Goal: Information Seeking & Learning: Learn about a topic

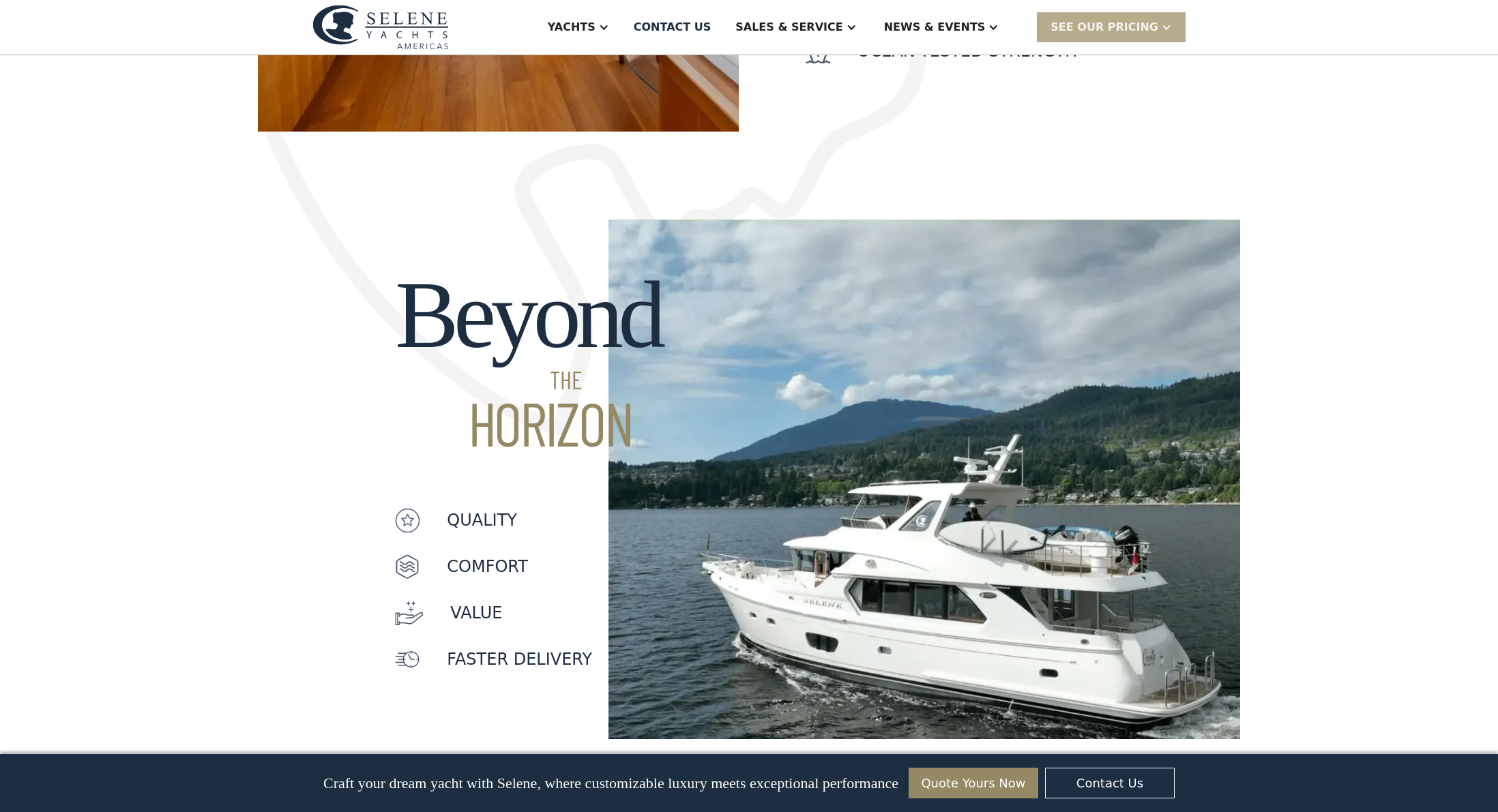
scroll to position [856, 0]
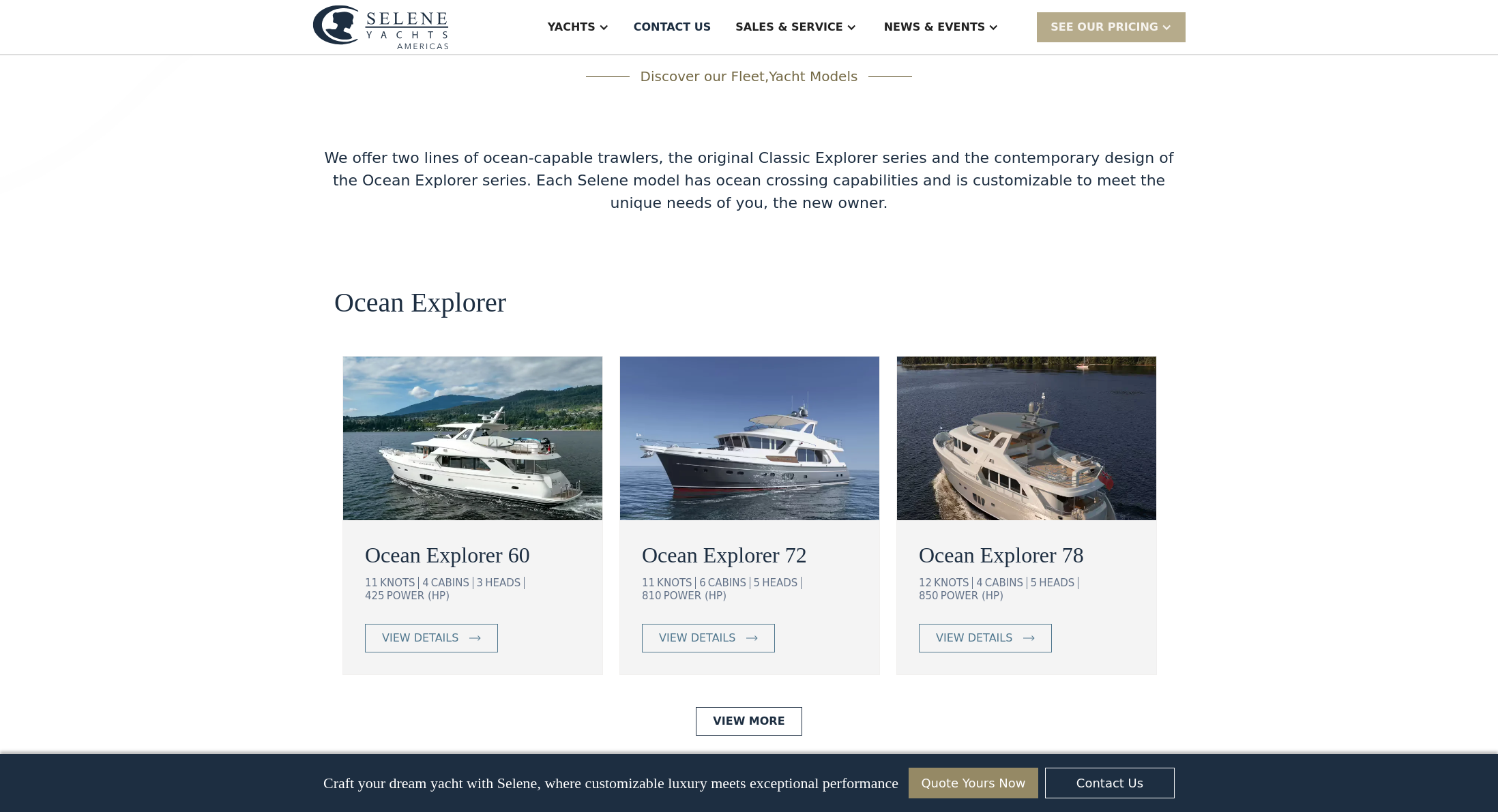
scroll to position [2238, 0]
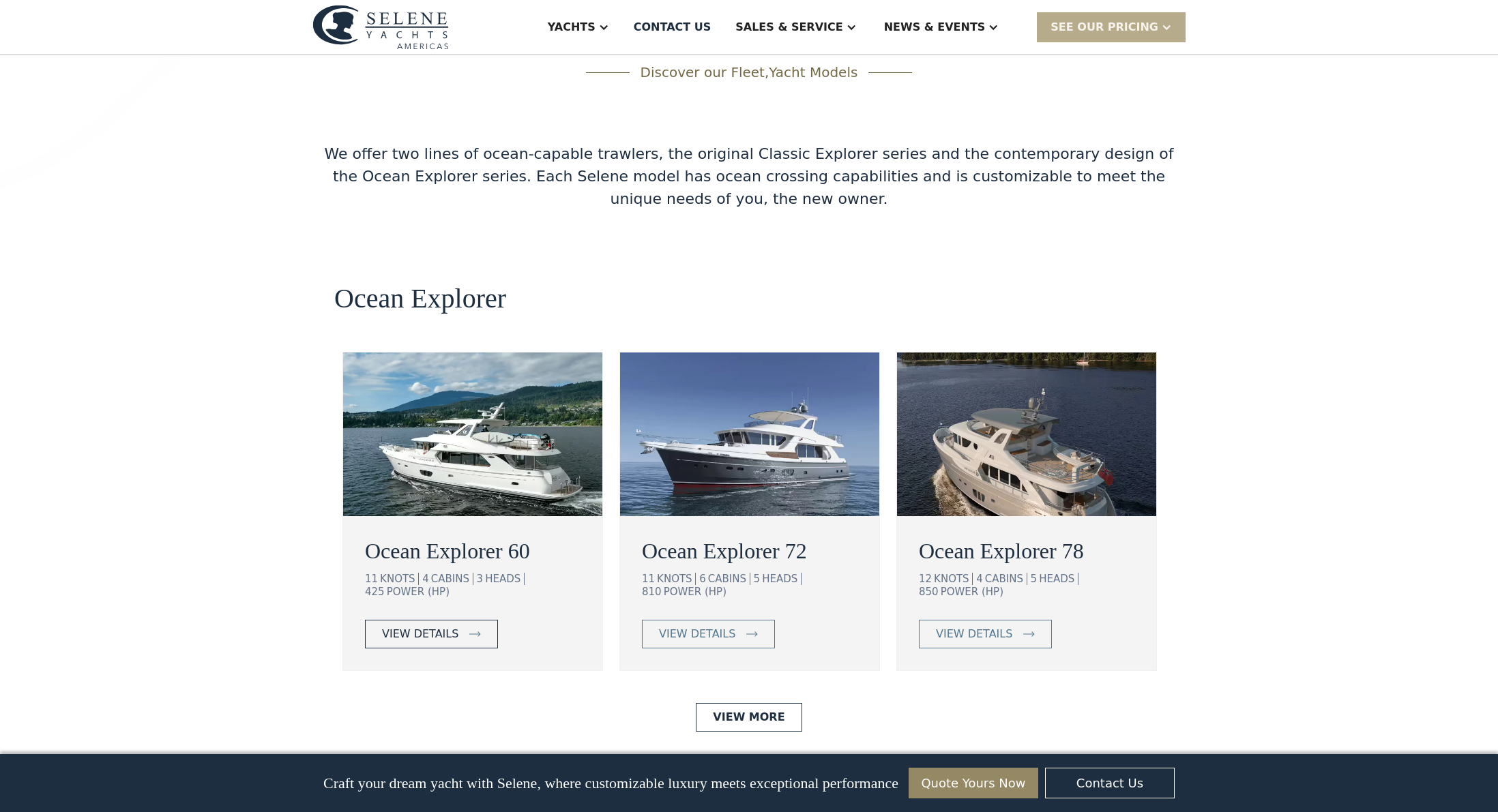
click at [409, 626] on div "view details" at bounding box center [420, 634] width 76 height 16
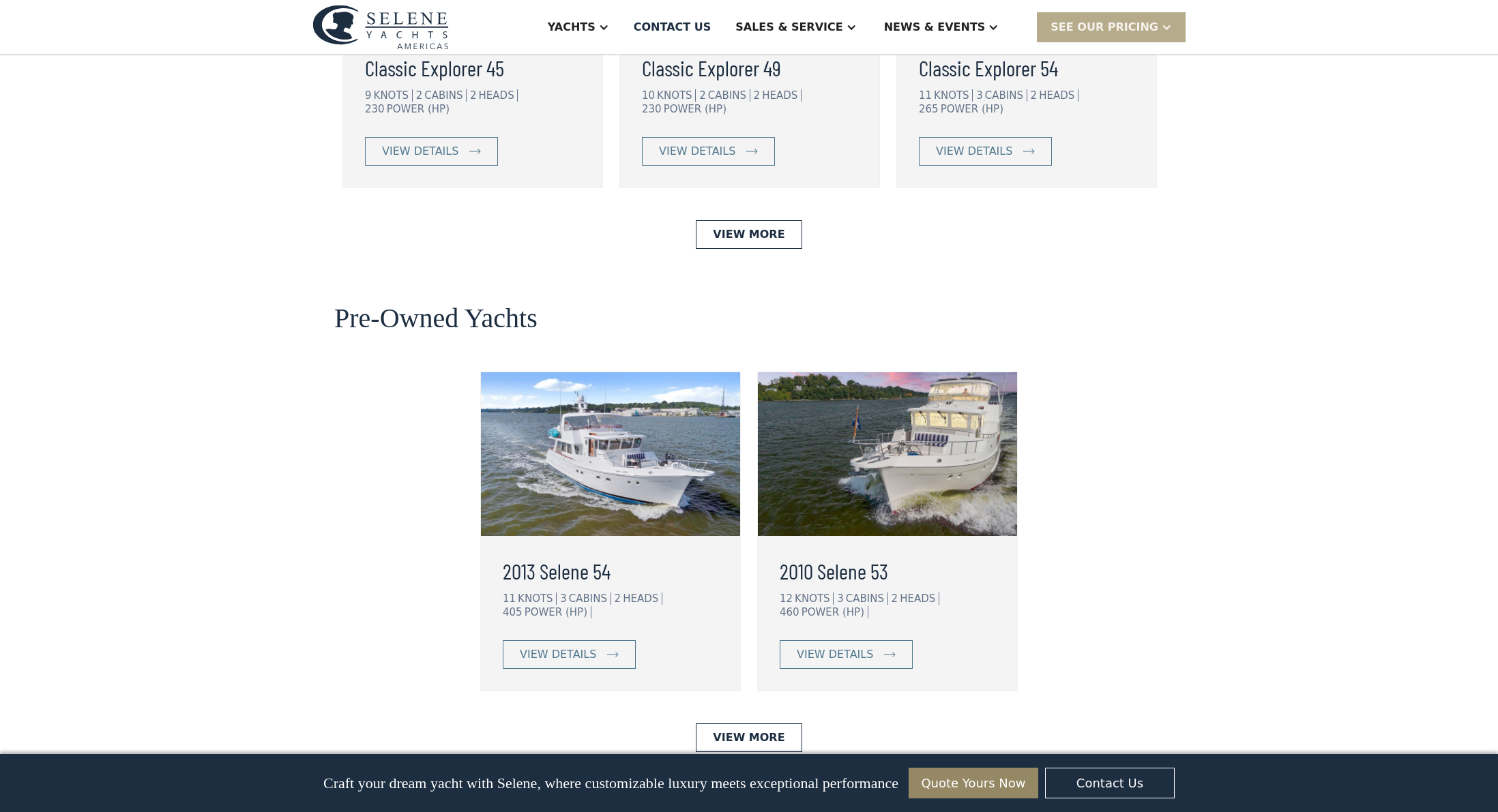
scroll to position [3229, 0]
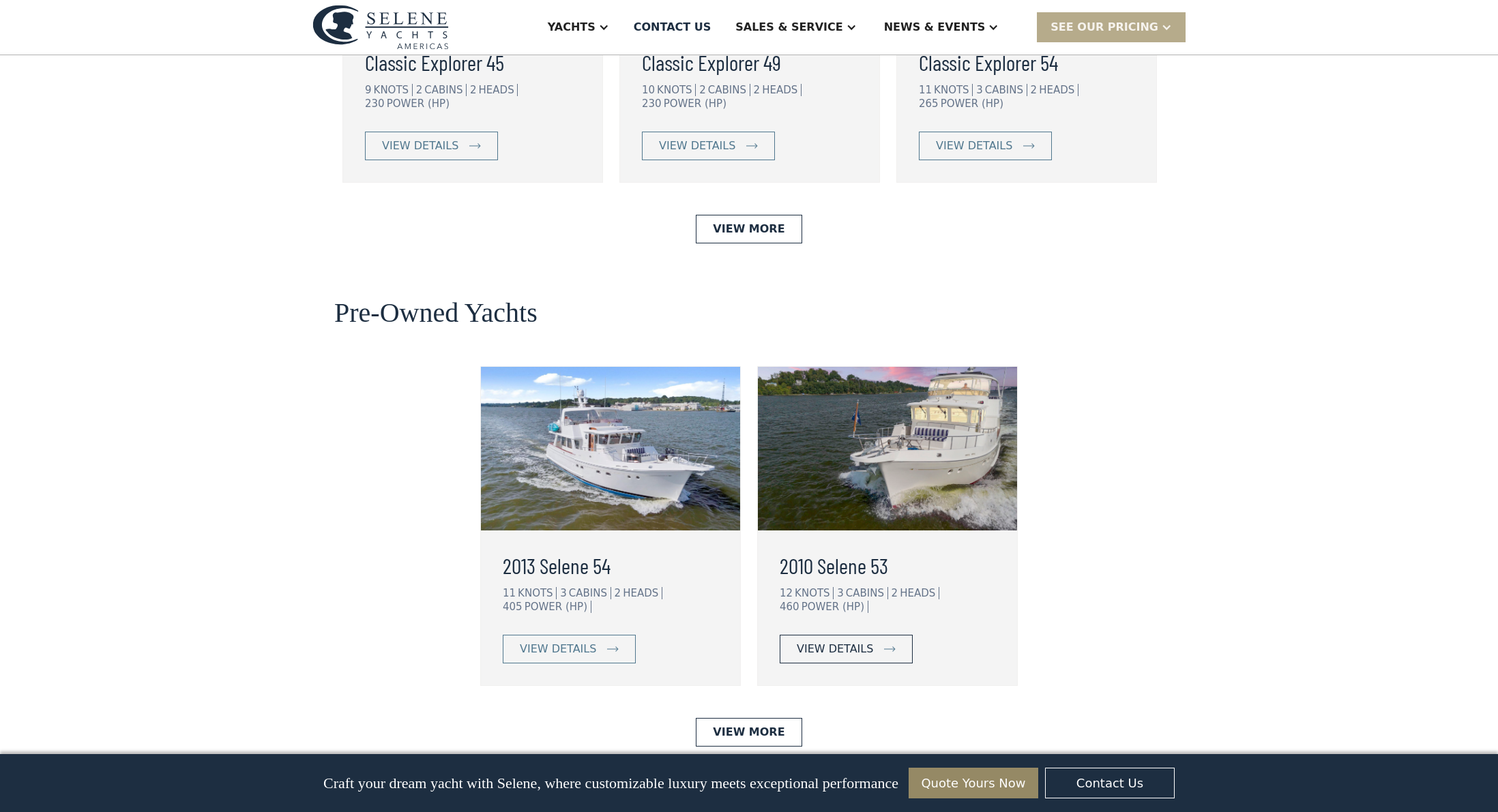
click at [839, 641] on div "view details" at bounding box center [835, 648] width 76 height 16
click at [846, 641] on div "view details" at bounding box center [835, 648] width 76 height 16
click at [836, 641] on div "view details" at bounding box center [835, 648] width 76 height 16
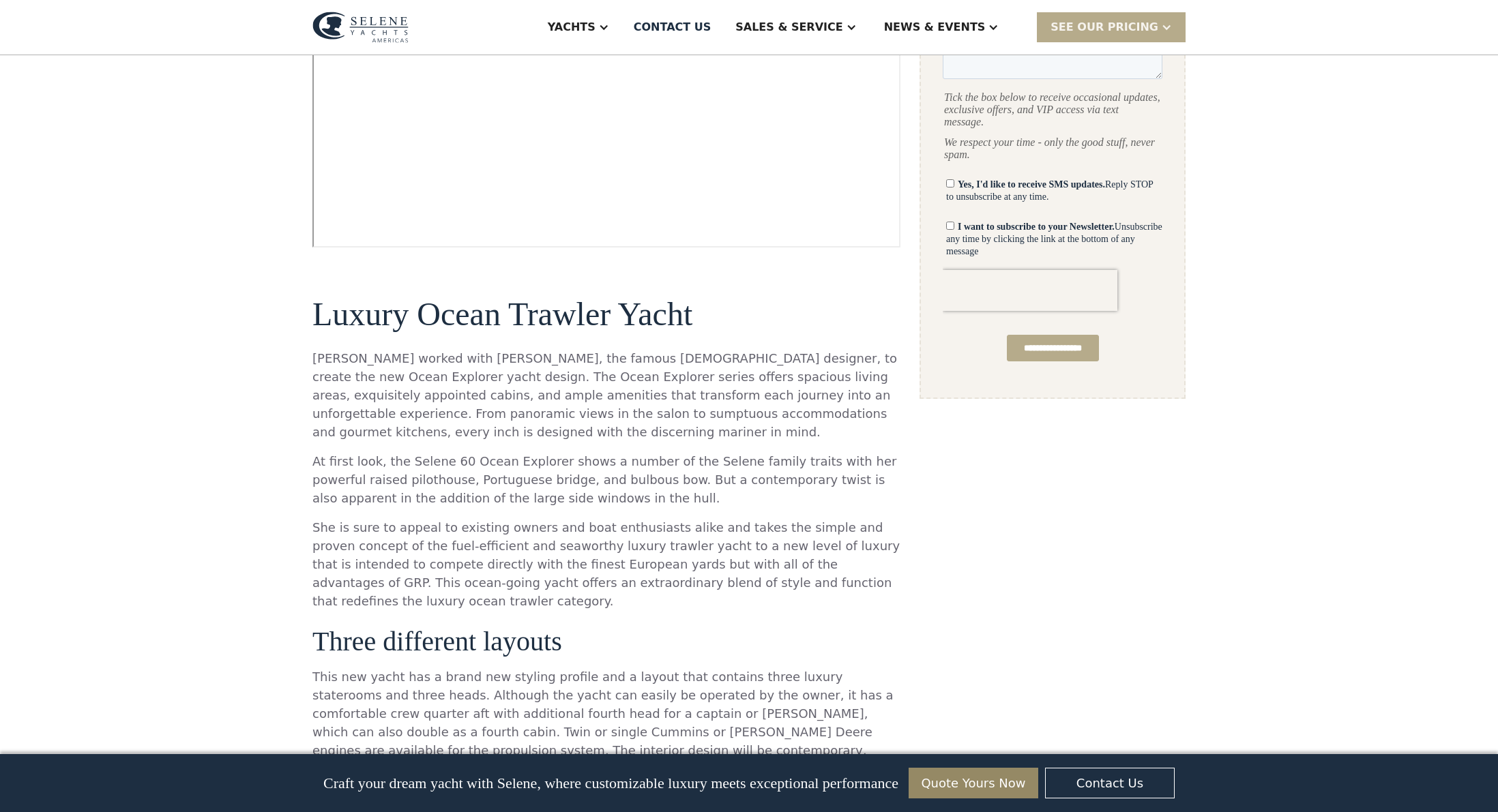
scroll to position [810, 0]
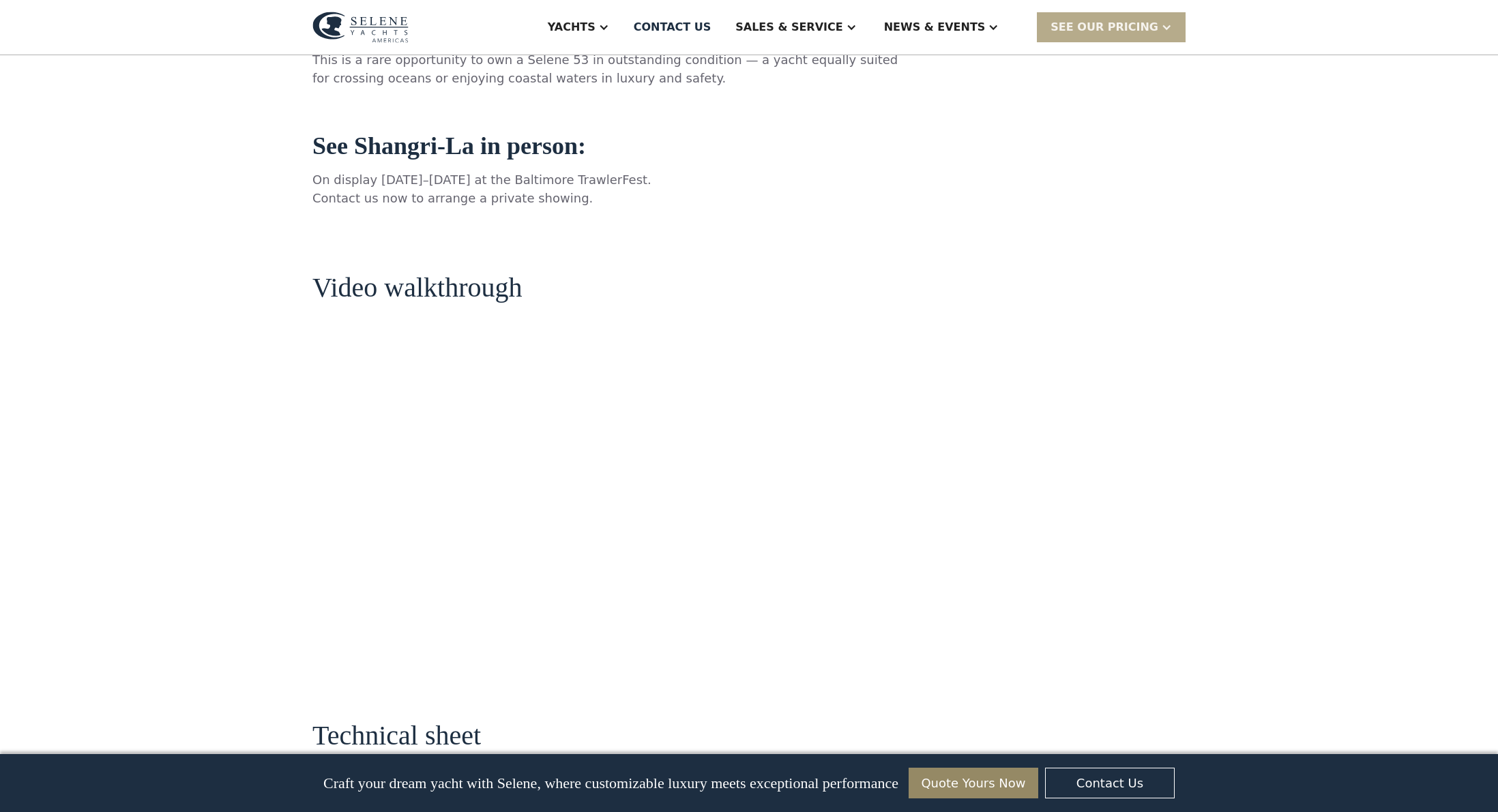
scroll to position [1375, 0]
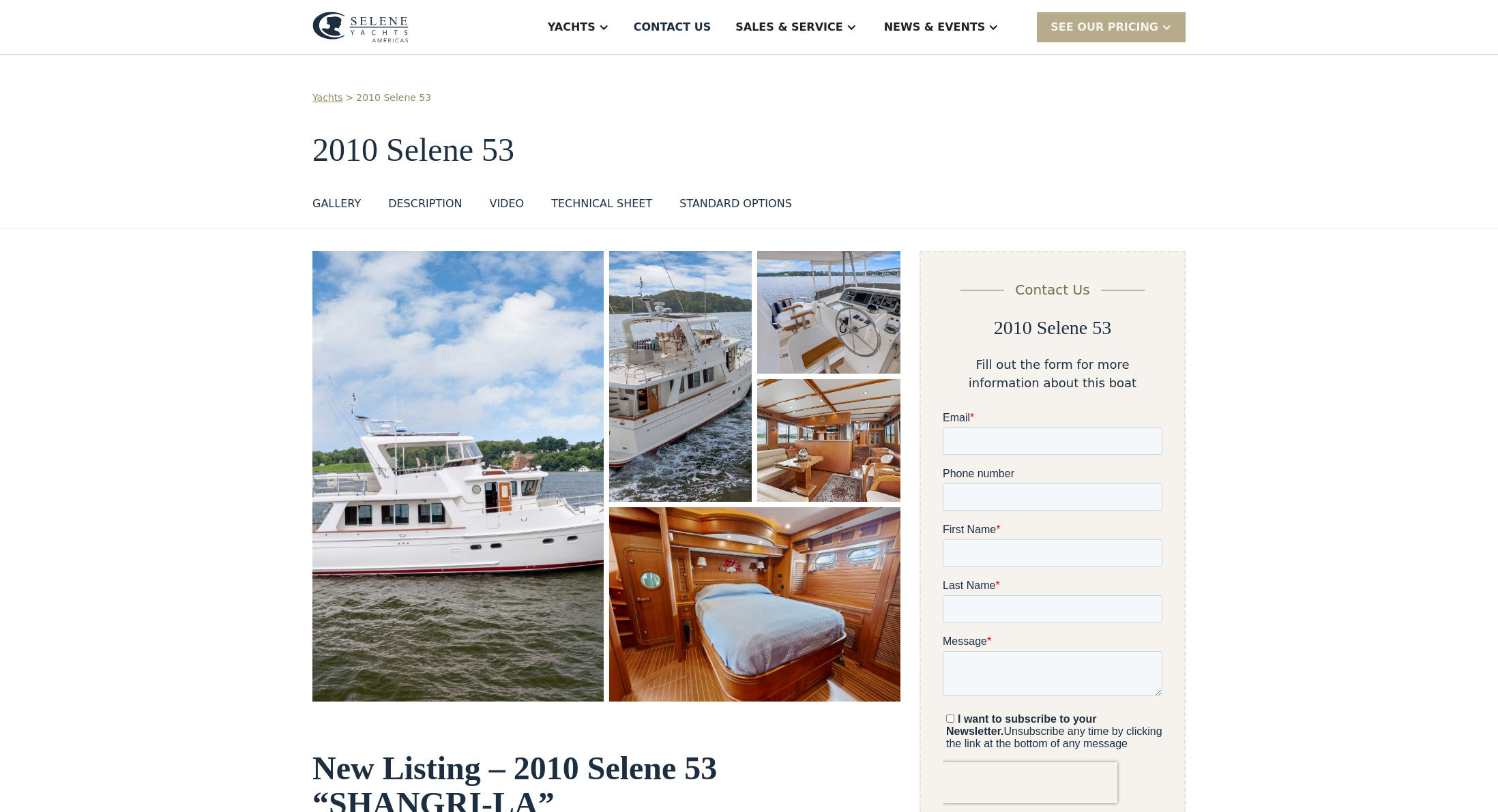
click at [849, 451] on img "open lightbox" at bounding box center [829, 440] width 144 height 123
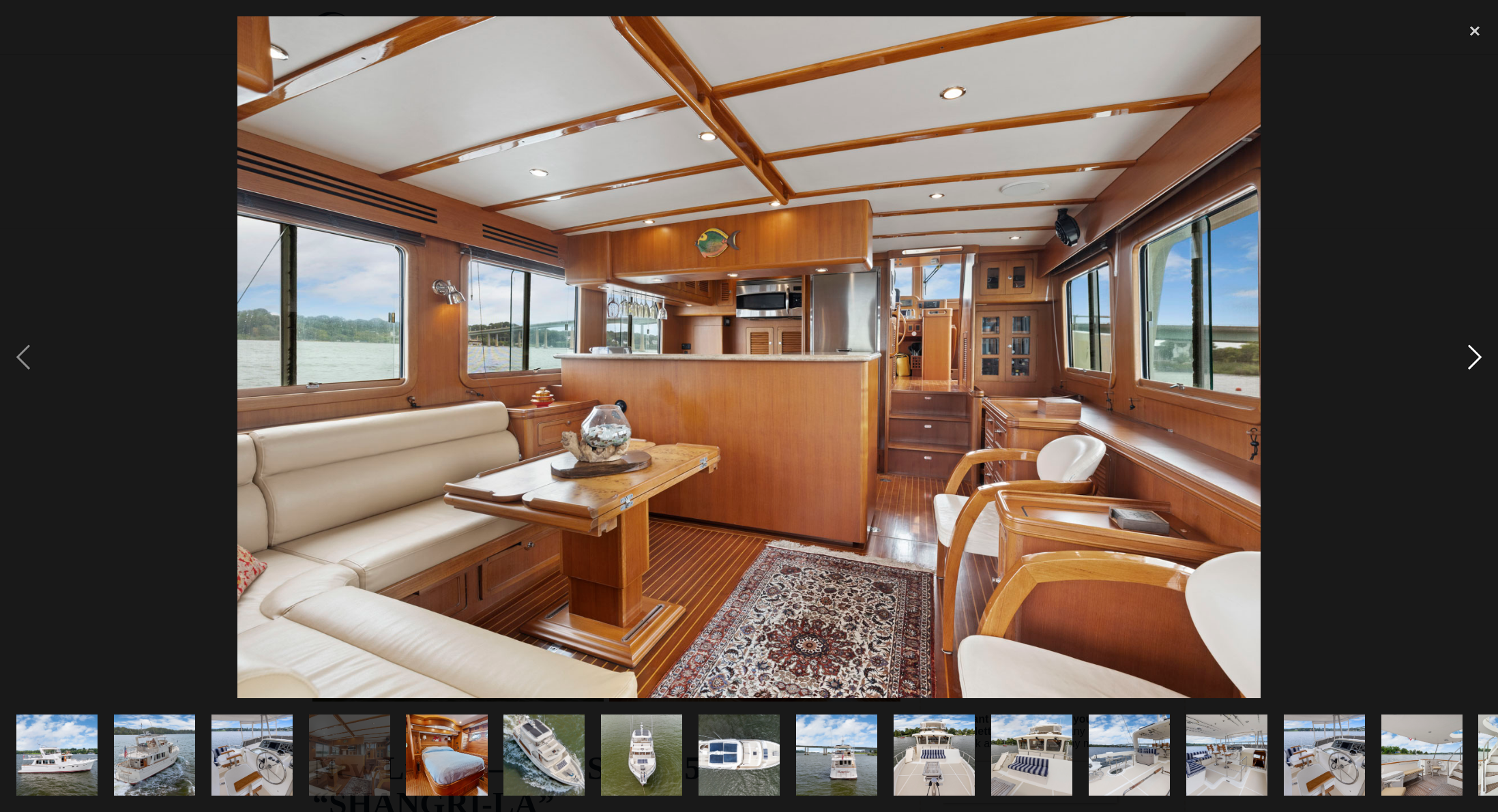
click at [1477, 351] on div "next image" at bounding box center [1475, 357] width 46 height 682
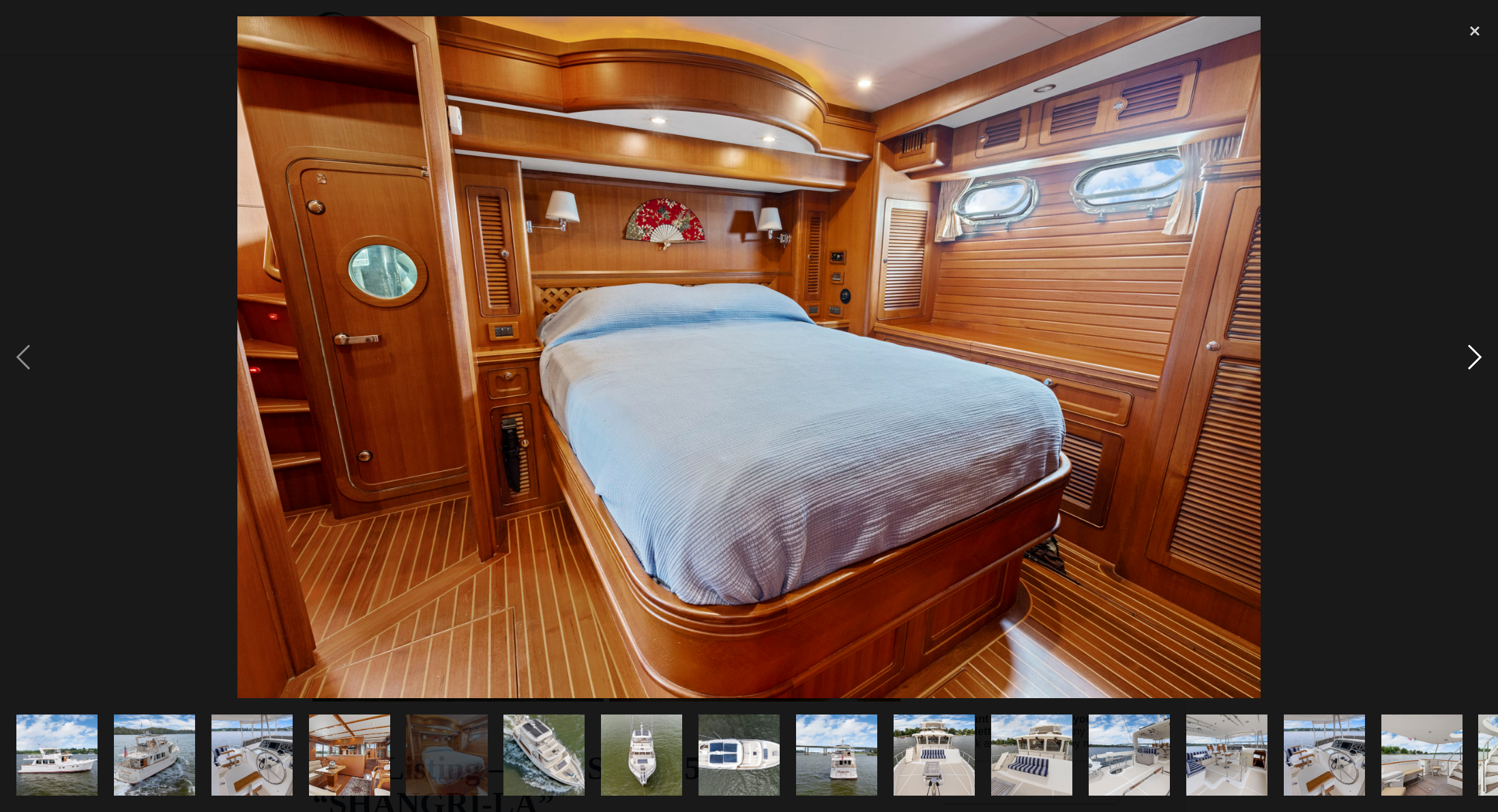
click at [1477, 351] on div "next image" at bounding box center [1475, 357] width 46 height 682
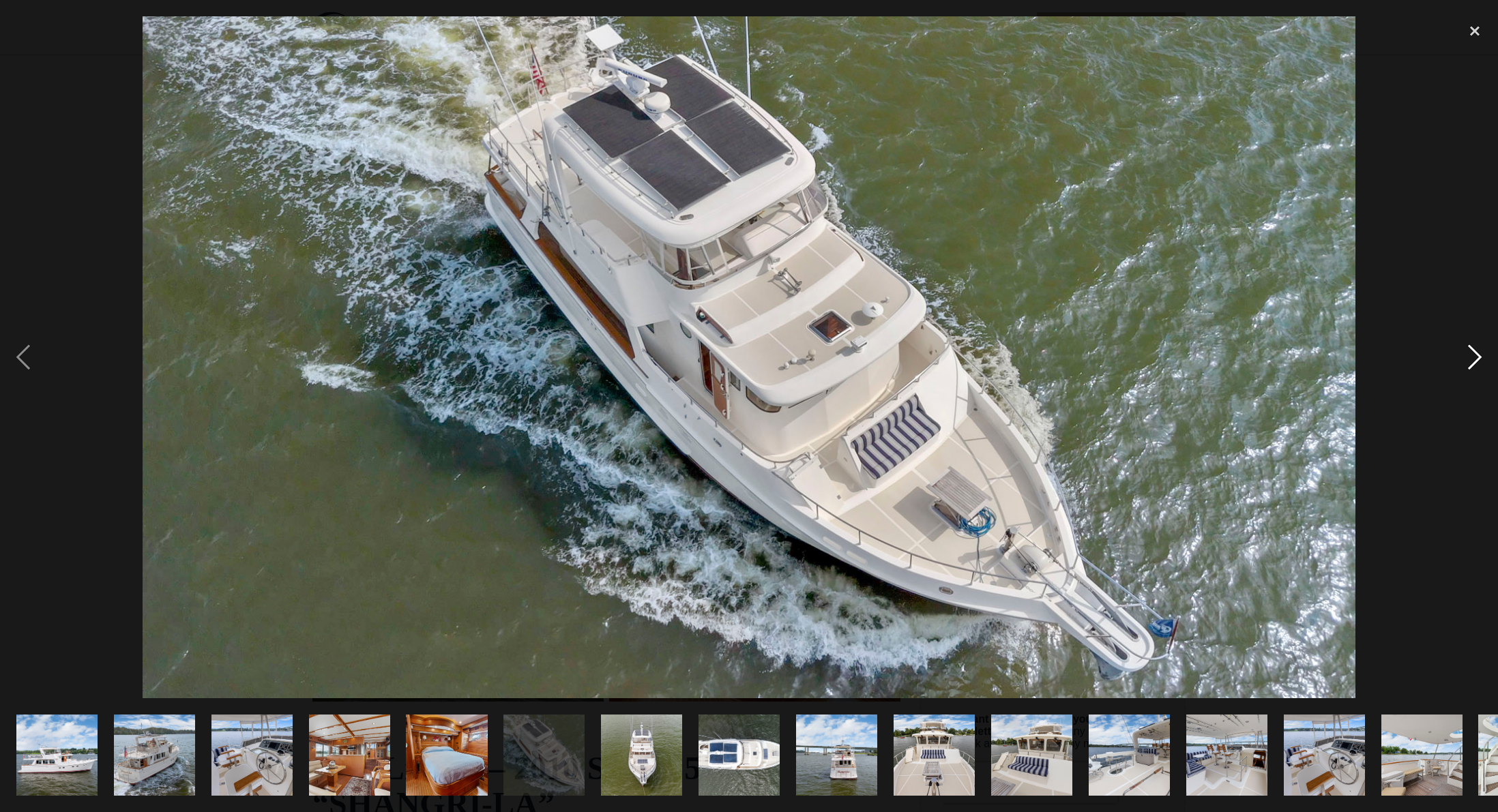
click at [1477, 351] on div "next image" at bounding box center [1475, 357] width 46 height 682
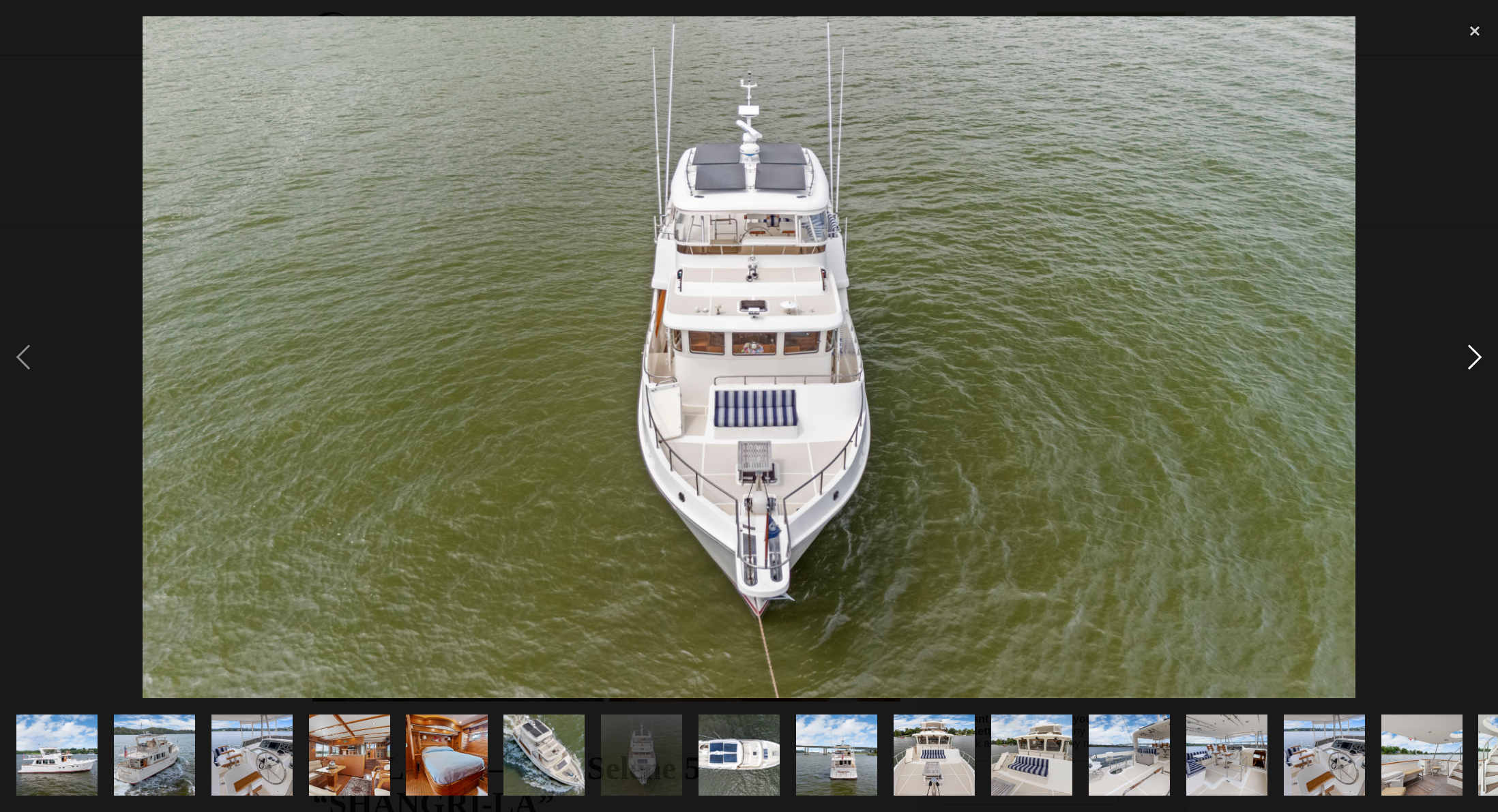
click at [1477, 351] on div "next image" at bounding box center [1475, 357] width 46 height 682
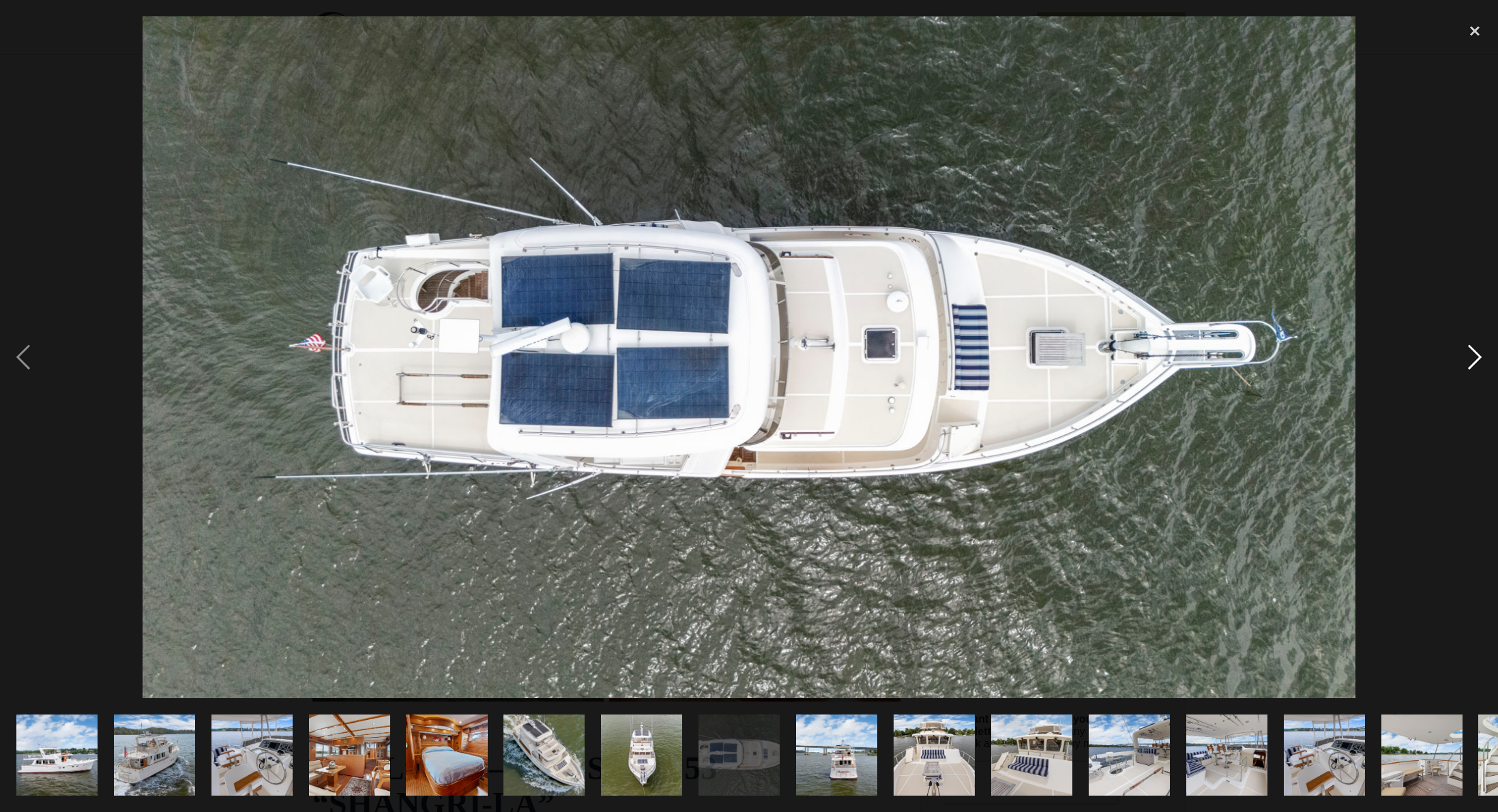
click at [1477, 351] on div "next image" at bounding box center [1475, 357] width 46 height 682
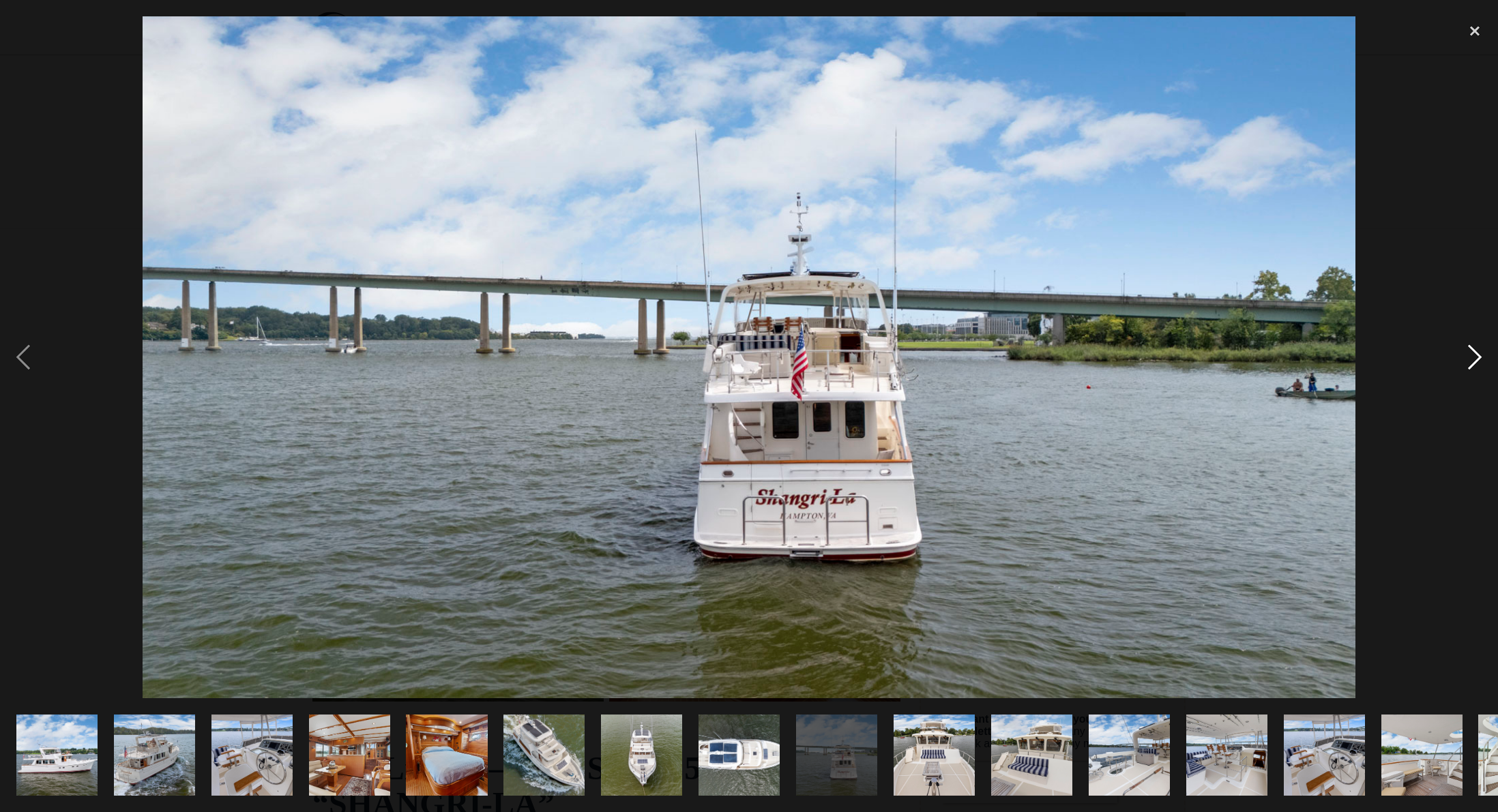
click at [1477, 351] on div "next image" at bounding box center [1475, 357] width 46 height 682
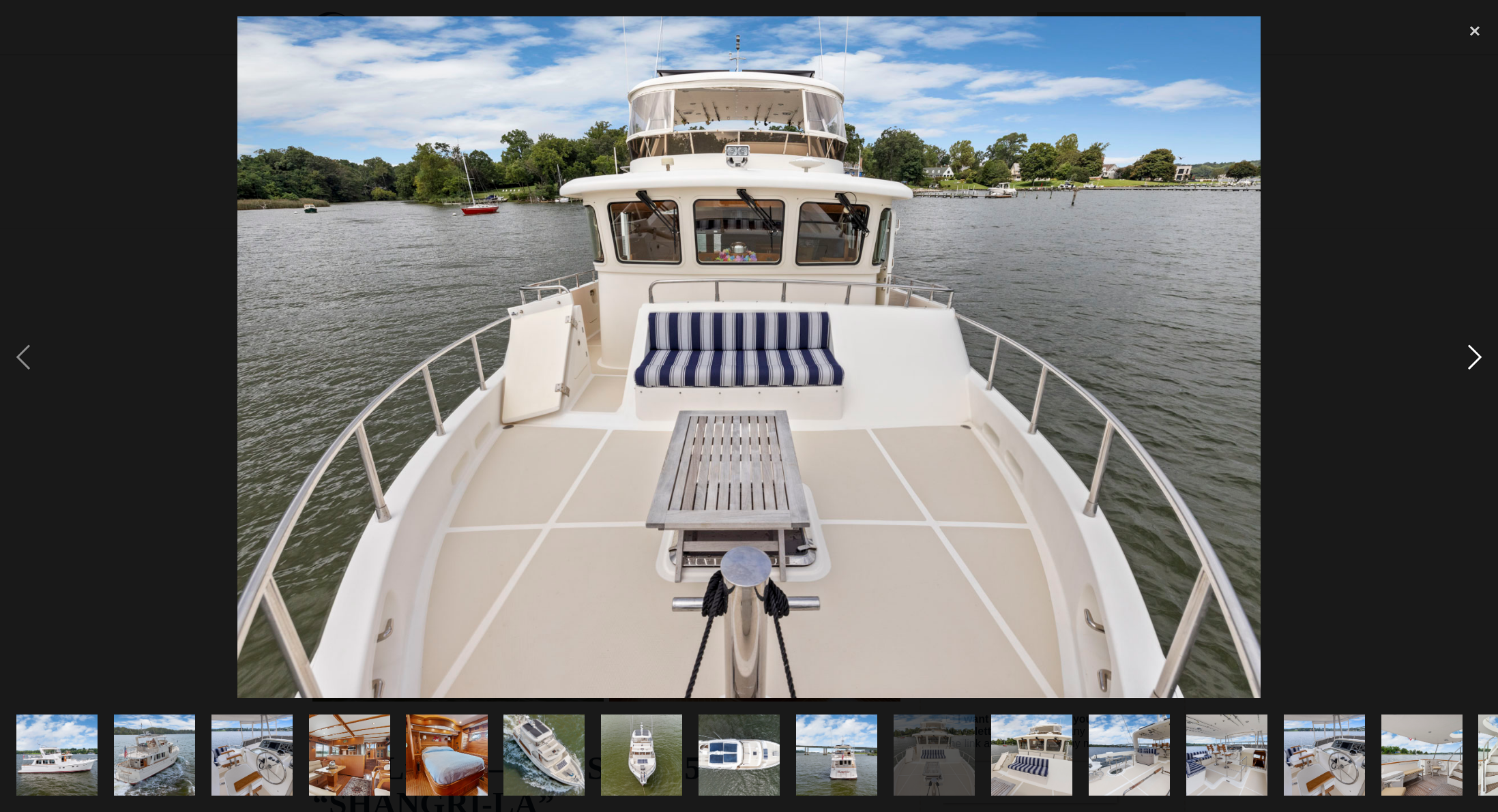
click at [1477, 350] on div "next image" at bounding box center [1475, 357] width 46 height 682
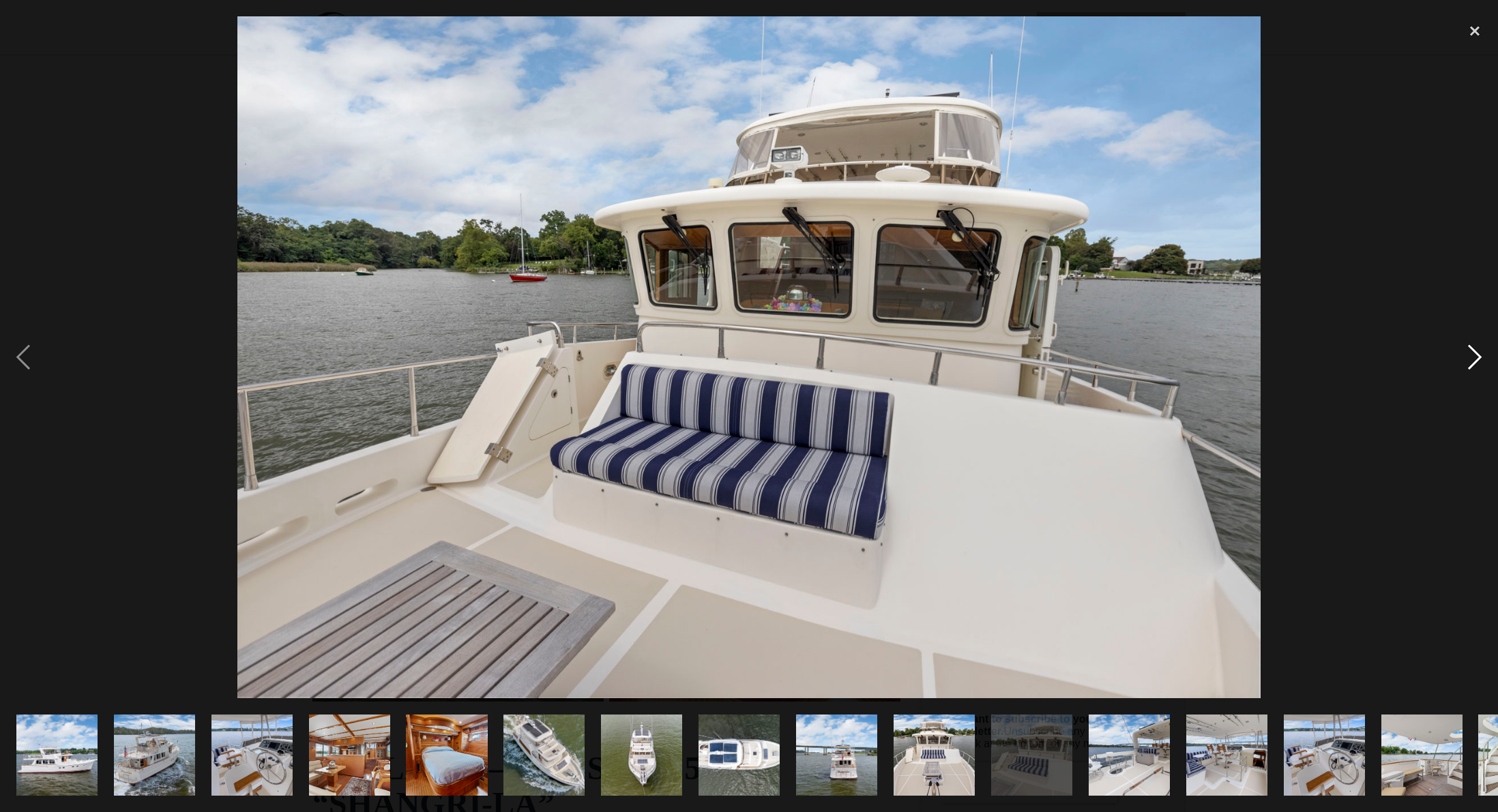
click at [1477, 350] on div "next image" at bounding box center [1475, 357] width 46 height 682
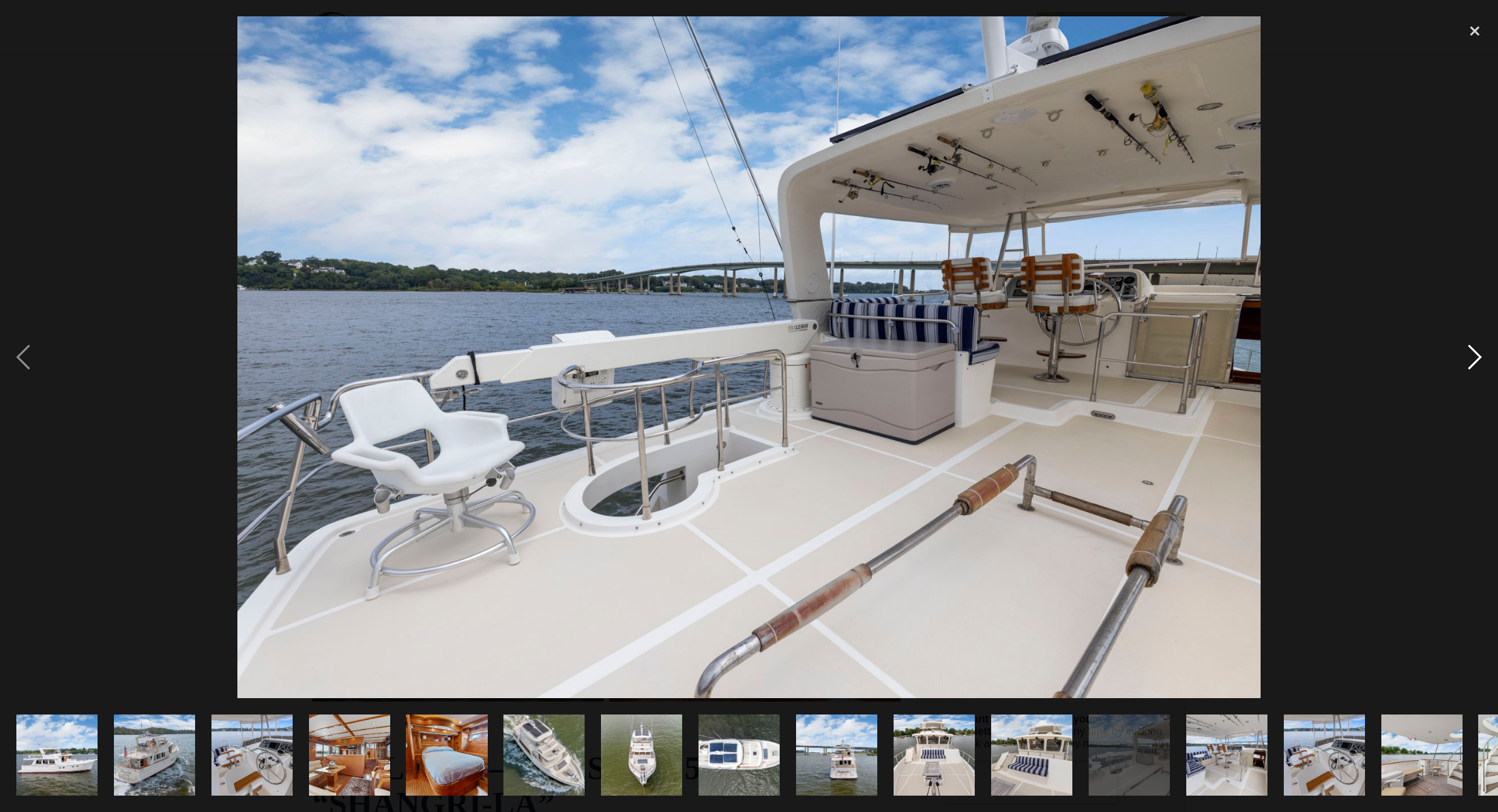
click at [1478, 350] on div "next image" at bounding box center [1475, 357] width 46 height 682
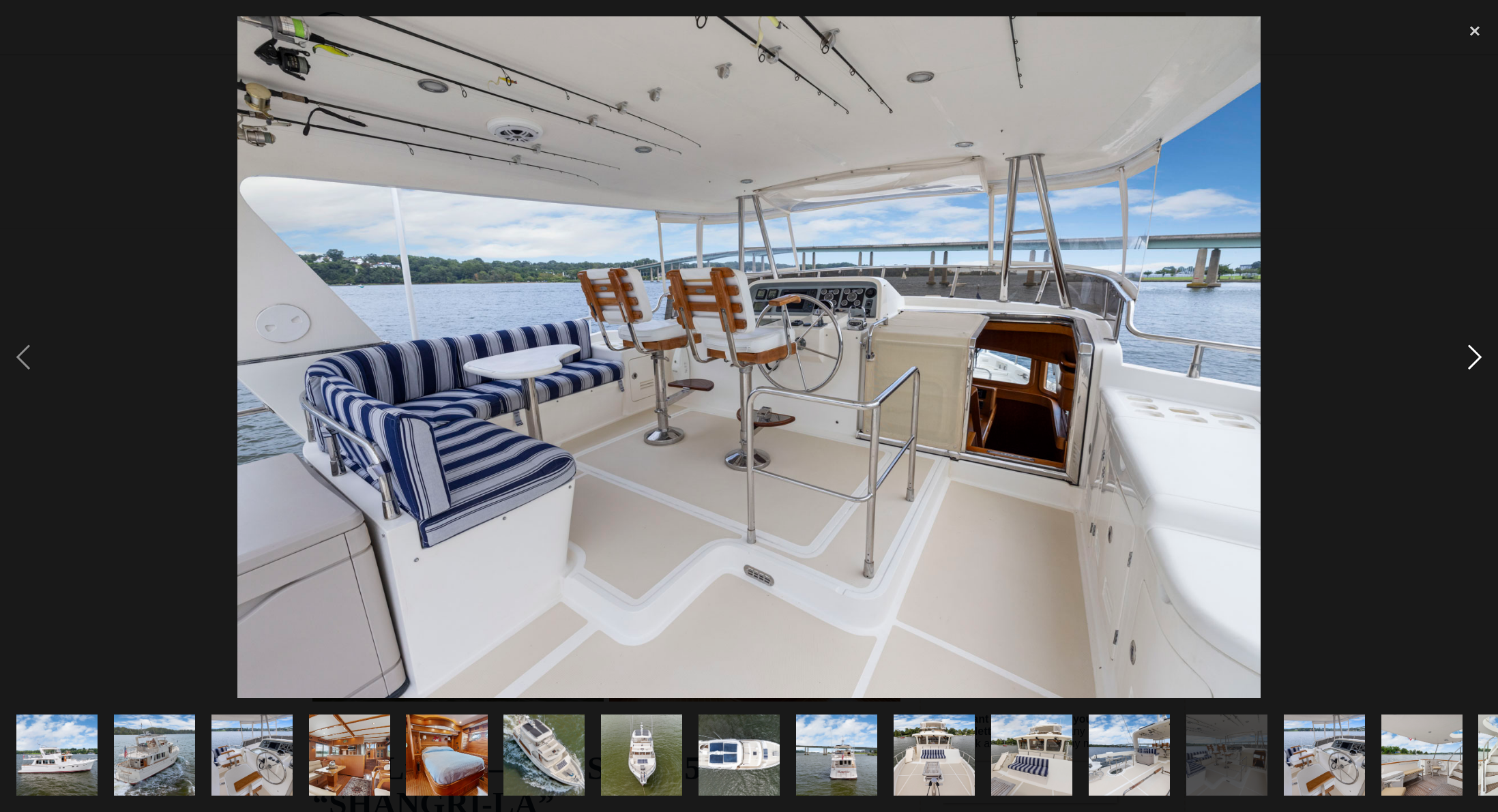
click at [1471, 356] on div "next image" at bounding box center [1475, 357] width 46 height 682
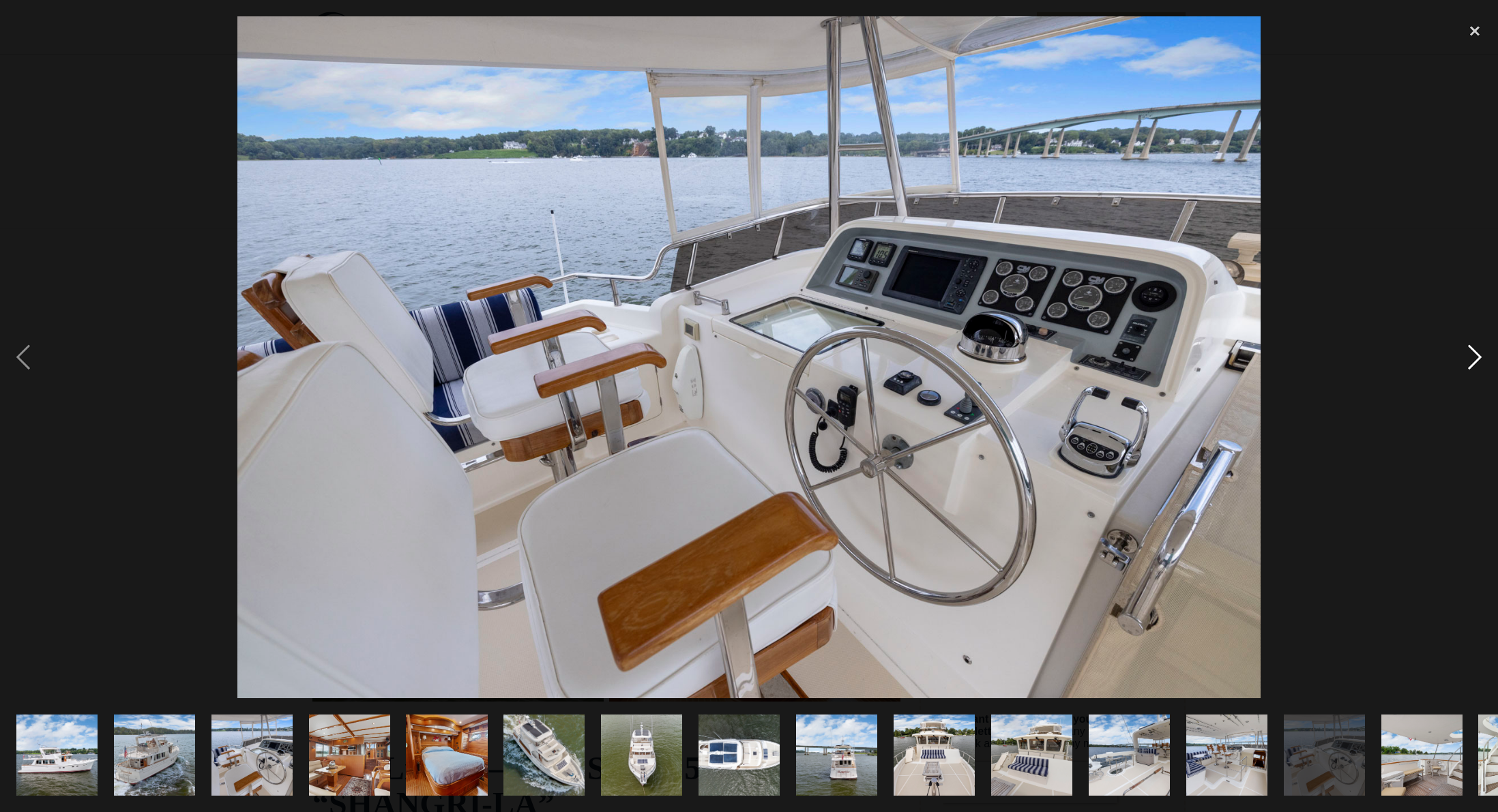
click at [1471, 356] on div "next image" at bounding box center [1475, 357] width 46 height 682
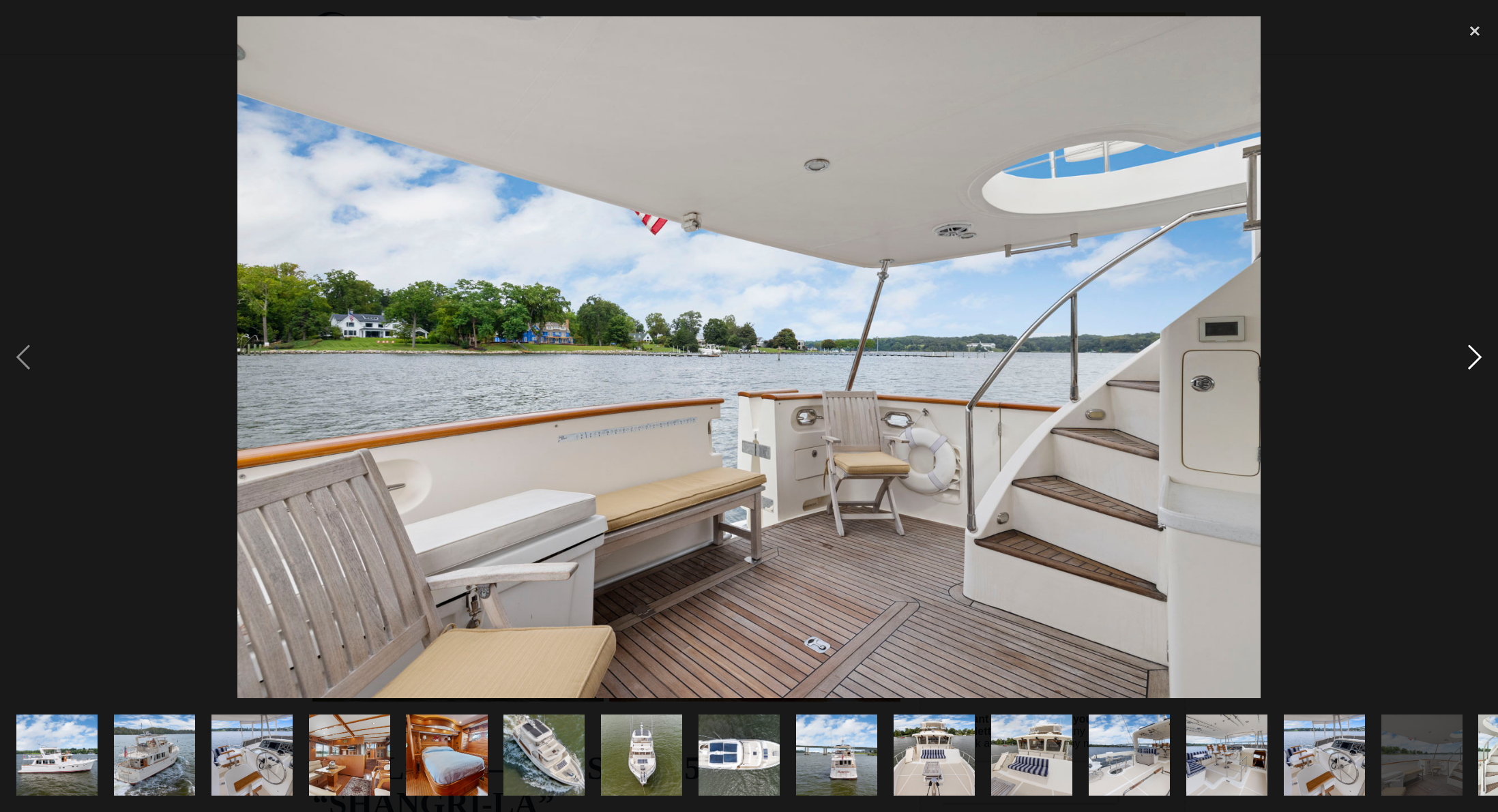
click at [1471, 357] on div "next image" at bounding box center [1475, 357] width 46 height 682
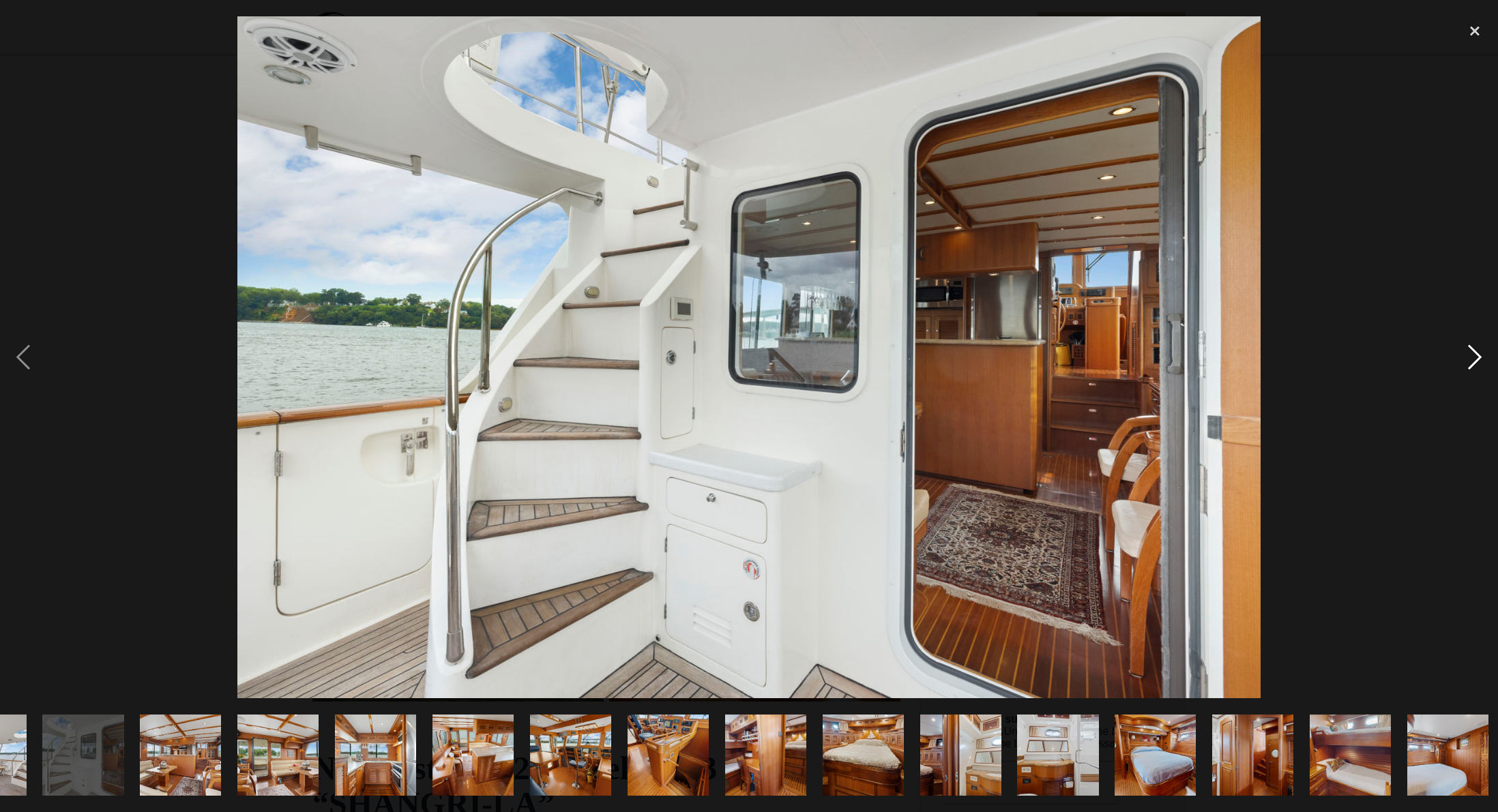
scroll to position [0, 1442]
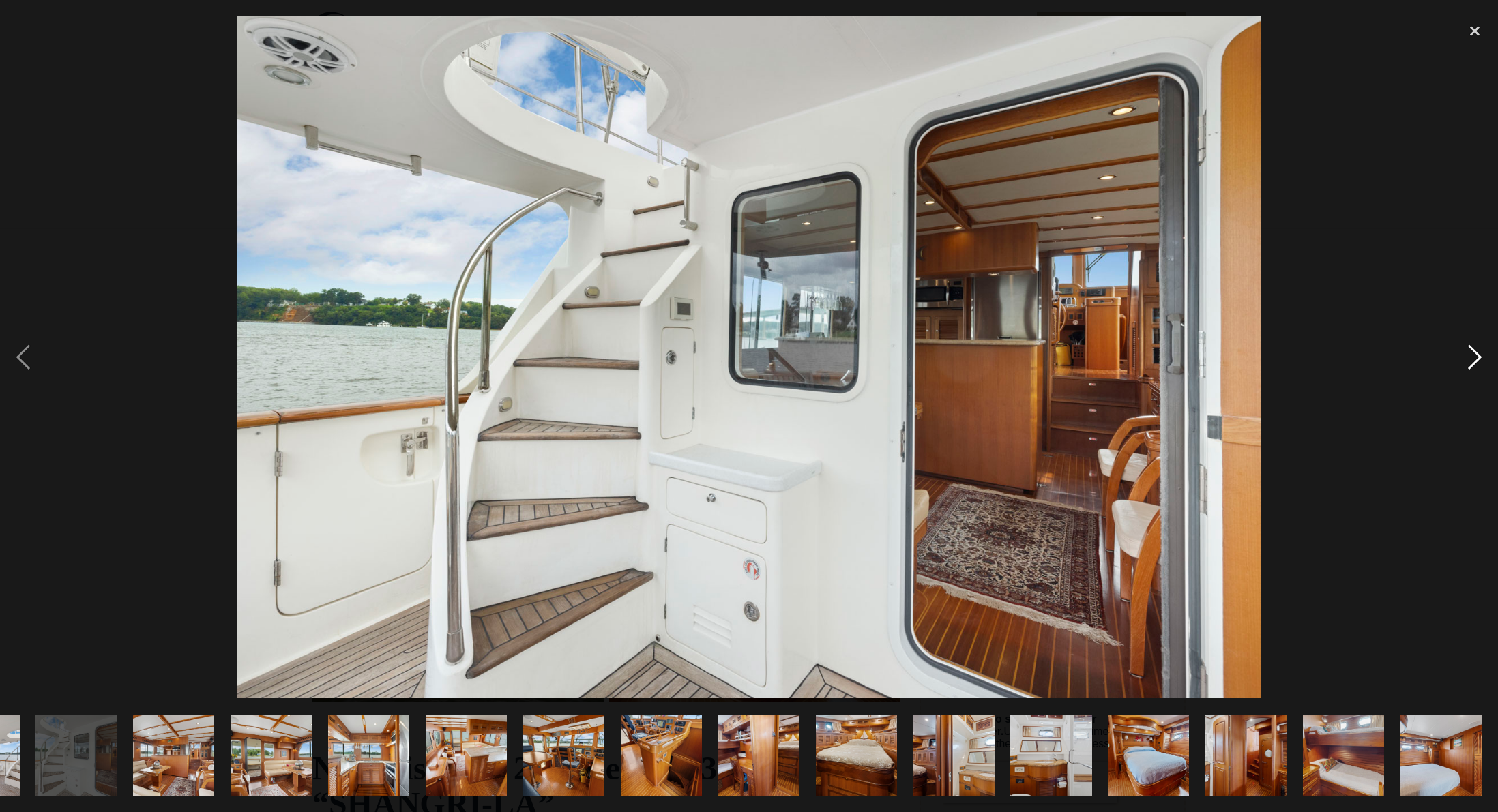
click at [1470, 360] on div "next image" at bounding box center [1475, 357] width 46 height 682
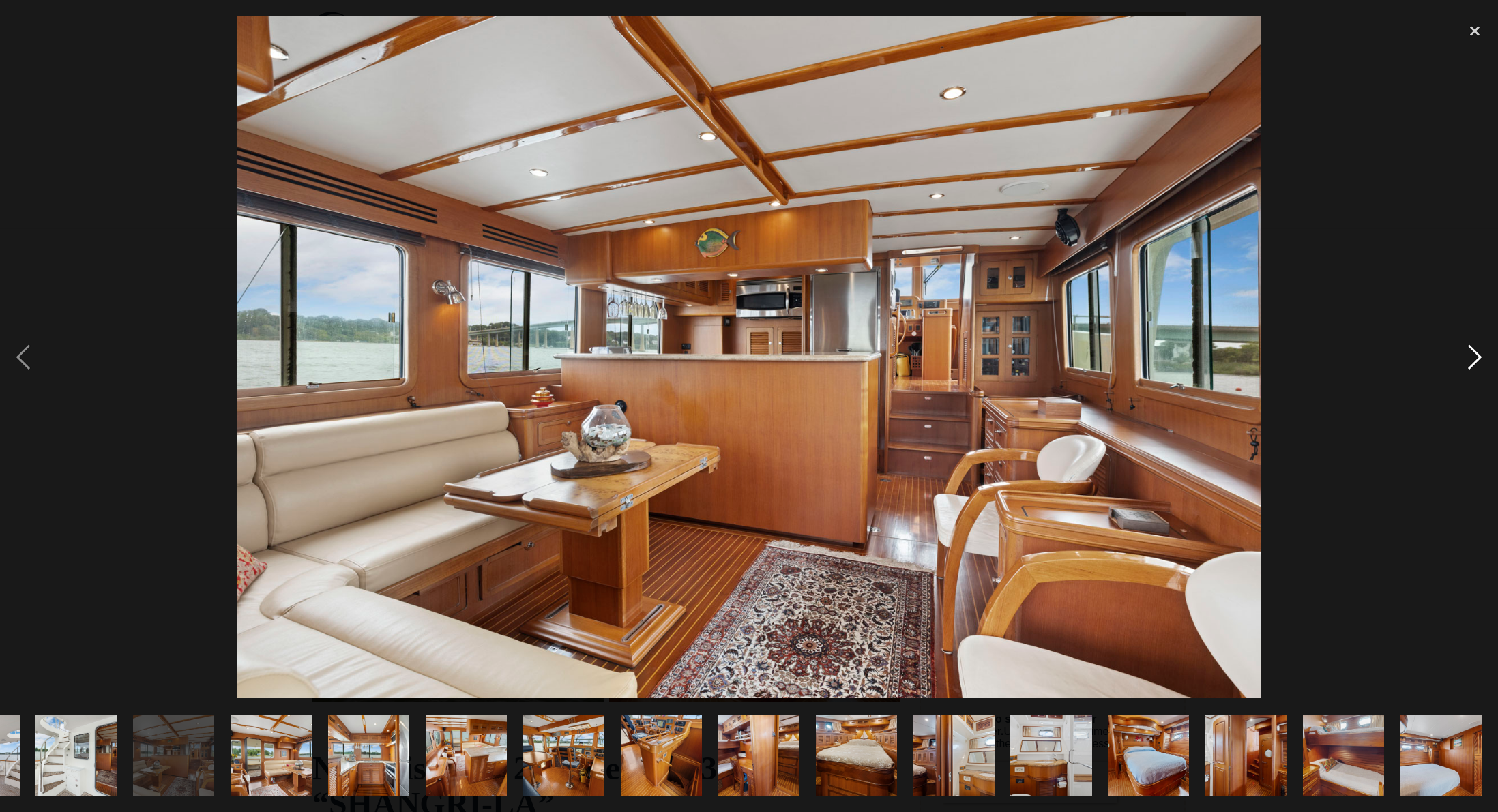
click at [1472, 358] on div "next image" at bounding box center [1475, 357] width 46 height 682
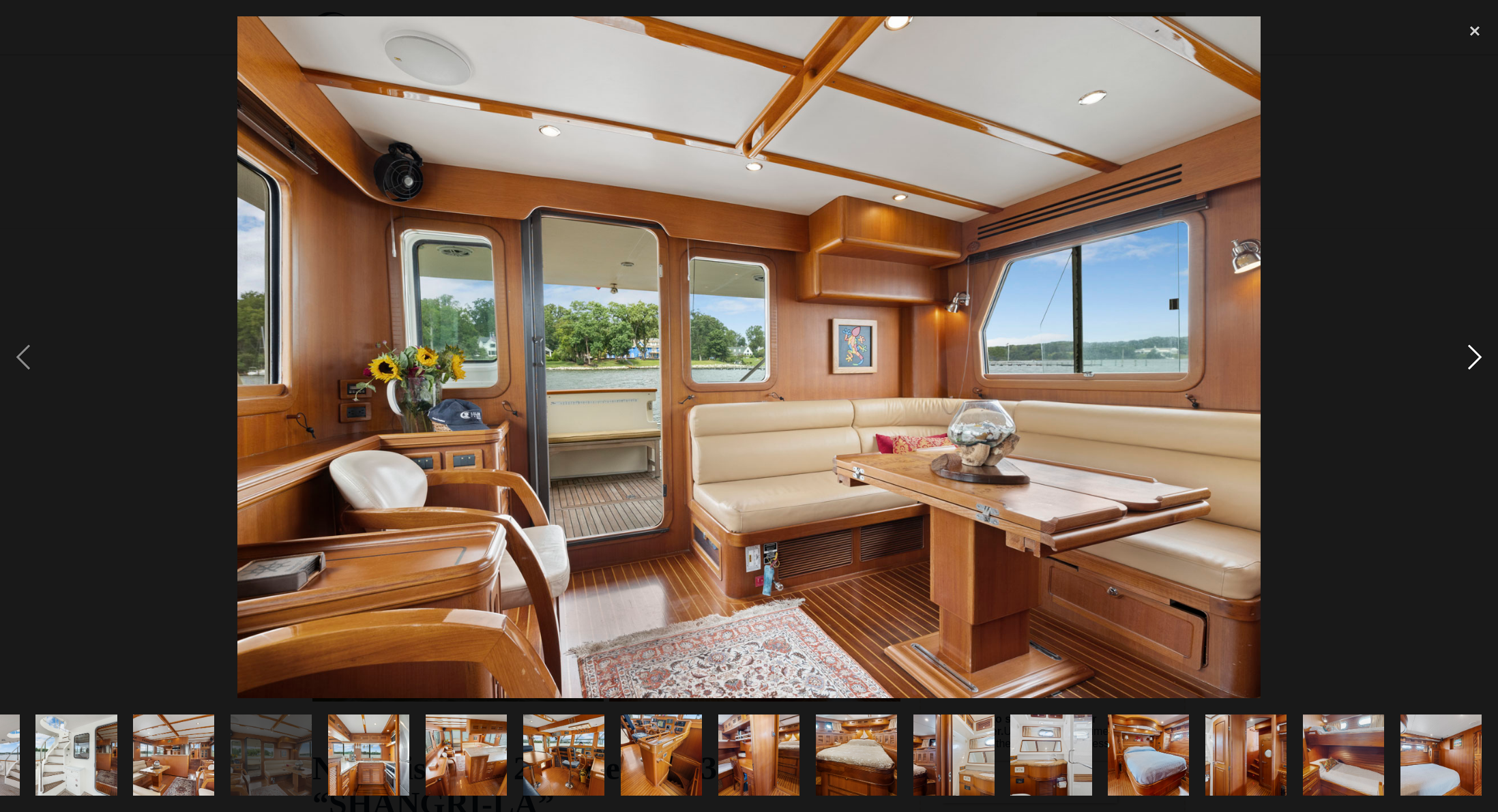
click at [1473, 356] on div "next image" at bounding box center [1475, 357] width 46 height 682
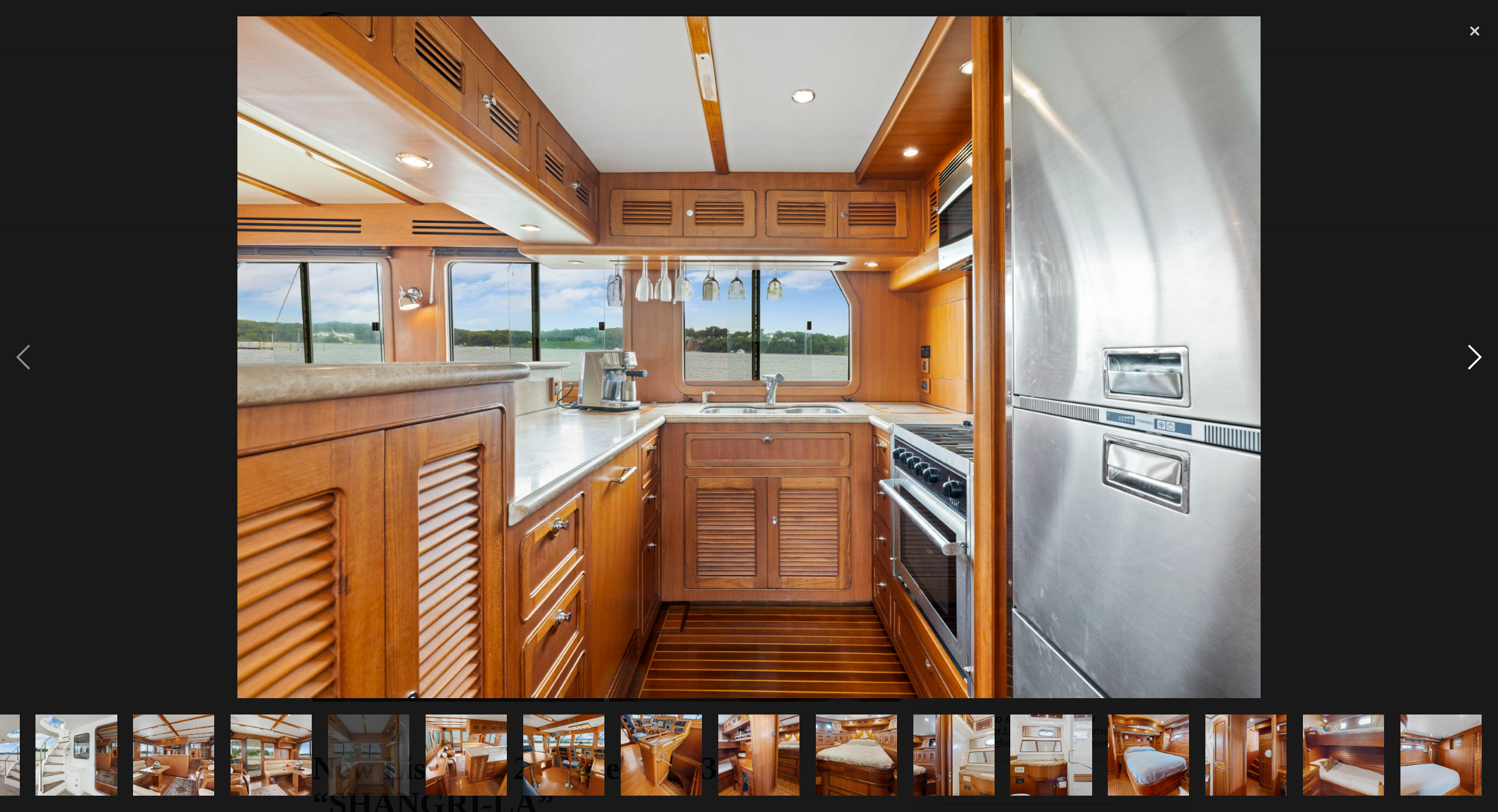
click at [1474, 354] on div "next image" at bounding box center [1475, 357] width 46 height 682
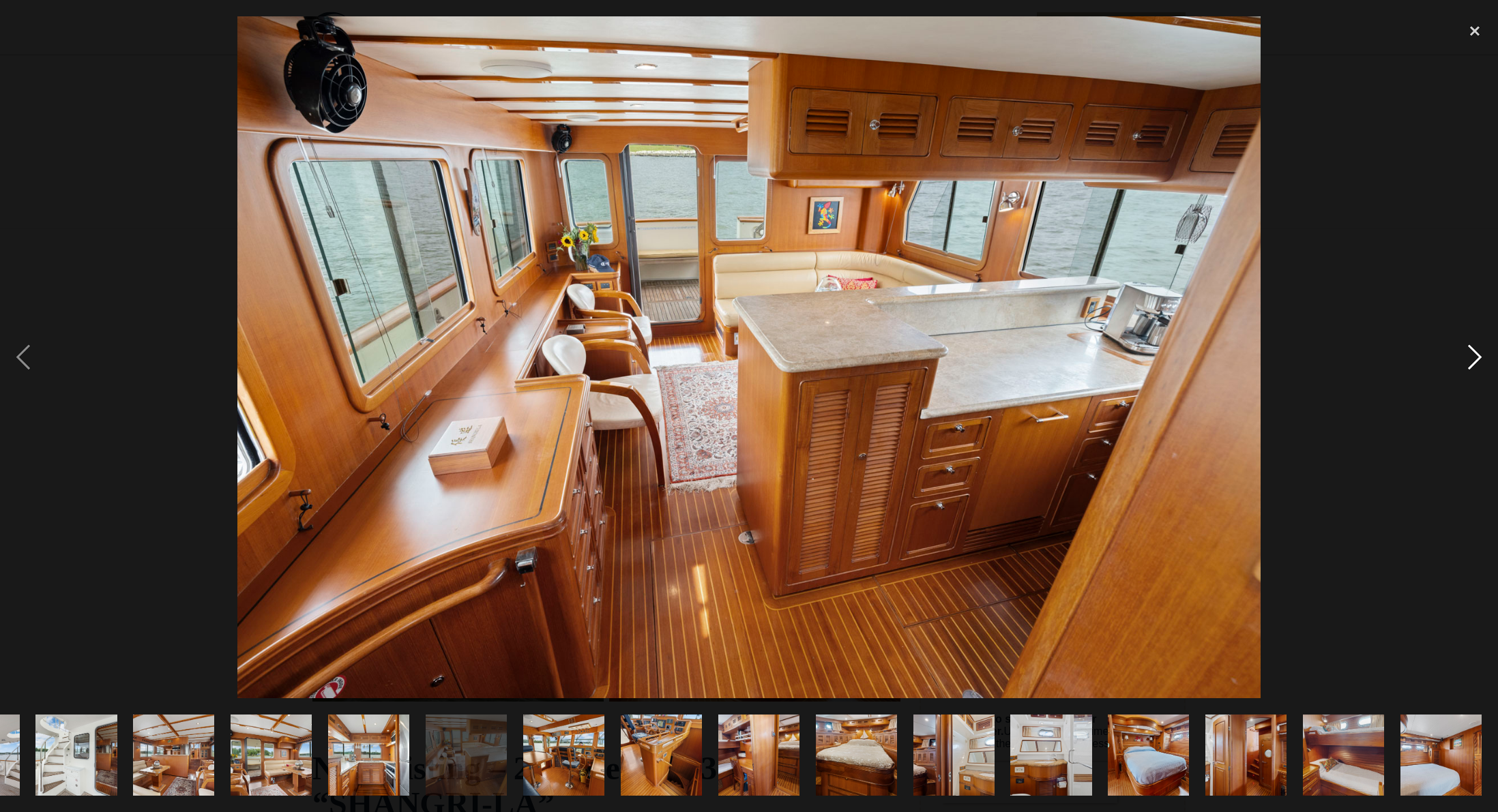
click at [1476, 353] on div "next image" at bounding box center [1475, 357] width 46 height 682
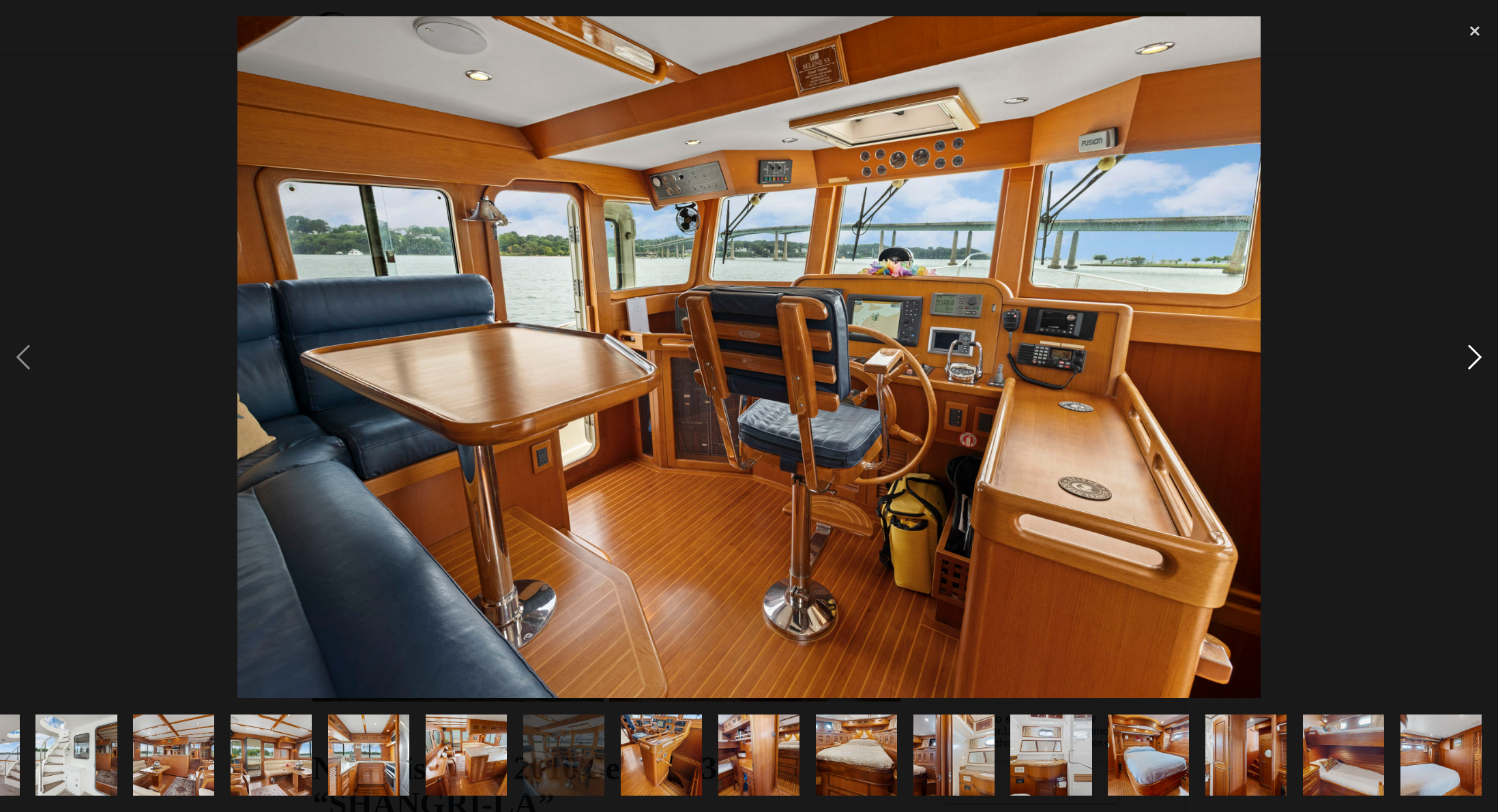
click at [1473, 356] on div "next image" at bounding box center [1475, 357] width 46 height 682
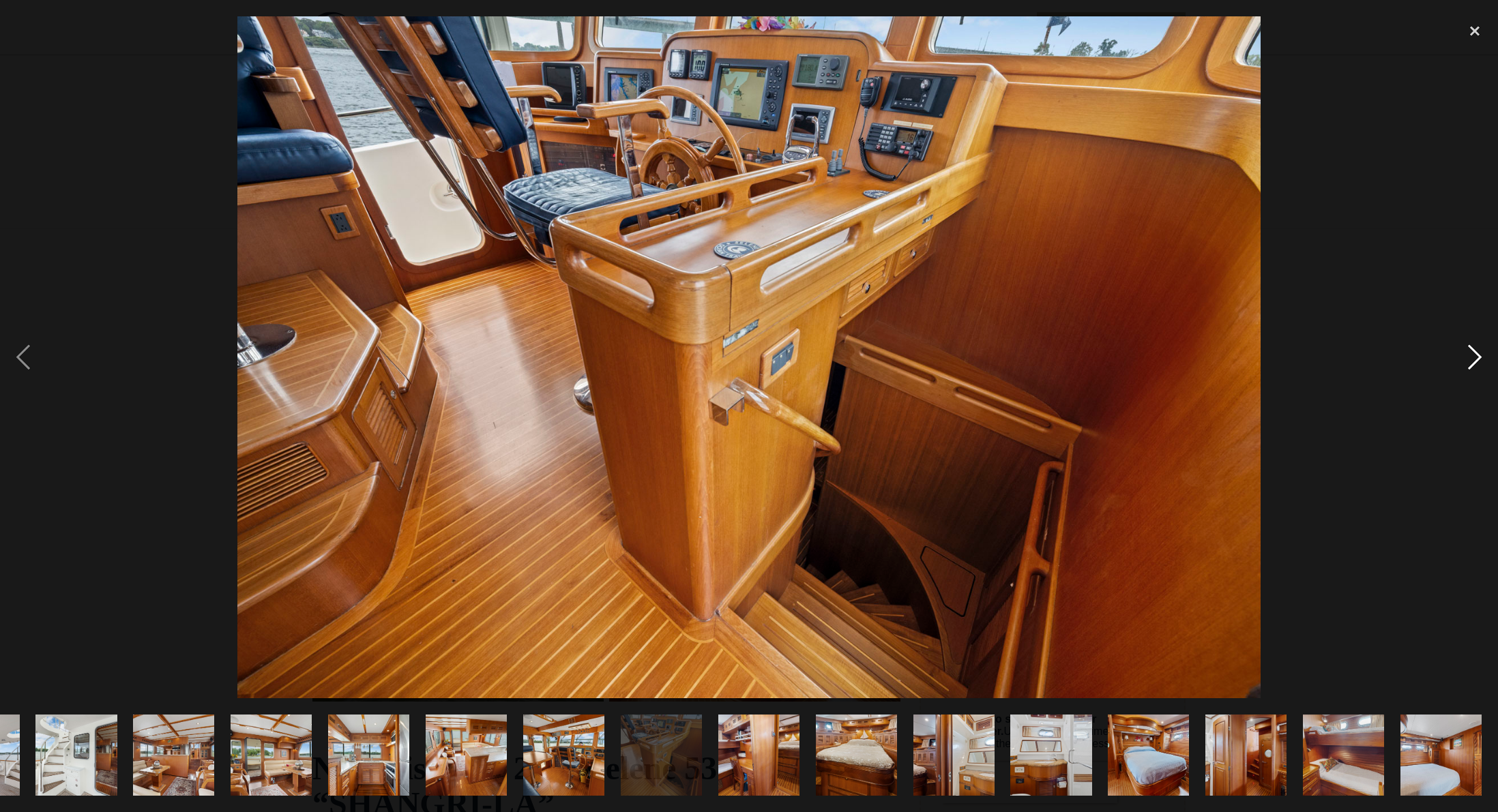
click at [1473, 356] on div "next image" at bounding box center [1475, 357] width 46 height 682
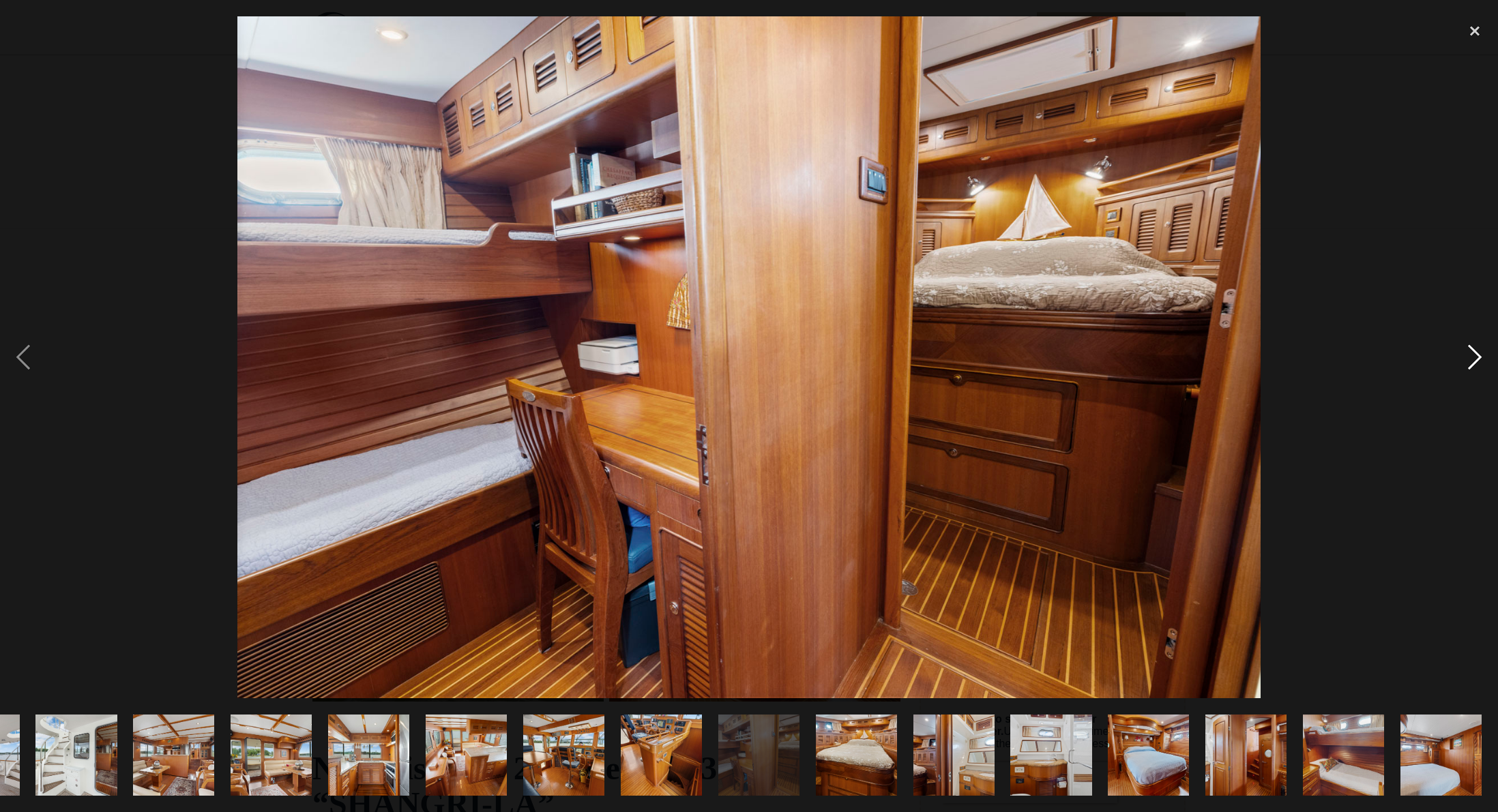
click at [1473, 356] on div "next image" at bounding box center [1475, 357] width 46 height 682
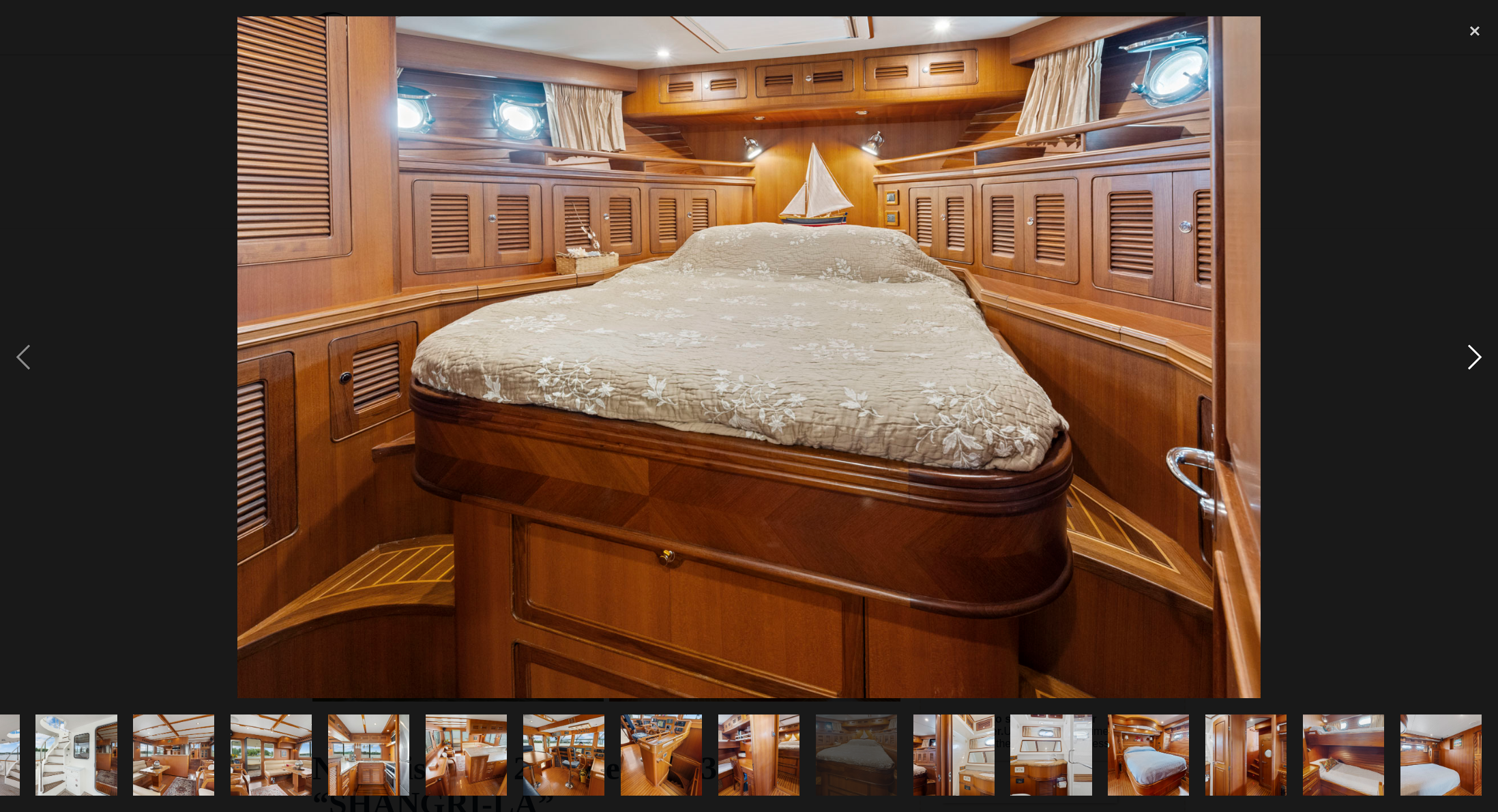
click at [1476, 354] on div "next image" at bounding box center [1475, 357] width 46 height 682
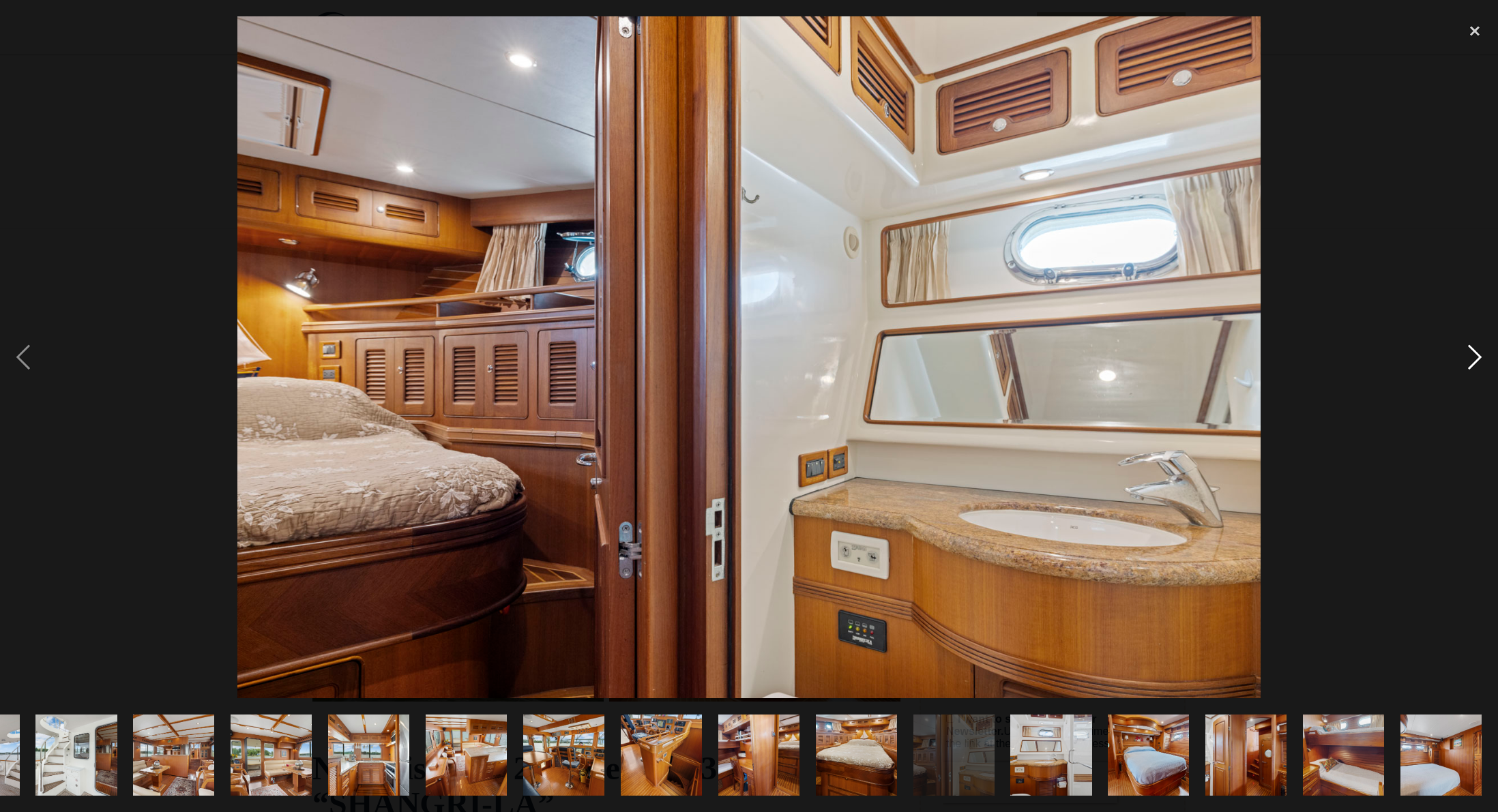
click at [1476, 354] on div "next image" at bounding box center [1475, 357] width 46 height 682
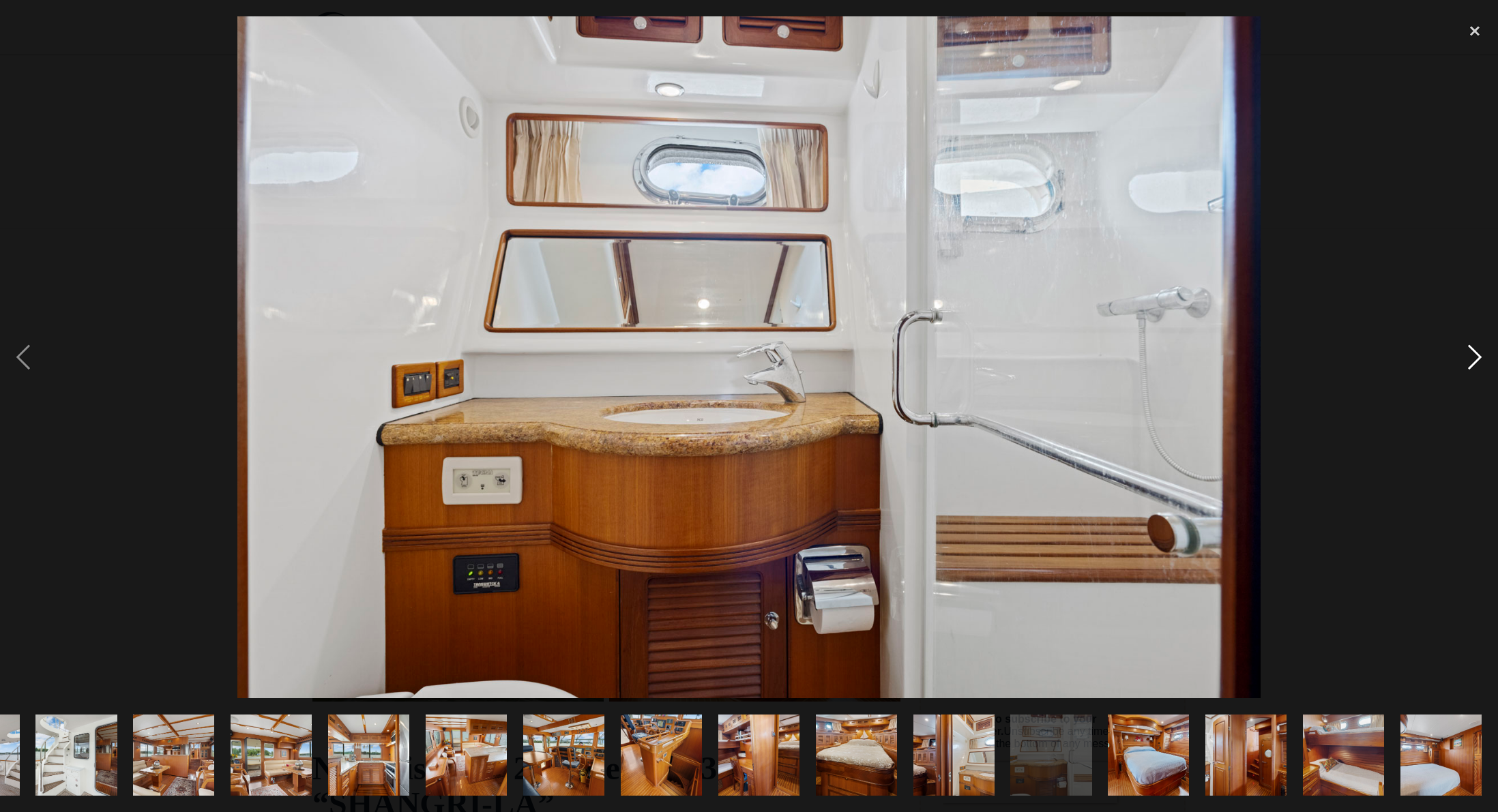
click at [1476, 354] on div "next image" at bounding box center [1475, 357] width 46 height 682
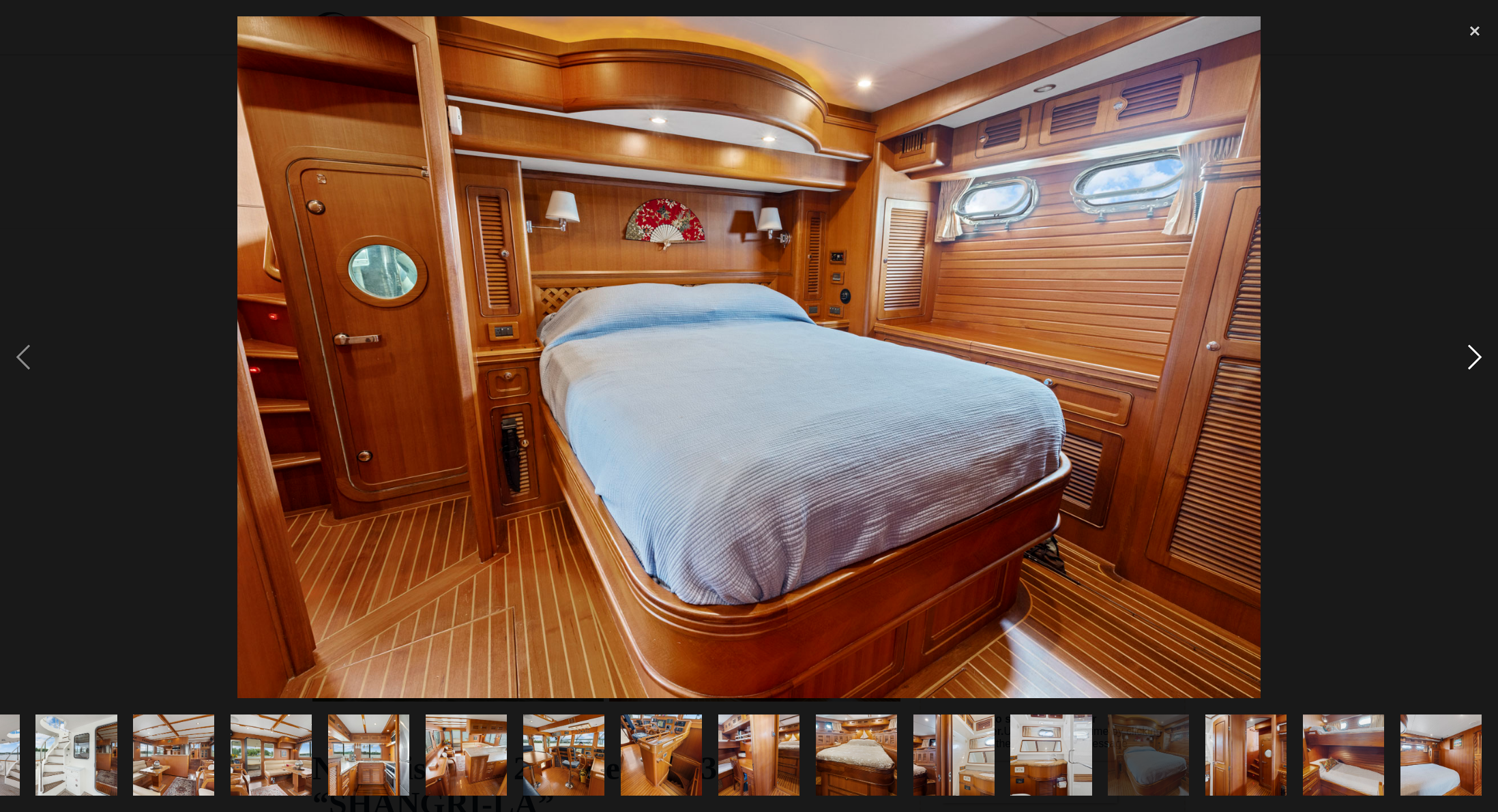
click at [1471, 357] on div "next image" at bounding box center [1475, 357] width 46 height 682
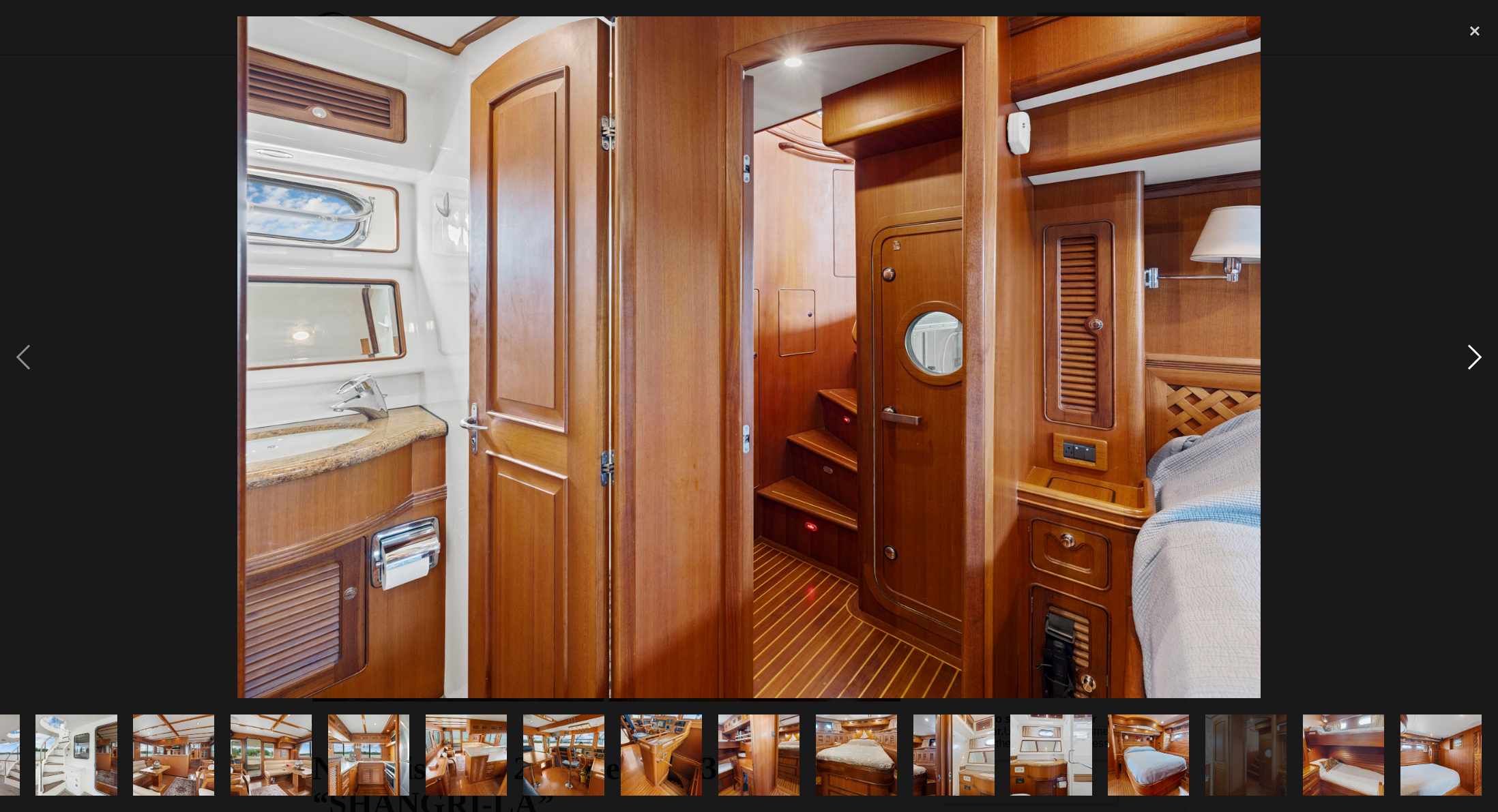
click at [1476, 350] on div "next image" at bounding box center [1475, 357] width 46 height 682
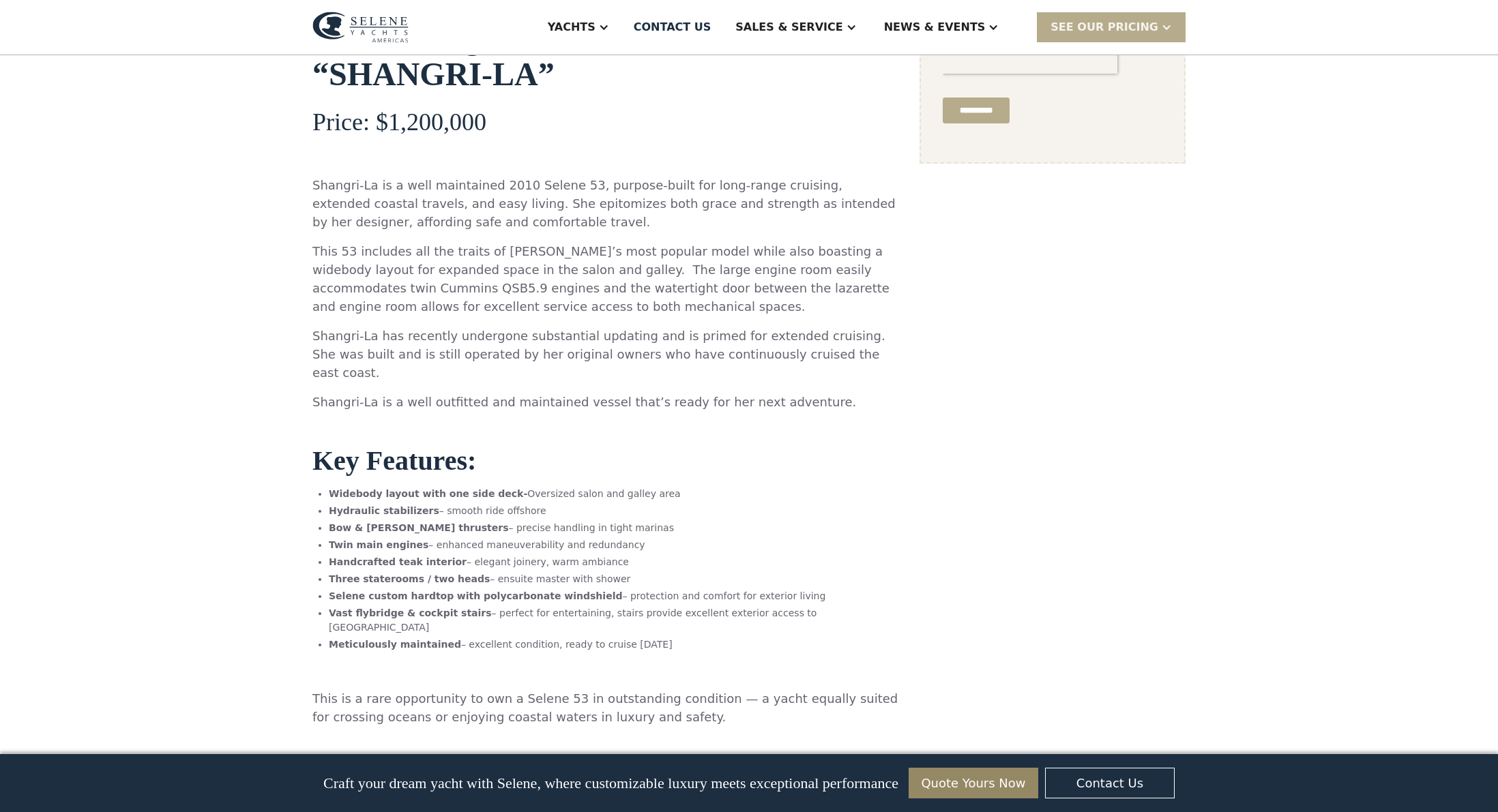
scroll to position [694, 0]
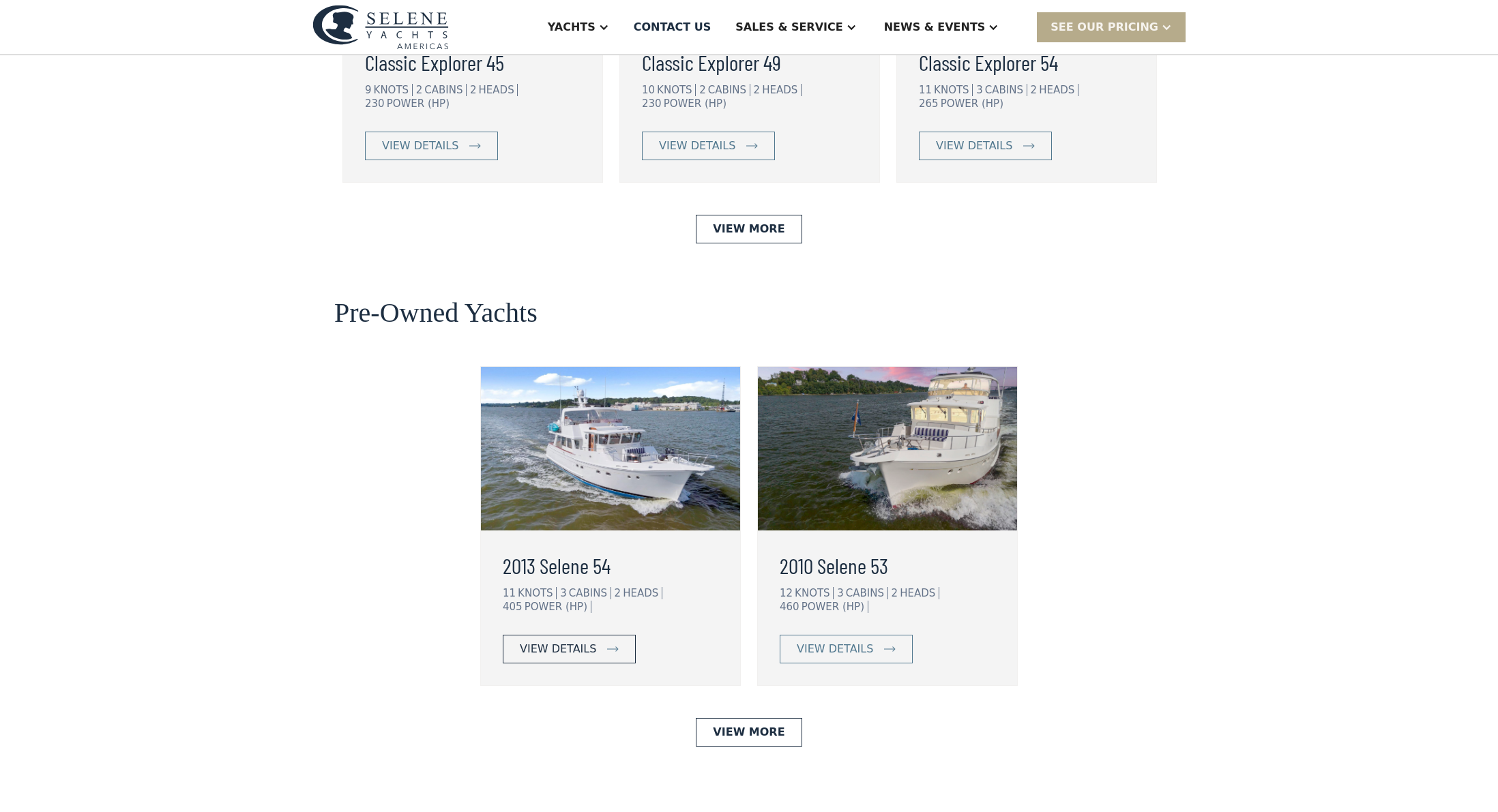
click at [579, 641] on div "view details" at bounding box center [558, 648] width 76 height 16
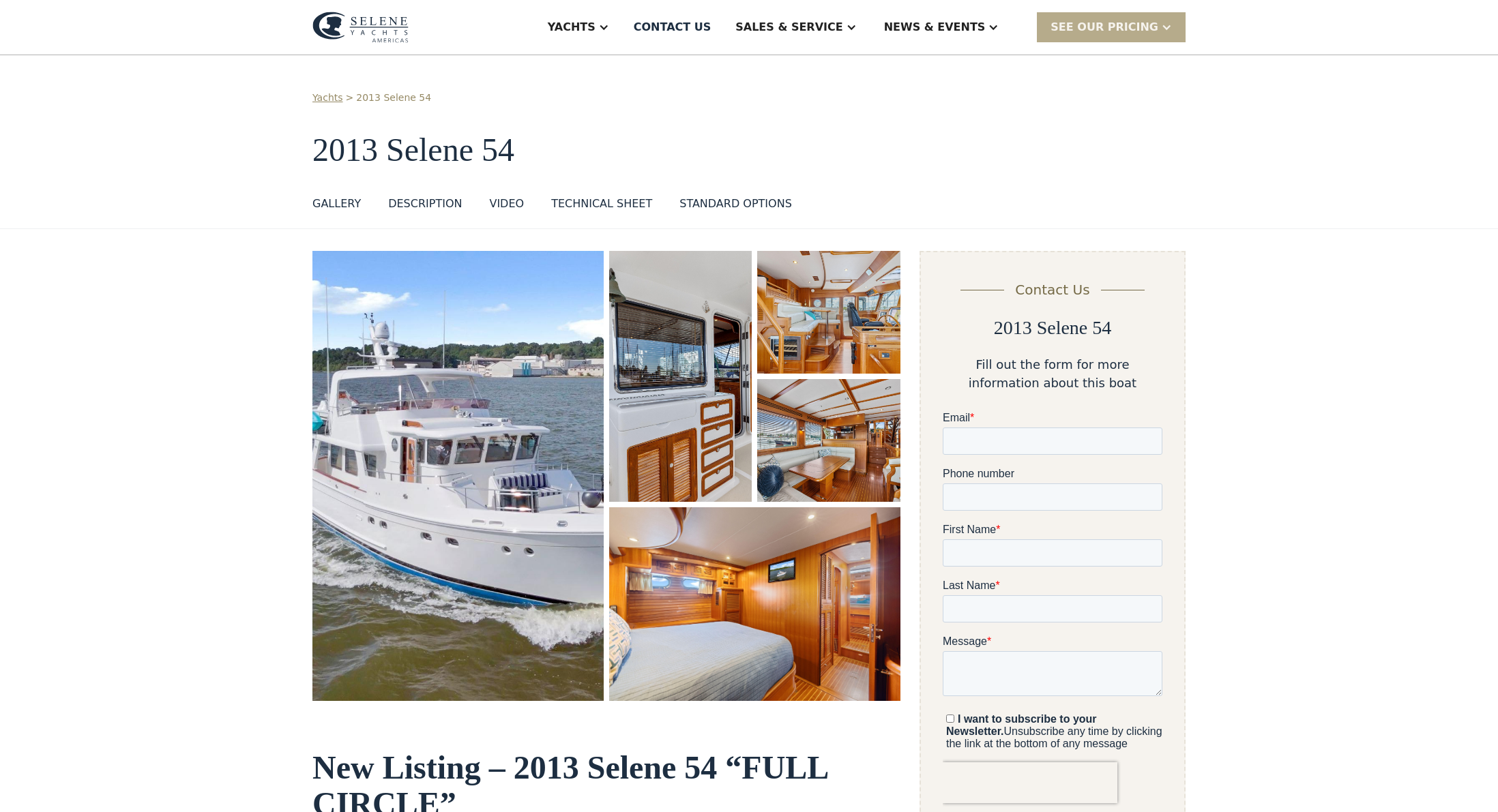
click at [341, 201] on div "GALLERY" at bounding box center [337, 204] width 49 height 16
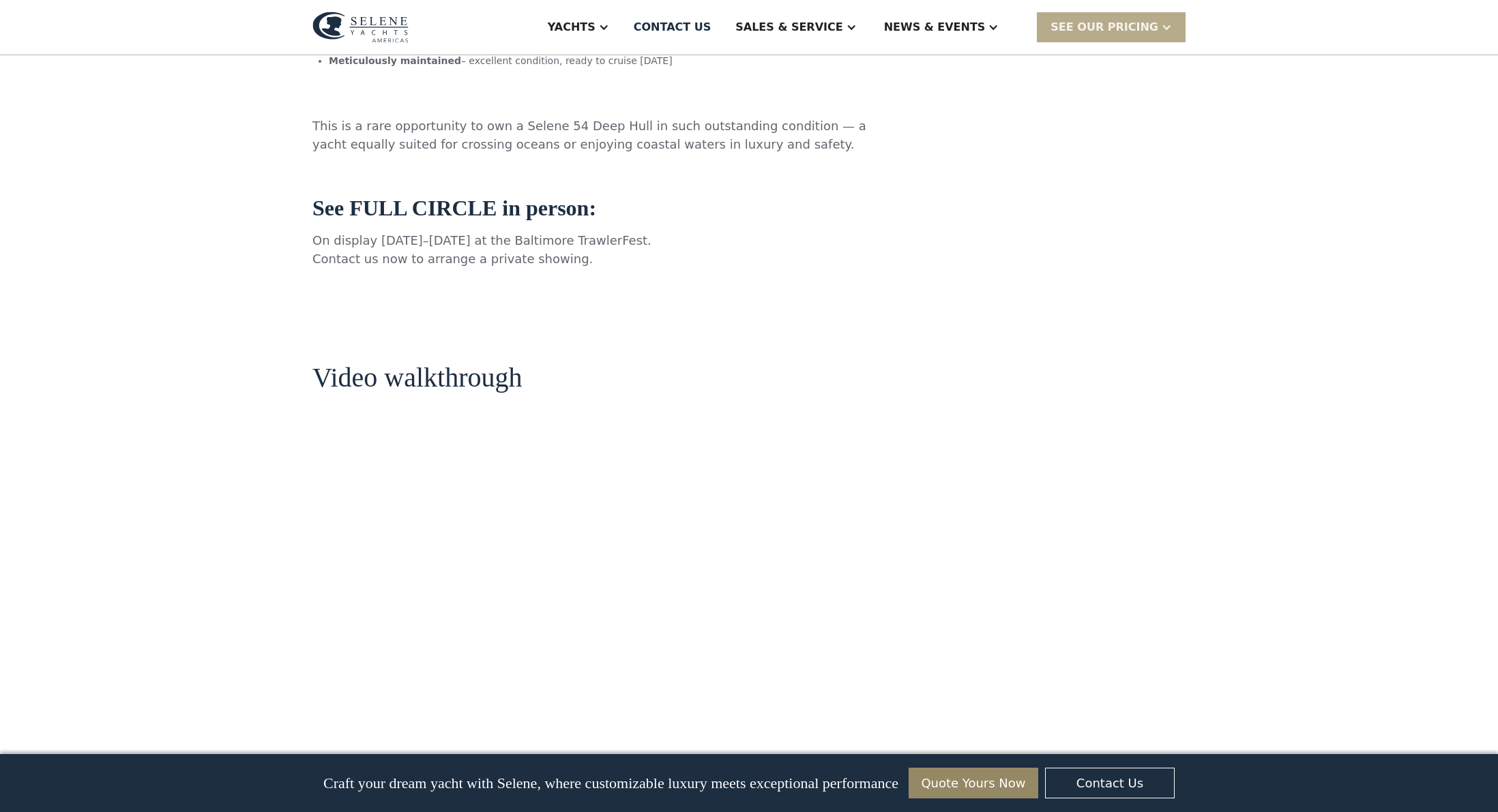
scroll to position [1291, 0]
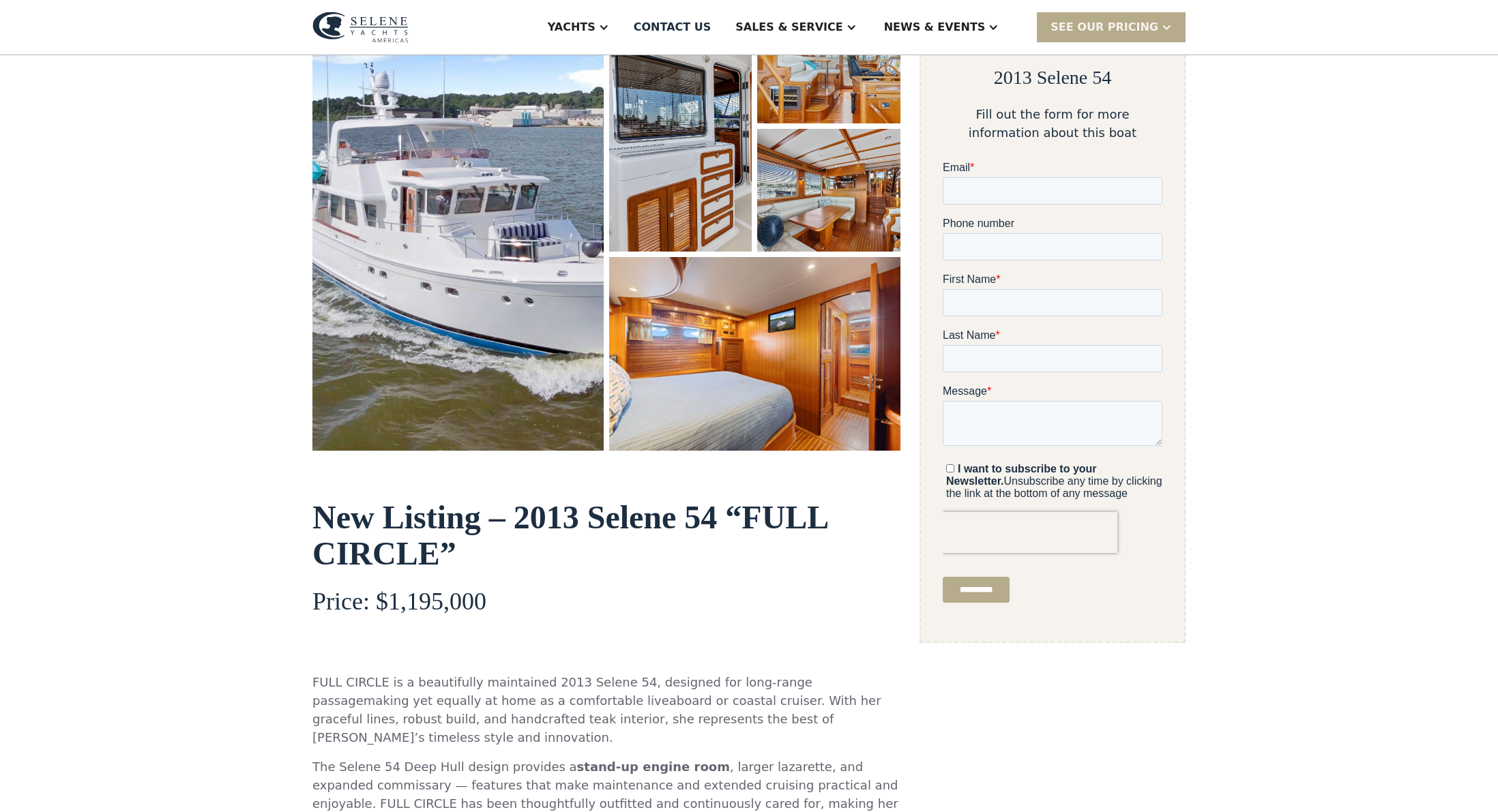
scroll to position [205, 0]
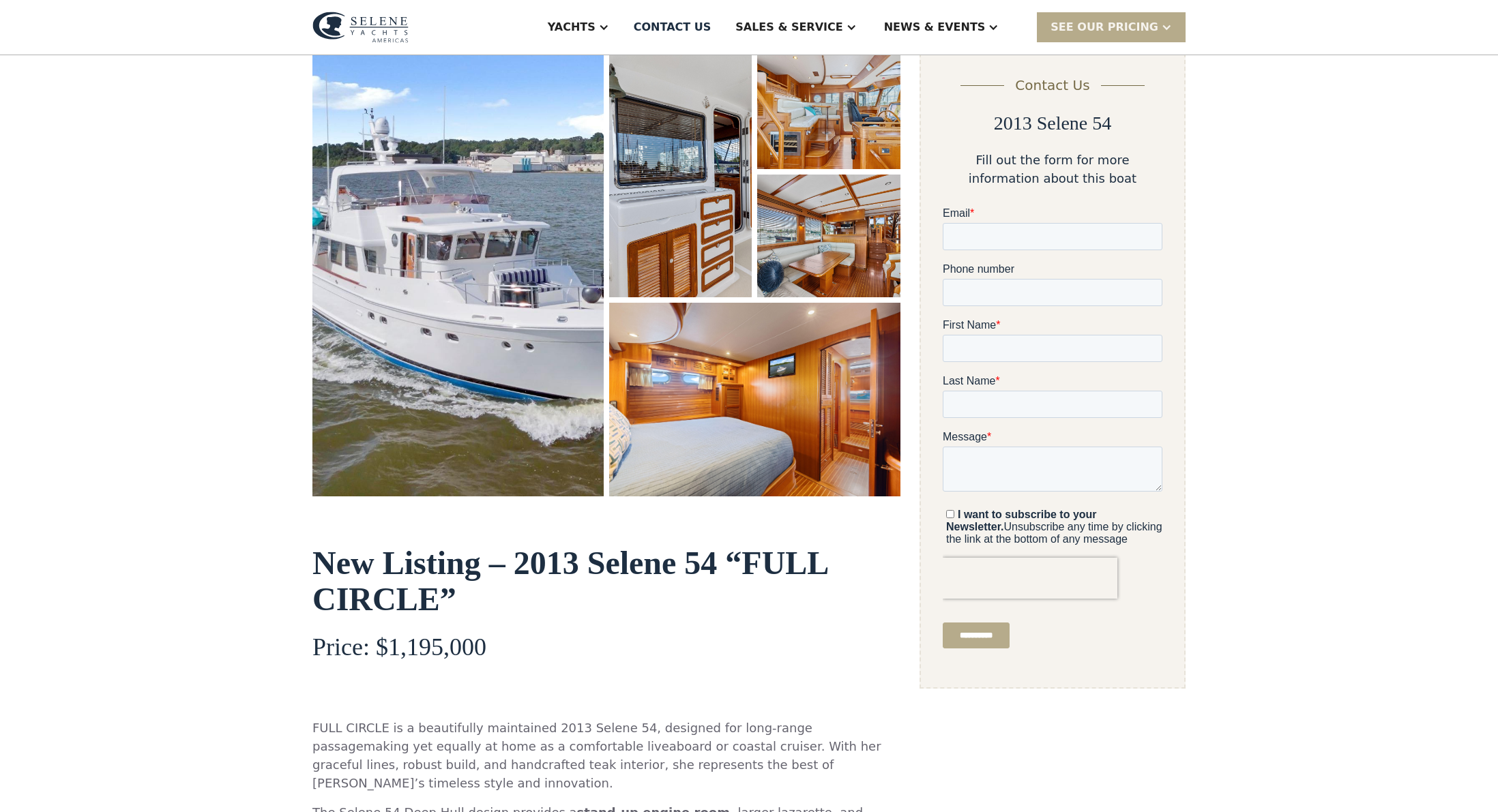
click at [704, 184] on img "open lightbox" at bounding box center [680, 171] width 143 height 251
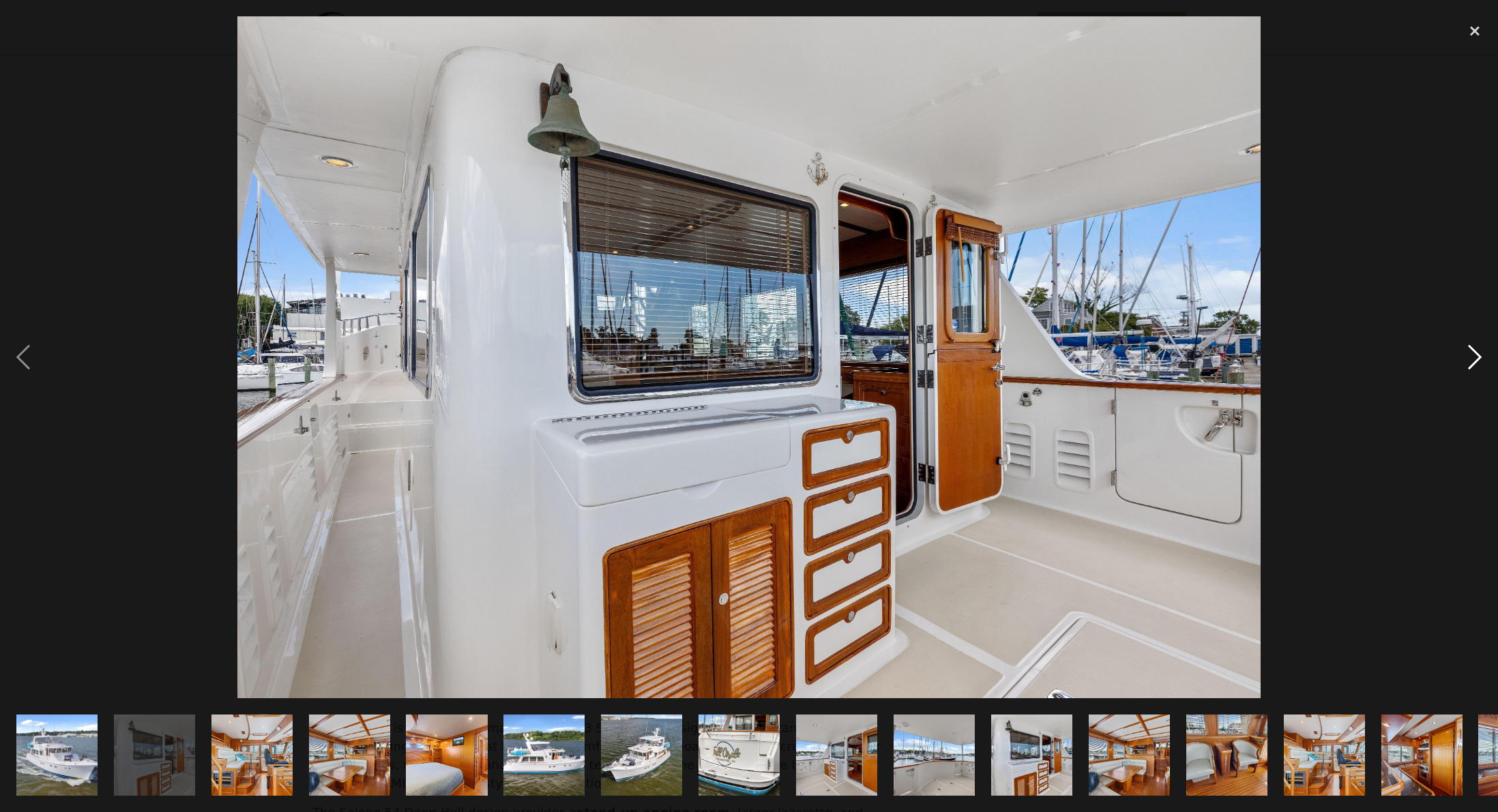
click at [1473, 357] on div "next image" at bounding box center [1475, 357] width 46 height 682
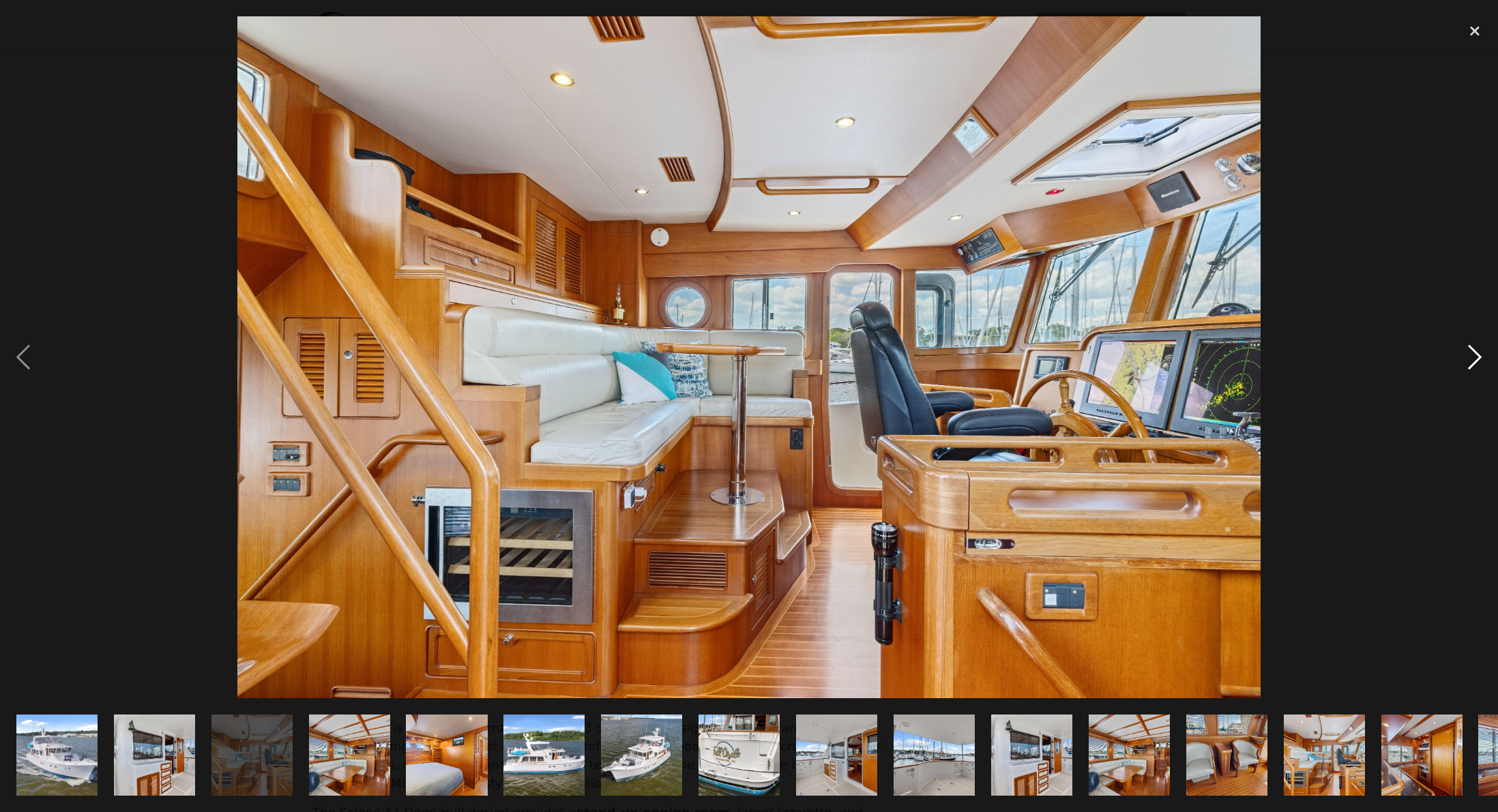
click at [1476, 358] on div "next image" at bounding box center [1475, 357] width 46 height 682
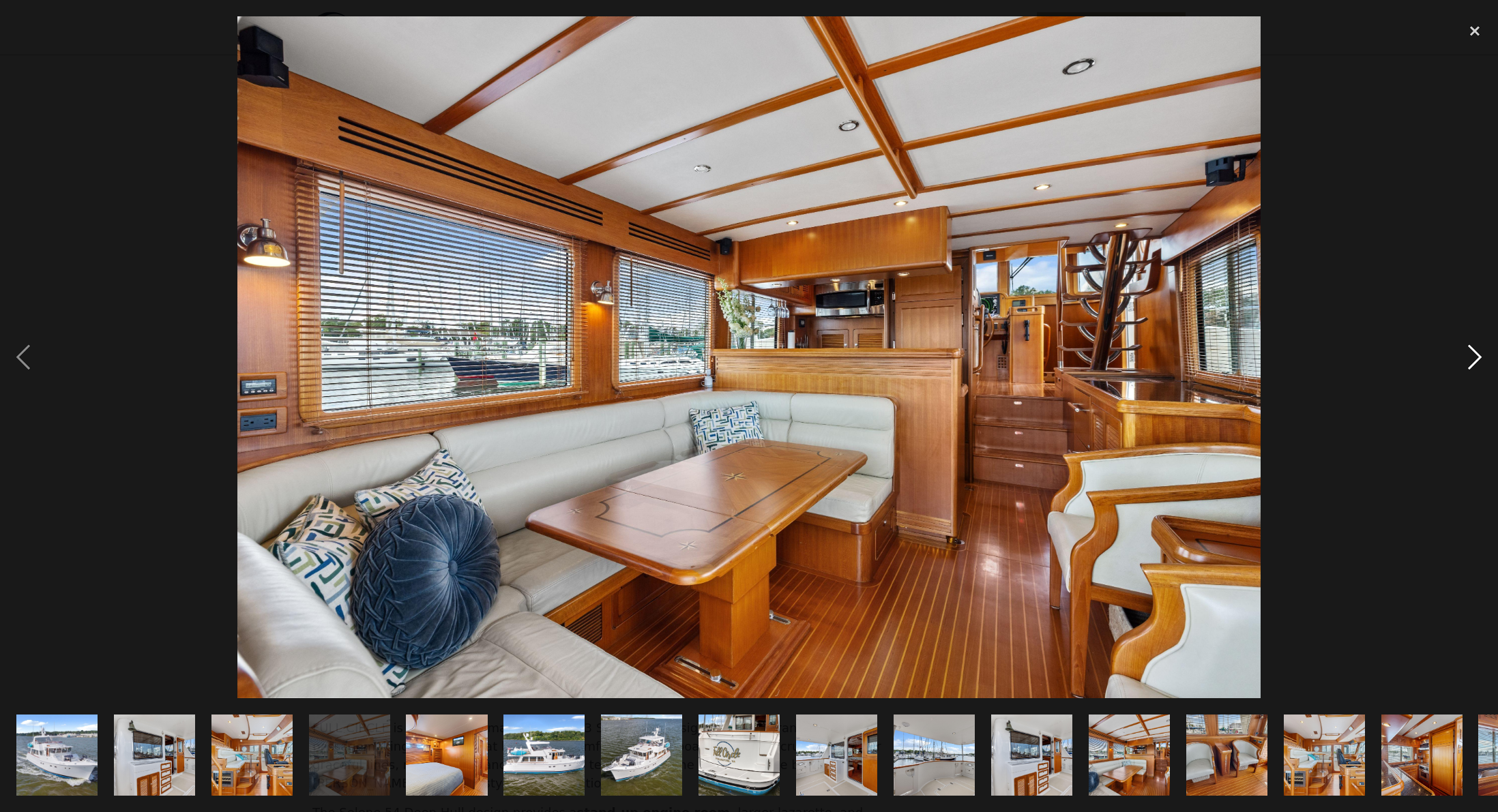
click at [1476, 352] on div "next image" at bounding box center [1475, 357] width 46 height 682
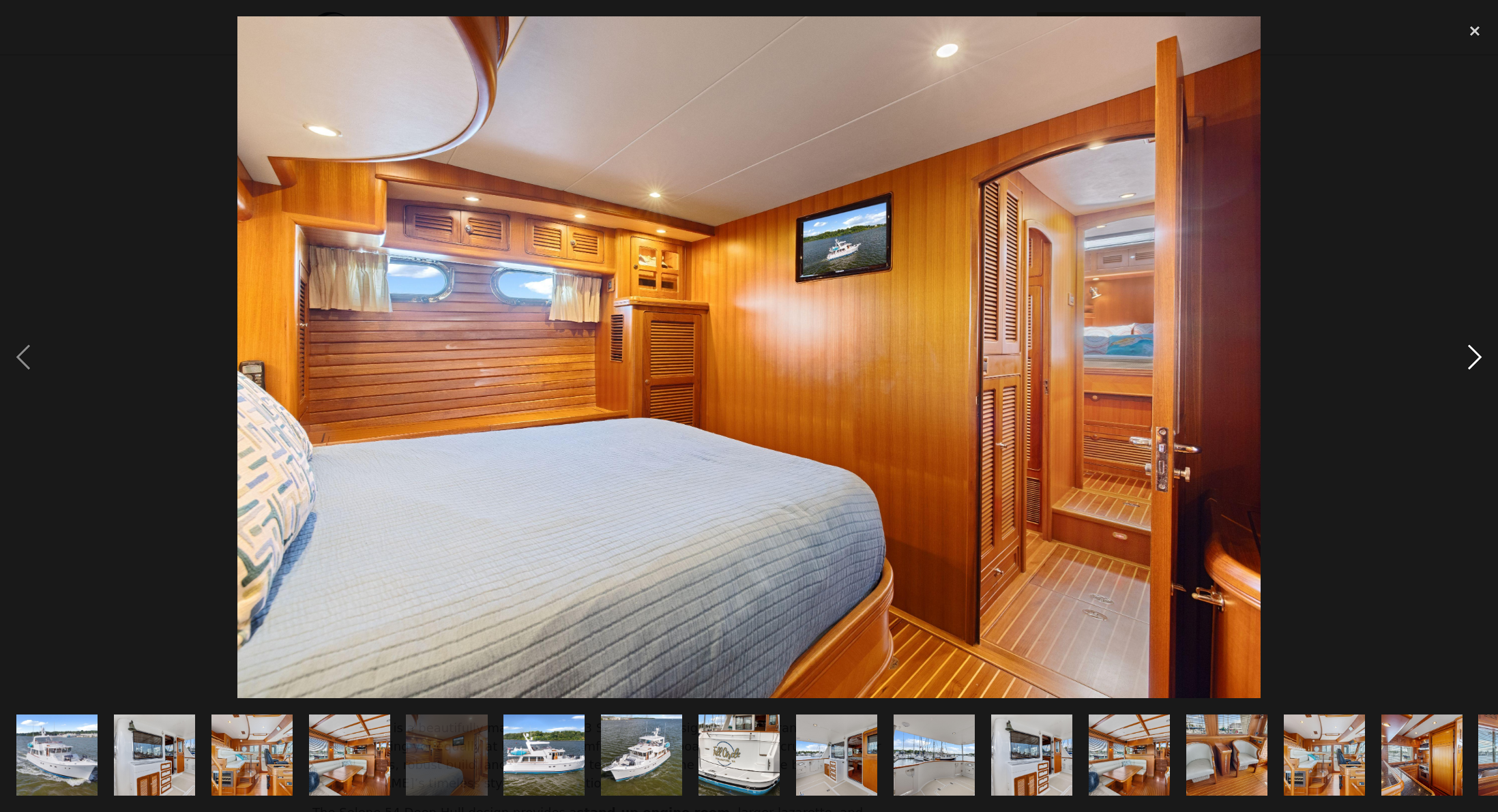
click at [1473, 358] on div "next image" at bounding box center [1475, 357] width 46 height 682
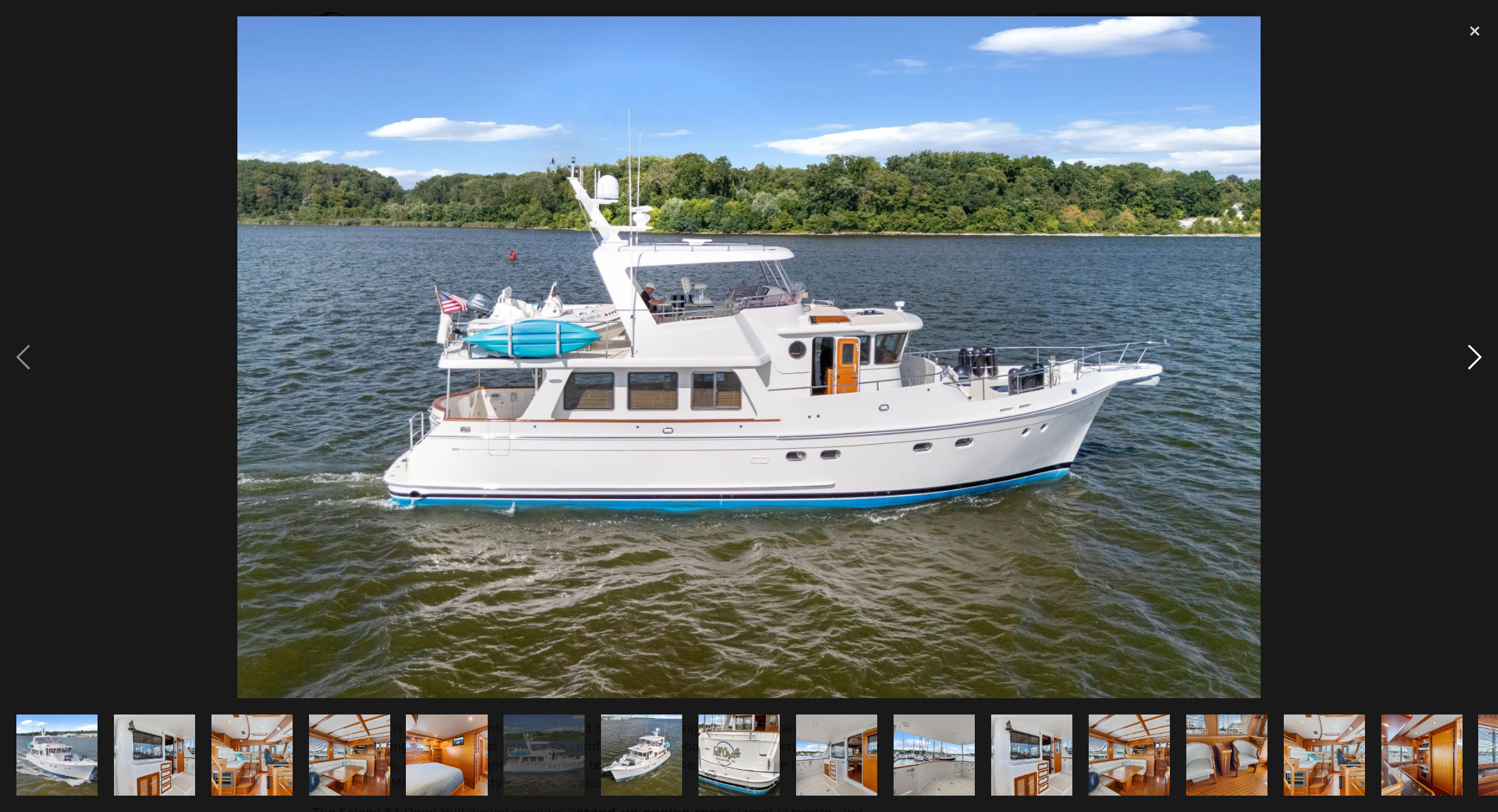
click at [1477, 361] on div "next image" at bounding box center [1475, 357] width 46 height 682
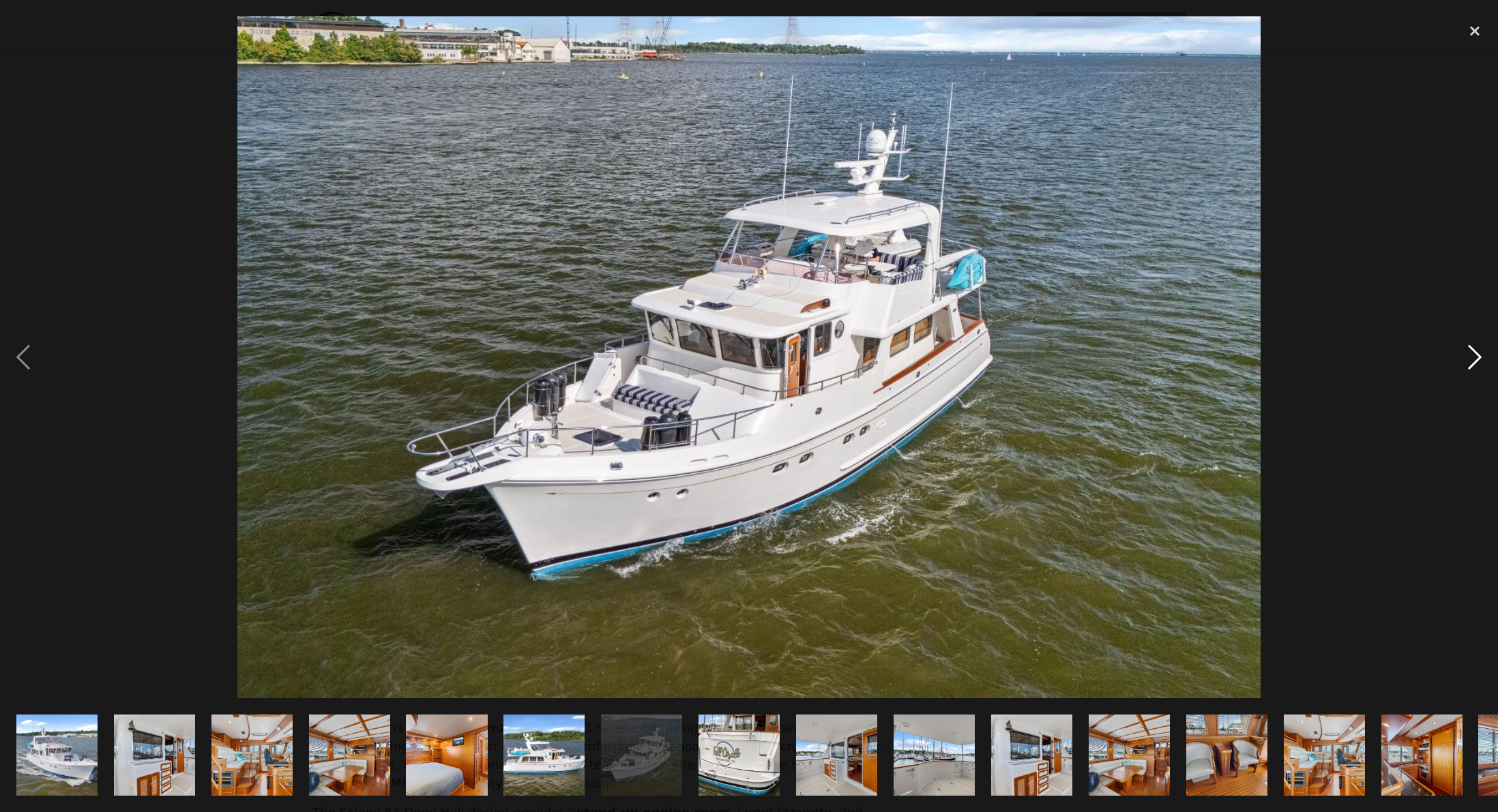
click at [1477, 361] on div "next image" at bounding box center [1475, 357] width 46 height 682
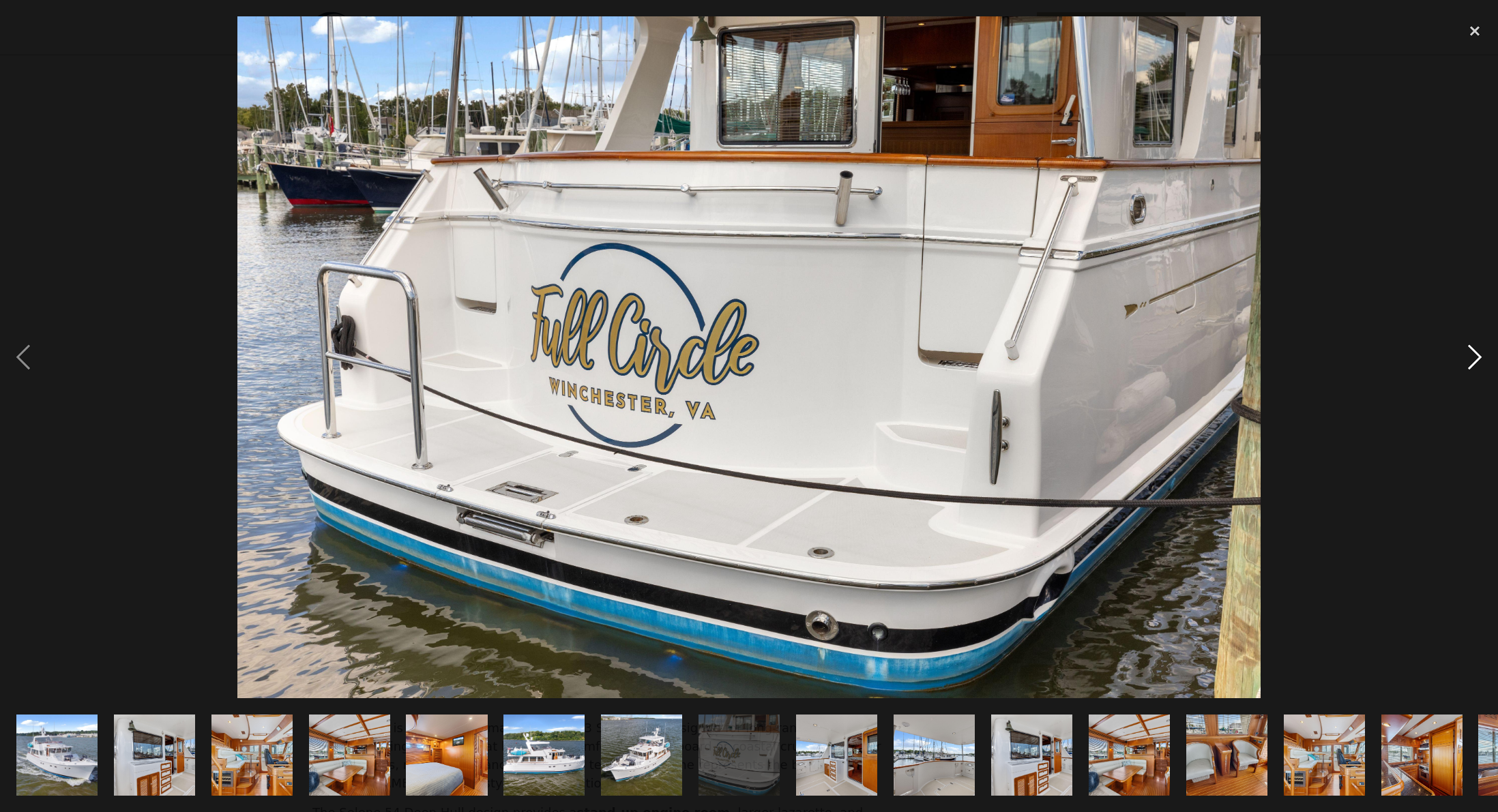
click at [1477, 360] on div "next image" at bounding box center [1475, 357] width 46 height 682
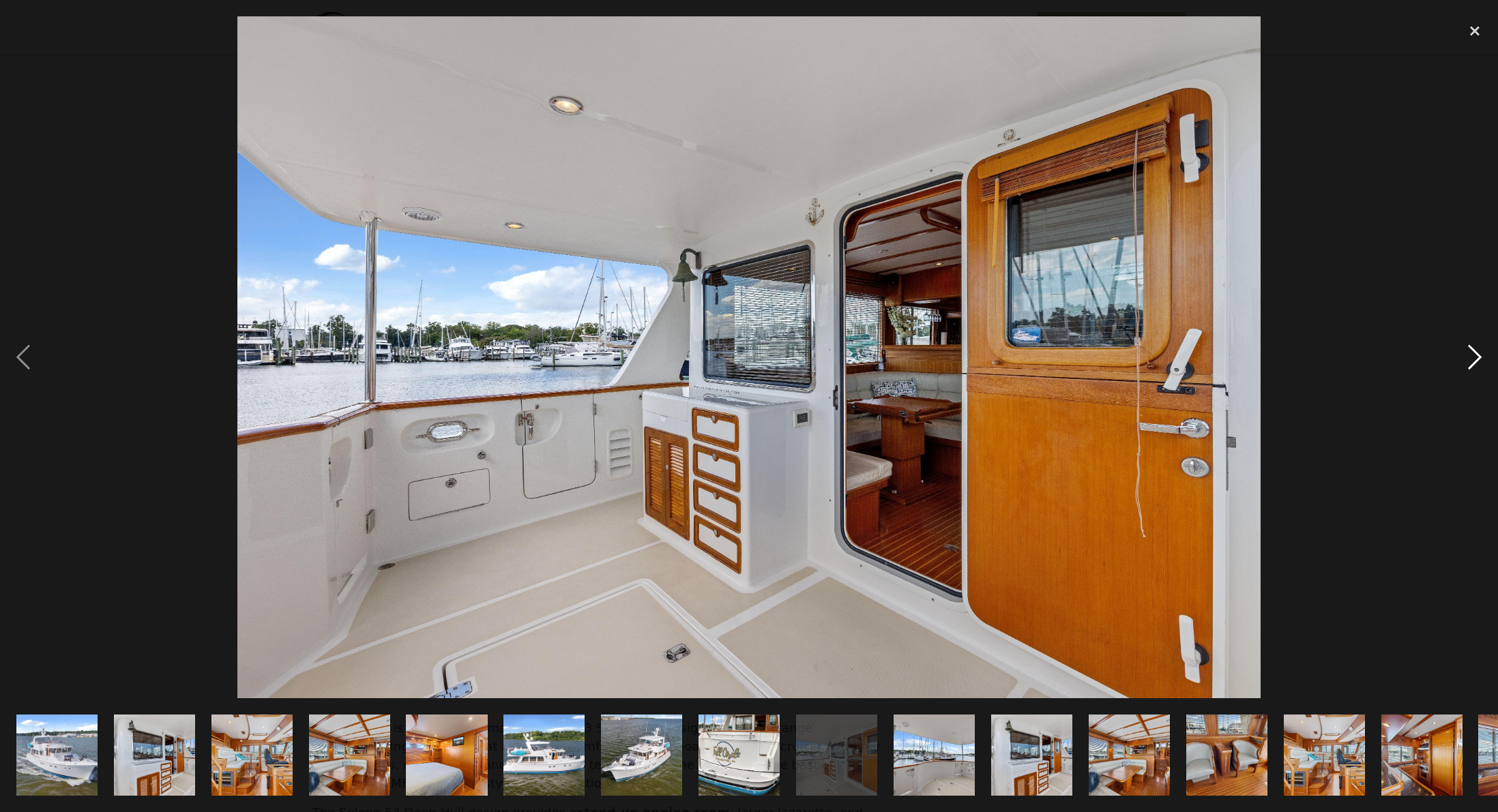
click at [1475, 360] on div "next image" at bounding box center [1475, 357] width 46 height 682
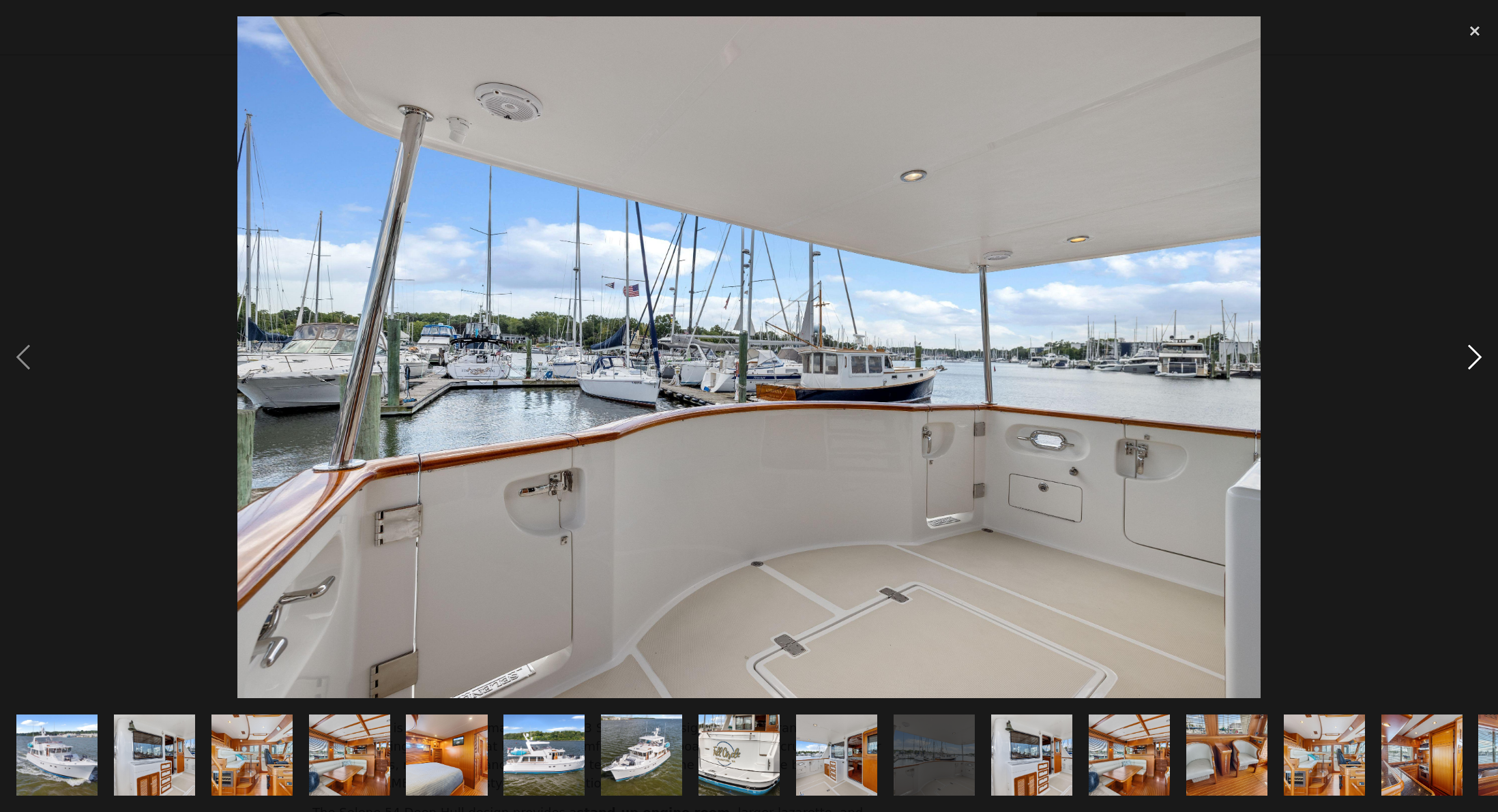
click at [1475, 360] on div "next image" at bounding box center [1475, 357] width 46 height 682
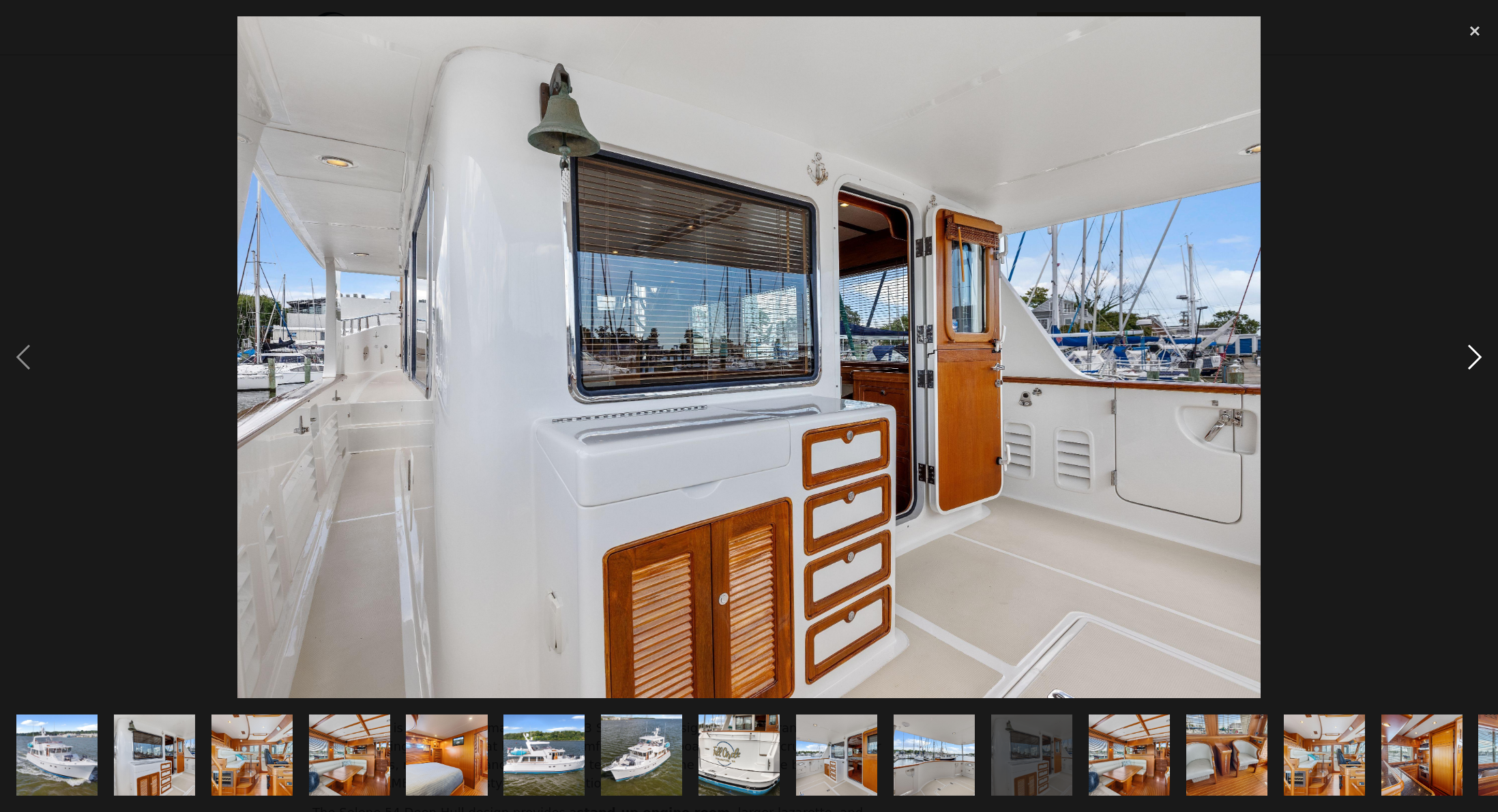
click at [1475, 360] on div "next image" at bounding box center [1475, 357] width 46 height 682
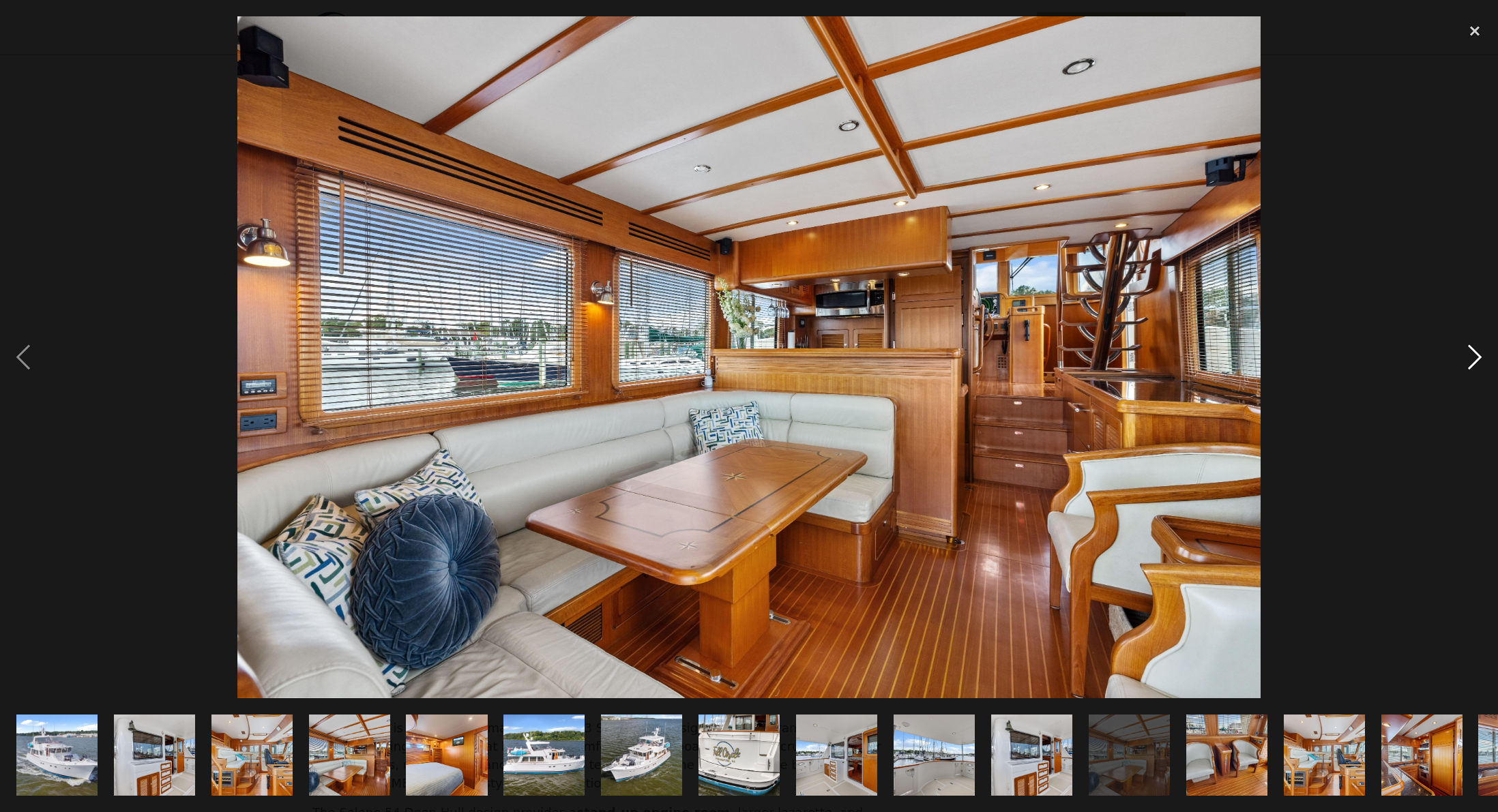
click at [1475, 359] on div "next image" at bounding box center [1475, 357] width 46 height 682
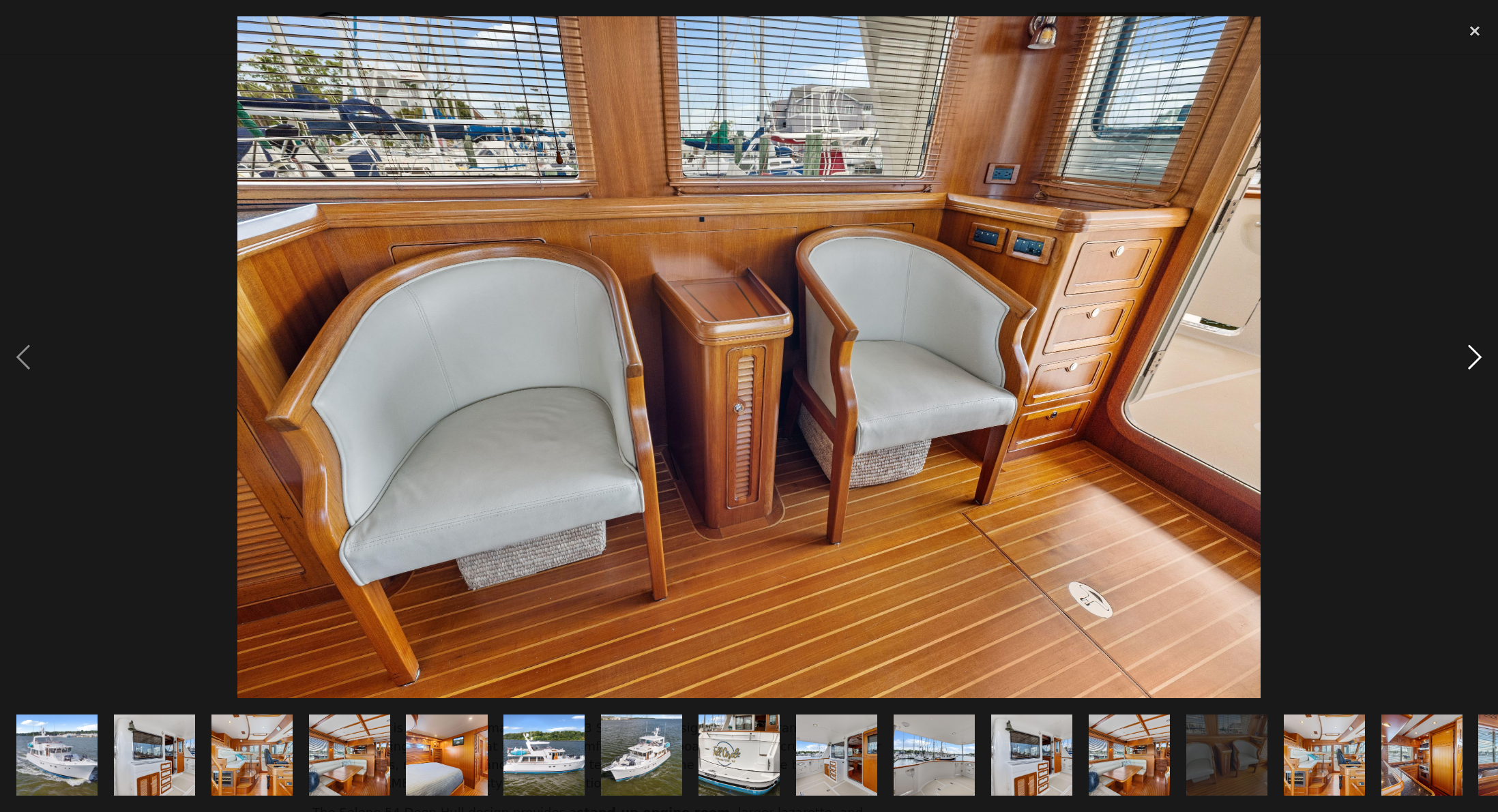
click at [1476, 357] on div "next image" at bounding box center [1475, 357] width 46 height 682
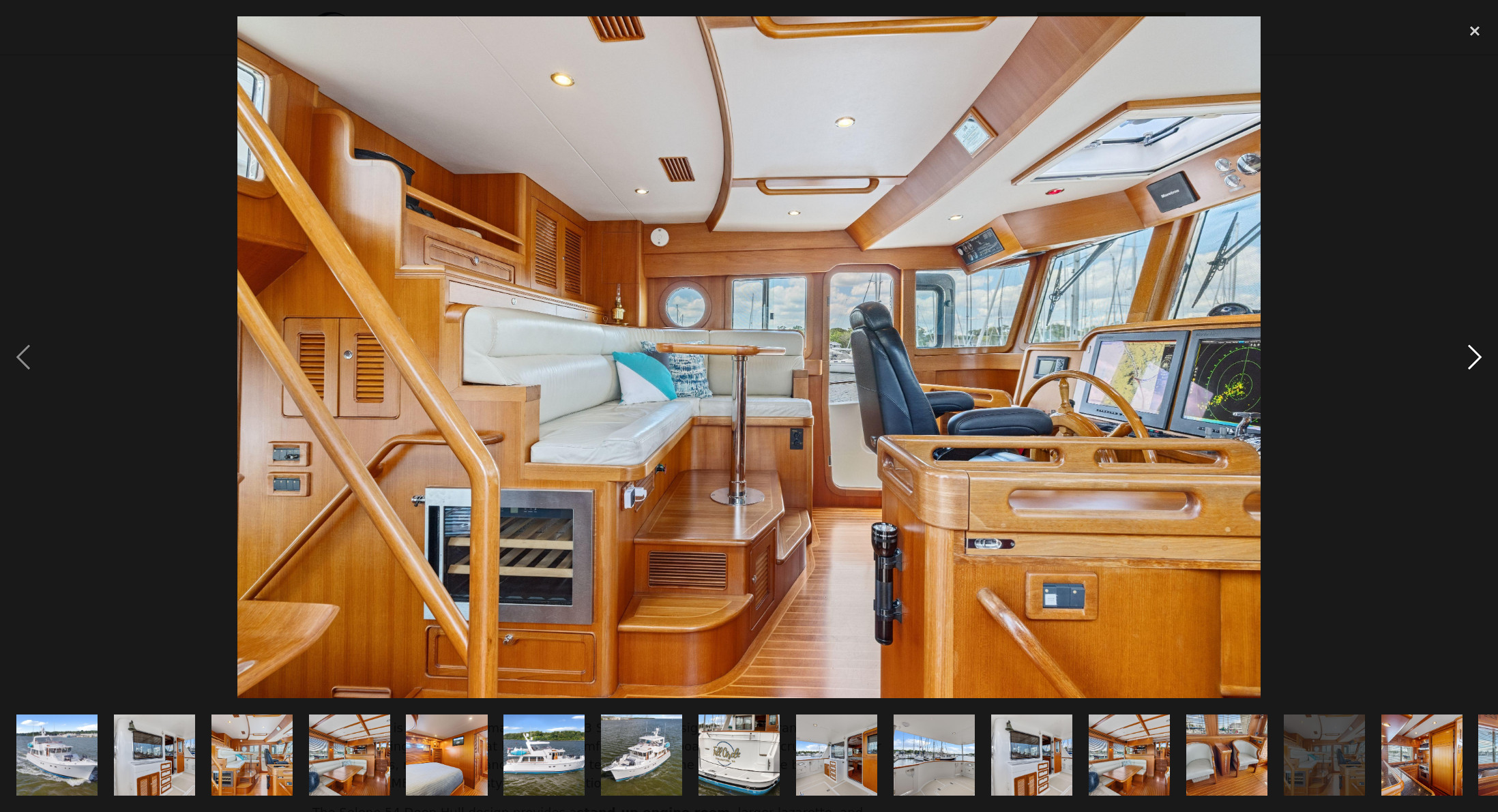
click at [1473, 355] on div "next image" at bounding box center [1475, 357] width 46 height 682
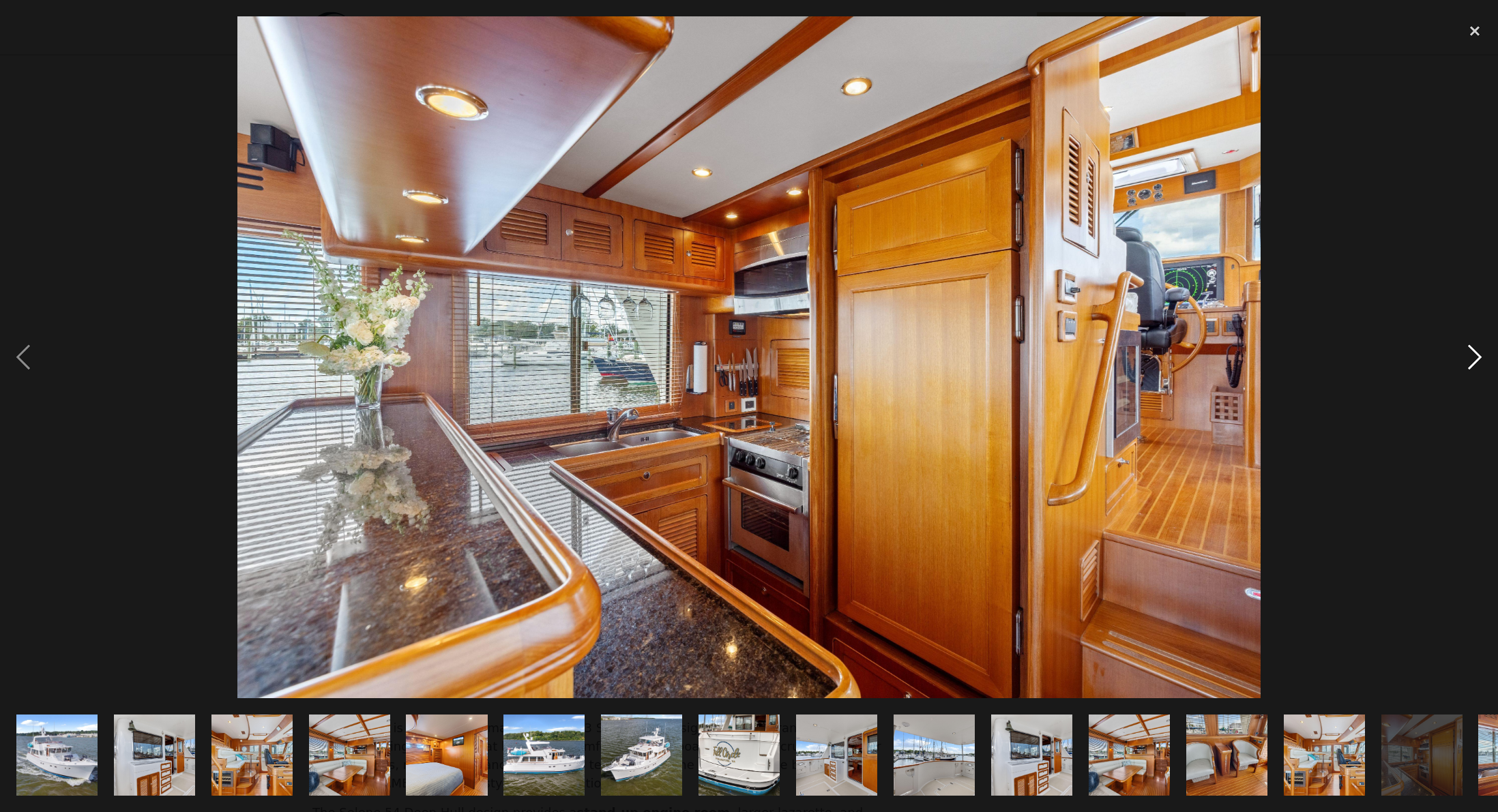
click at [1476, 355] on div "next image" at bounding box center [1475, 357] width 46 height 682
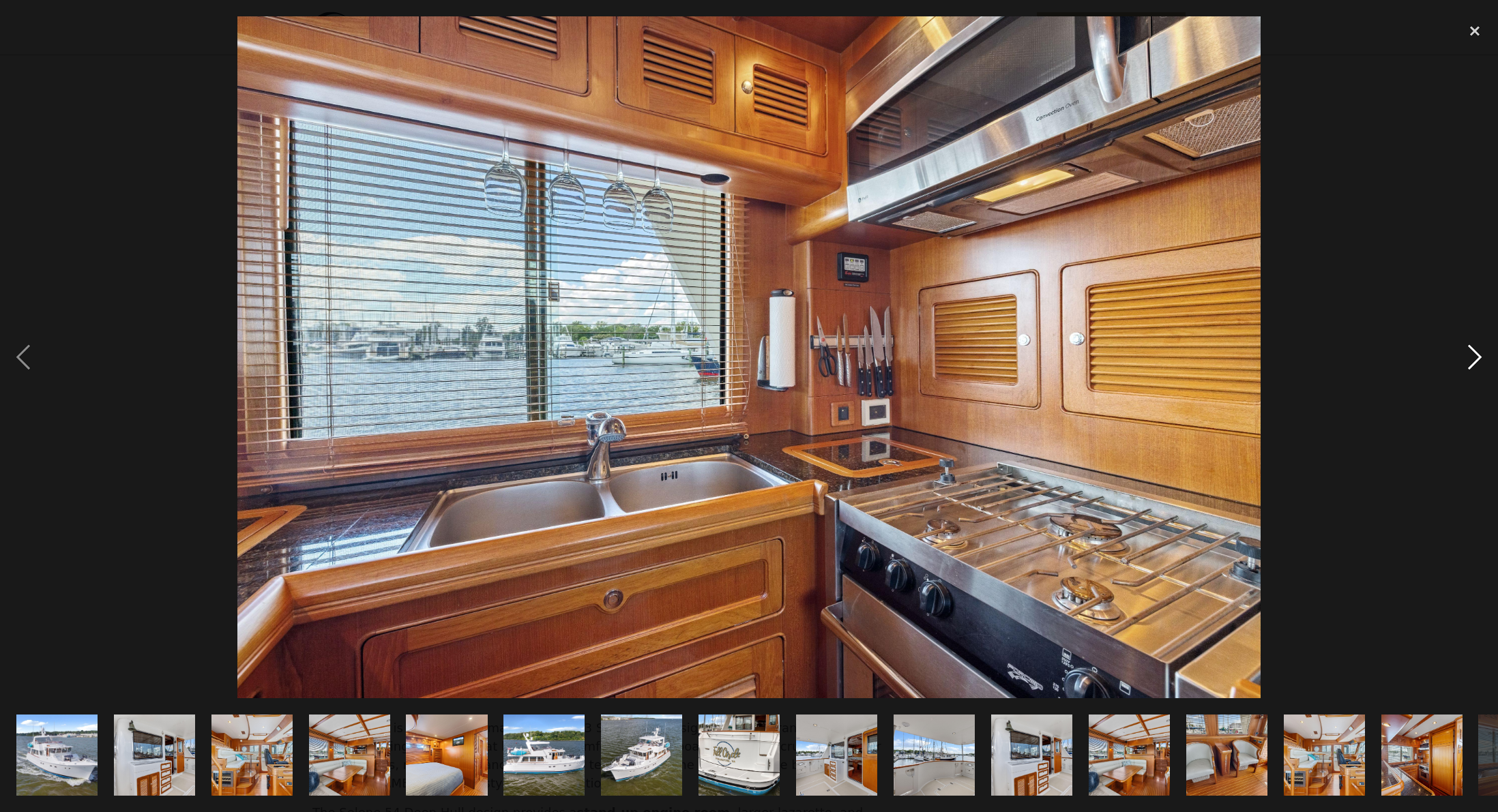
scroll to position [0, 1345]
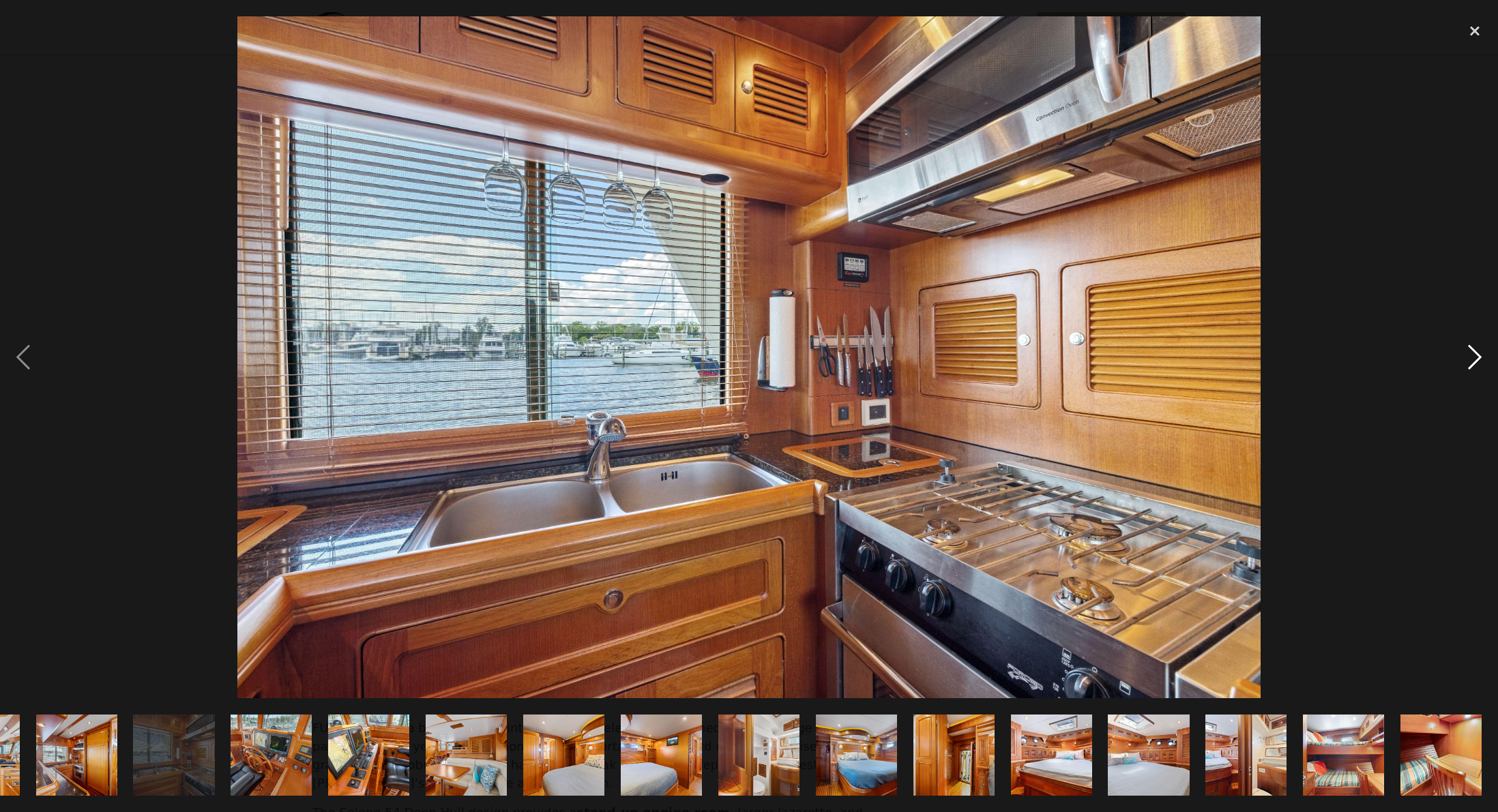
click at [1476, 355] on div "next image" at bounding box center [1475, 357] width 46 height 682
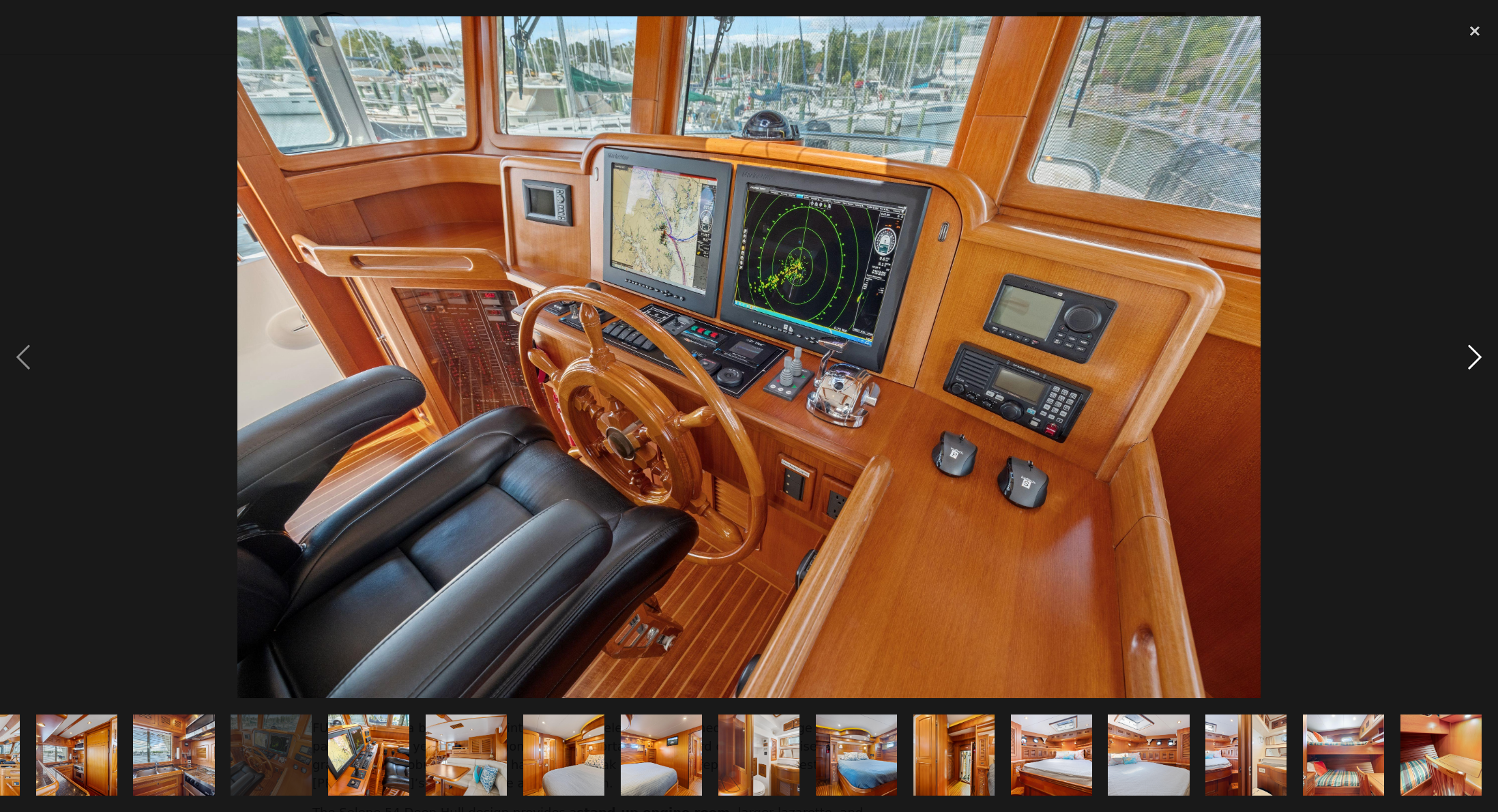
click at [1476, 355] on div "next image" at bounding box center [1475, 357] width 46 height 682
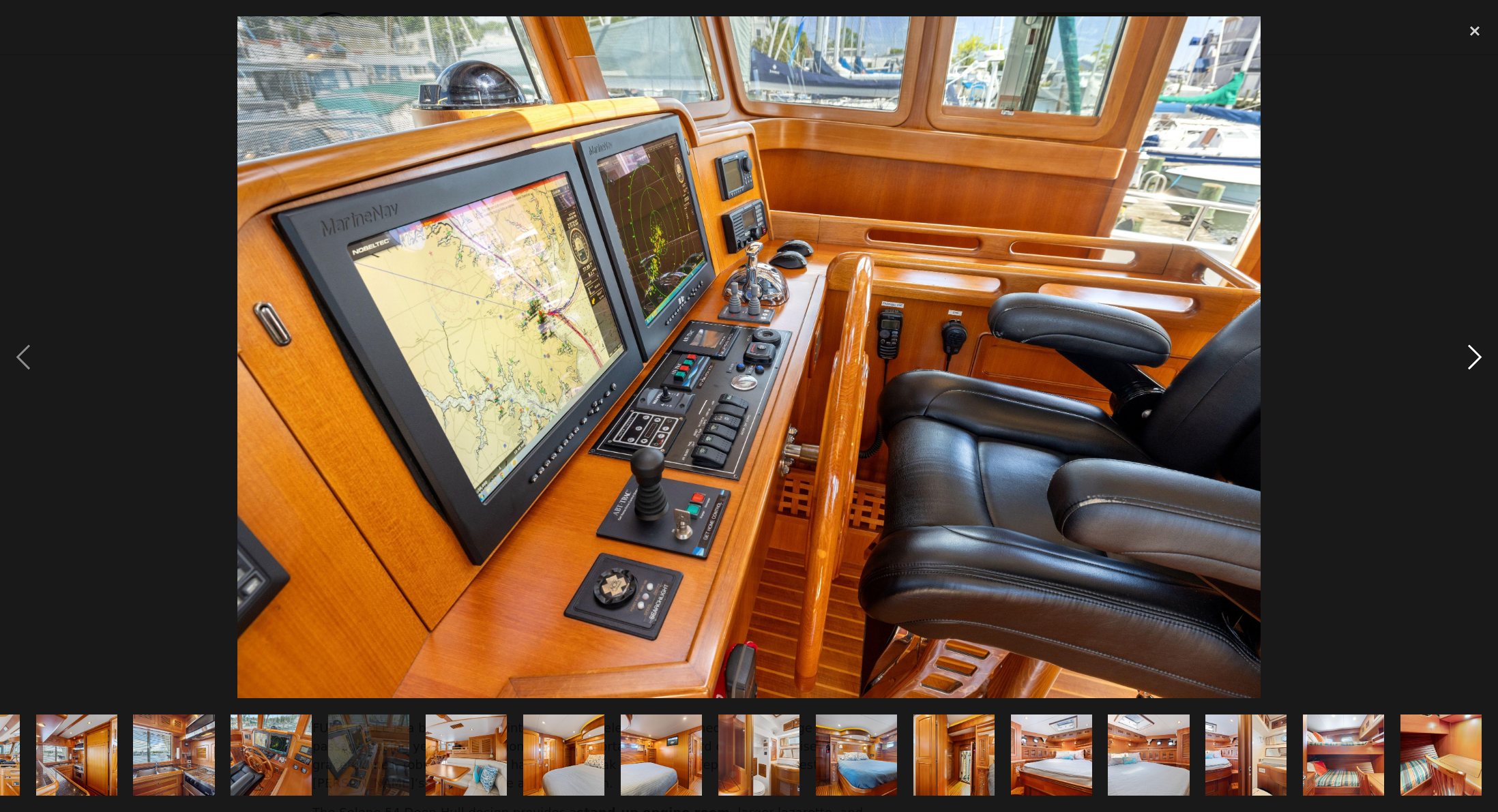
click at [1476, 355] on div "next image" at bounding box center [1475, 357] width 46 height 682
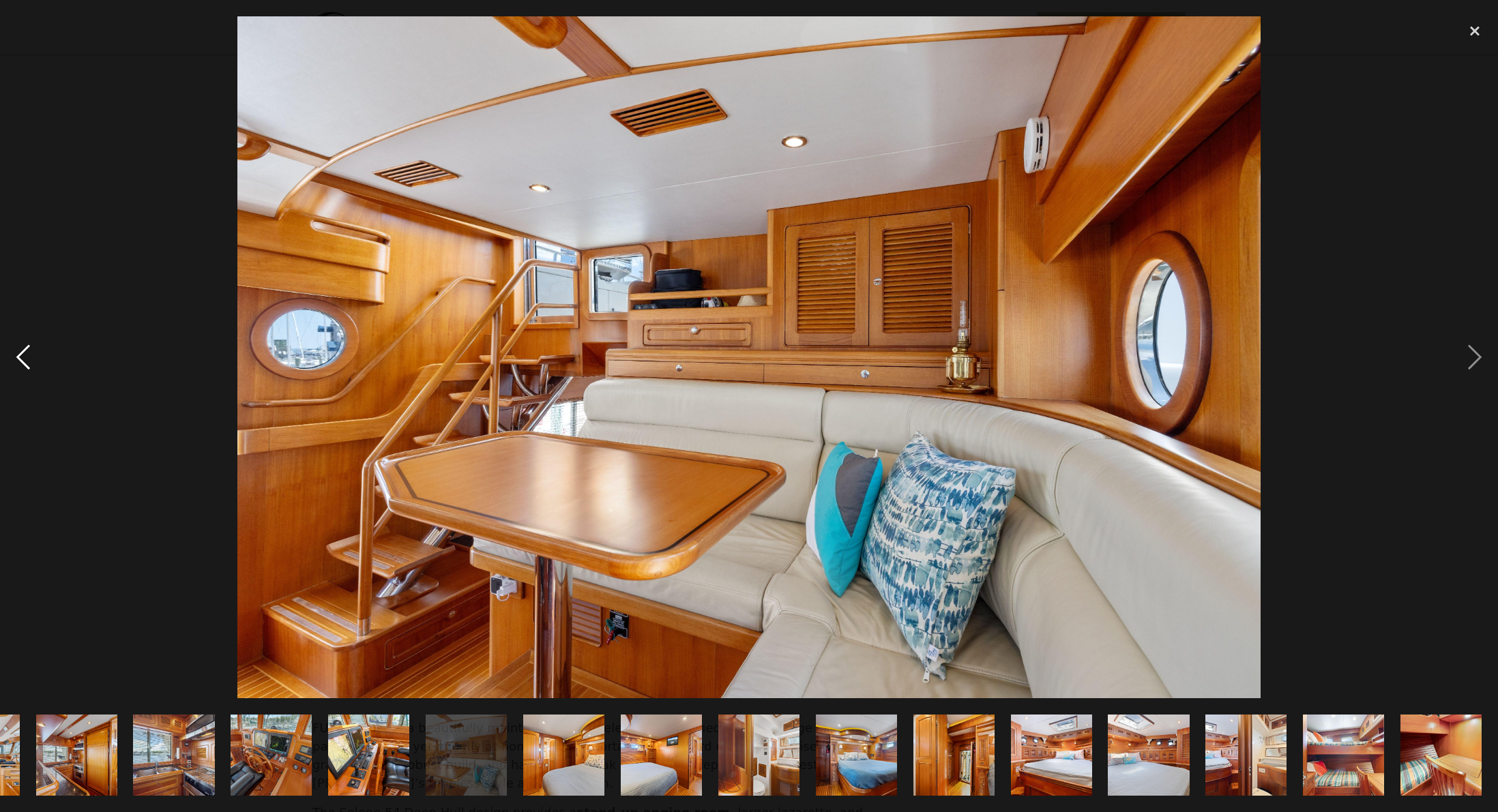
click at [18, 355] on div "previous image" at bounding box center [23, 357] width 46 height 682
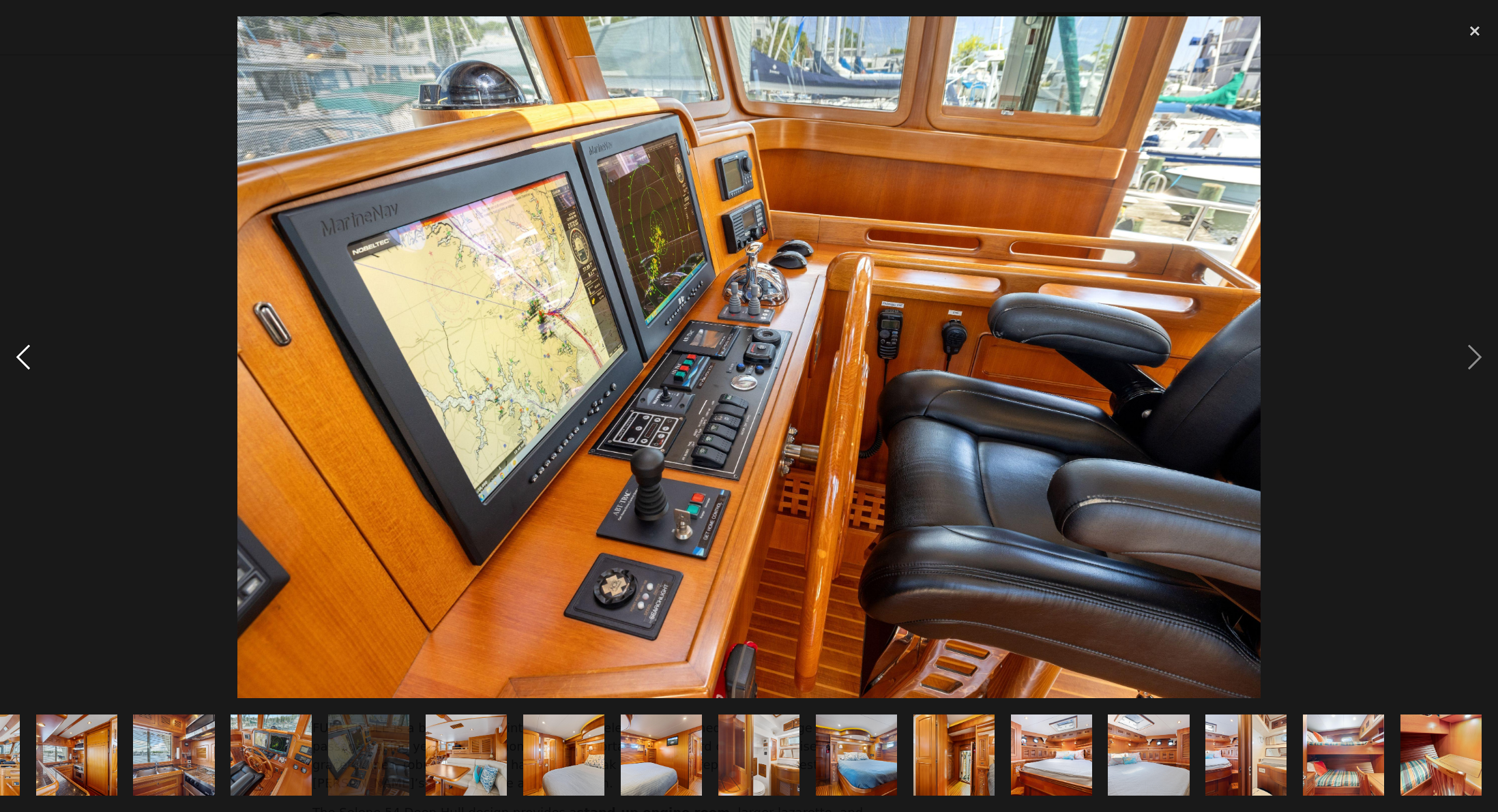
click at [15, 355] on div "previous image" at bounding box center [23, 357] width 46 height 682
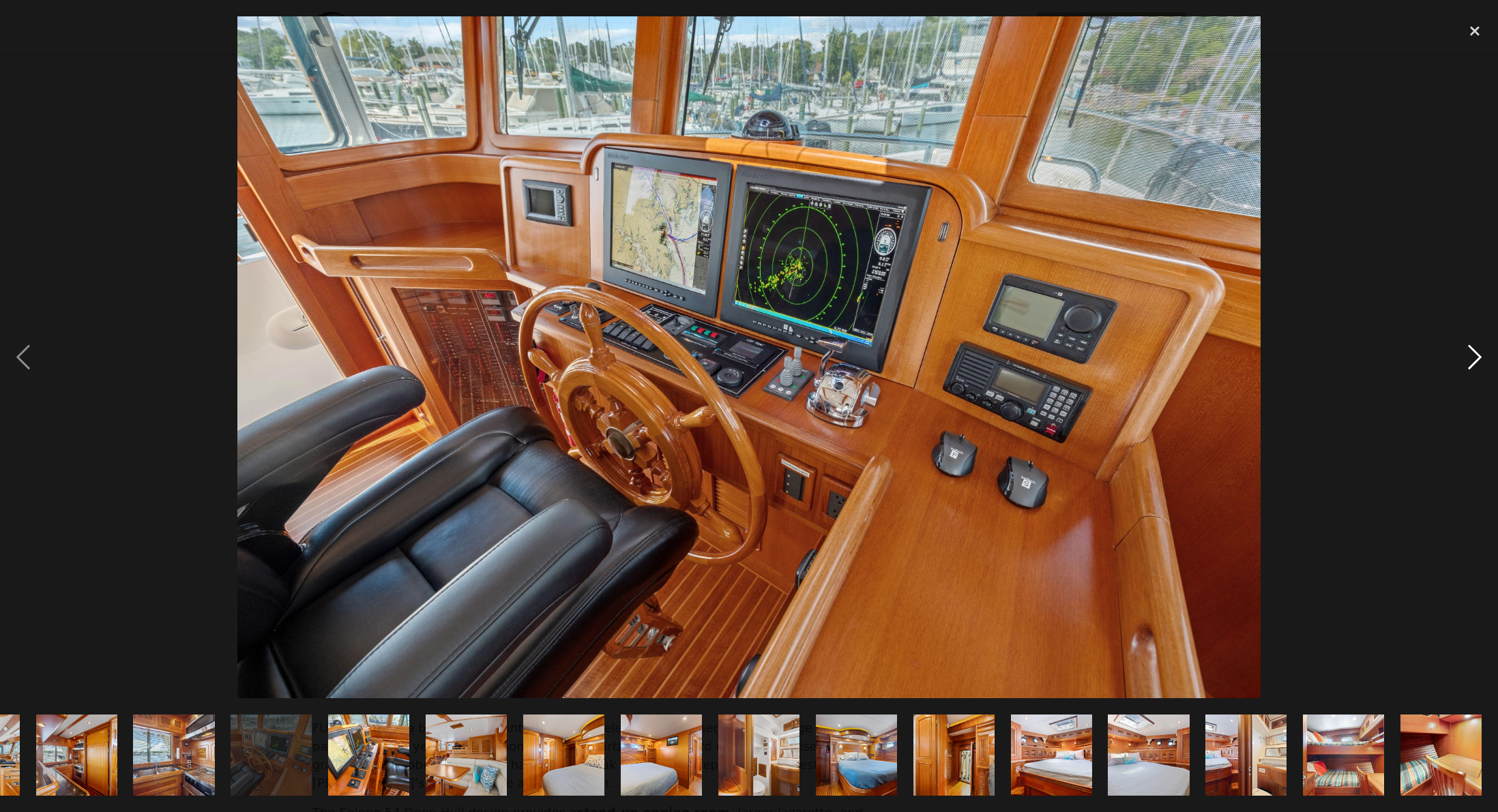
click at [1471, 352] on div "next image" at bounding box center [1475, 357] width 46 height 682
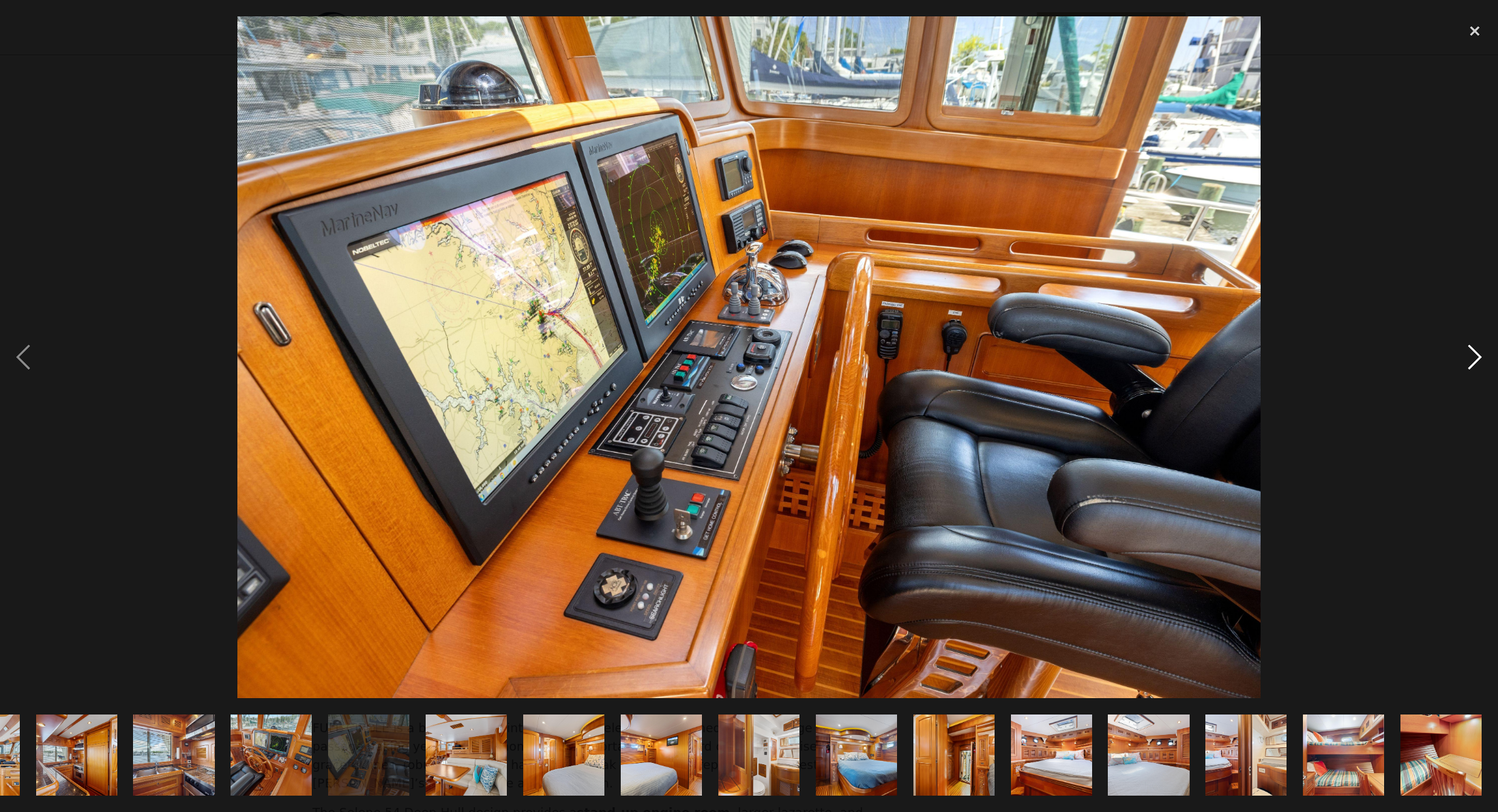
click at [1471, 352] on div "next image" at bounding box center [1475, 357] width 46 height 682
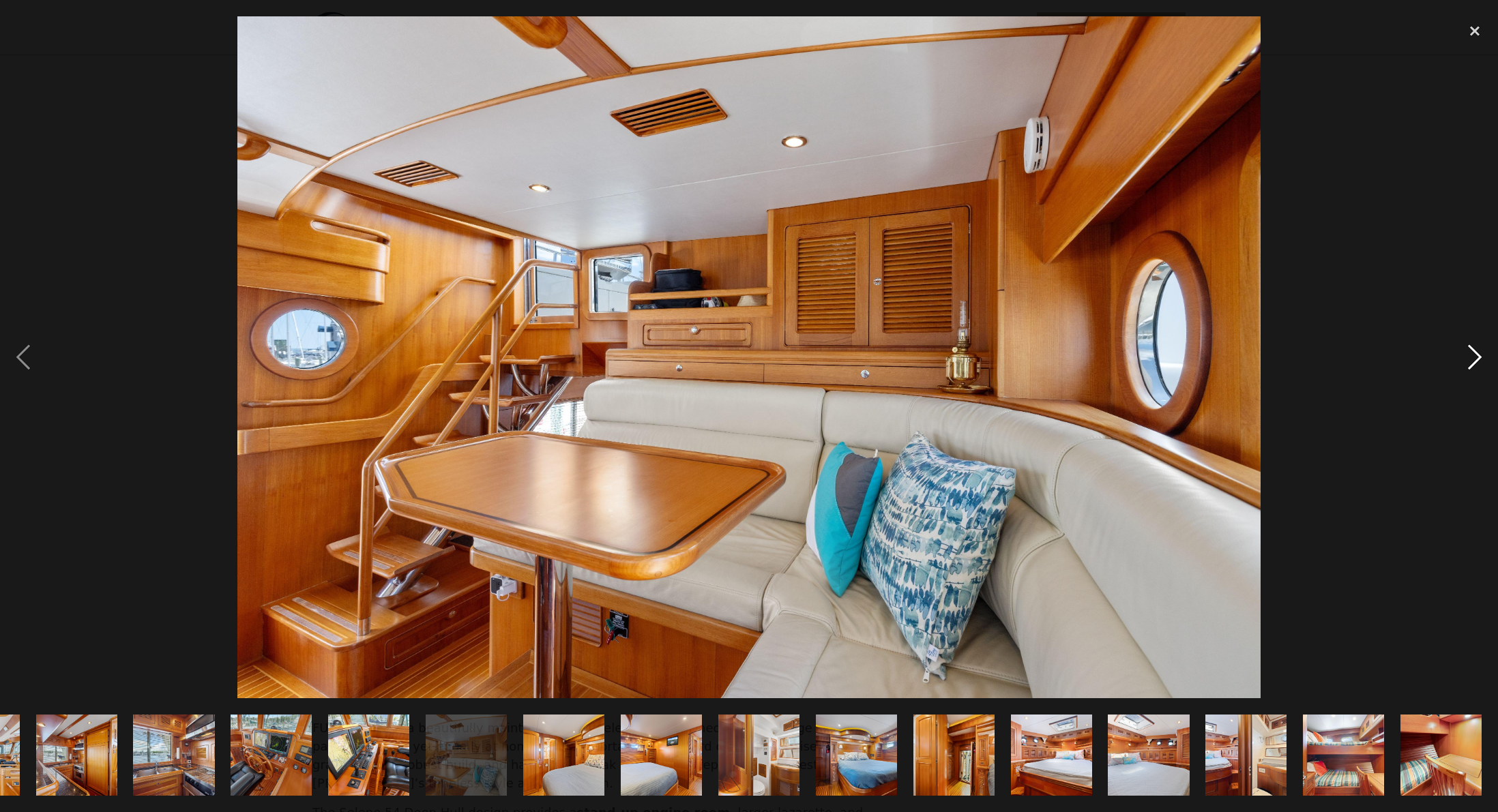
click at [1471, 352] on div "next image" at bounding box center [1475, 357] width 46 height 682
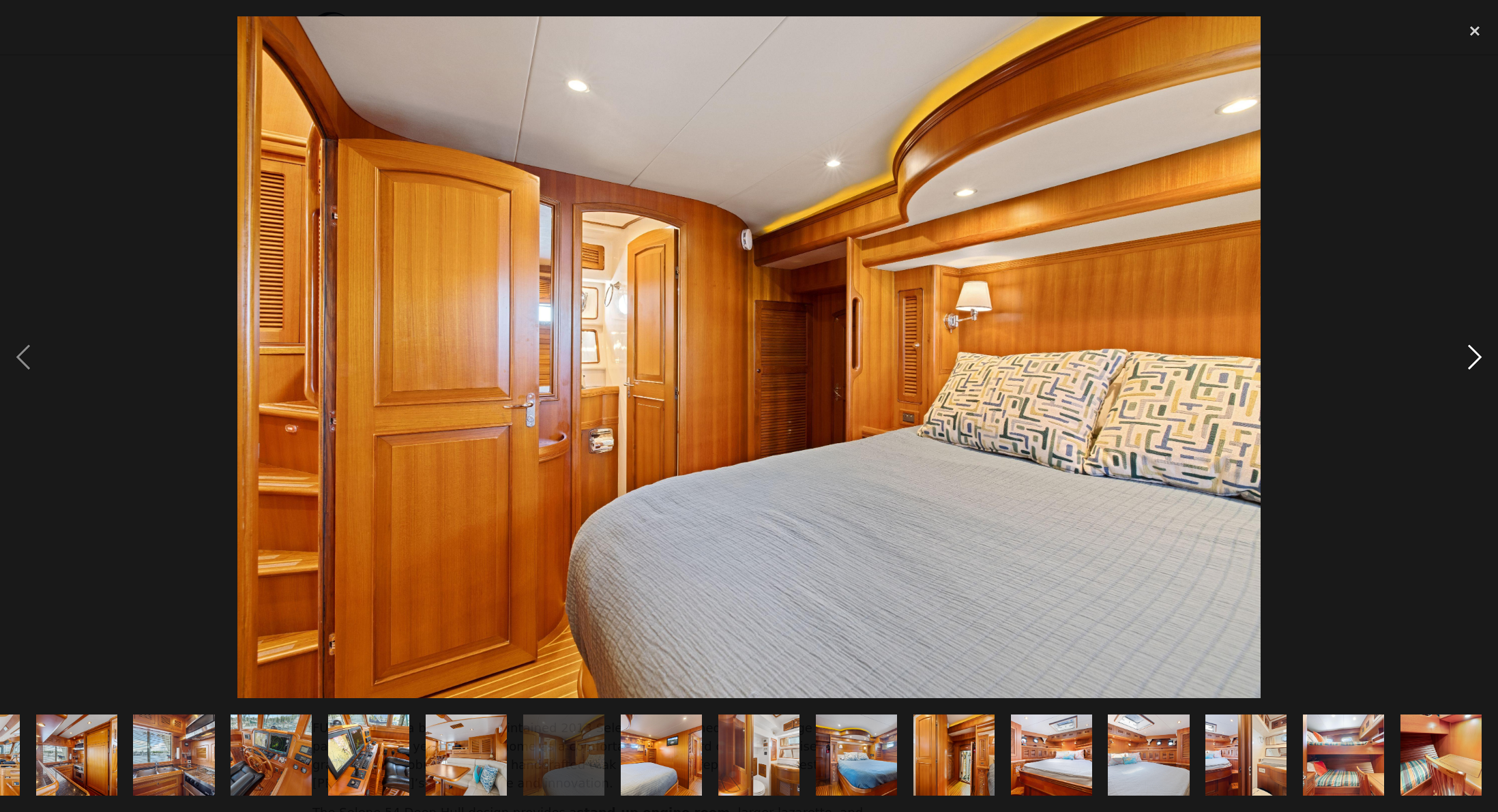
click at [1471, 352] on div "next image" at bounding box center [1475, 357] width 46 height 682
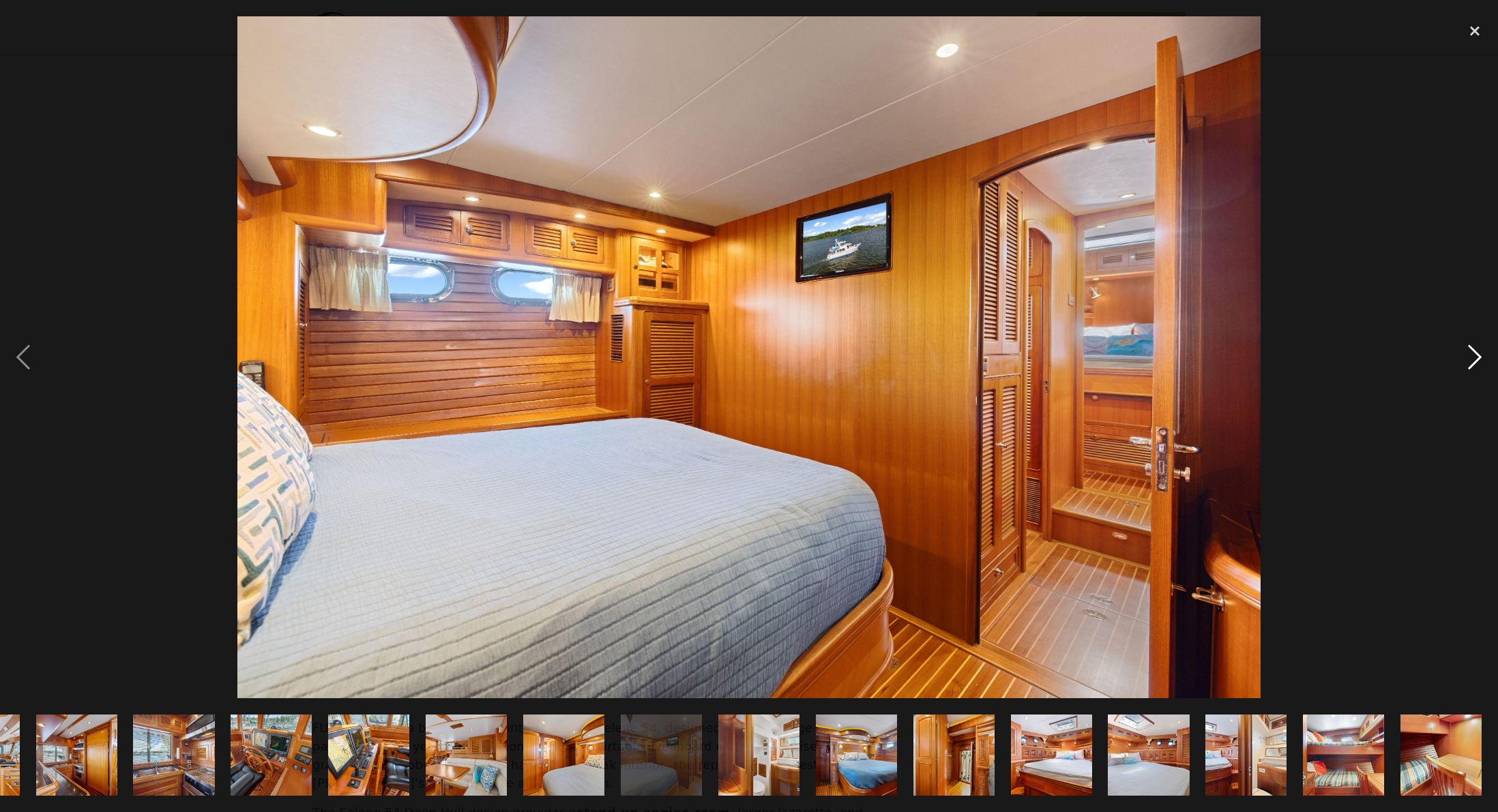
click at [1476, 357] on div "next image" at bounding box center [1475, 357] width 46 height 682
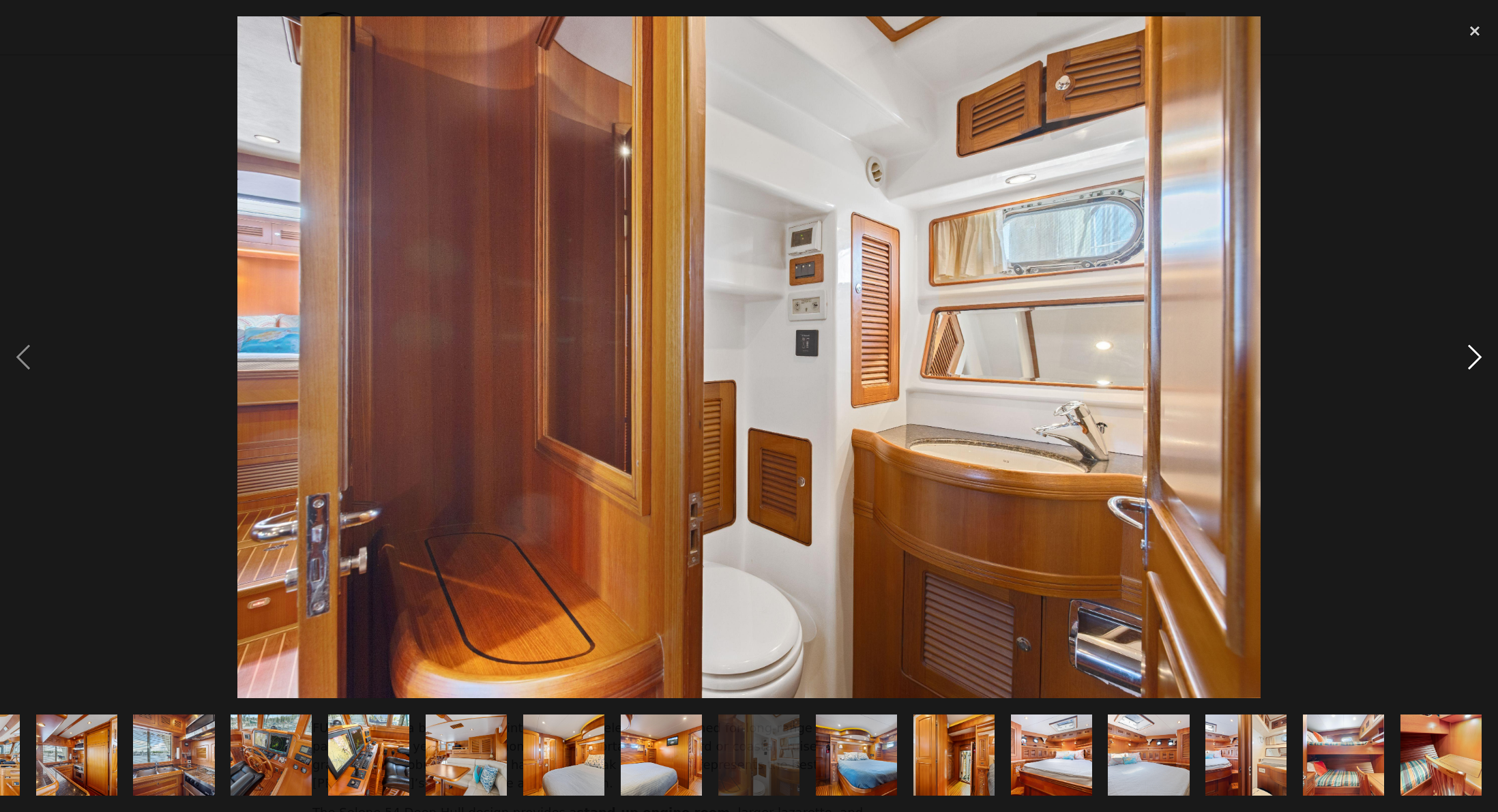
click at [1471, 357] on div "next image" at bounding box center [1475, 357] width 46 height 682
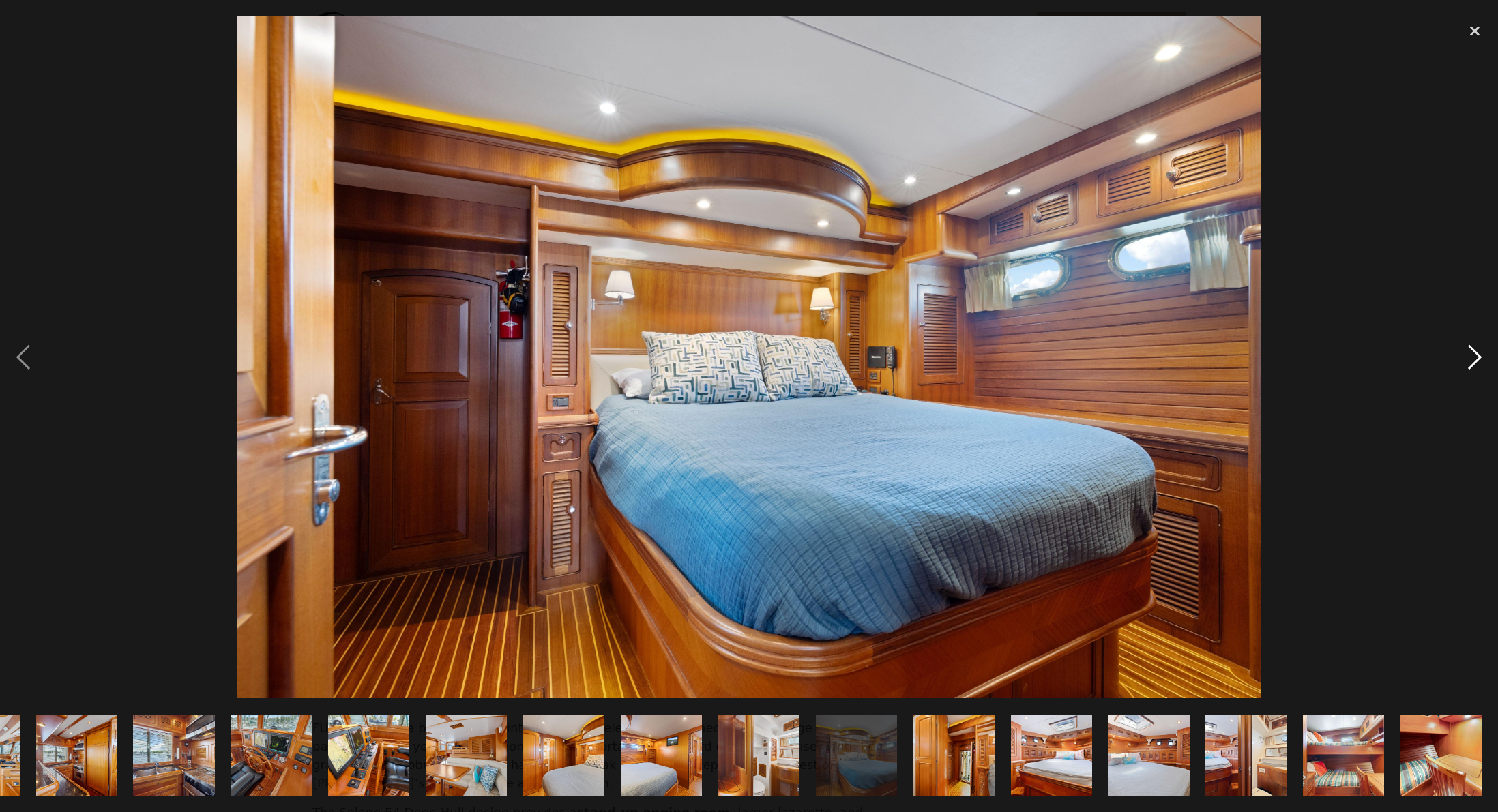
click at [1471, 356] on div "next image" at bounding box center [1475, 357] width 46 height 682
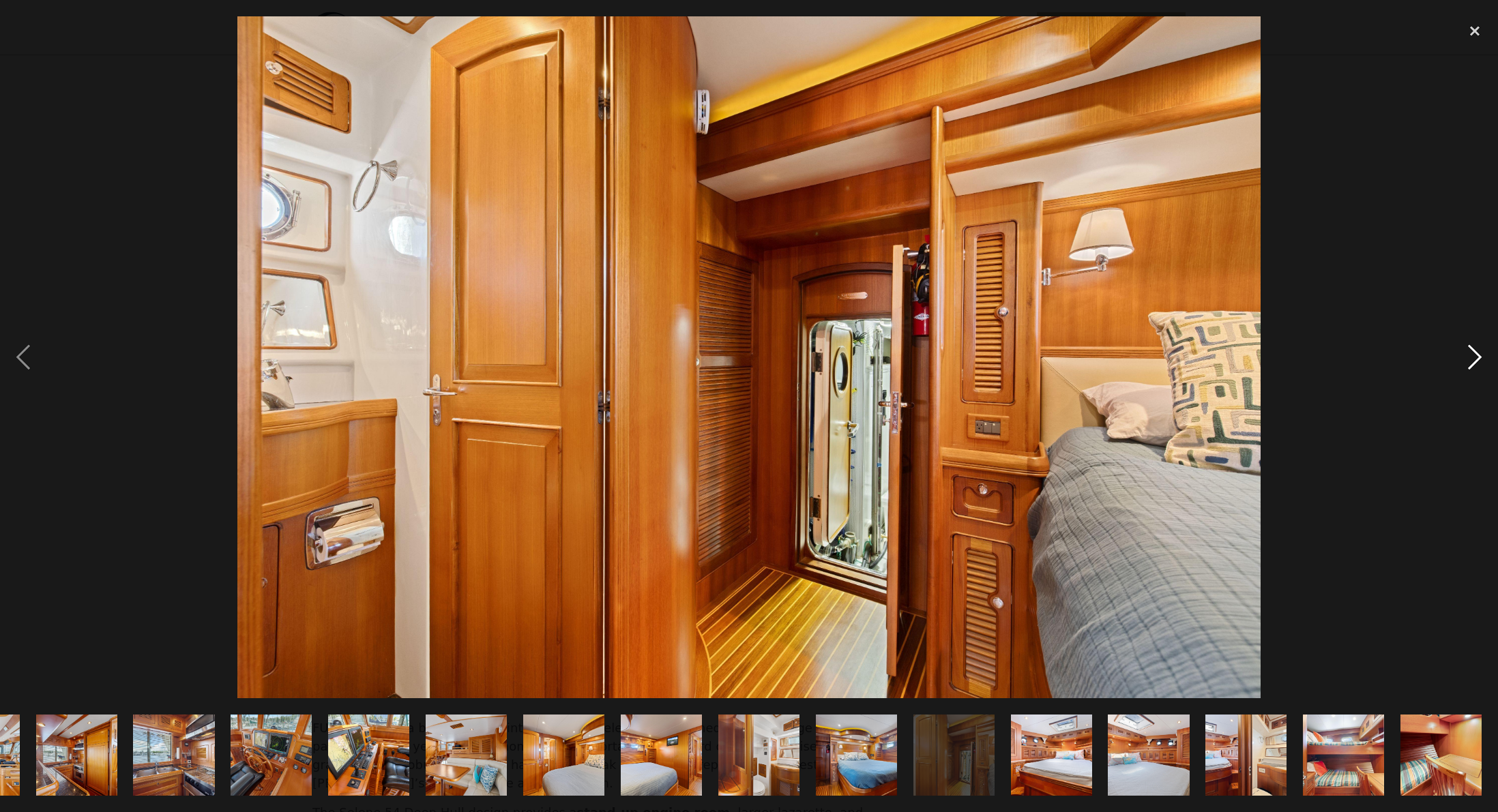
click at [1471, 357] on div "next image" at bounding box center [1475, 357] width 46 height 682
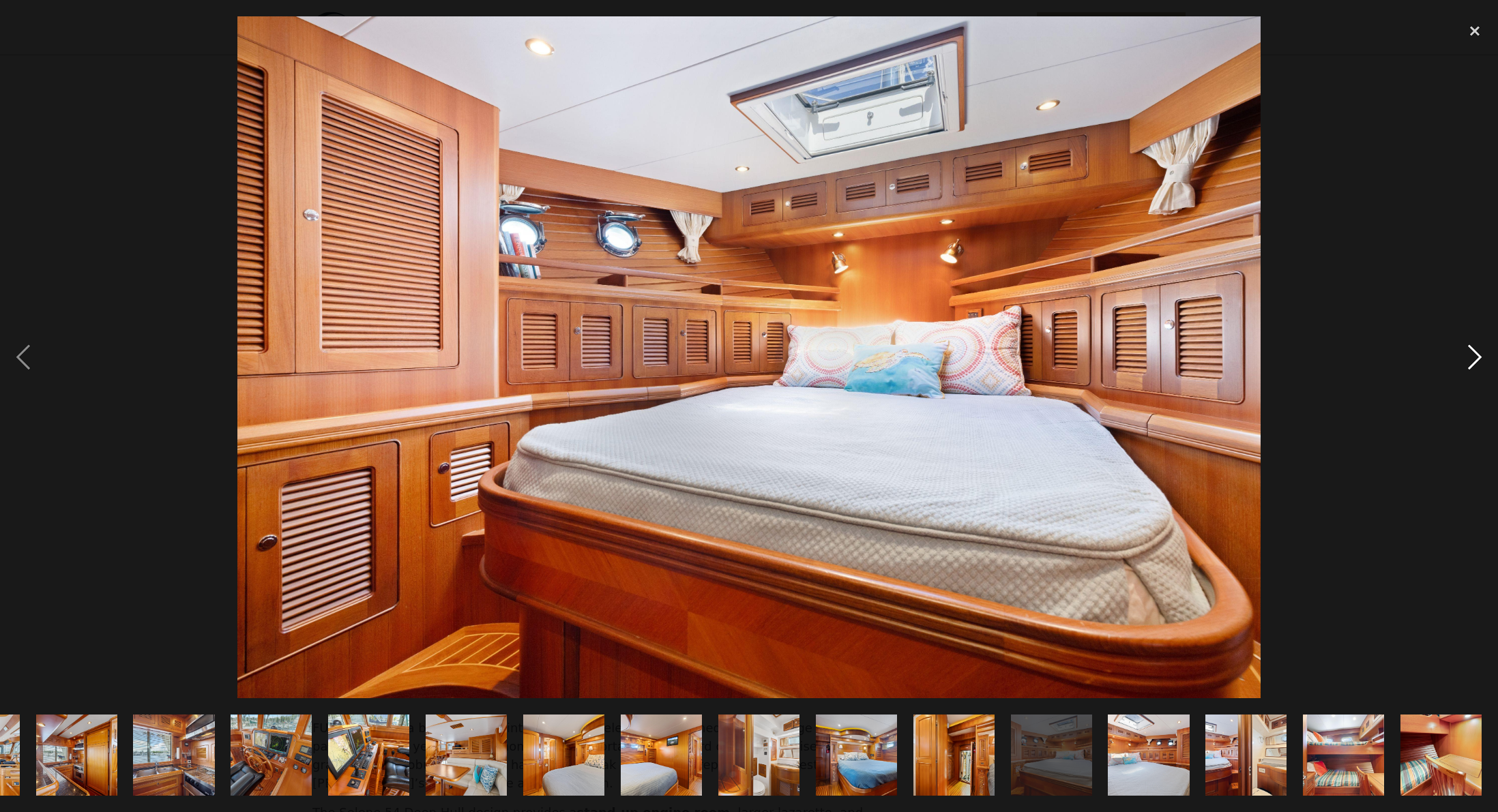
click at [1476, 354] on div "next image" at bounding box center [1475, 357] width 46 height 682
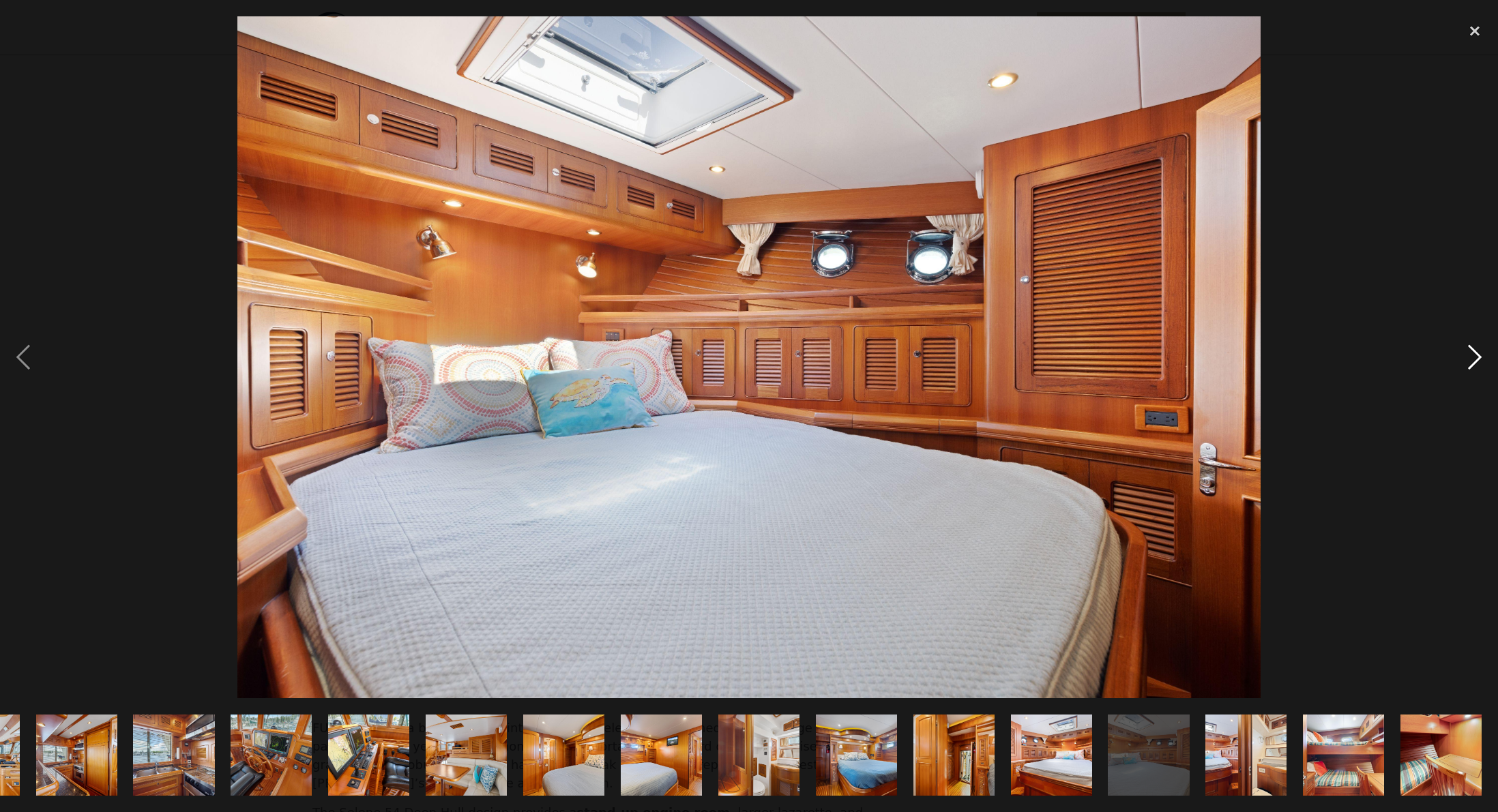
click at [1476, 356] on div "next image" at bounding box center [1475, 357] width 46 height 682
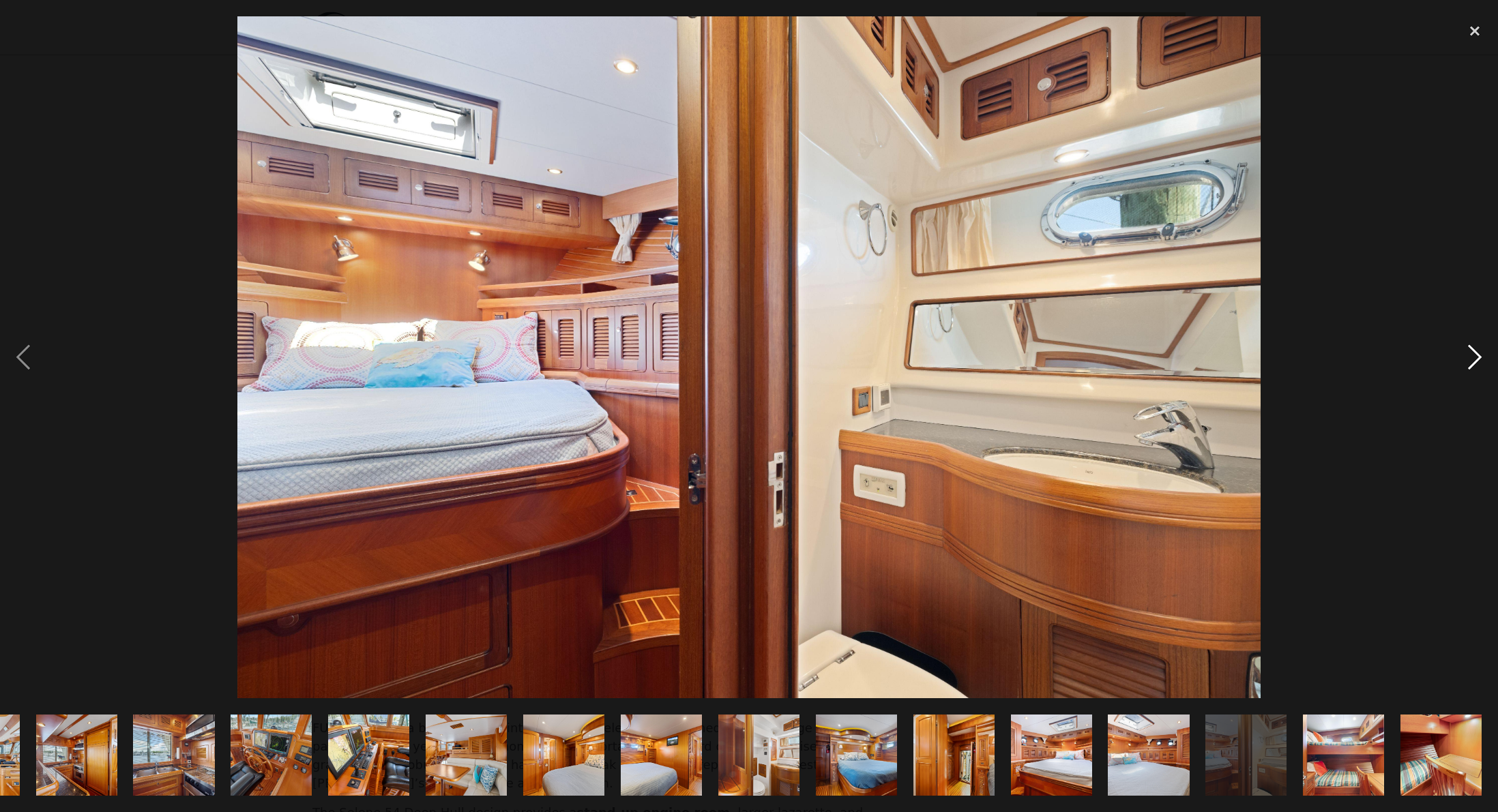
click at [1474, 357] on div "next image" at bounding box center [1475, 357] width 46 height 682
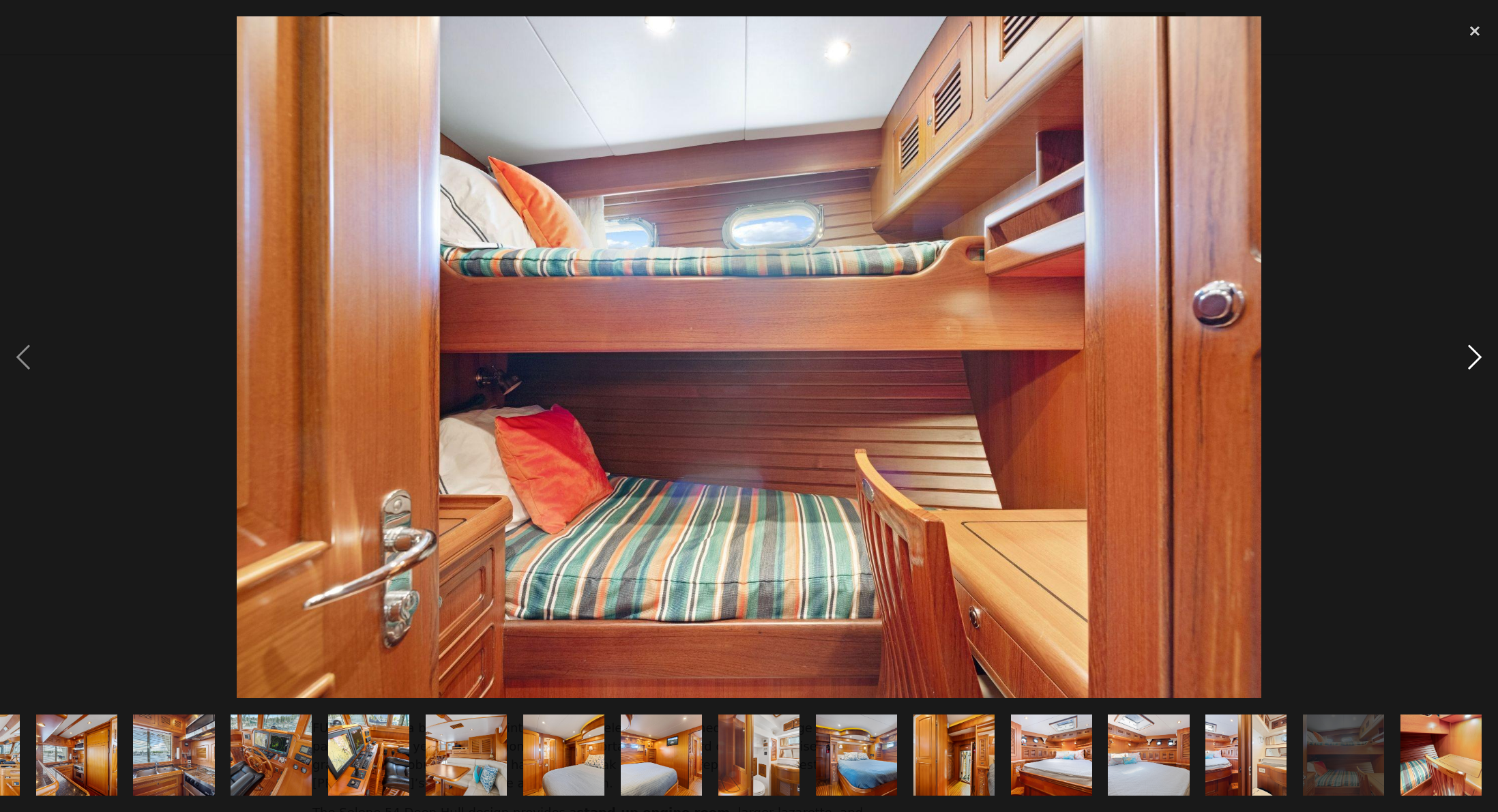
click at [1475, 357] on div "next image" at bounding box center [1475, 357] width 46 height 682
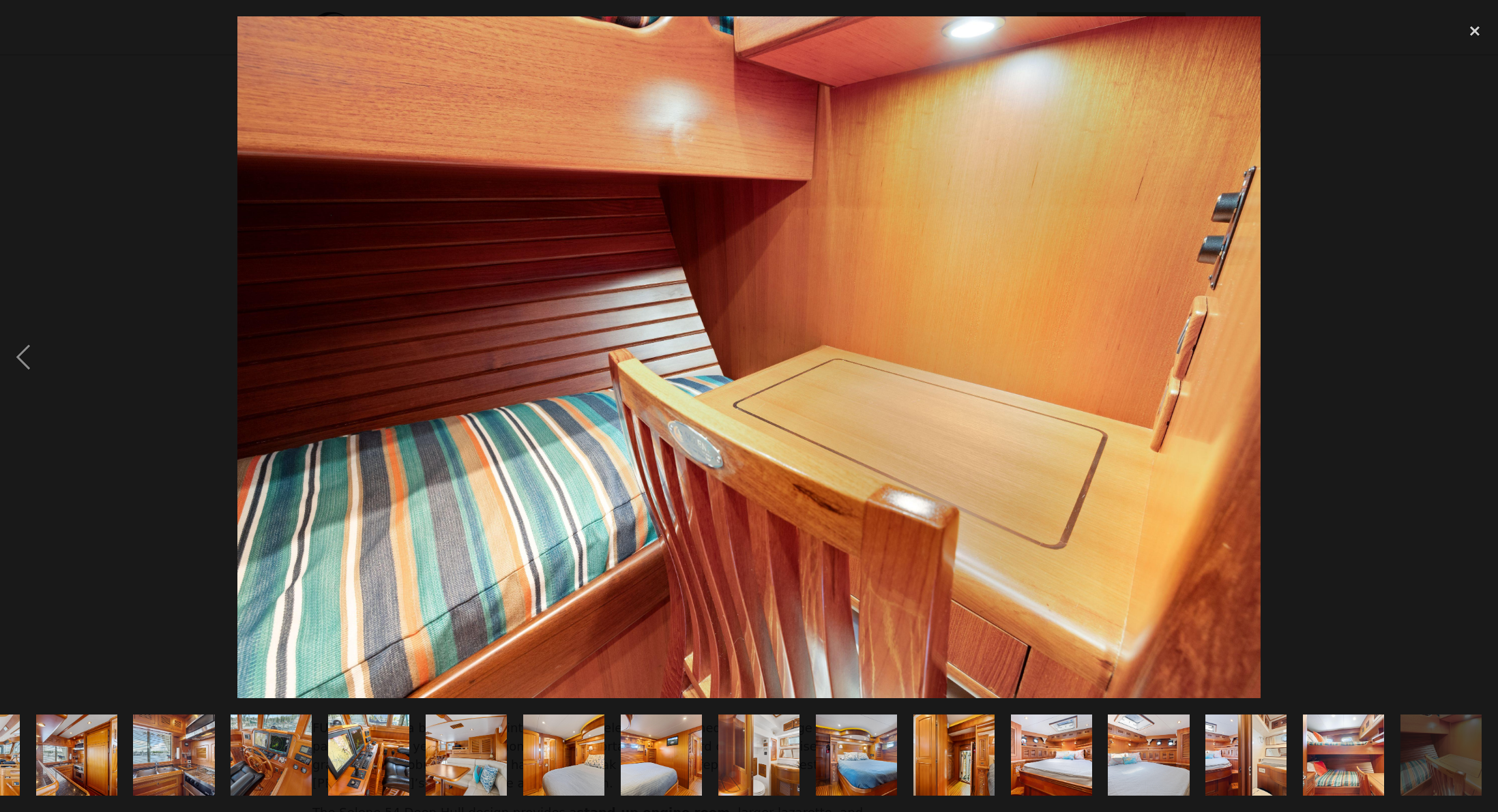
click at [1377, 381] on div at bounding box center [749, 357] width 1498 height 682
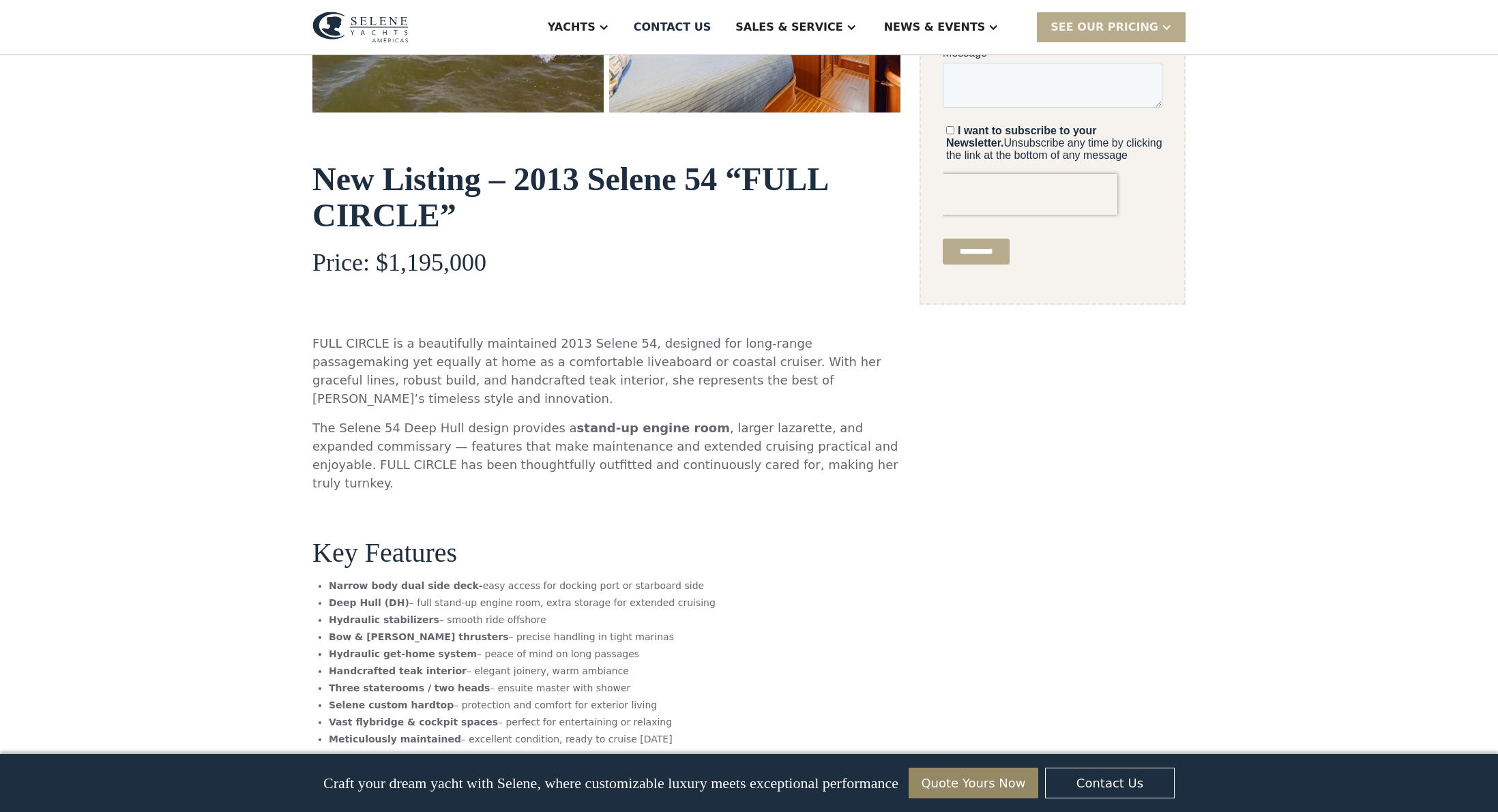
scroll to position [601, 0]
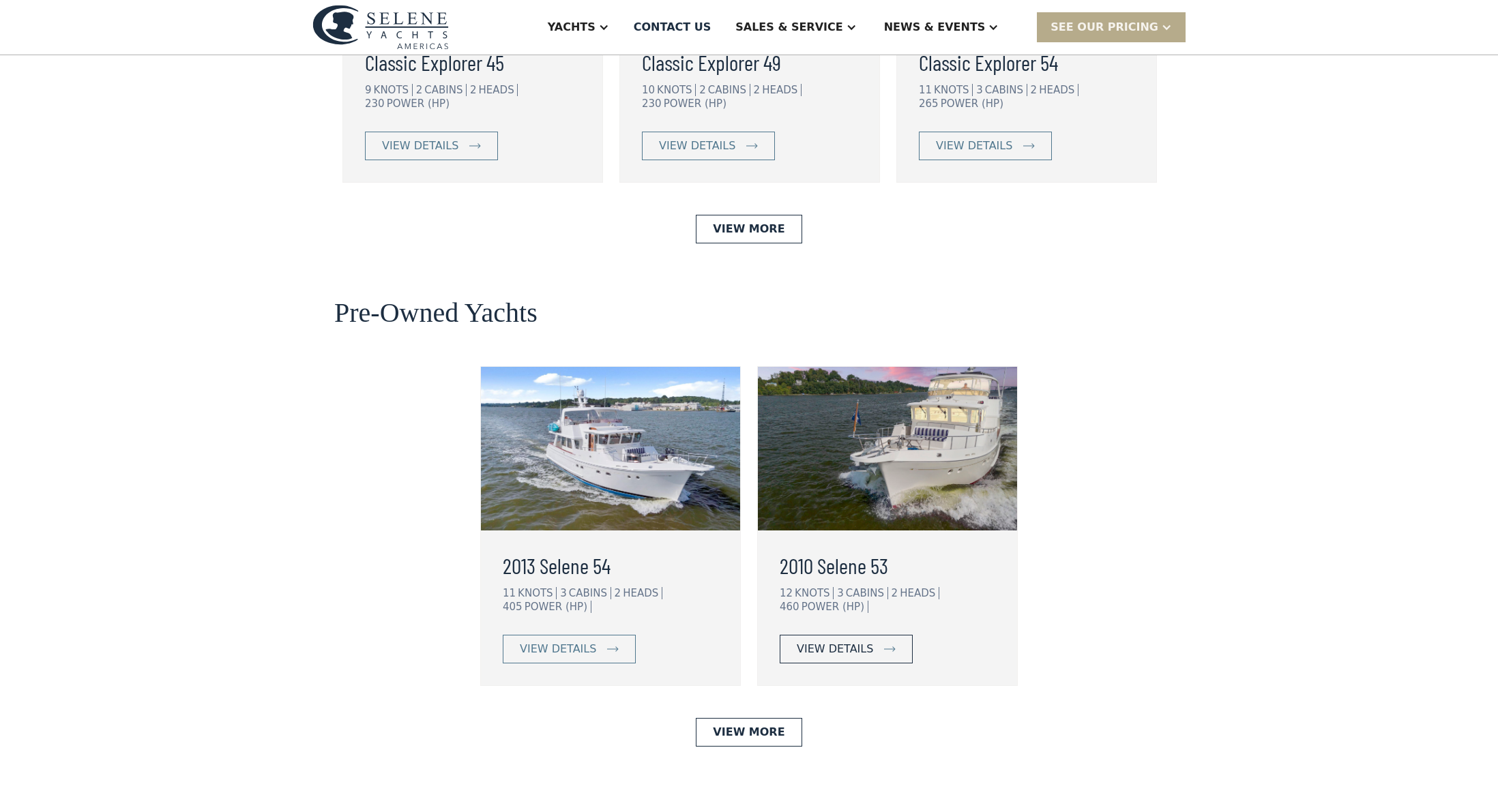
click at [856, 641] on div "view details" at bounding box center [835, 648] width 76 height 16
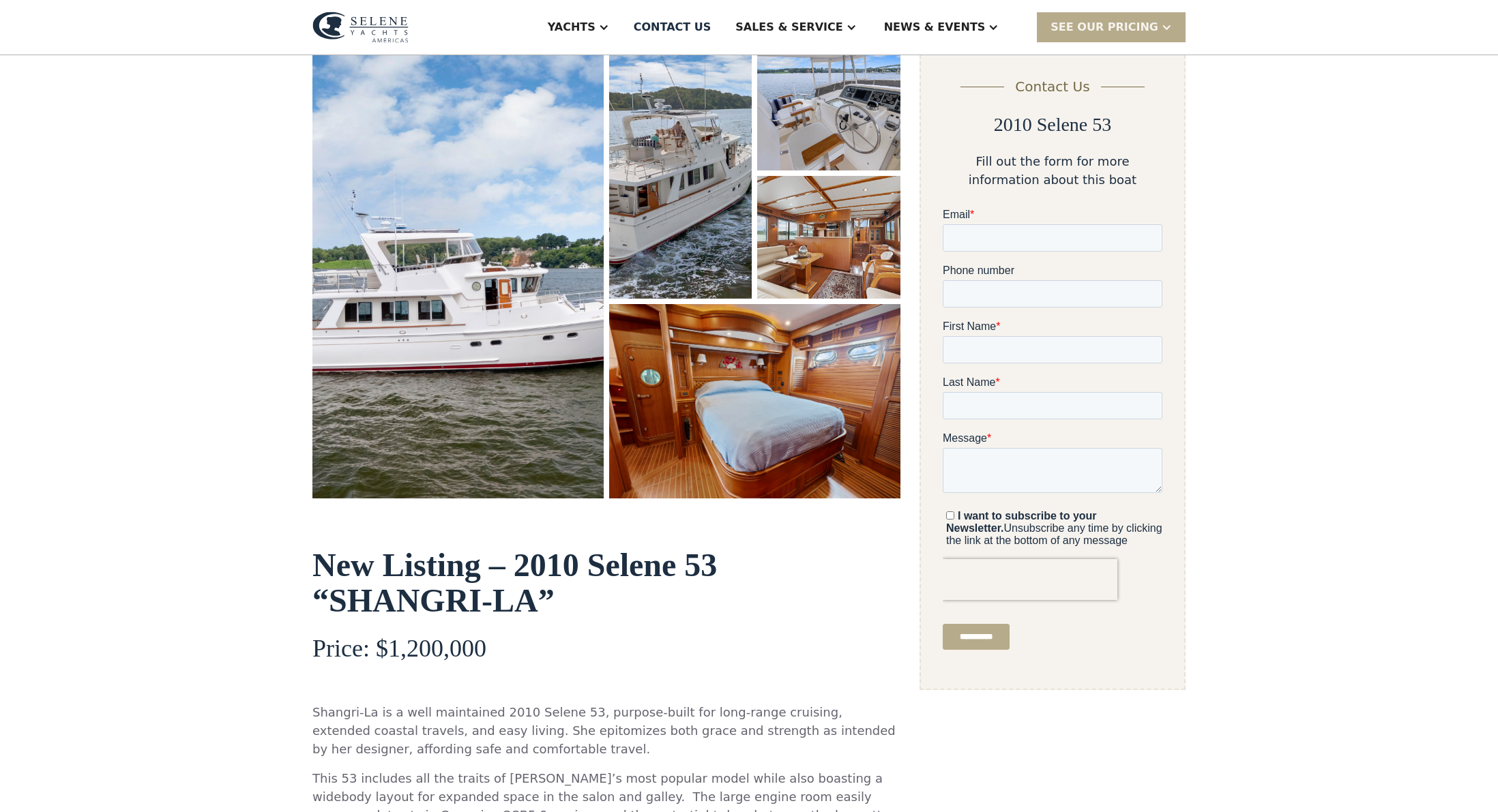
scroll to position [198, 0]
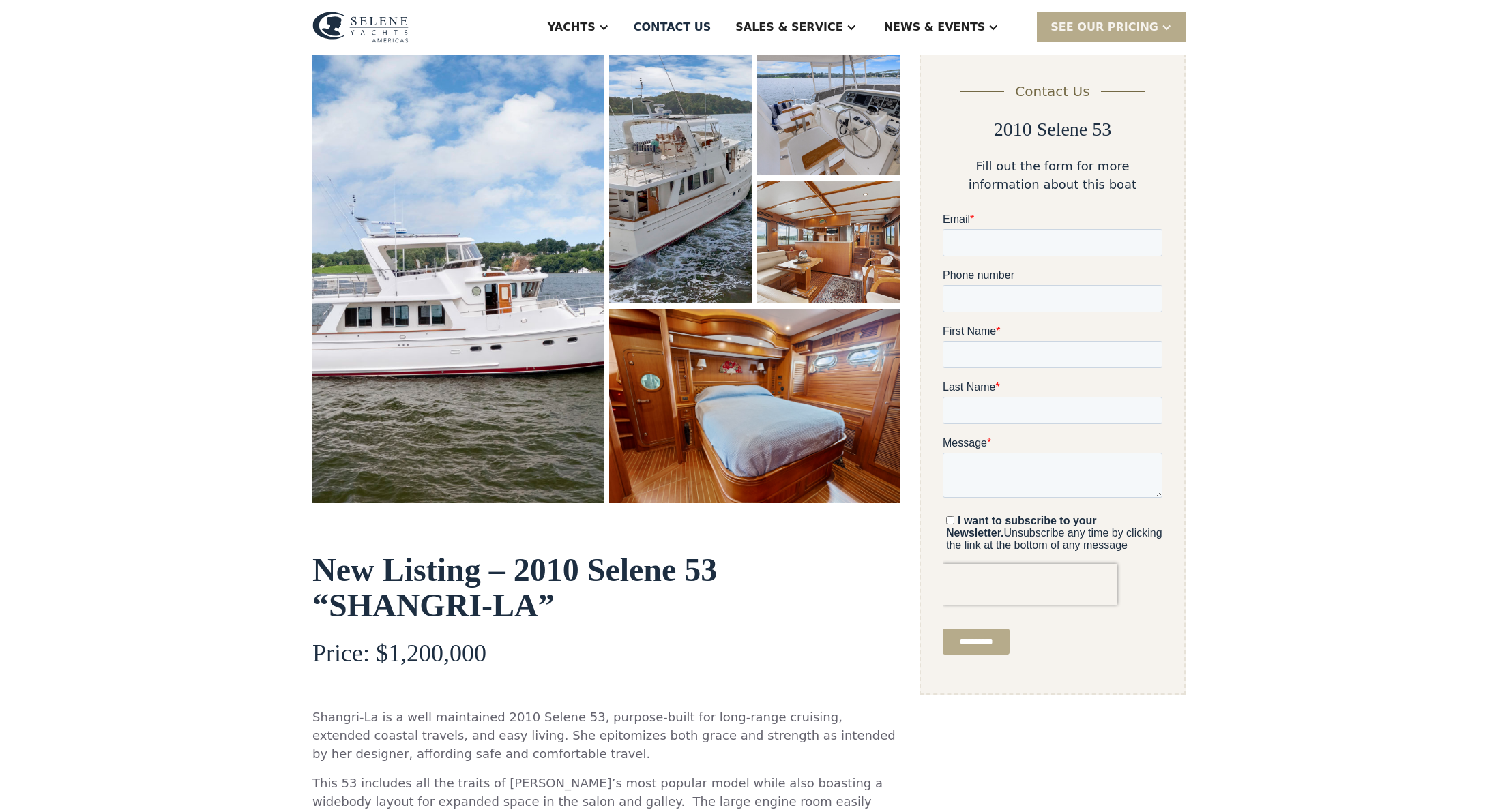
click at [829, 375] on img "open lightbox" at bounding box center [754, 406] width 291 height 195
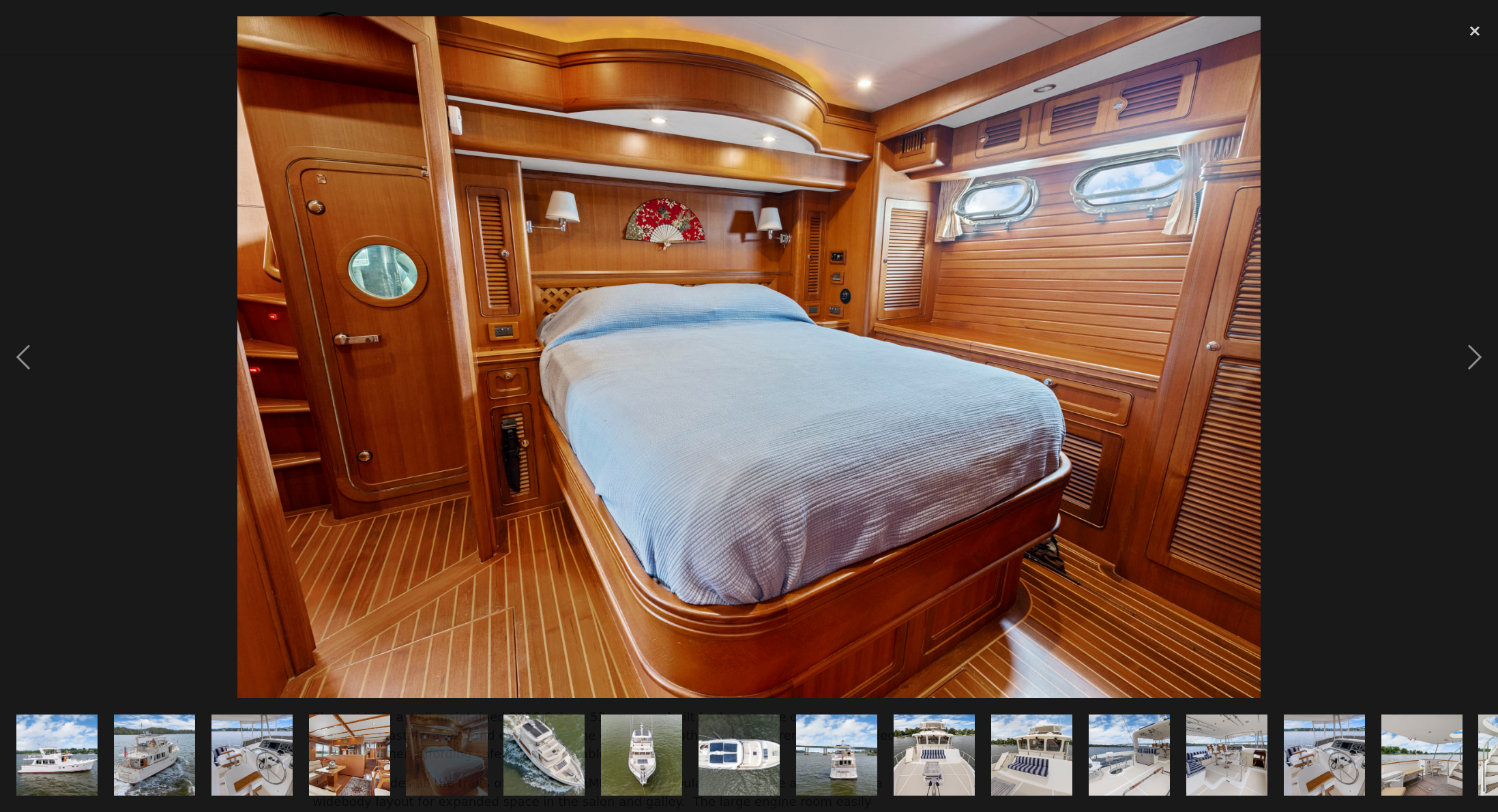
scroll to position [0, 0]
click at [1476, 354] on div "next image" at bounding box center [1475, 357] width 46 height 682
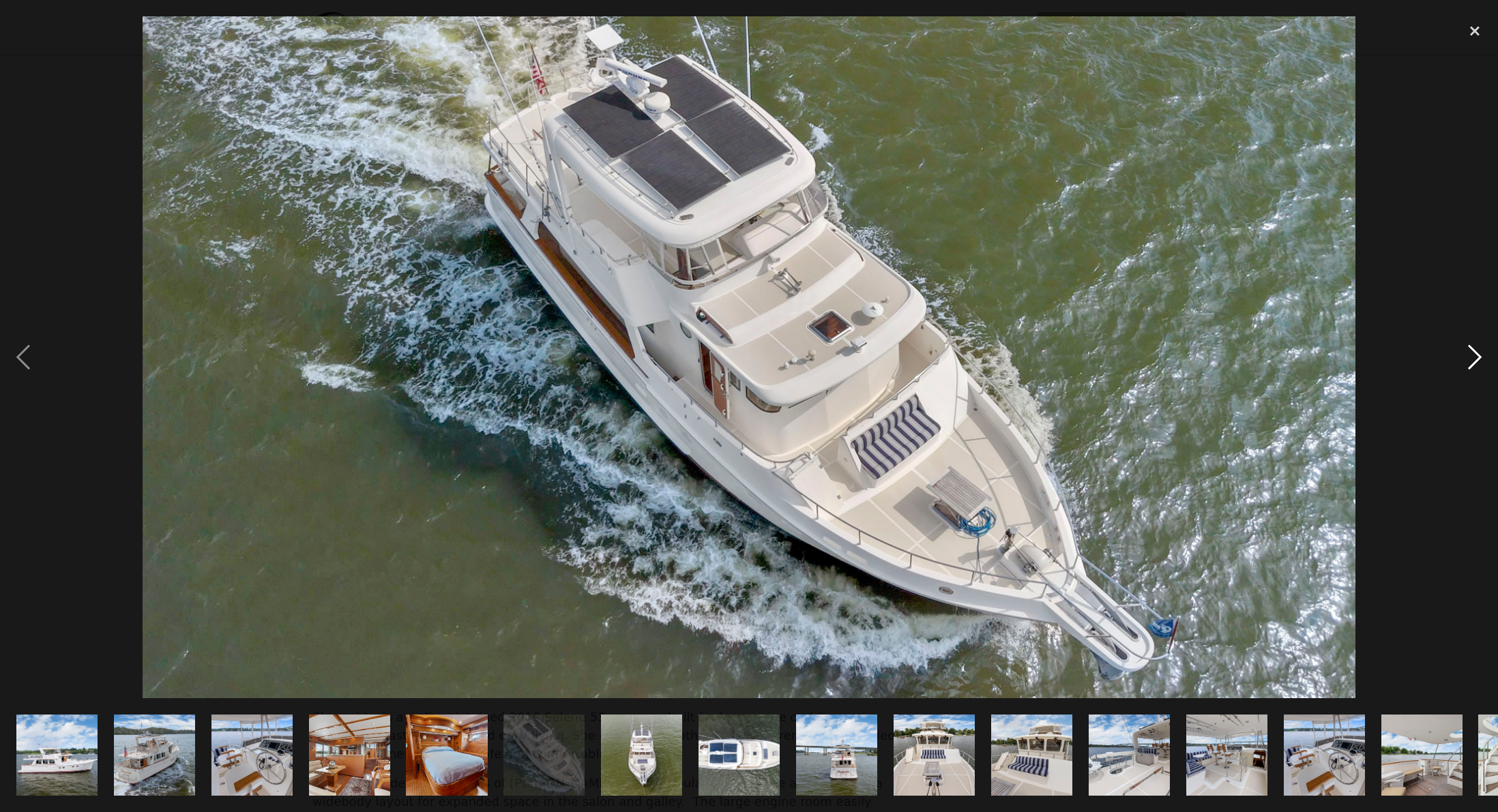
click at [1476, 354] on div "next image" at bounding box center [1475, 357] width 46 height 682
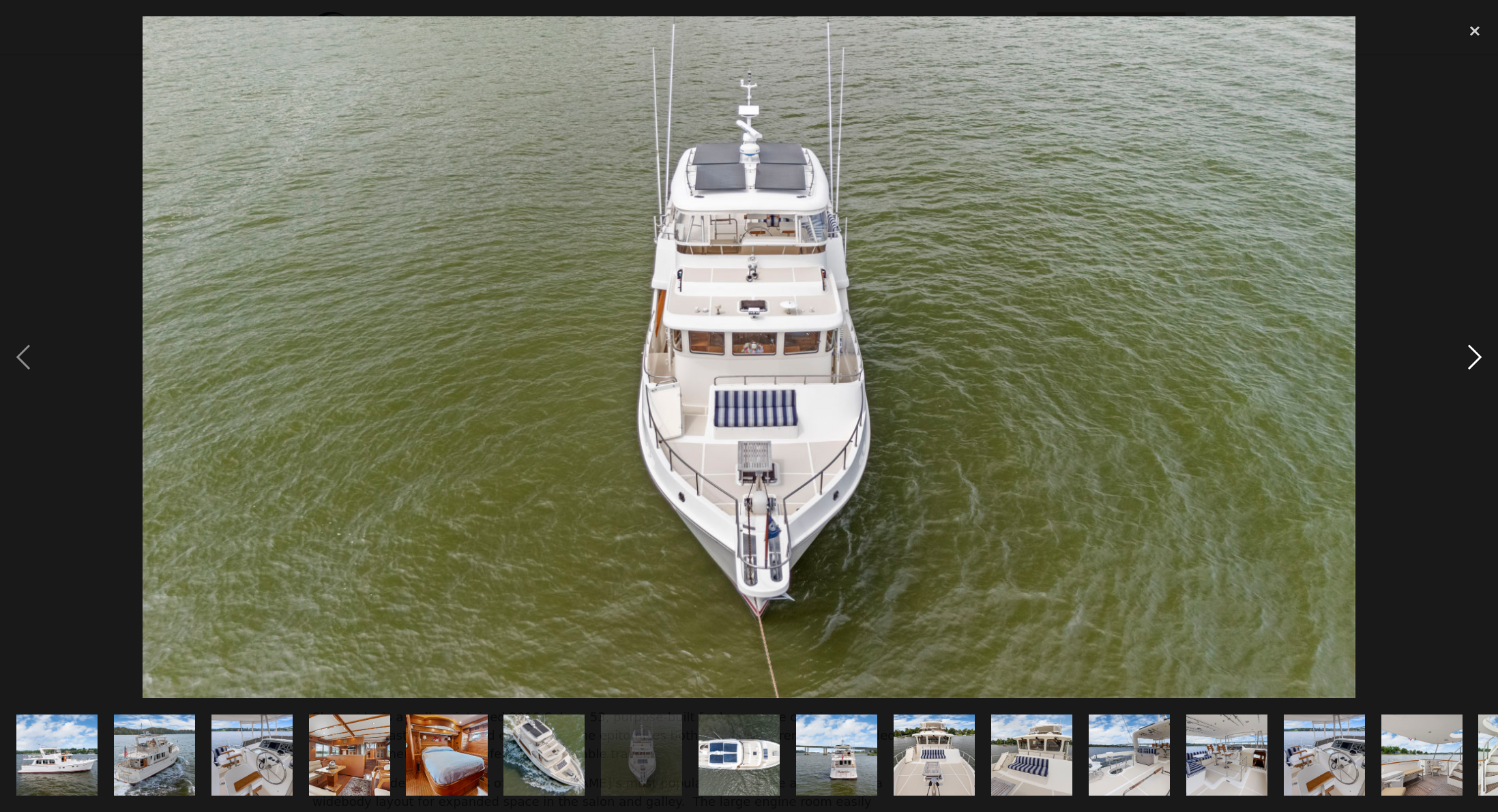
click at [1467, 354] on div "next image" at bounding box center [1475, 357] width 46 height 682
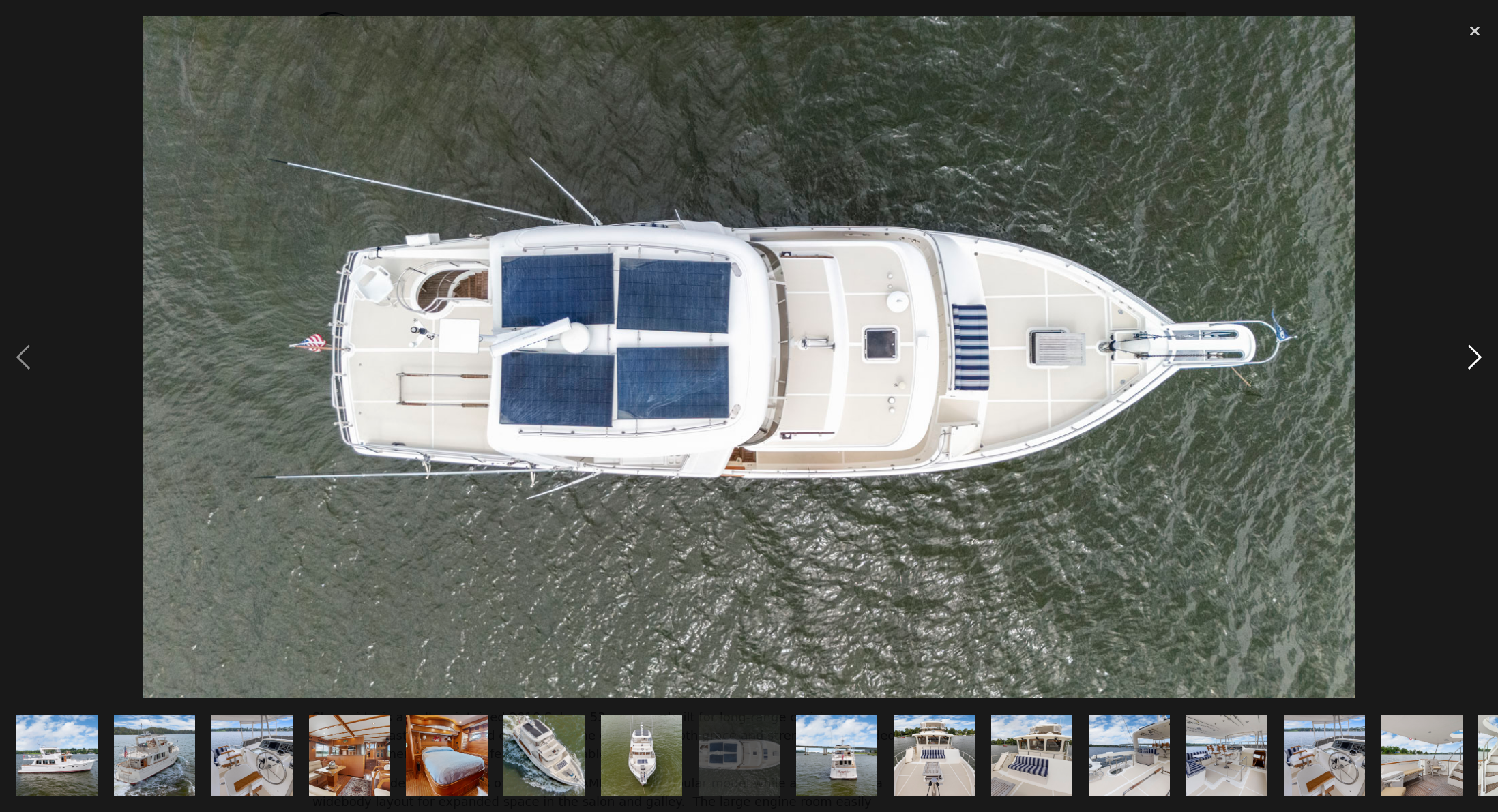
click at [1467, 354] on div "next image" at bounding box center [1475, 357] width 46 height 682
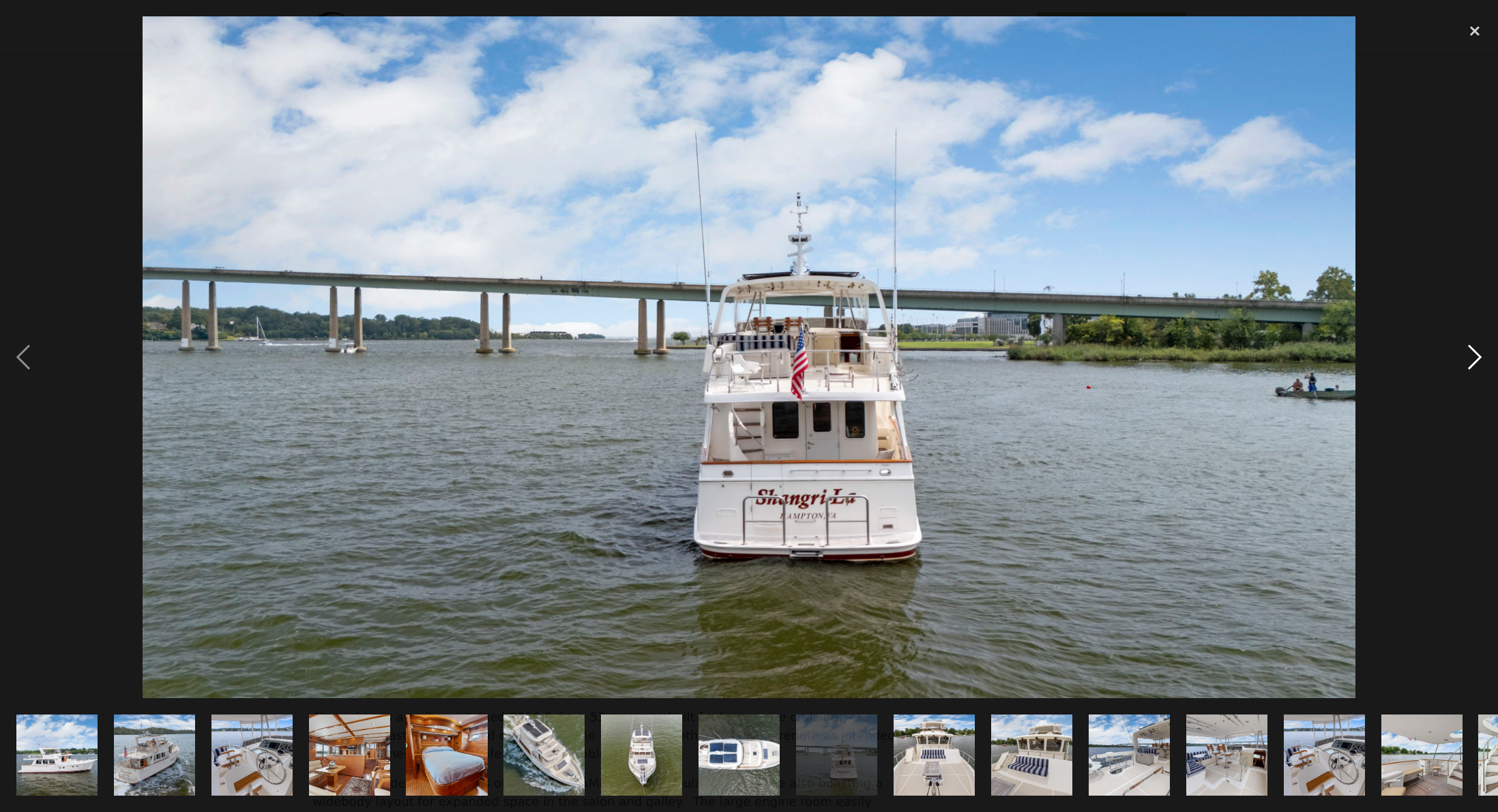
click at [1467, 354] on div "next image" at bounding box center [1475, 357] width 46 height 682
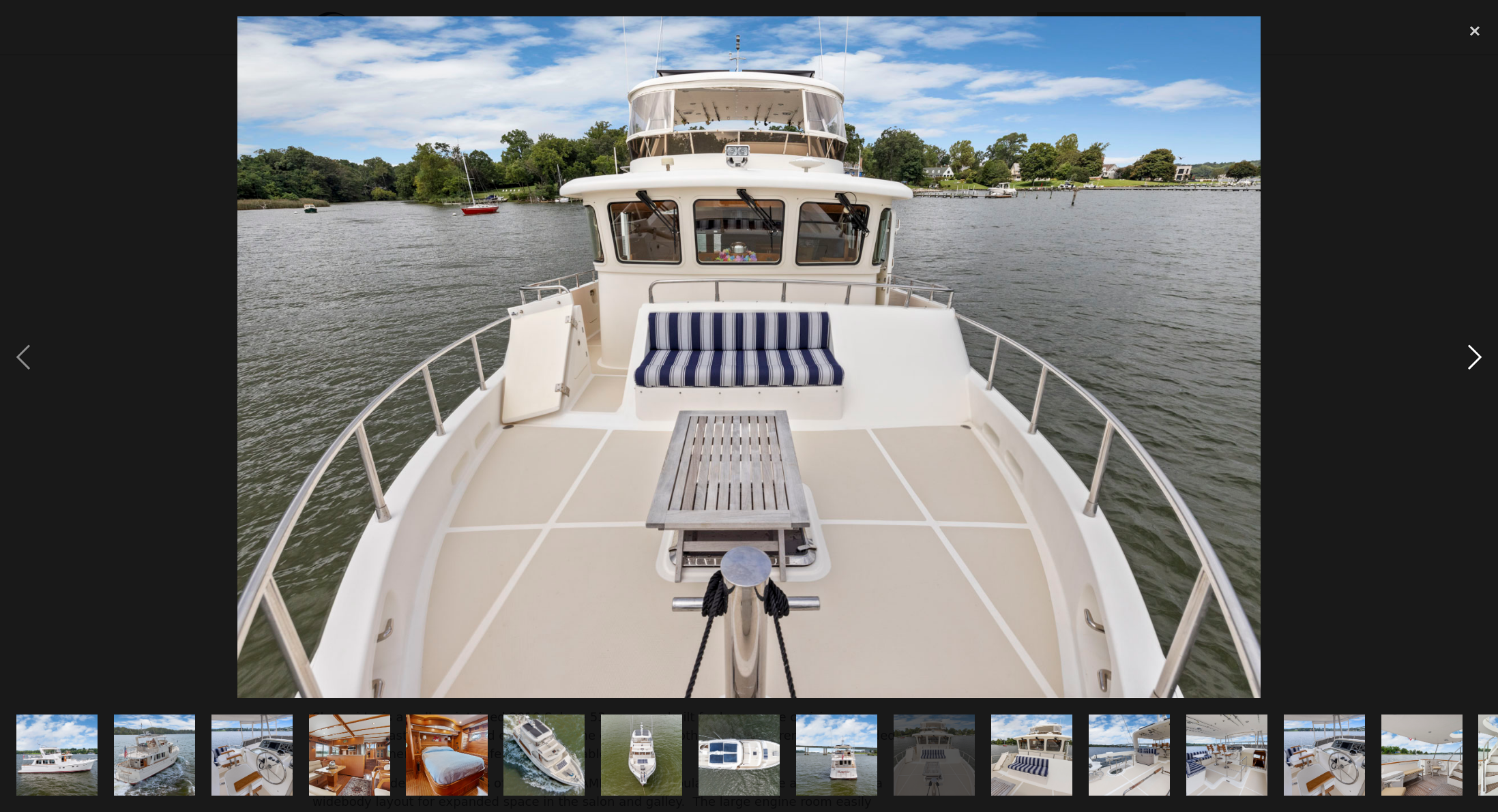
click at [1471, 354] on div "next image" at bounding box center [1475, 357] width 46 height 682
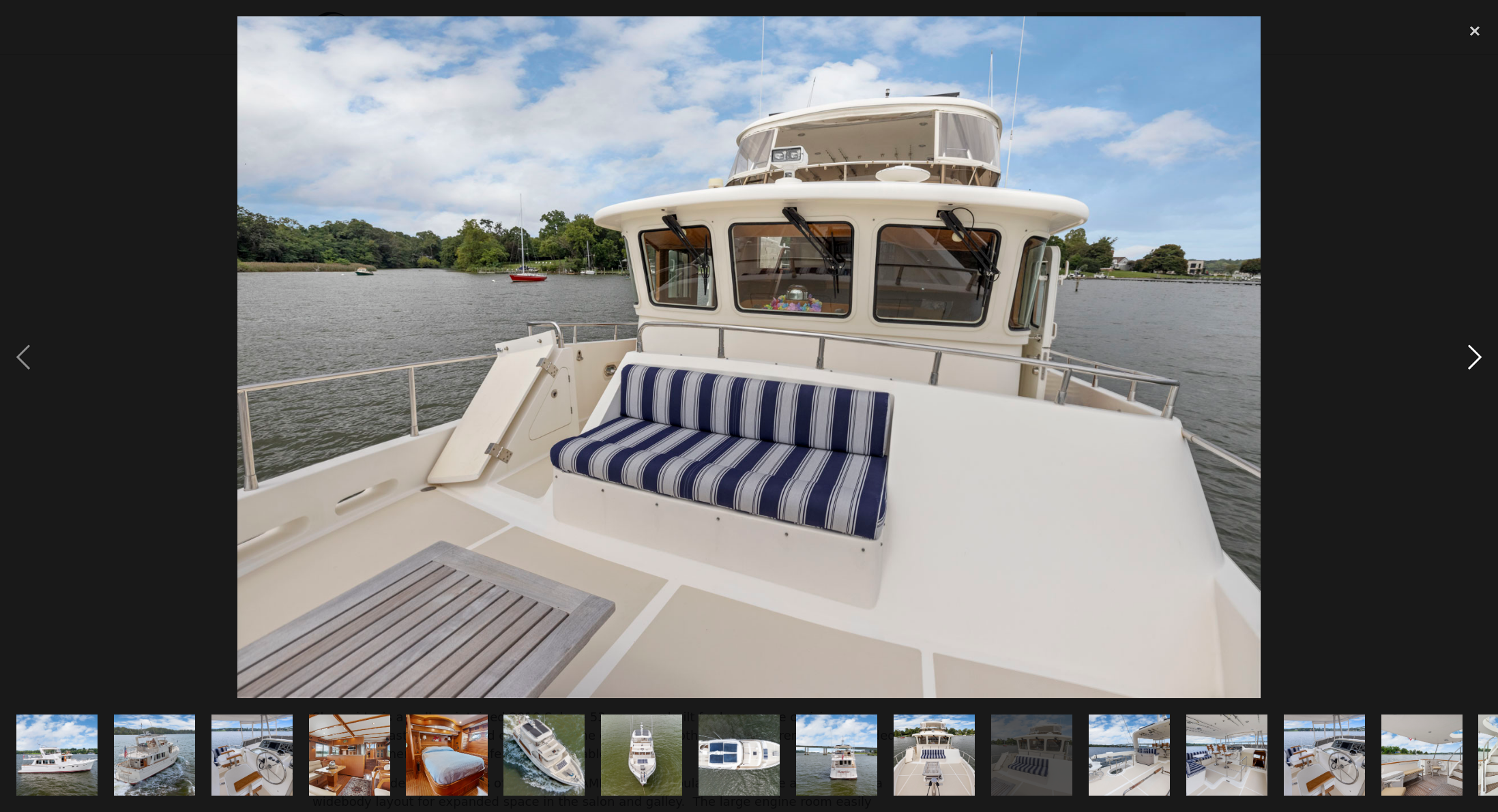
click at [1471, 354] on div "next image" at bounding box center [1475, 357] width 46 height 682
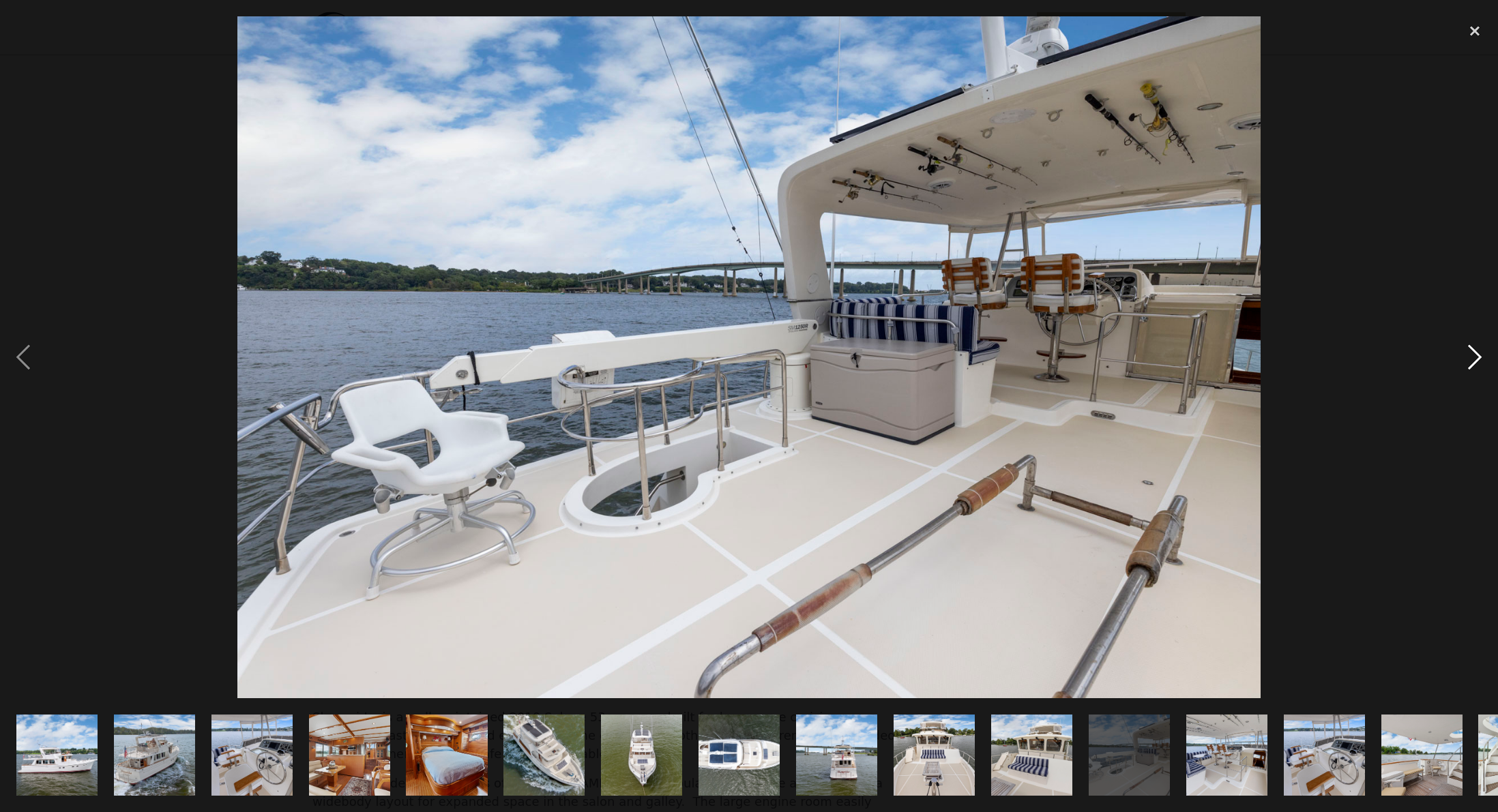
click at [1472, 355] on div "next image" at bounding box center [1475, 357] width 46 height 682
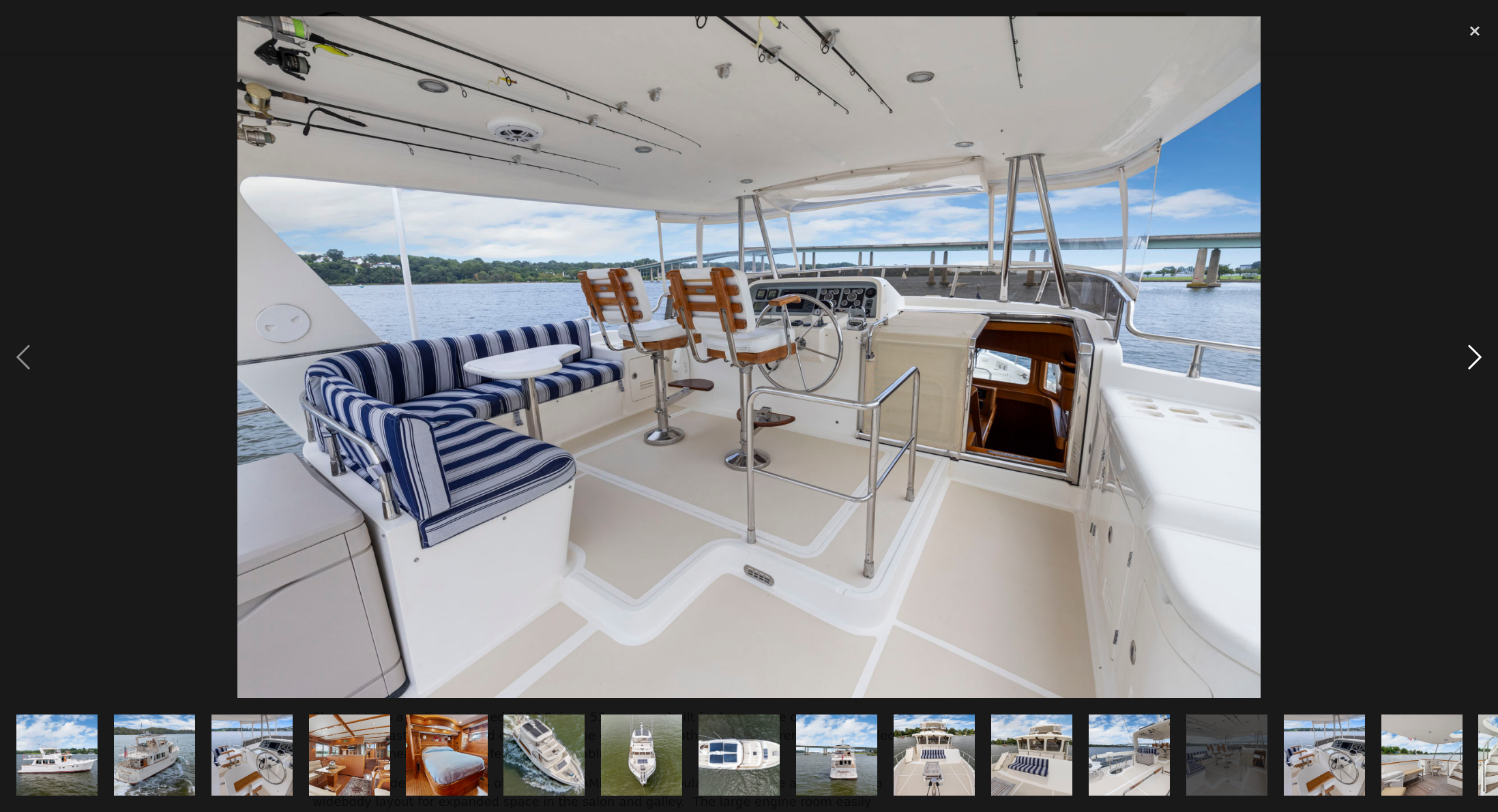
click at [1472, 357] on div "next image" at bounding box center [1475, 357] width 46 height 682
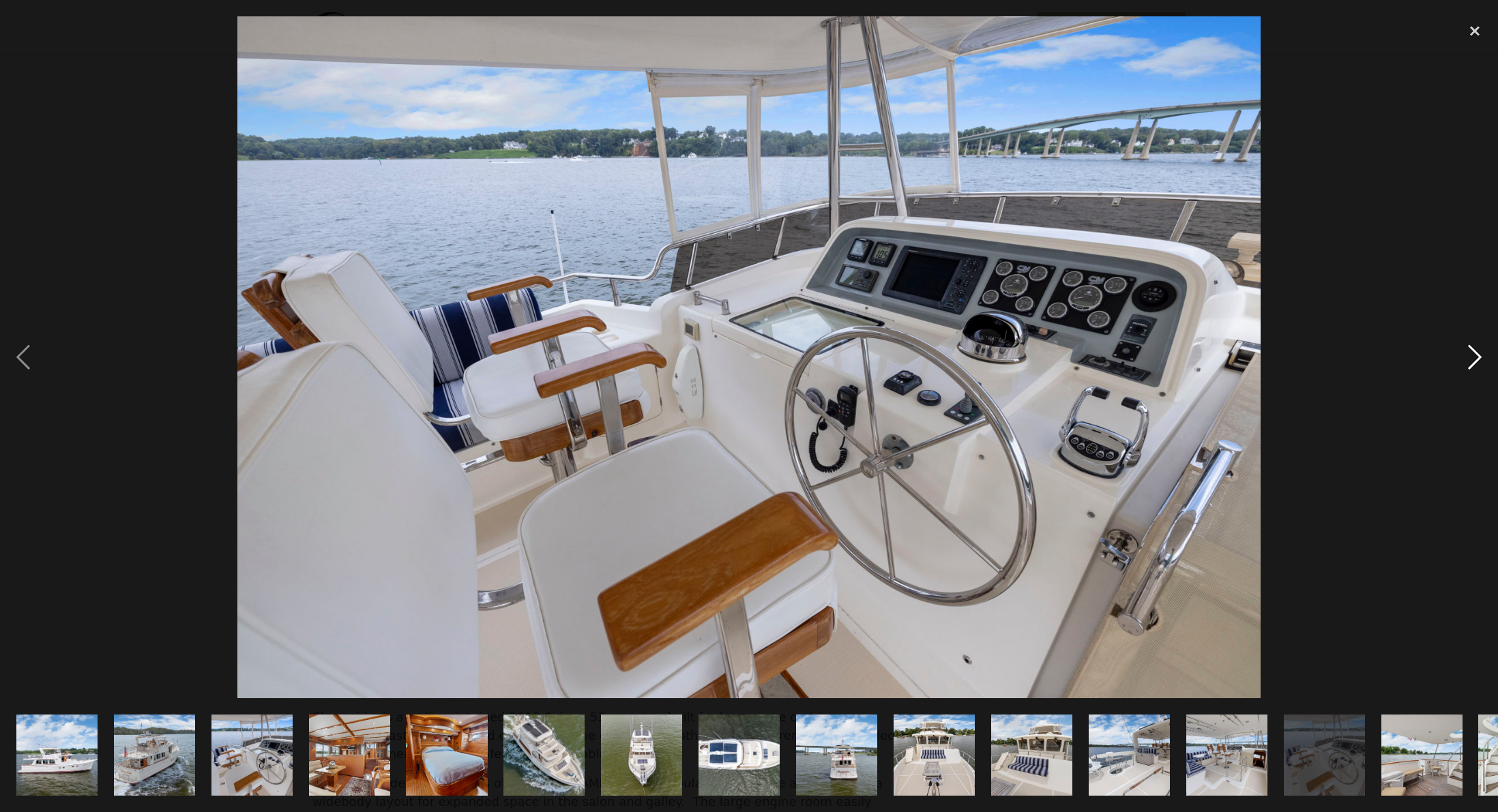
click at [1472, 357] on div "next image" at bounding box center [1475, 357] width 46 height 682
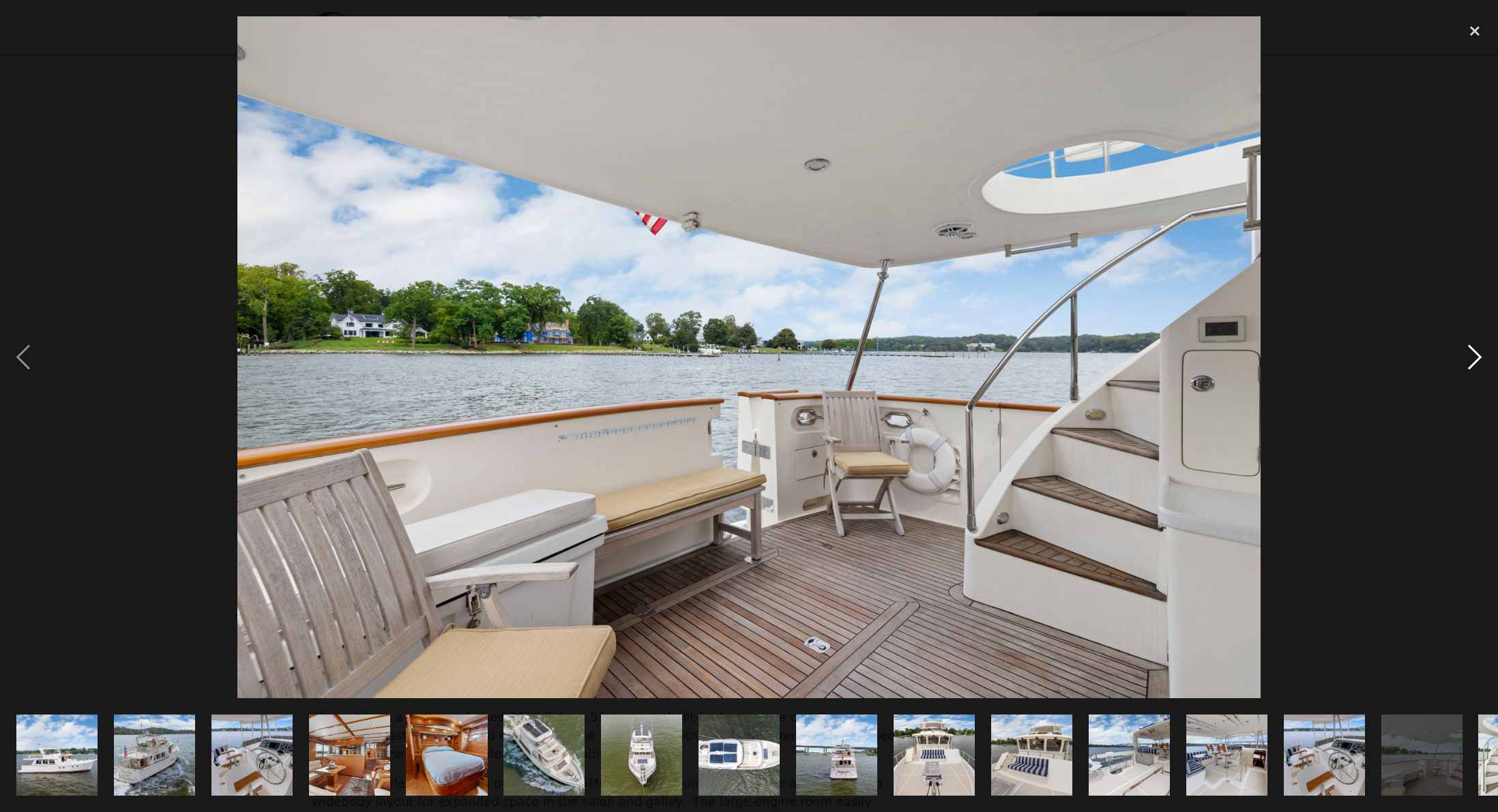
click at [1473, 357] on div "next image" at bounding box center [1475, 357] width 46 height 682
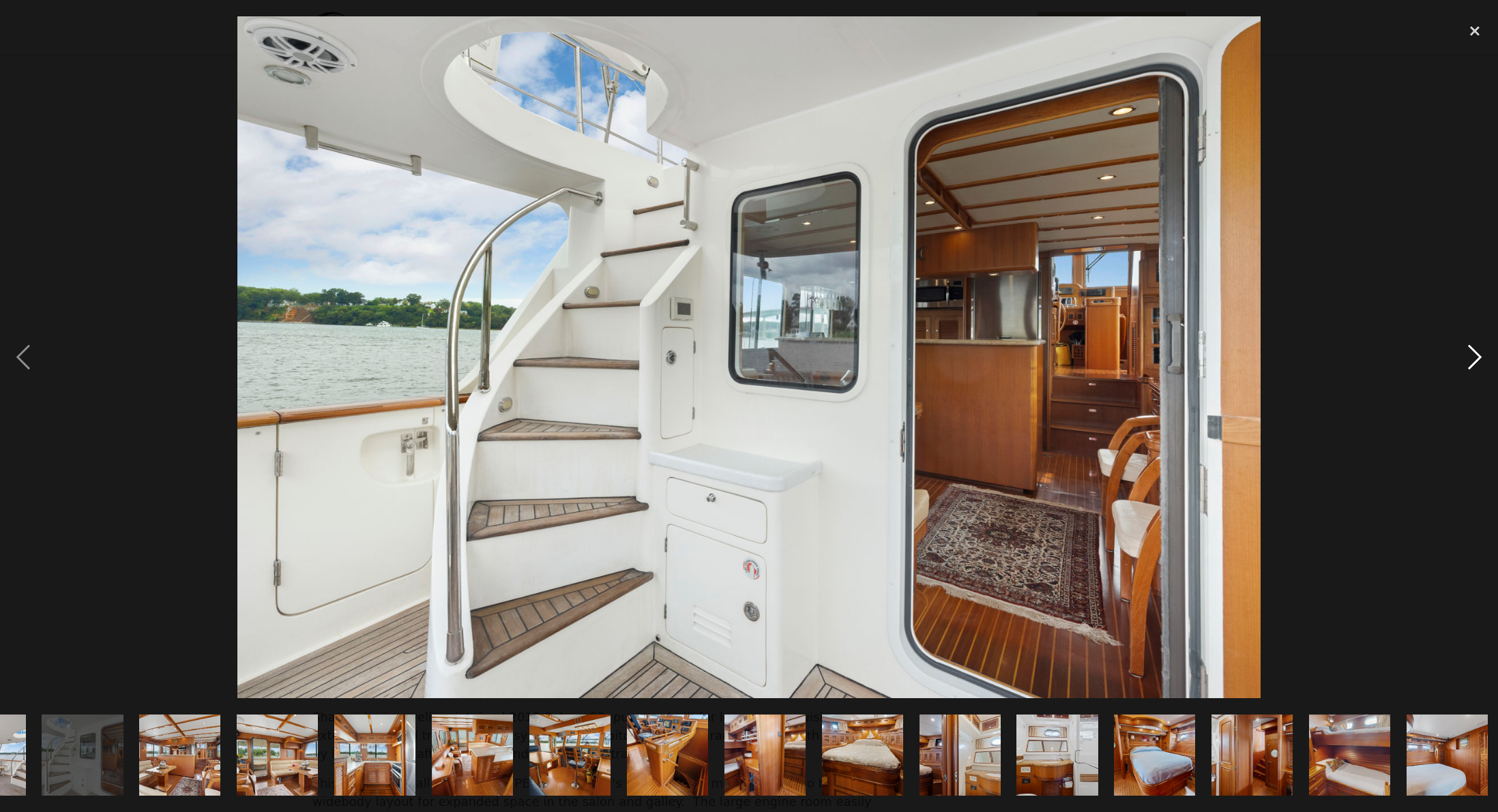
scroll to position [0, 1442]
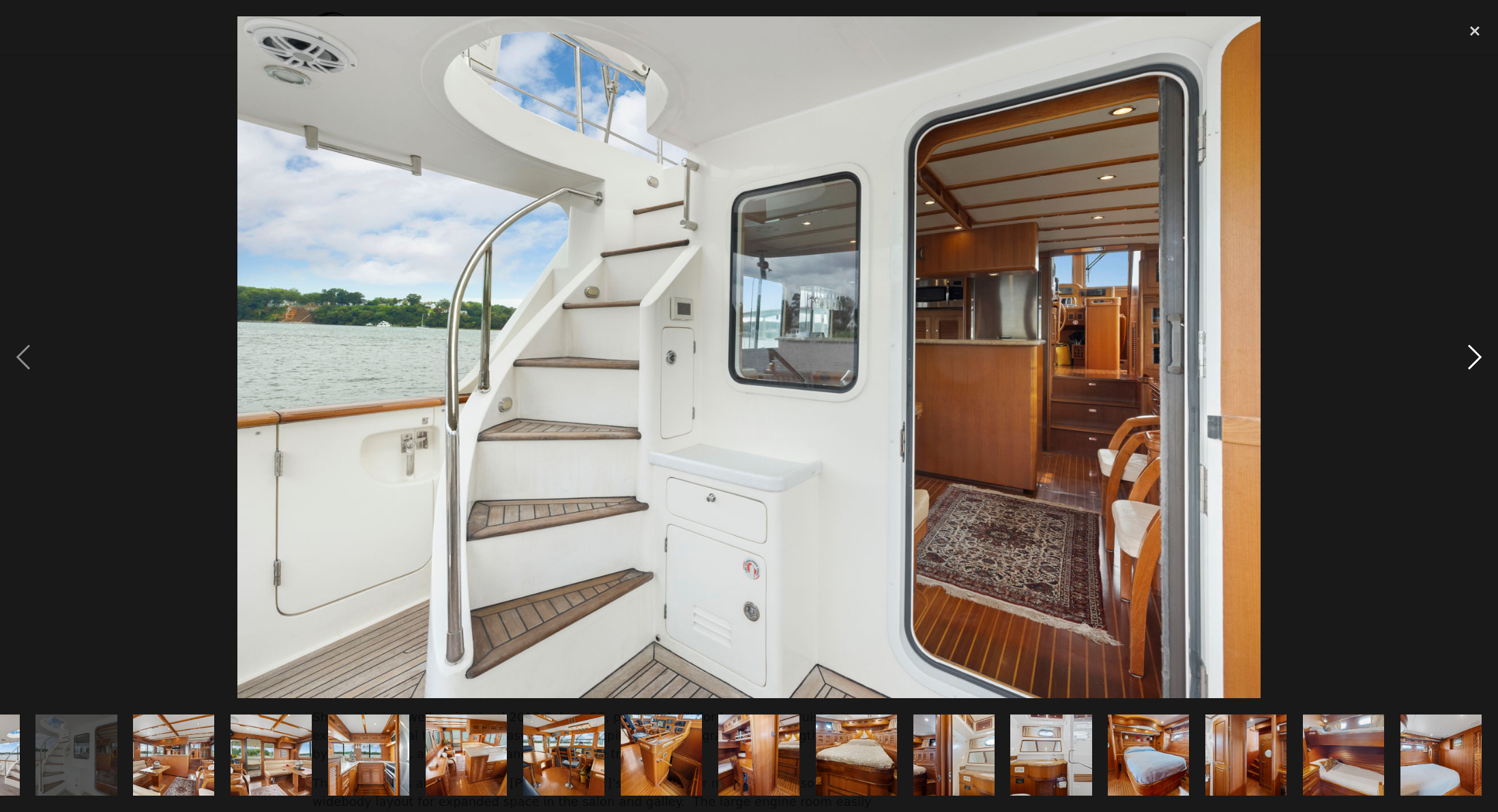
click at [1474, 356] on div "next image" at bounding box center [1475, 357] width 46 height 682
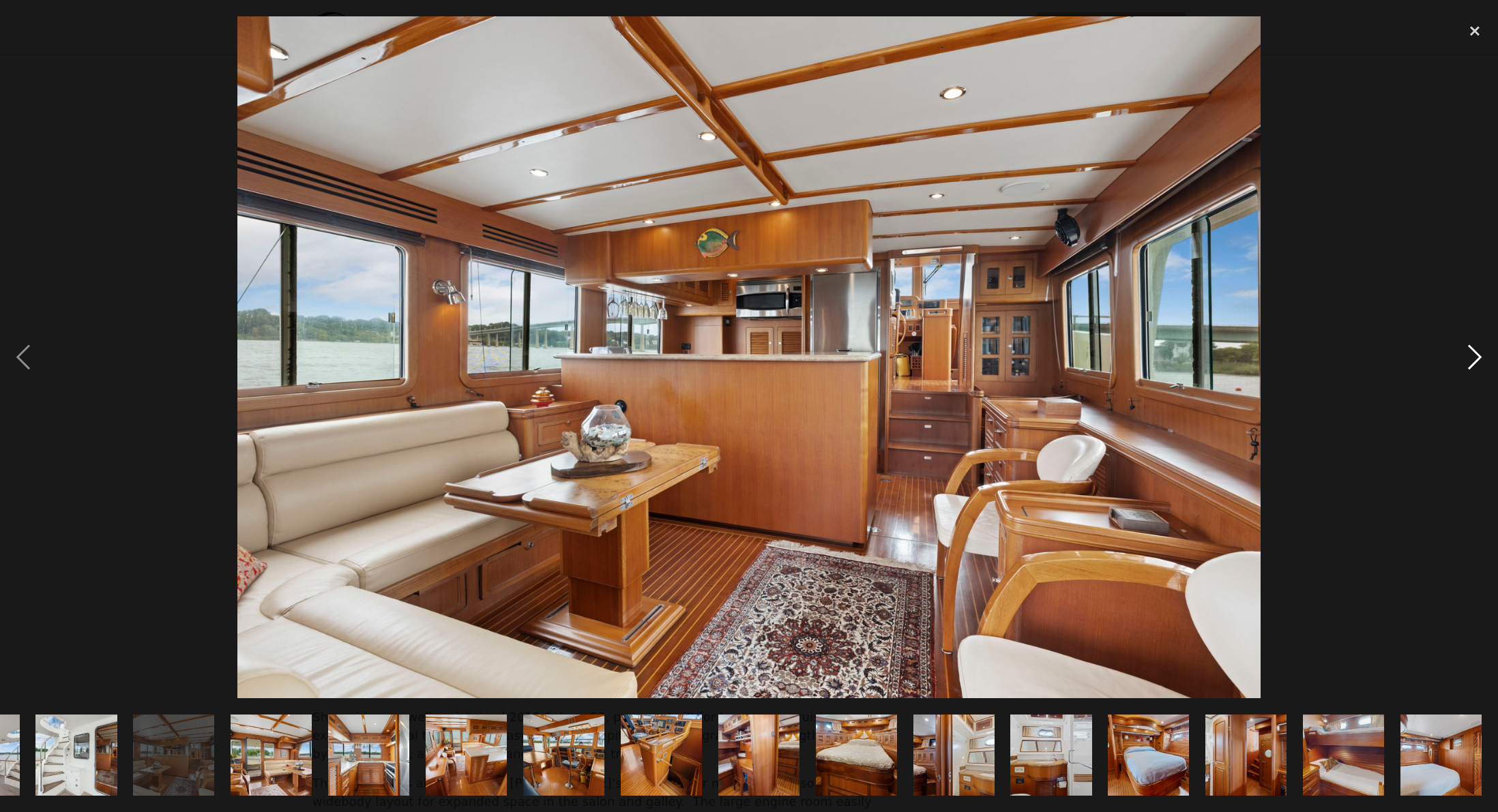
click at [1474, 356] on div "next image" at bounding box center [1475, 357] width 46 height 682
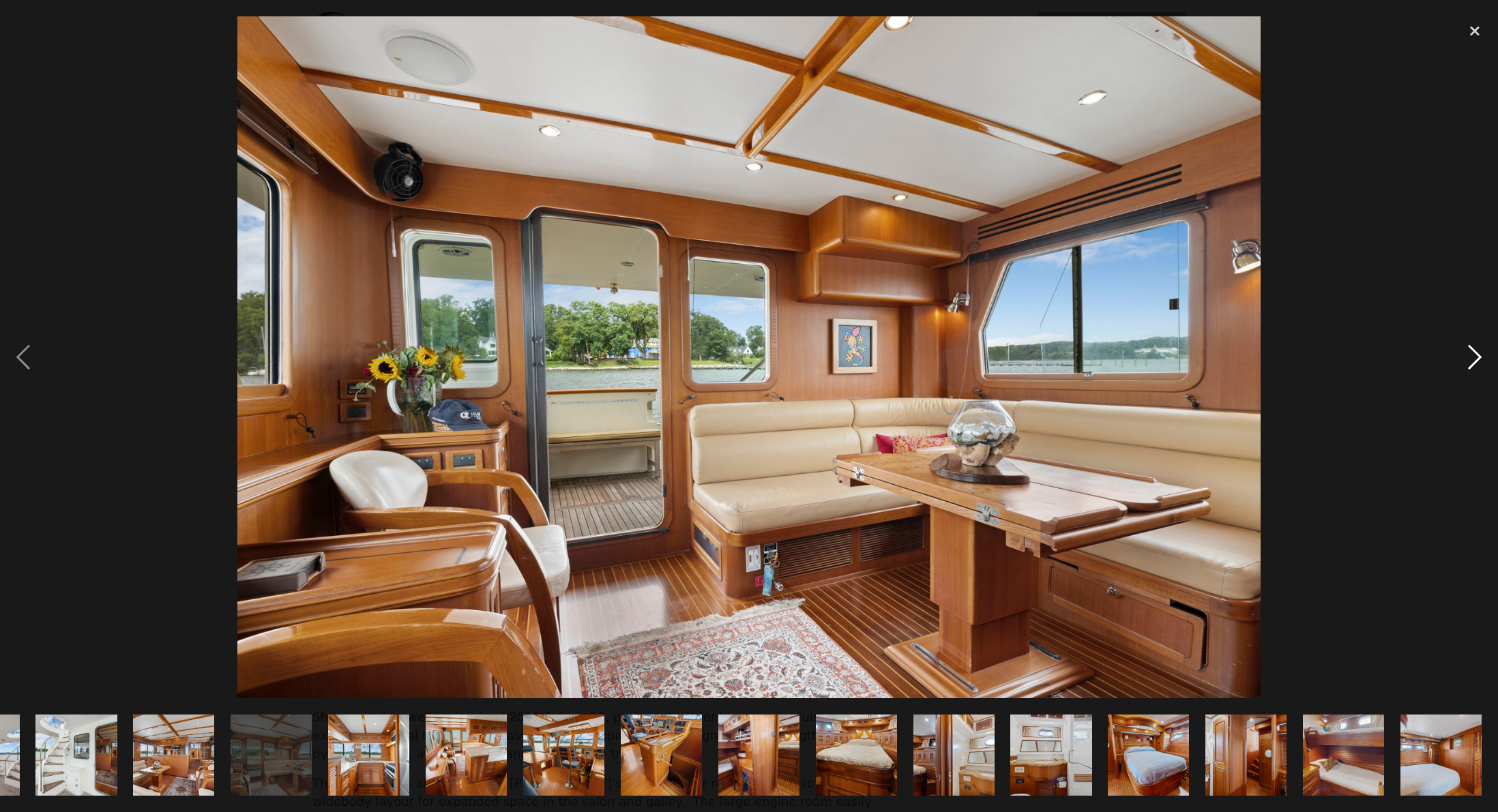
click at [1476, 357] on div "next image" at bounding box center [1475, 357] width 46 height 682
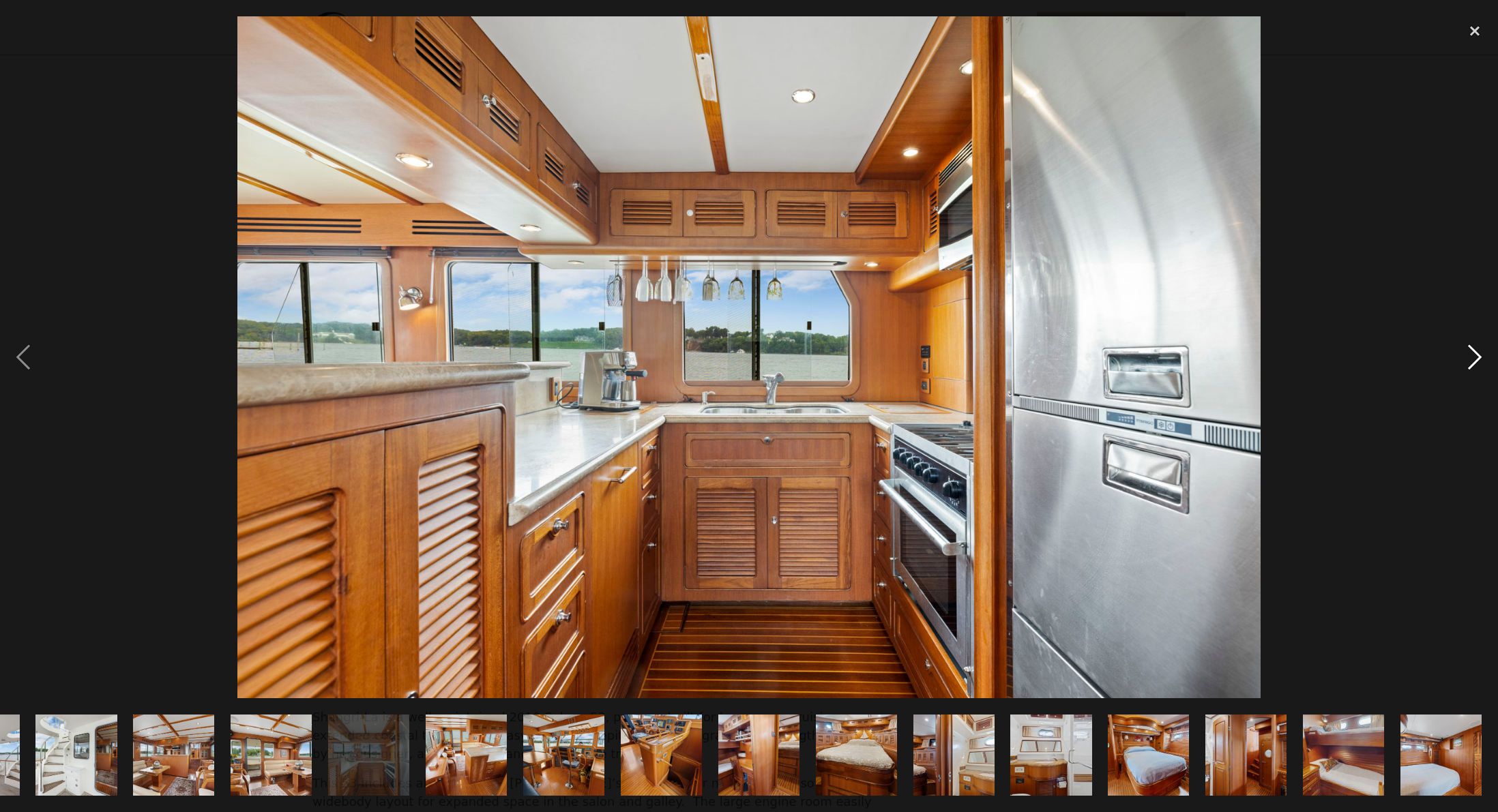
click at [1477, 357] on div "next image" at bounding box center [1475, 357] width 46 height 682
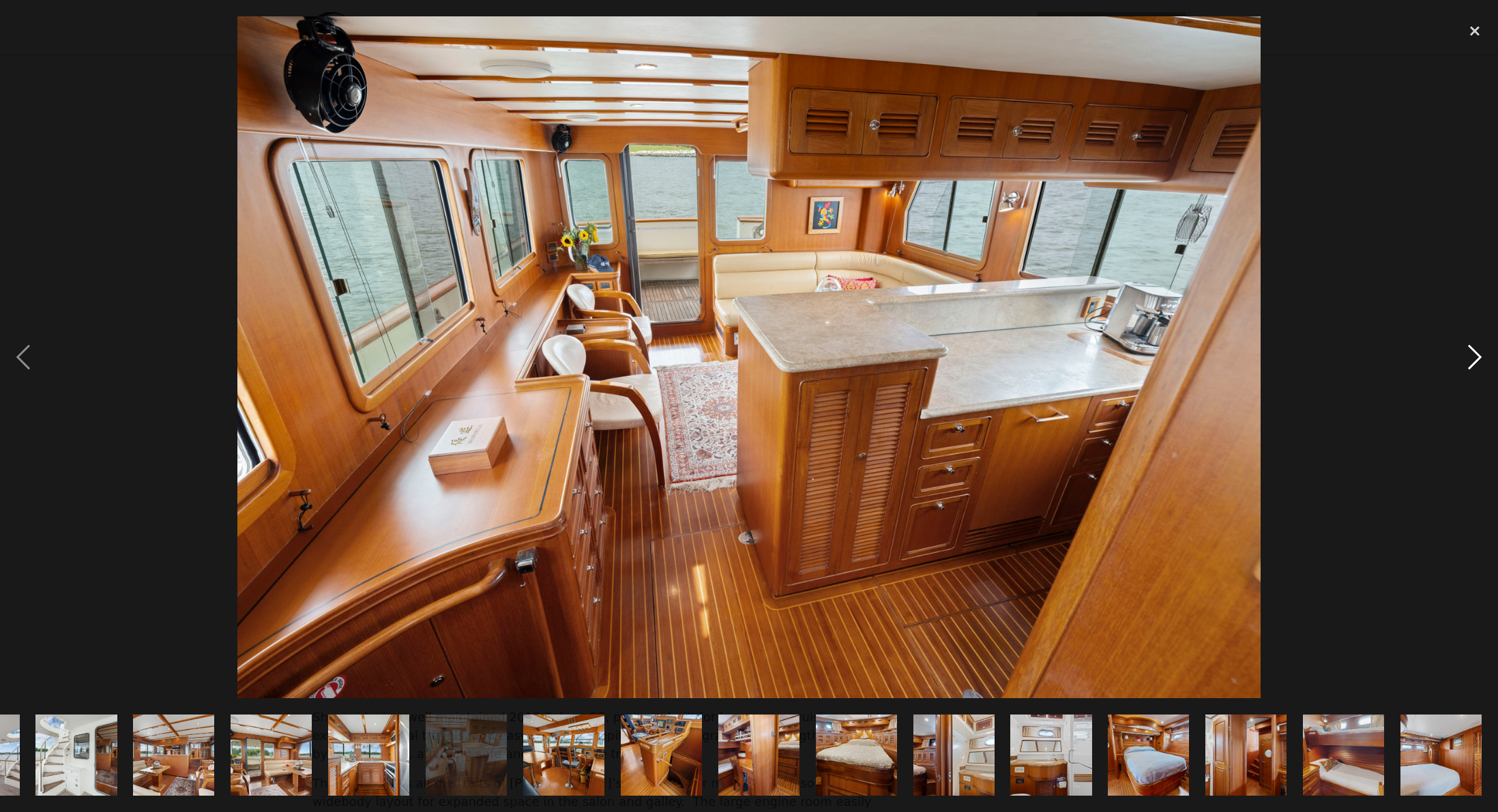
click at [1476, 356] on div "next image" at bounding box center [1475, 357] width 46 height 682
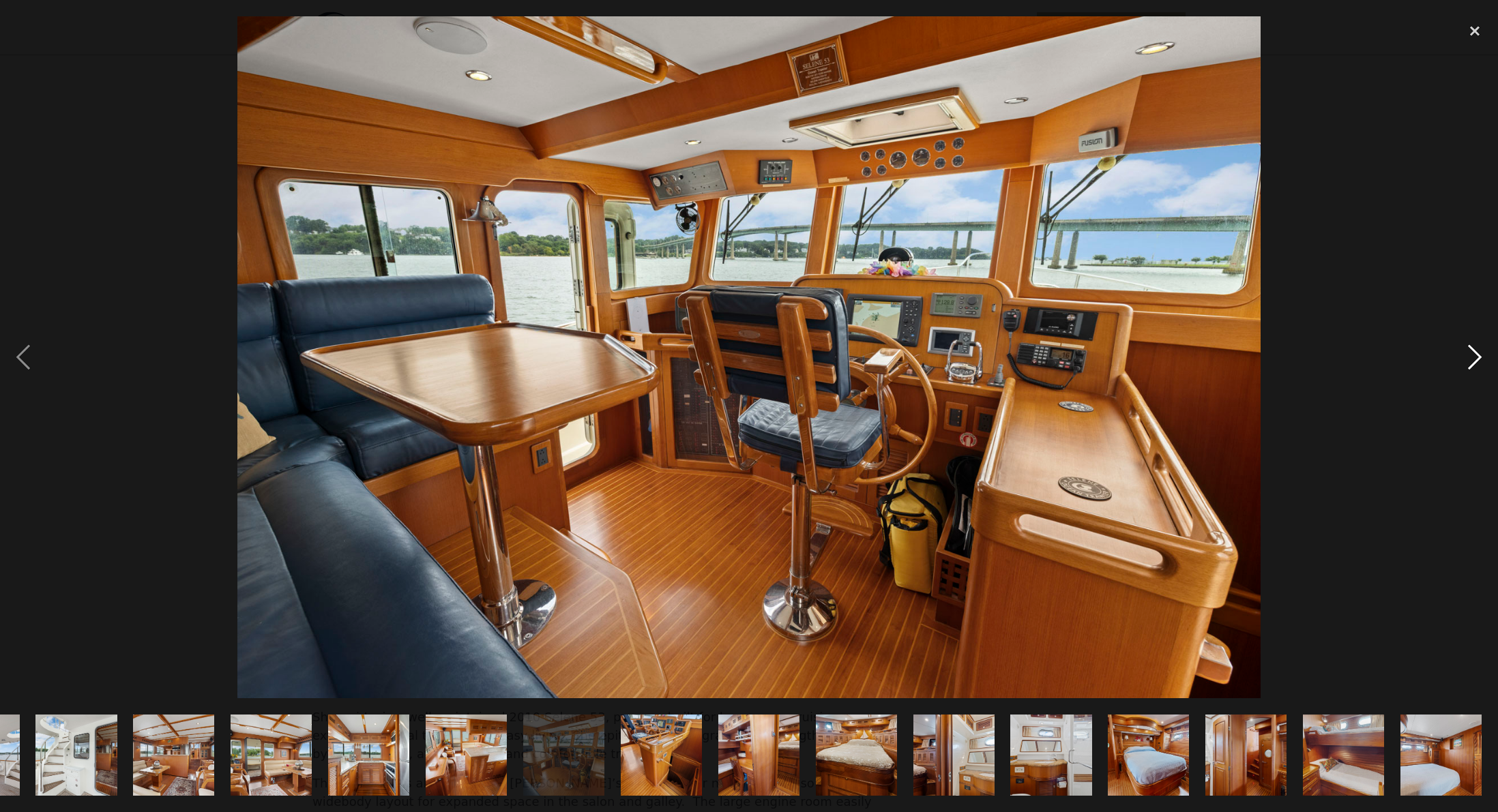
click at [1478, 355] on div "next image" at bounding box center [1475, 357] width 46 height 682
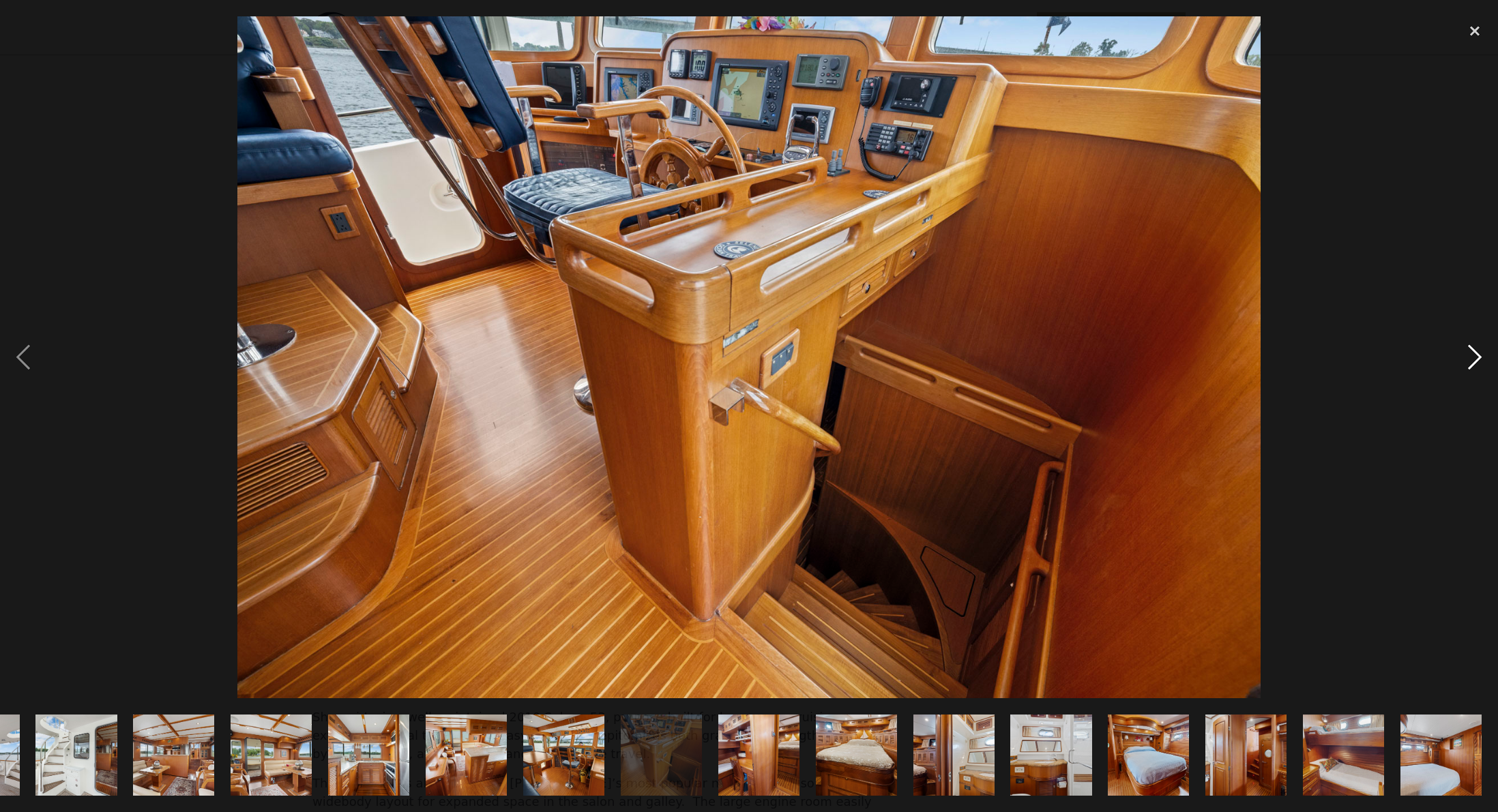
click at [1478, 355] on div "next image" at bounding box center [1475, 357] width 46 height 682
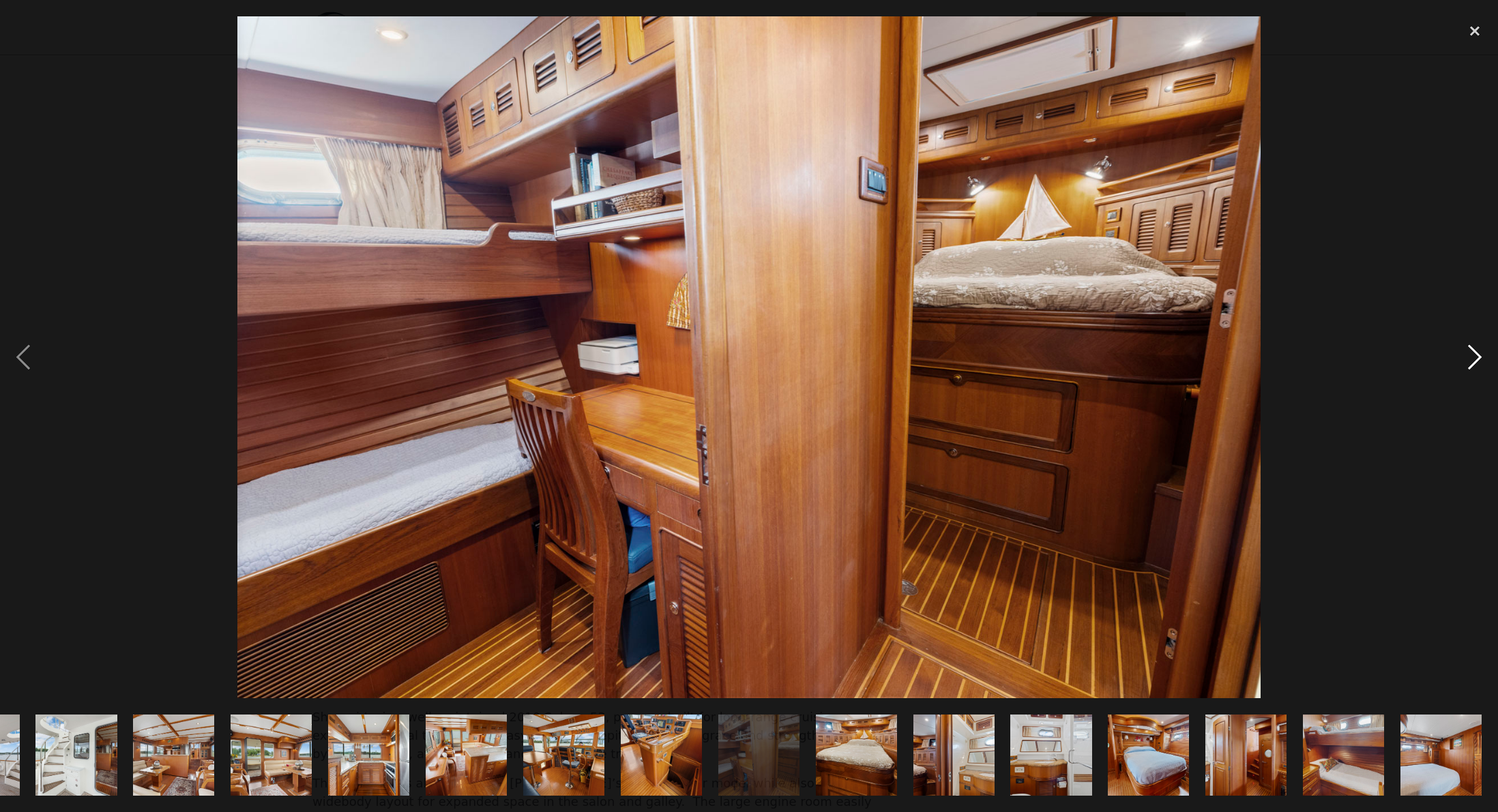
click at [1476, 357] on div "next image" at bounding box center [1475, 357] width 46 height 682
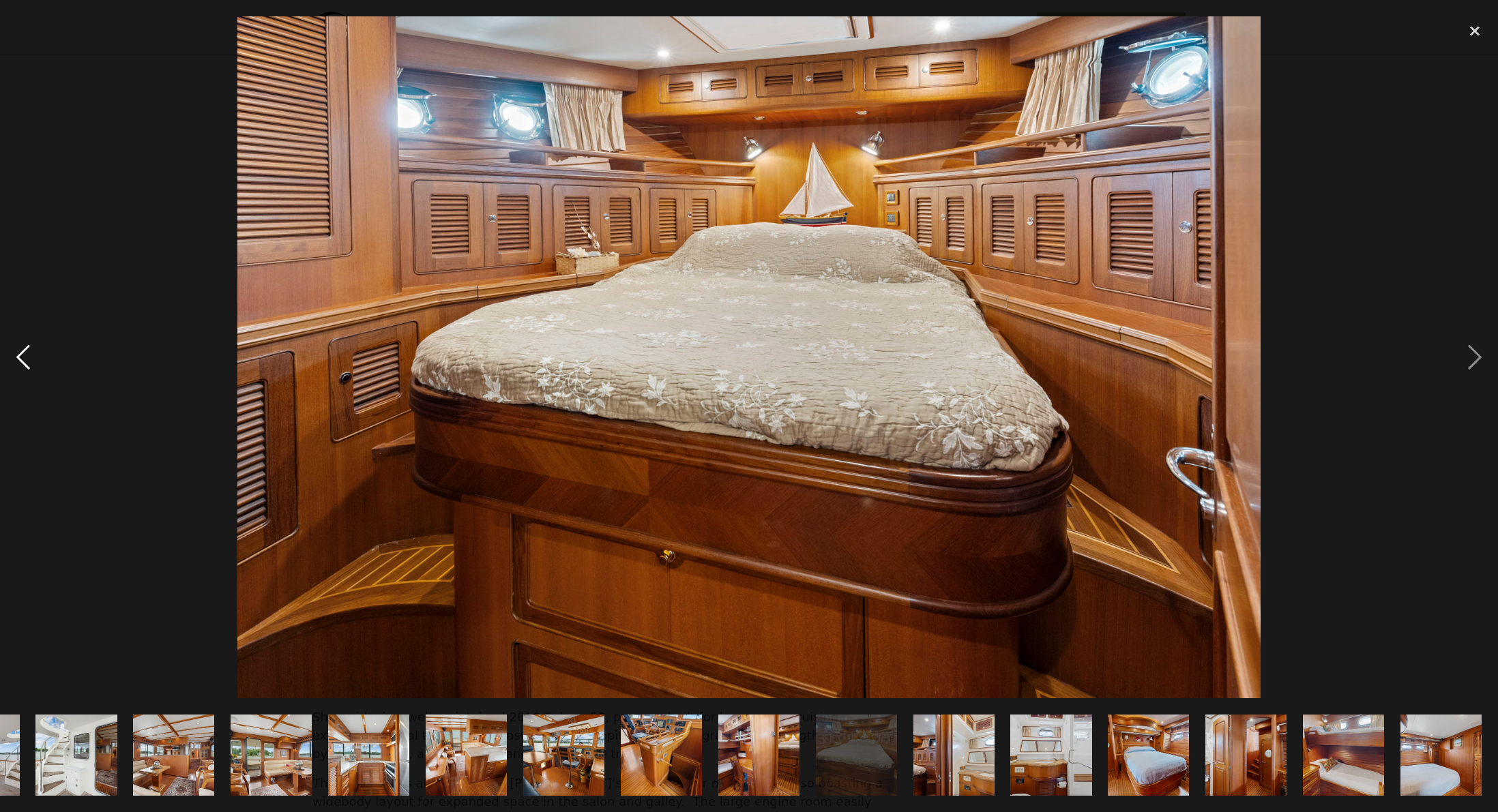
click at [21, 360] on div "previous image" at bounding box center [23, 357] width 46 height 682
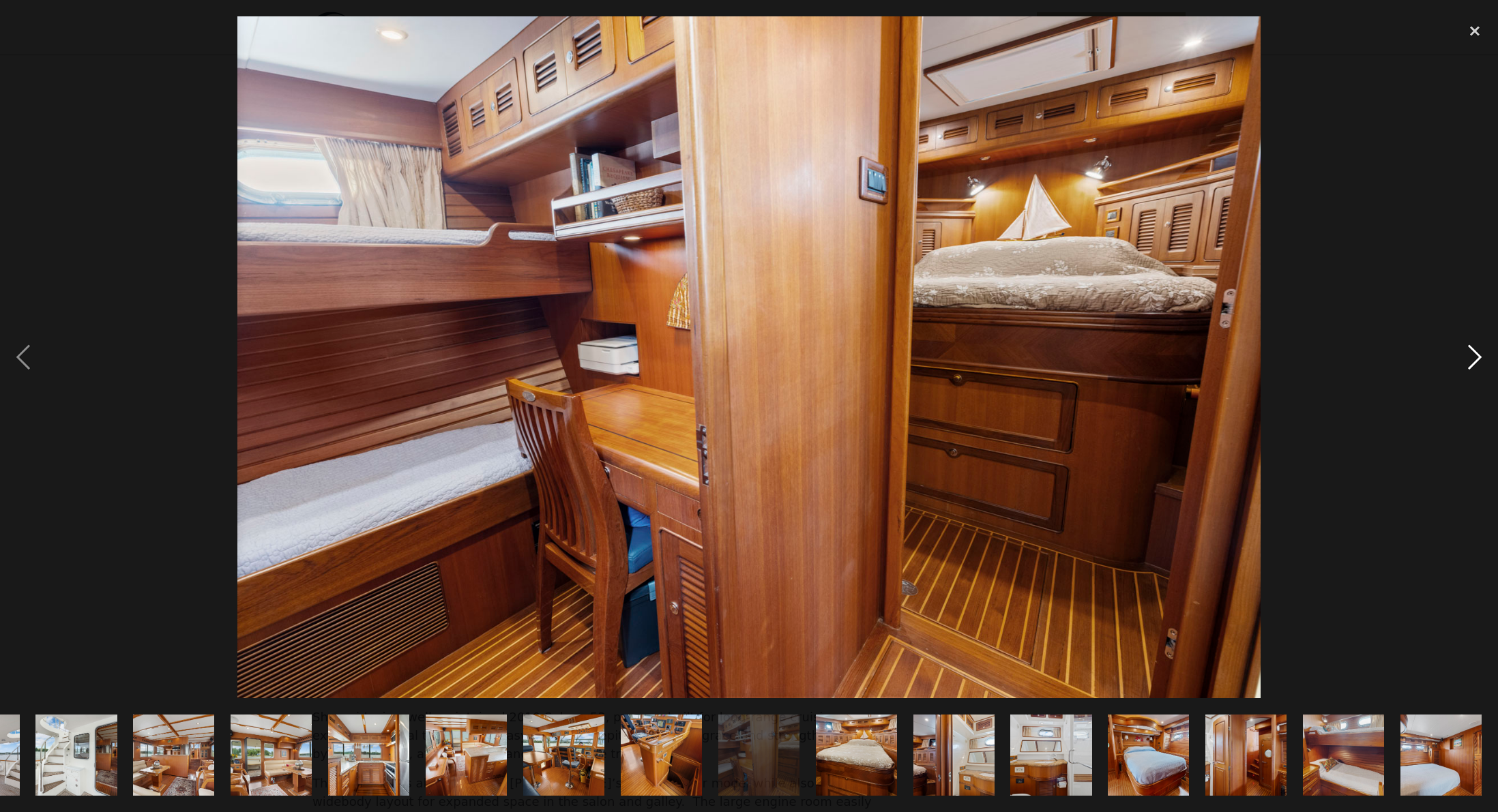
click at [1473, 357] on div "next image" at bounding box center [1475, 357] width 46 height 682
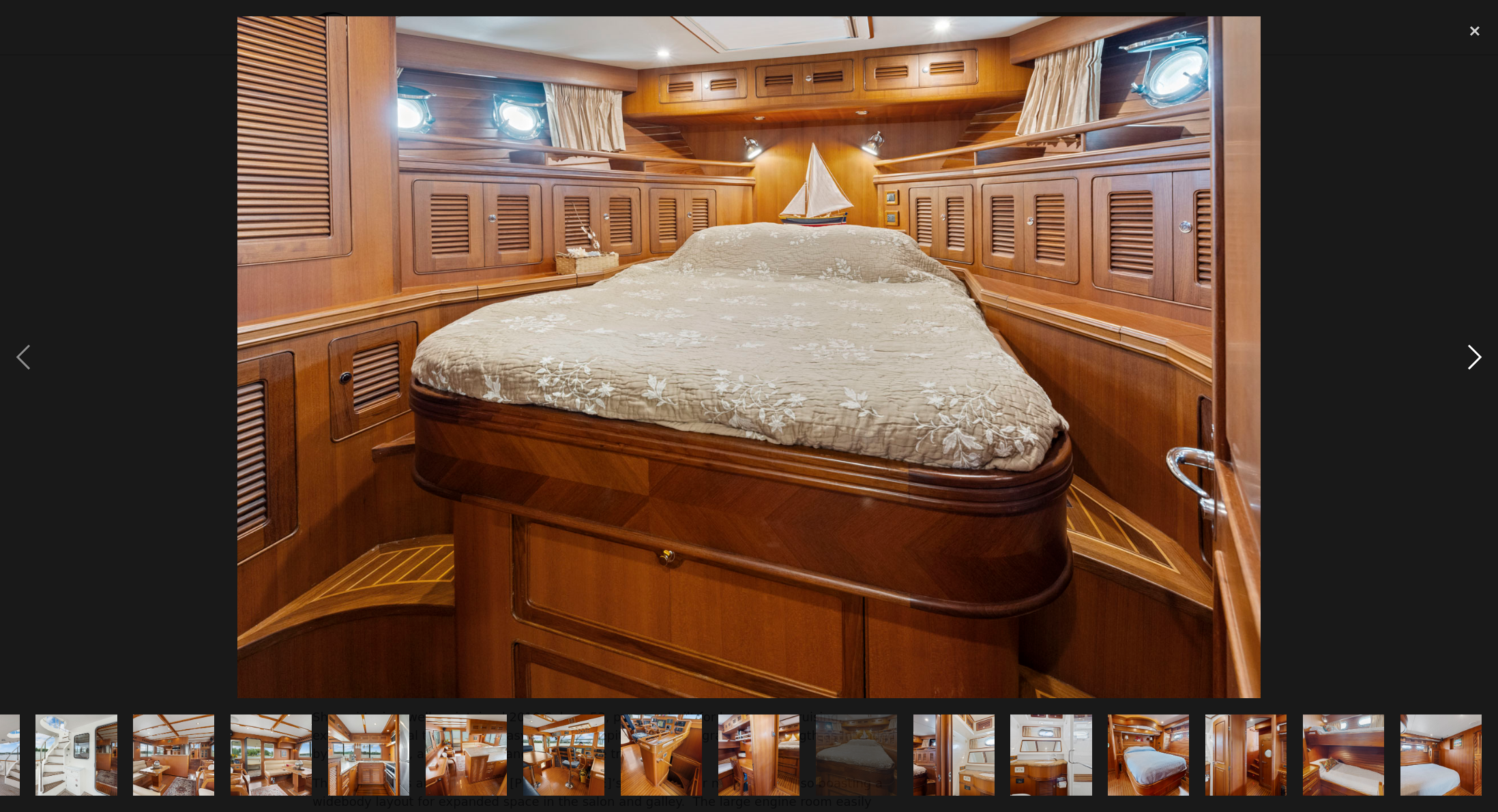
click at [1473, 357] on div "next image" at bounding box center [1475, 357] width 46 height 682
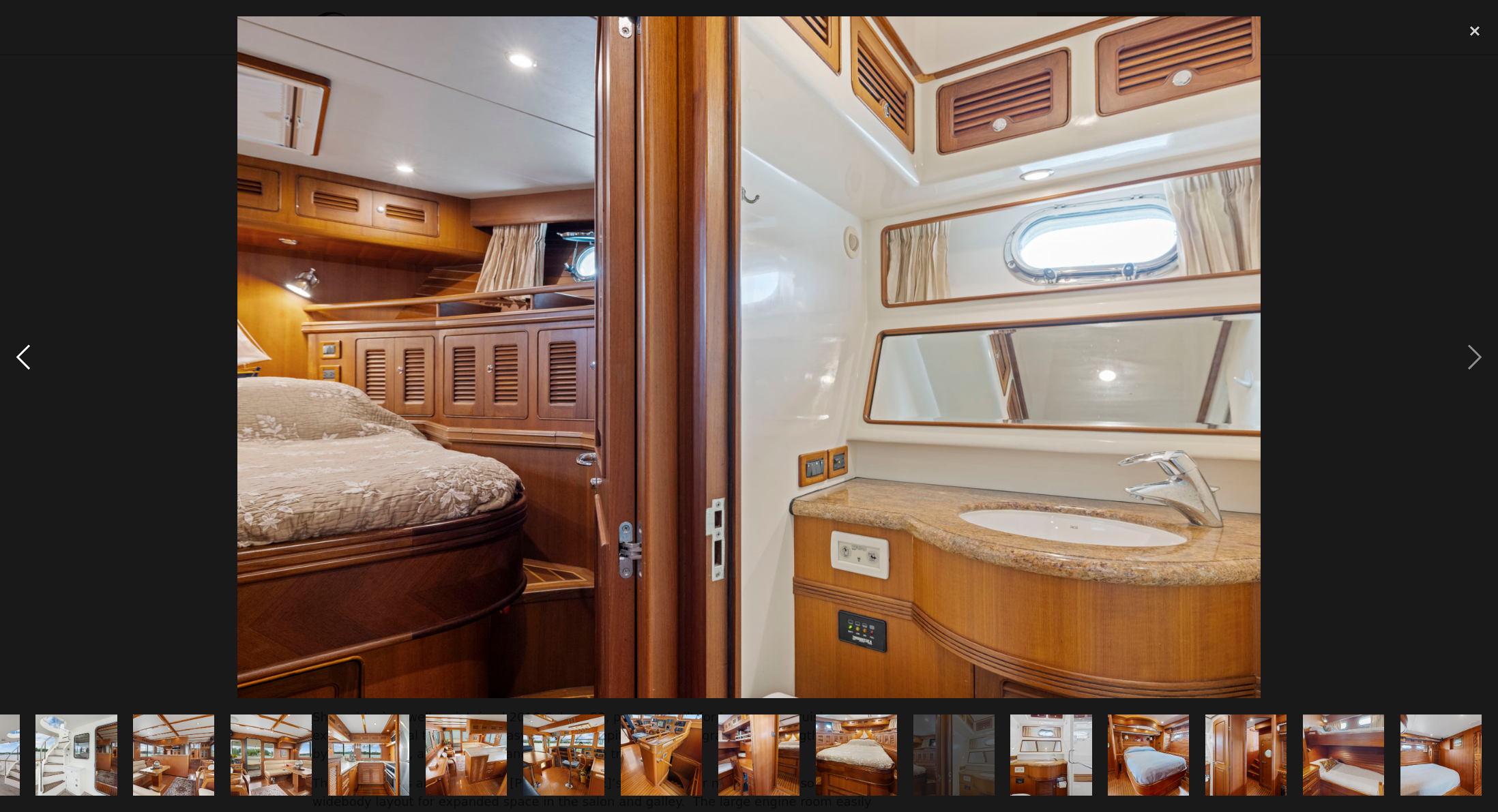
click at [26, 352] on div "previous image" at bounding box center [23, 357] width 46 height 682
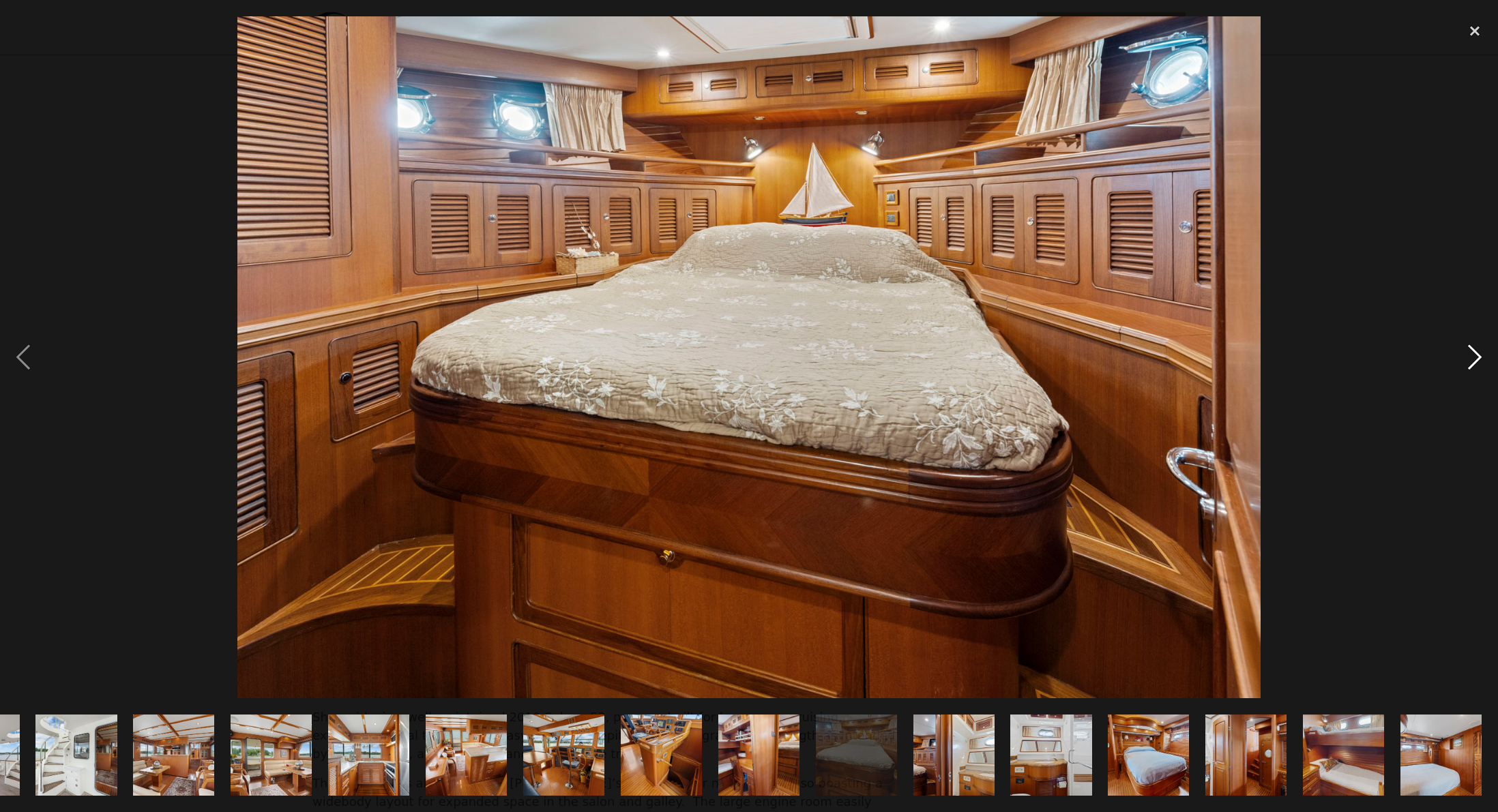
click at [1476, 354] on div "next image" at bounding box center [1475, 357] width 46 height 682
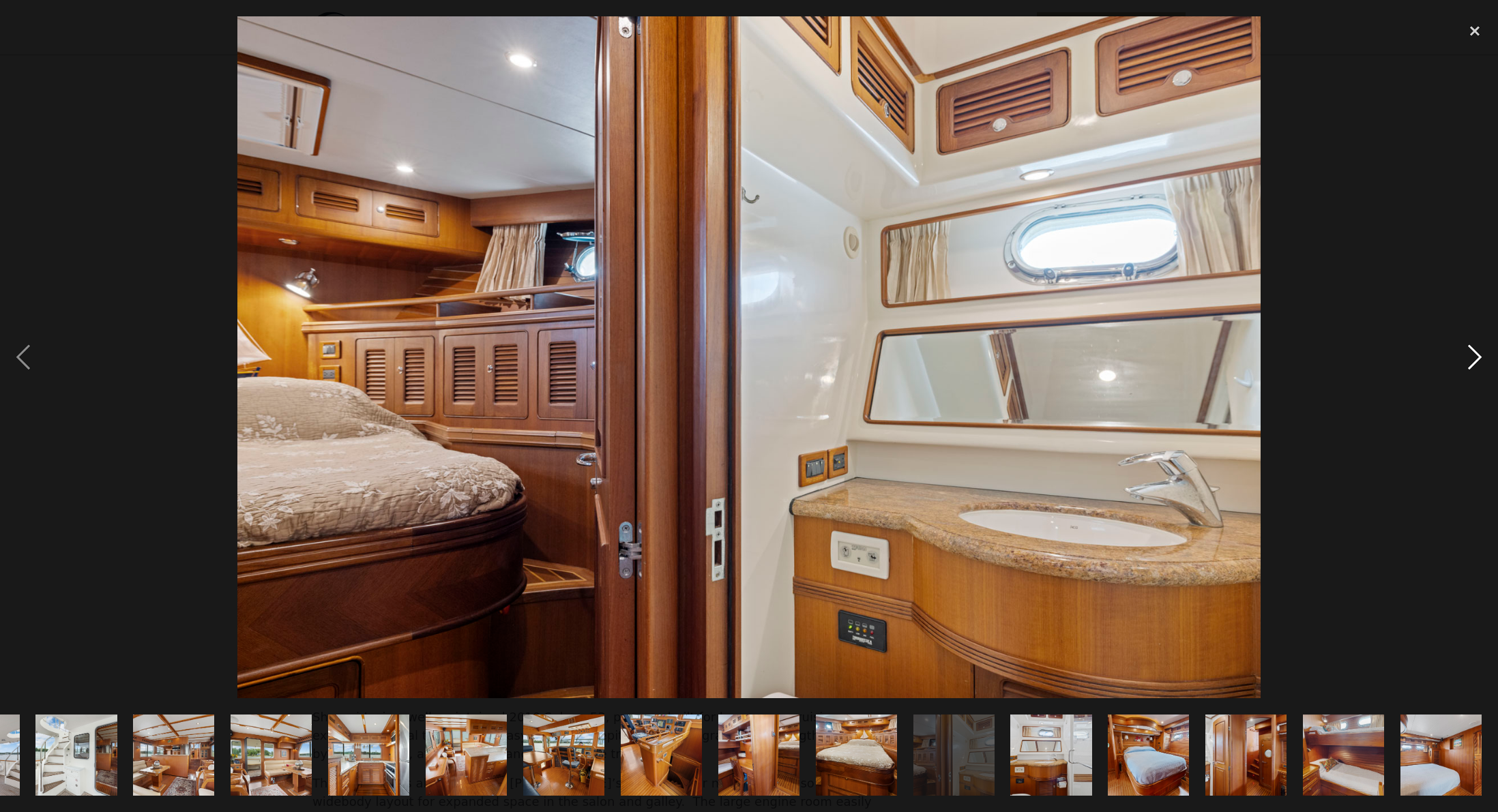
click at [1476, 354] on div "next image" at bounding box center [1475, 357] width 46 height 682
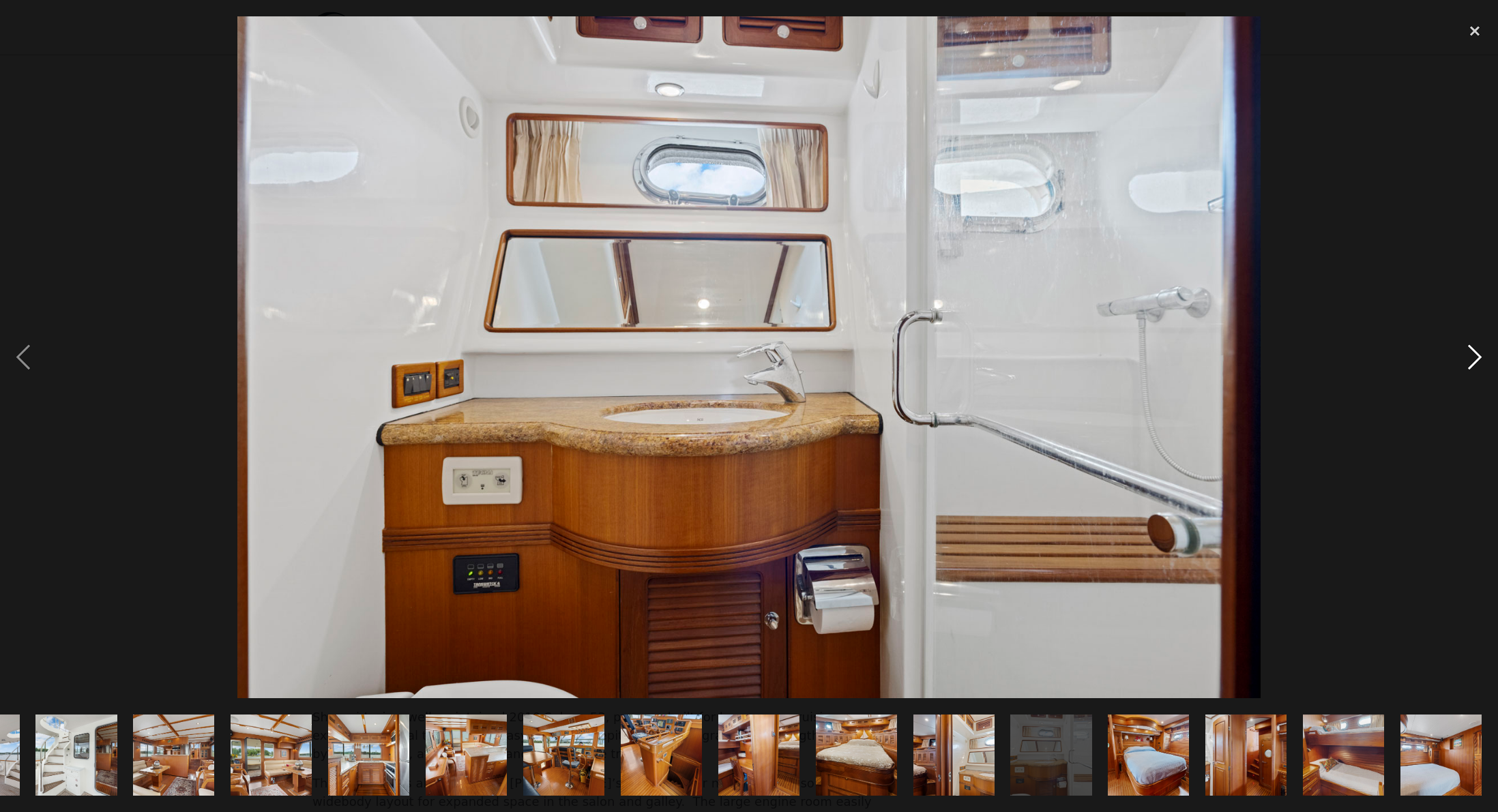
click at [1476, 354] on div "next image" at bounding box center [1475, 357] width 46 height 682
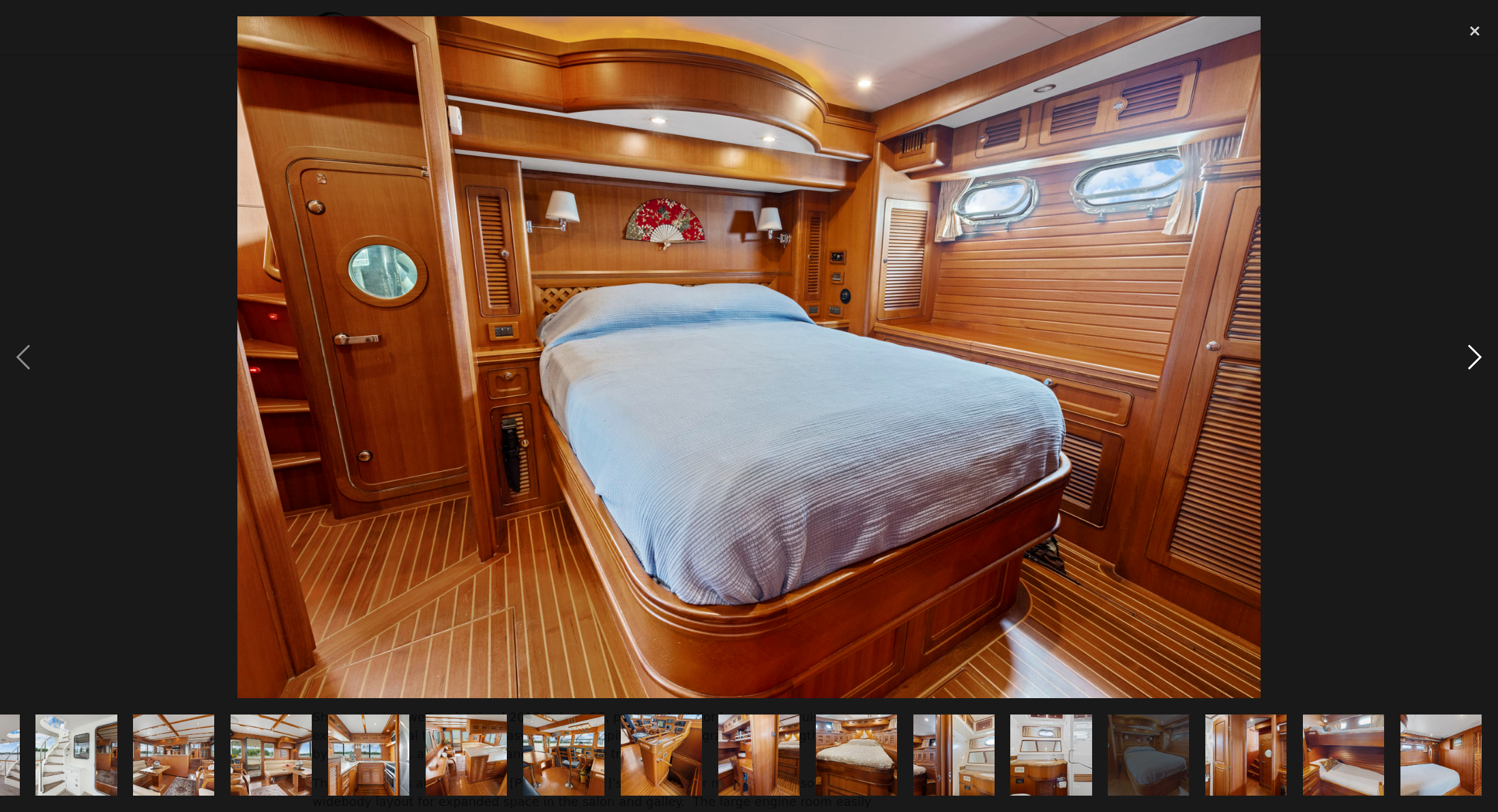
click at [1472, 354] on div "next image" at bounding box center [1475, 357] width 46 height 682
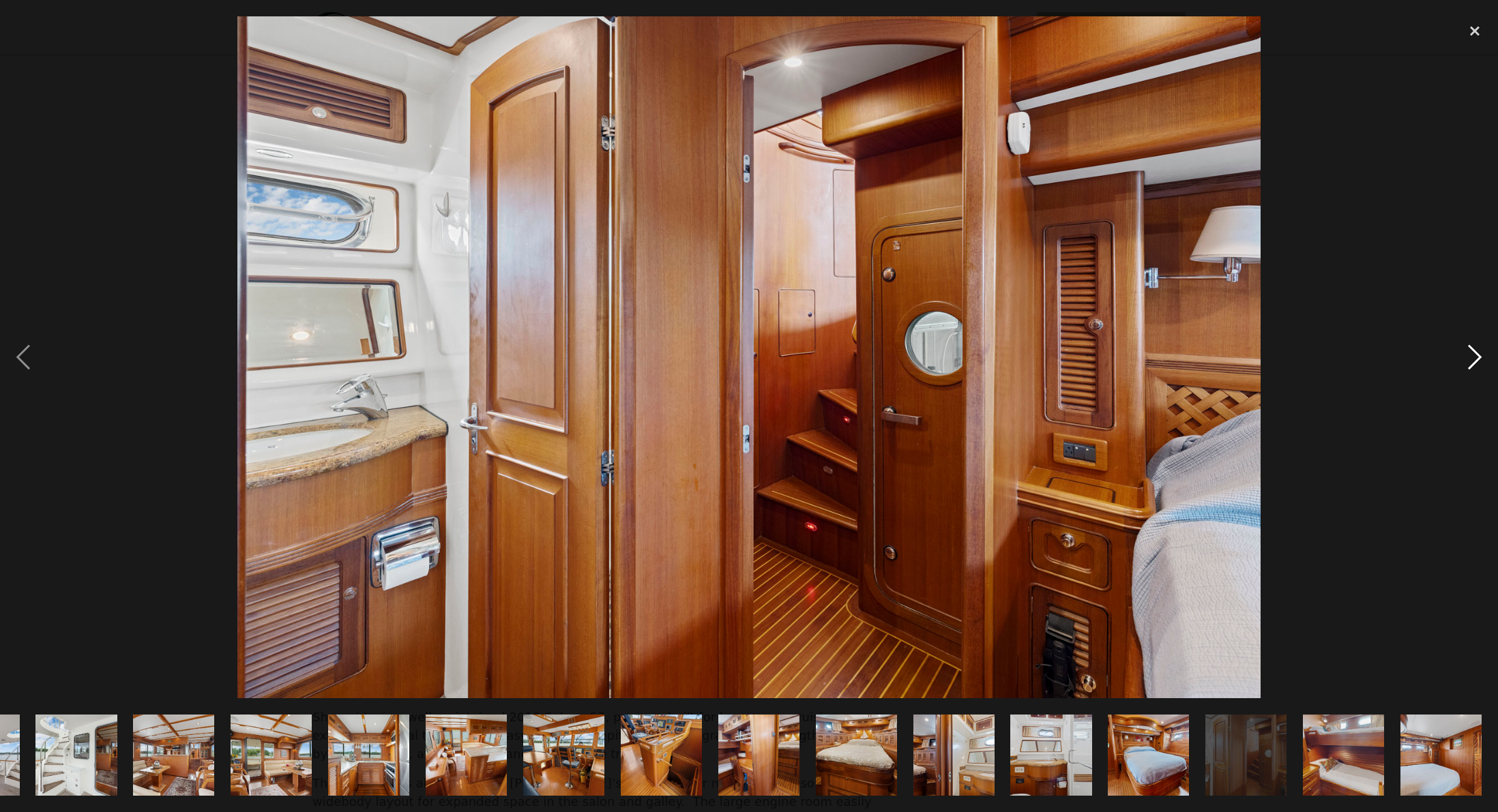
click at [1476, 354] on div "next image" at bounding box center [1475, 357] width 46 height 682
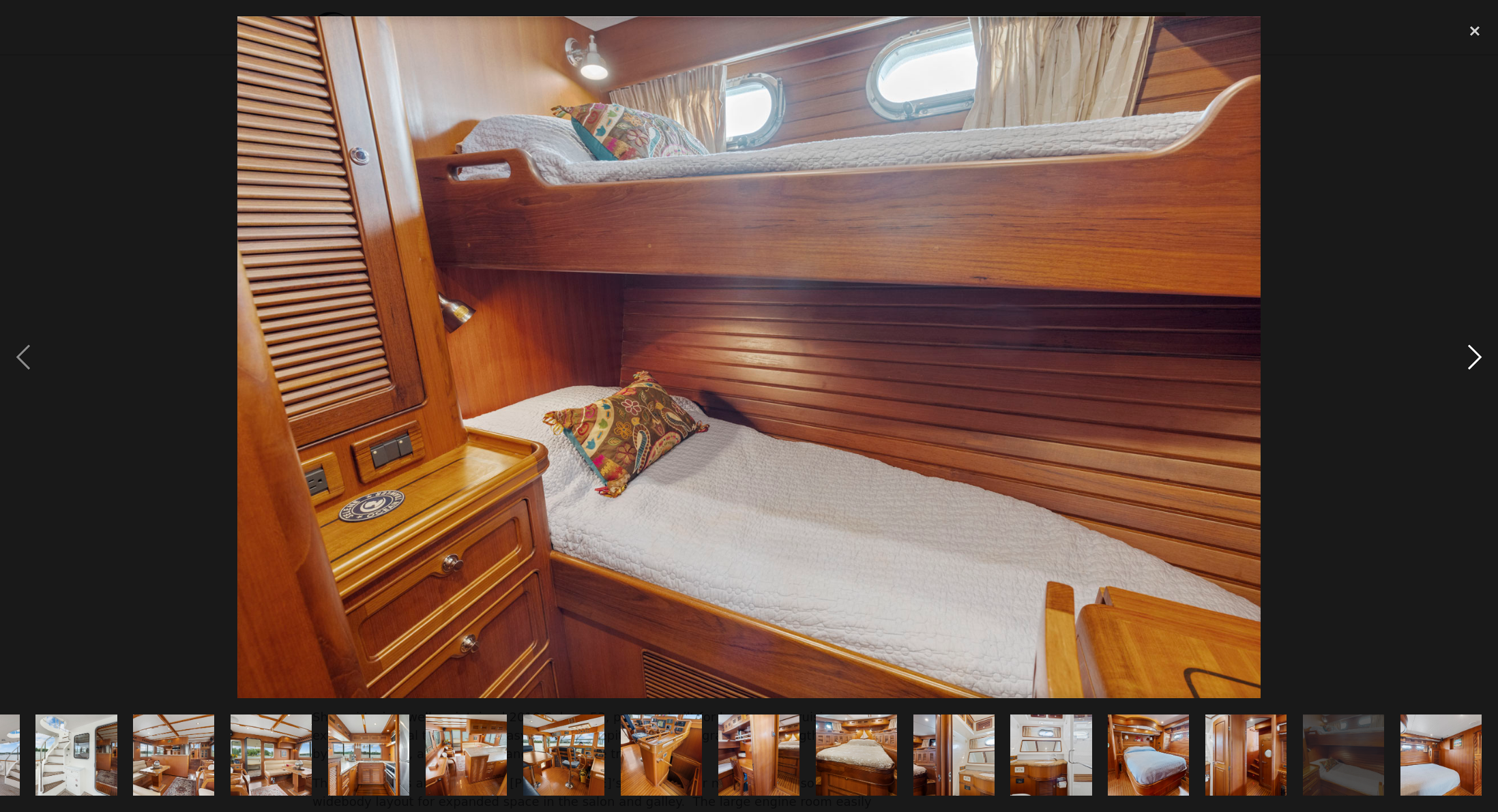
click at [1474, 353] on div "next image" at bounding box center [1475, 357] width 46 height 682
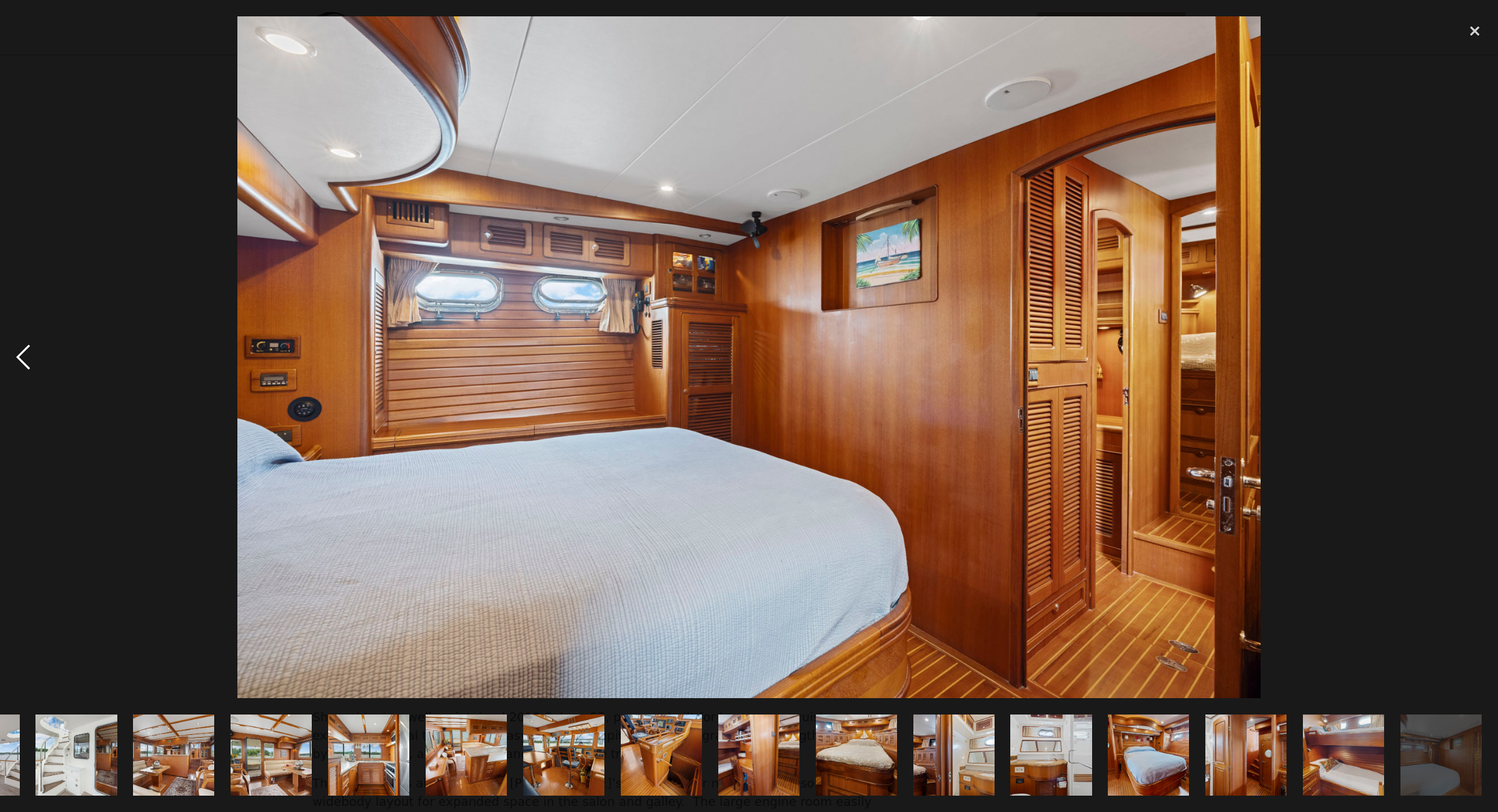
click at [20, 356] on div "previous image" at bounding box center [23, 357] width 46 height 682
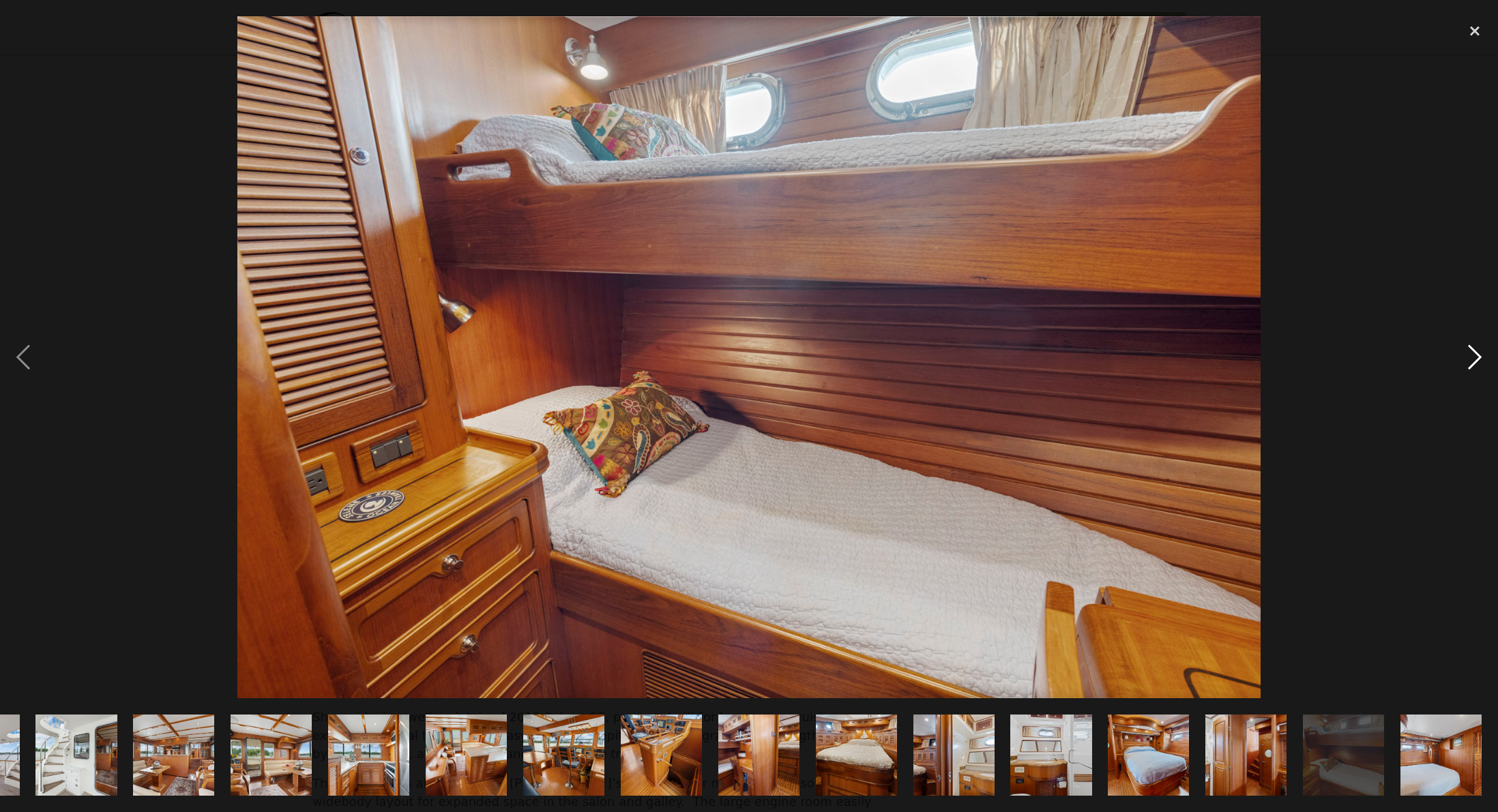
click at [1476, 355] on div "next image" at bounding box center [1475, 357] width 46 height 682
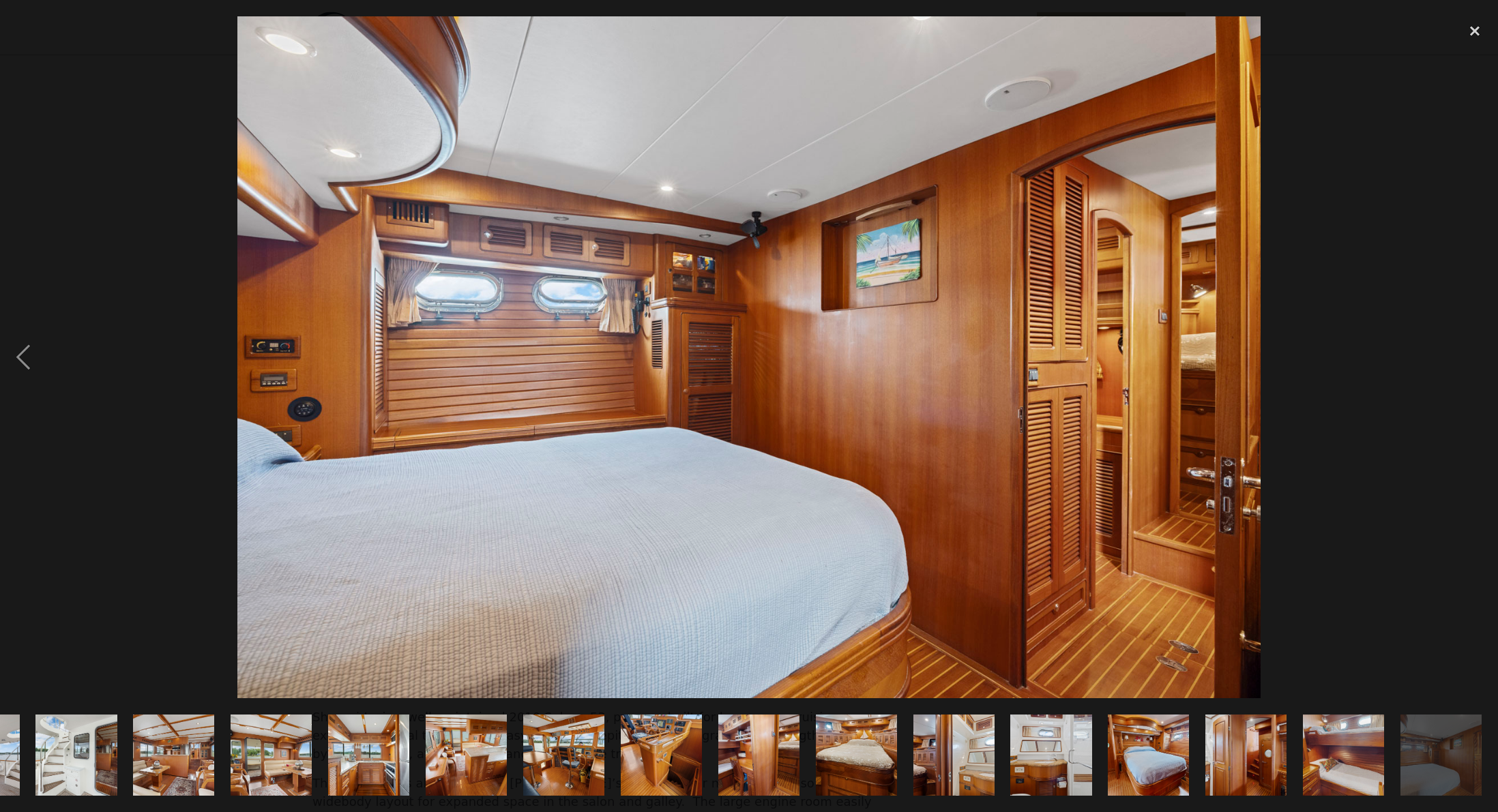
click at [1096, 367] on img at bounding box center [748, 357] width 1022 height 682
click at [1327, 392] on div at bounding box center [749, 357] width 1498 height 682
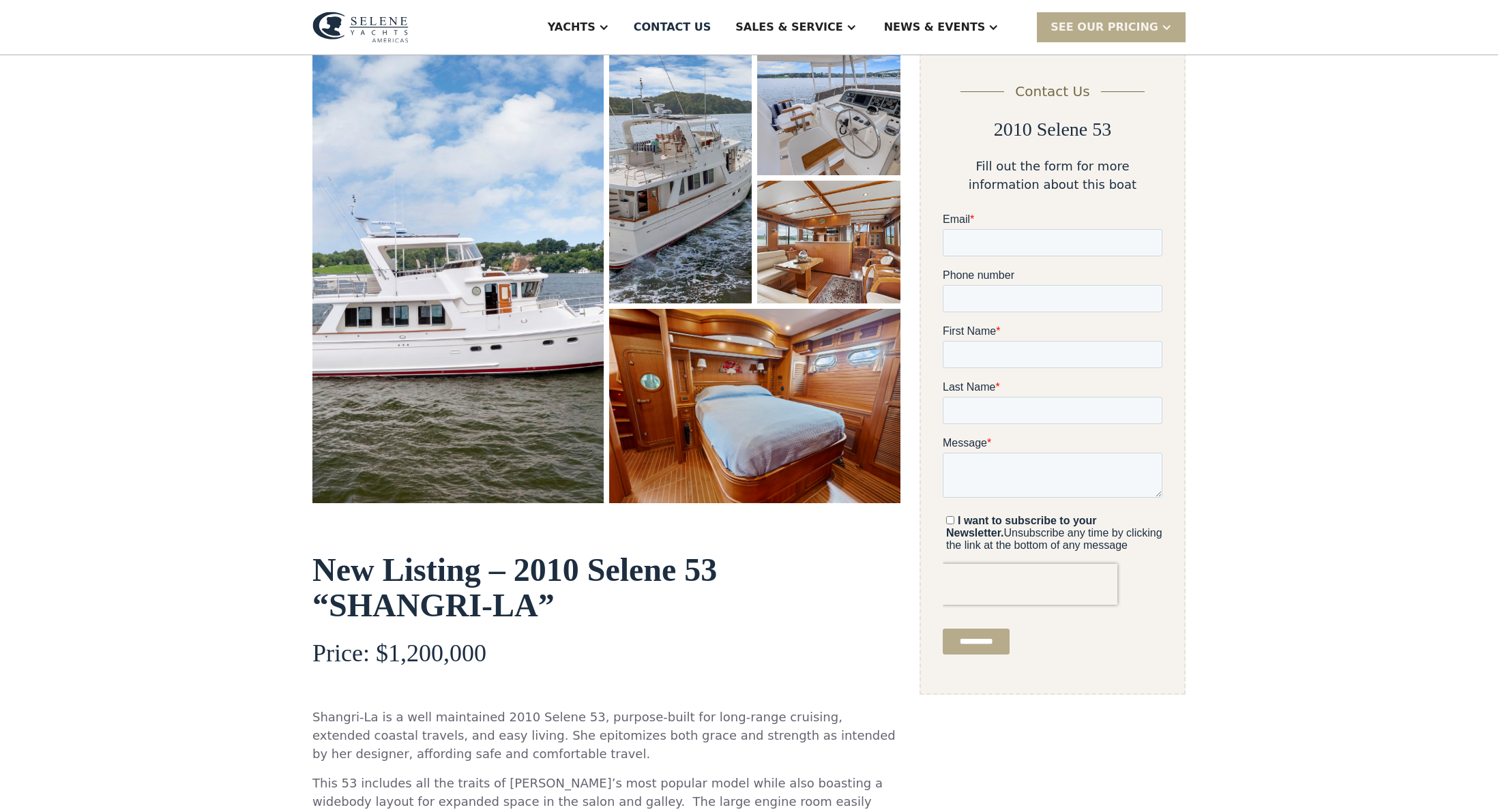
scroll to position [0, 0]
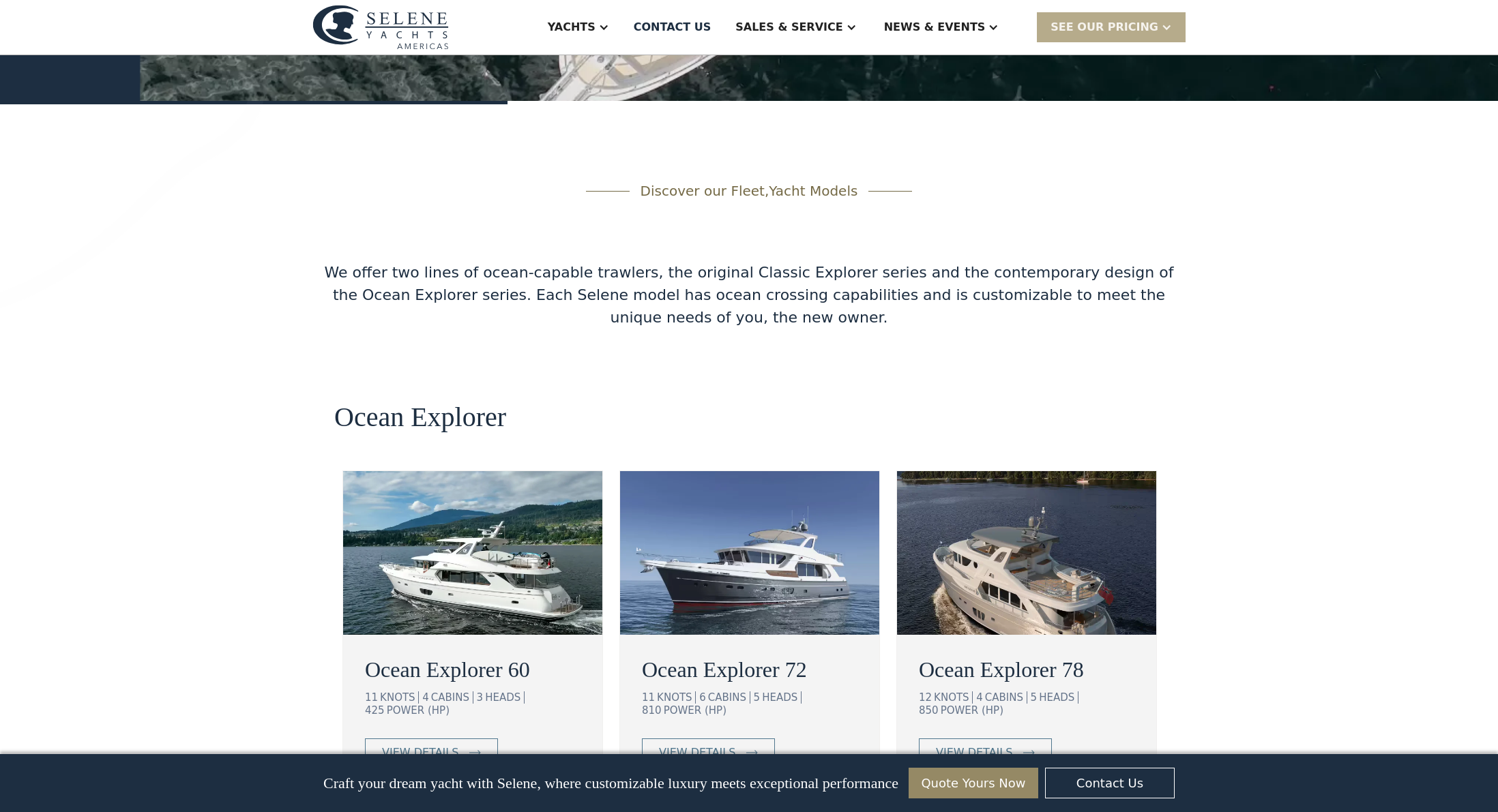
scroll to position [2131, 0]
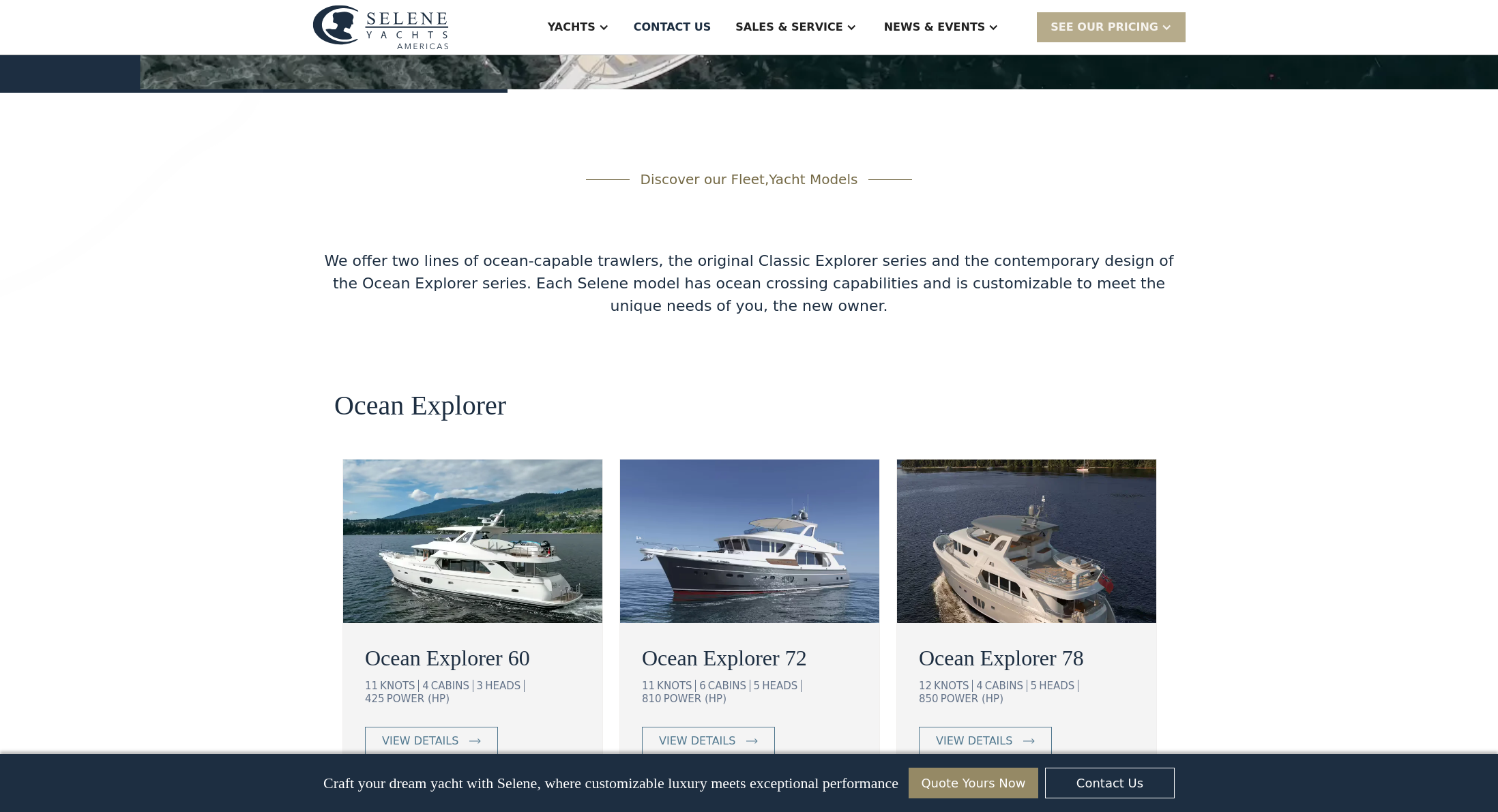
click at [485, 641] on h2 "Ocean Explorer 60" at bounding box center [473, 658] width 215 height 32
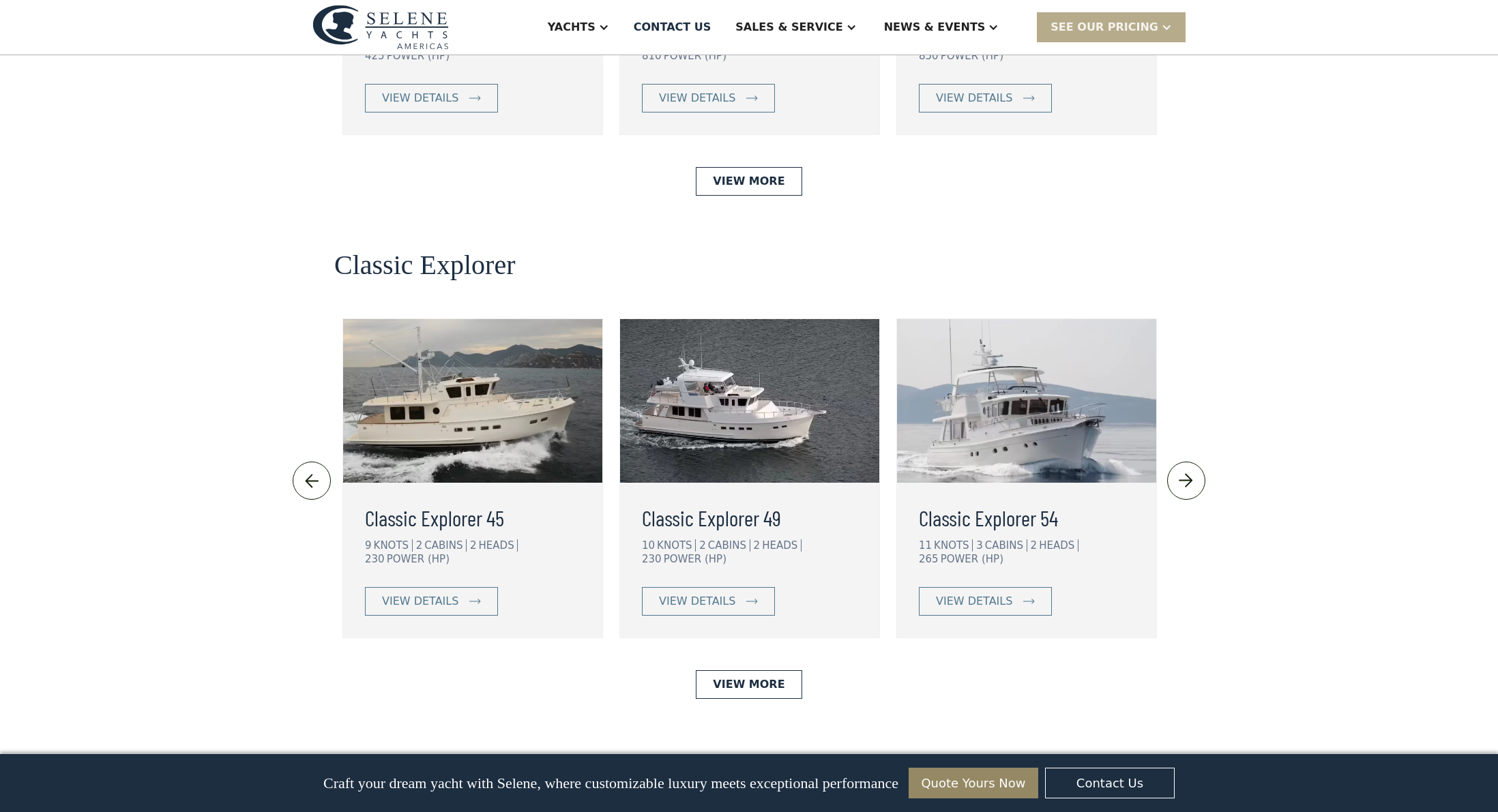
scroll to position [2778, 0]
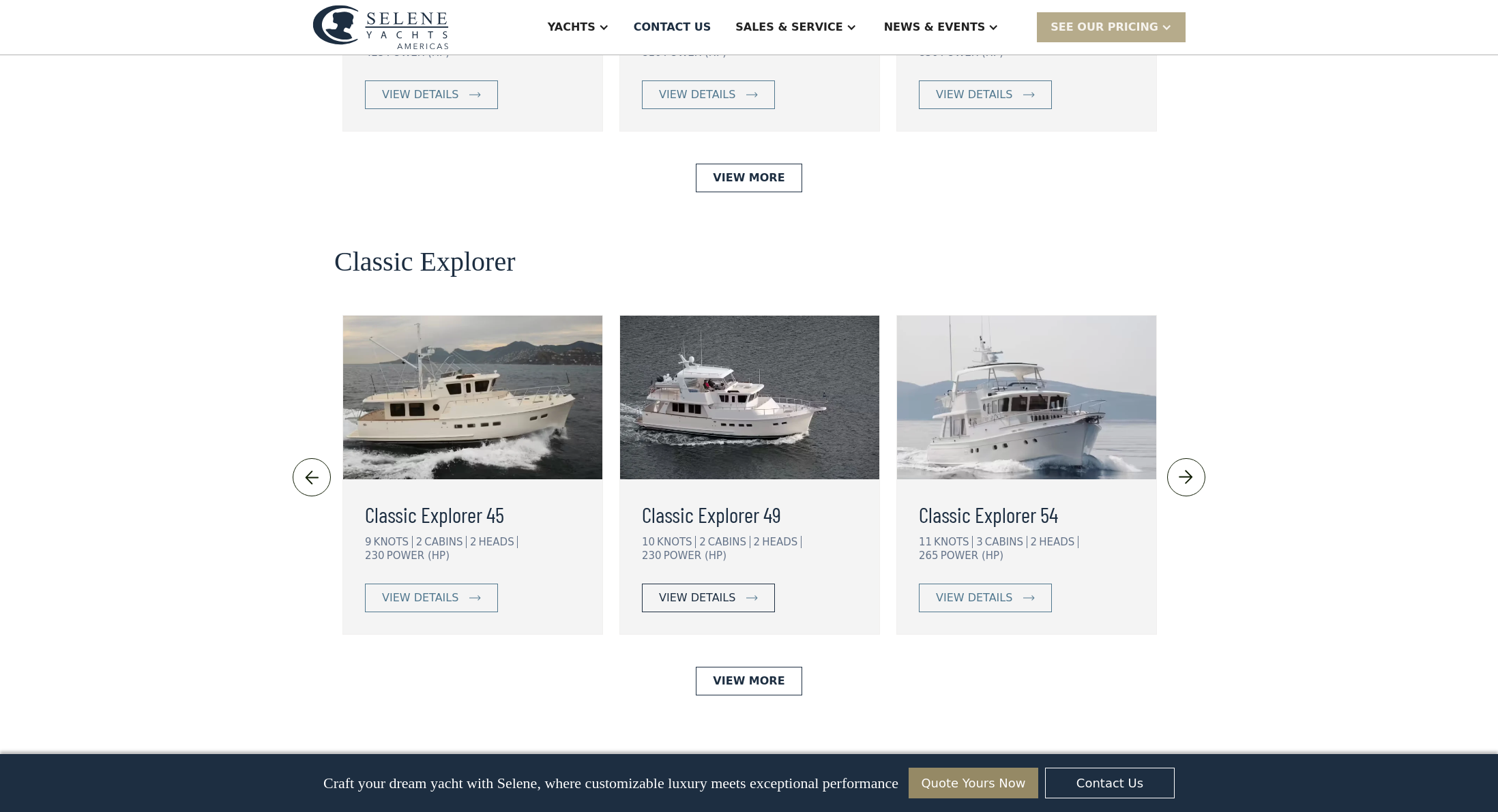
click at [720, 590] on div "view details" at bounding box center [696, 597] width 76 height 16
click at [986, 590] on div "view details" at bounding box center [974, 597] width 76 height 16
click at [1186, 466] on img at bounding box center [1185, 477] width 22 height 22
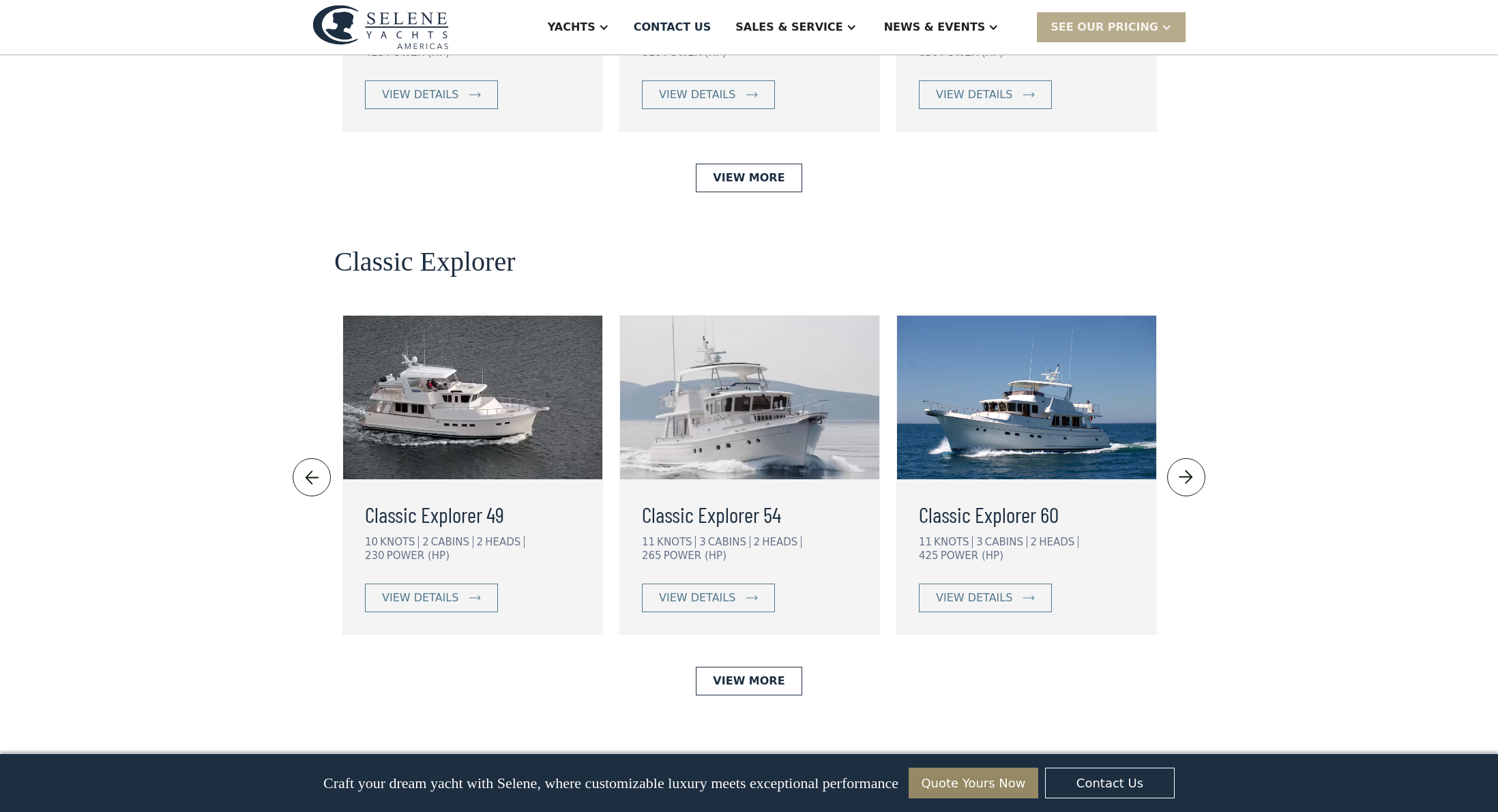
click at [1186, 466] on img at bounding box center [1185, 477] width 22 height 22
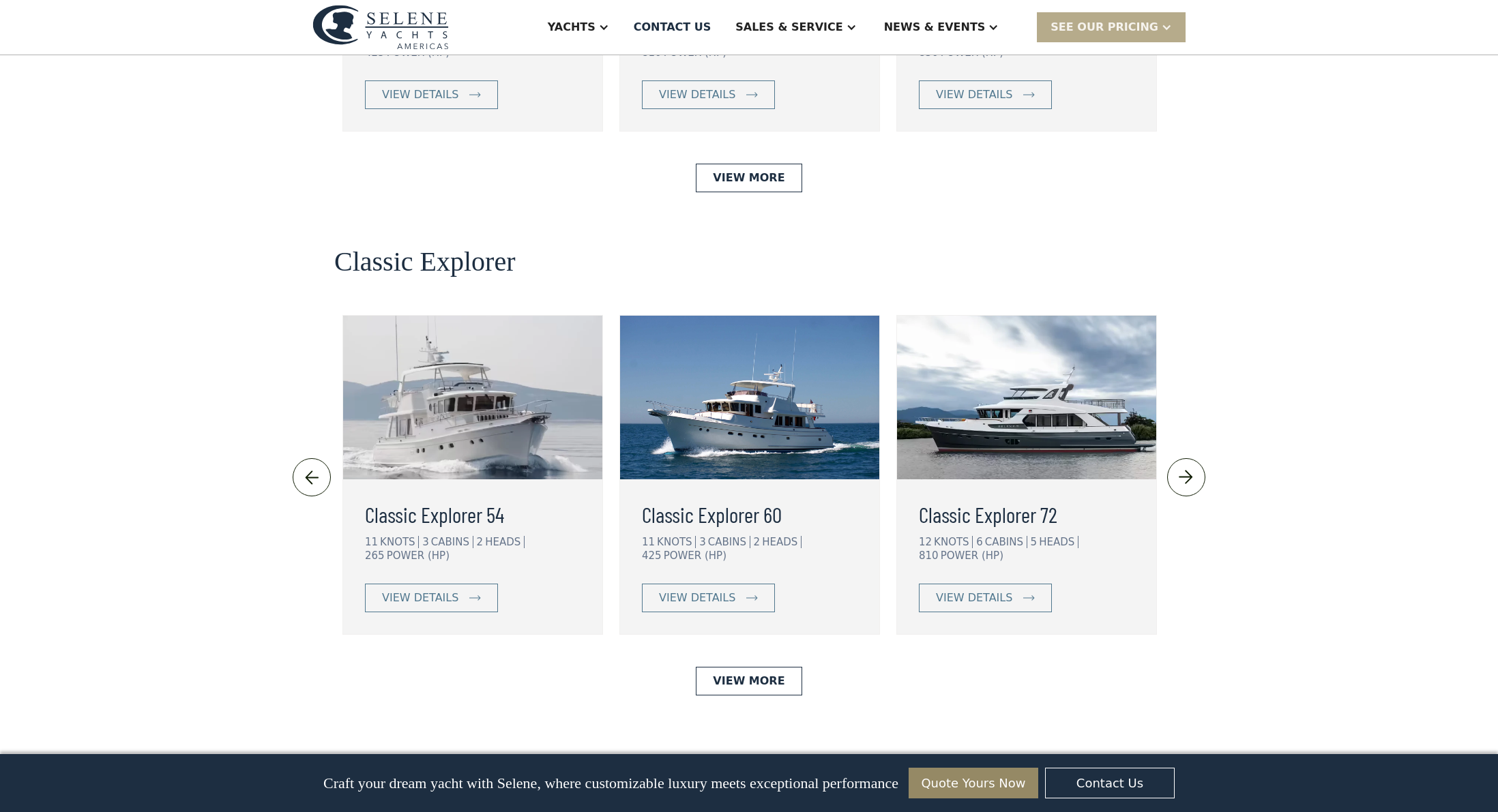
click at [1186, 466] on img at bounding box center [1185, 477] width 22 height 22
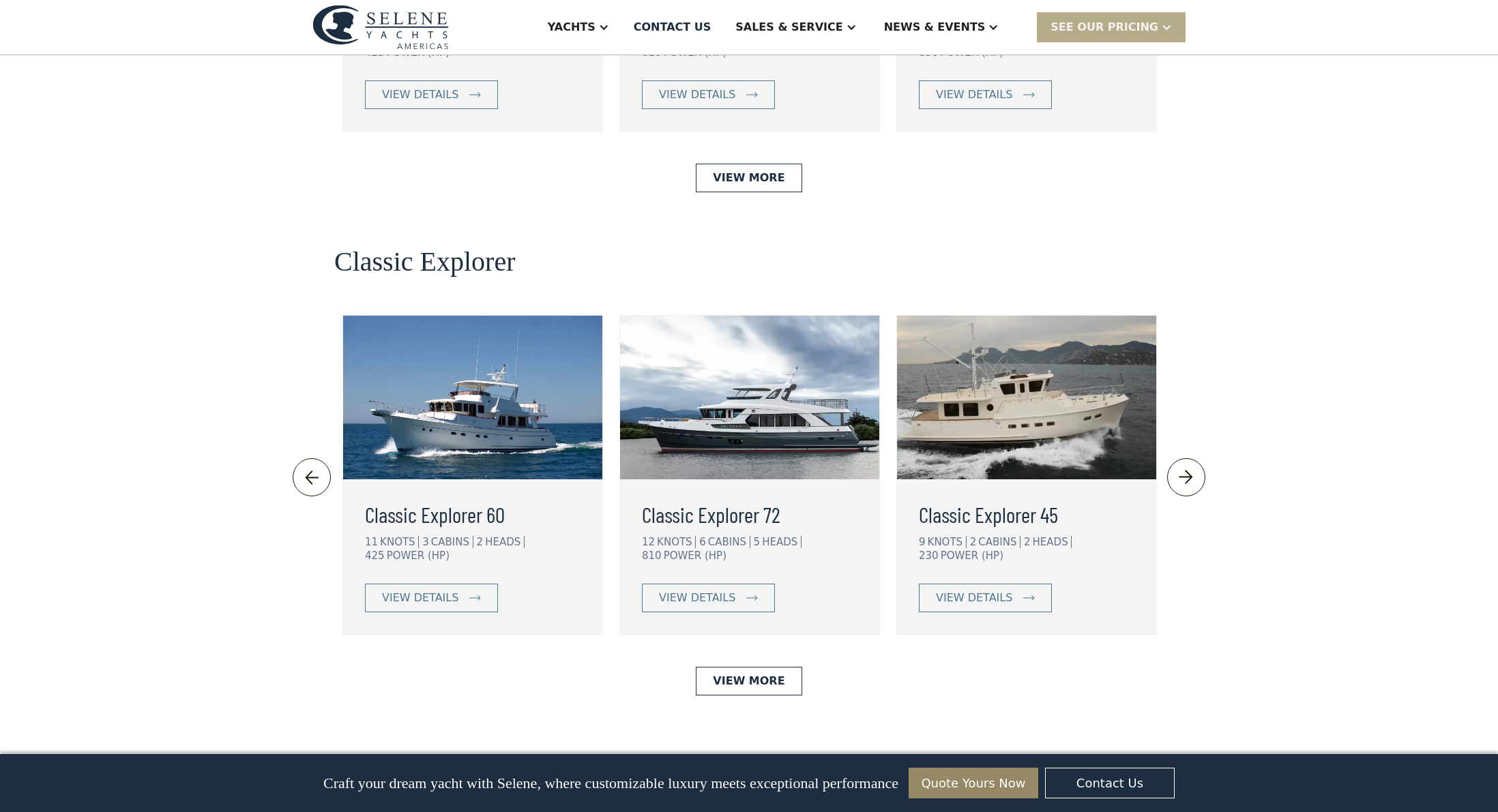
click at [1186, 466] on img at bounding box center [1185, 477] width 22 height 22
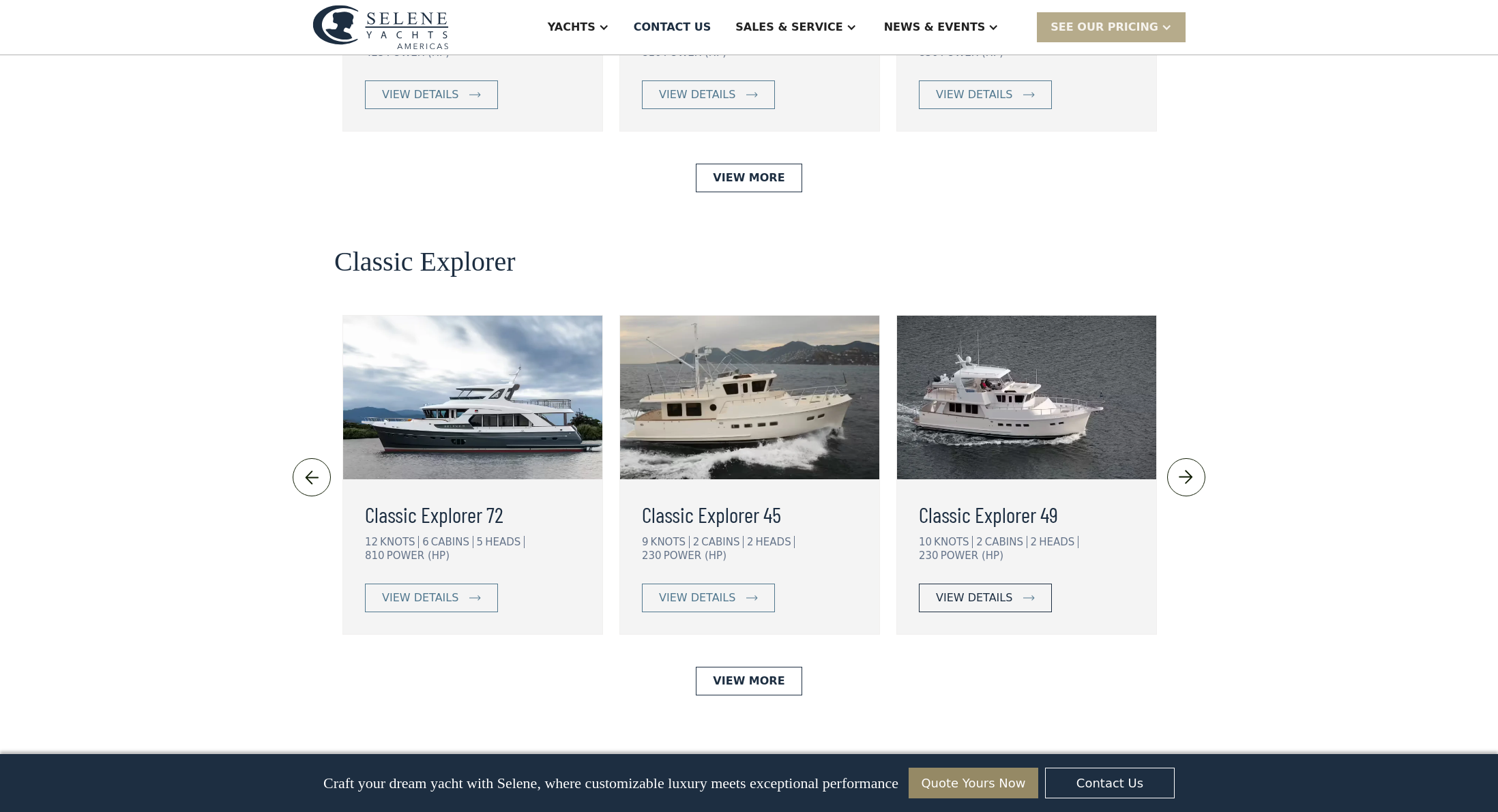
click at [979, 590] on div "view details" at bounding box center [974, 597] width 76 height 16
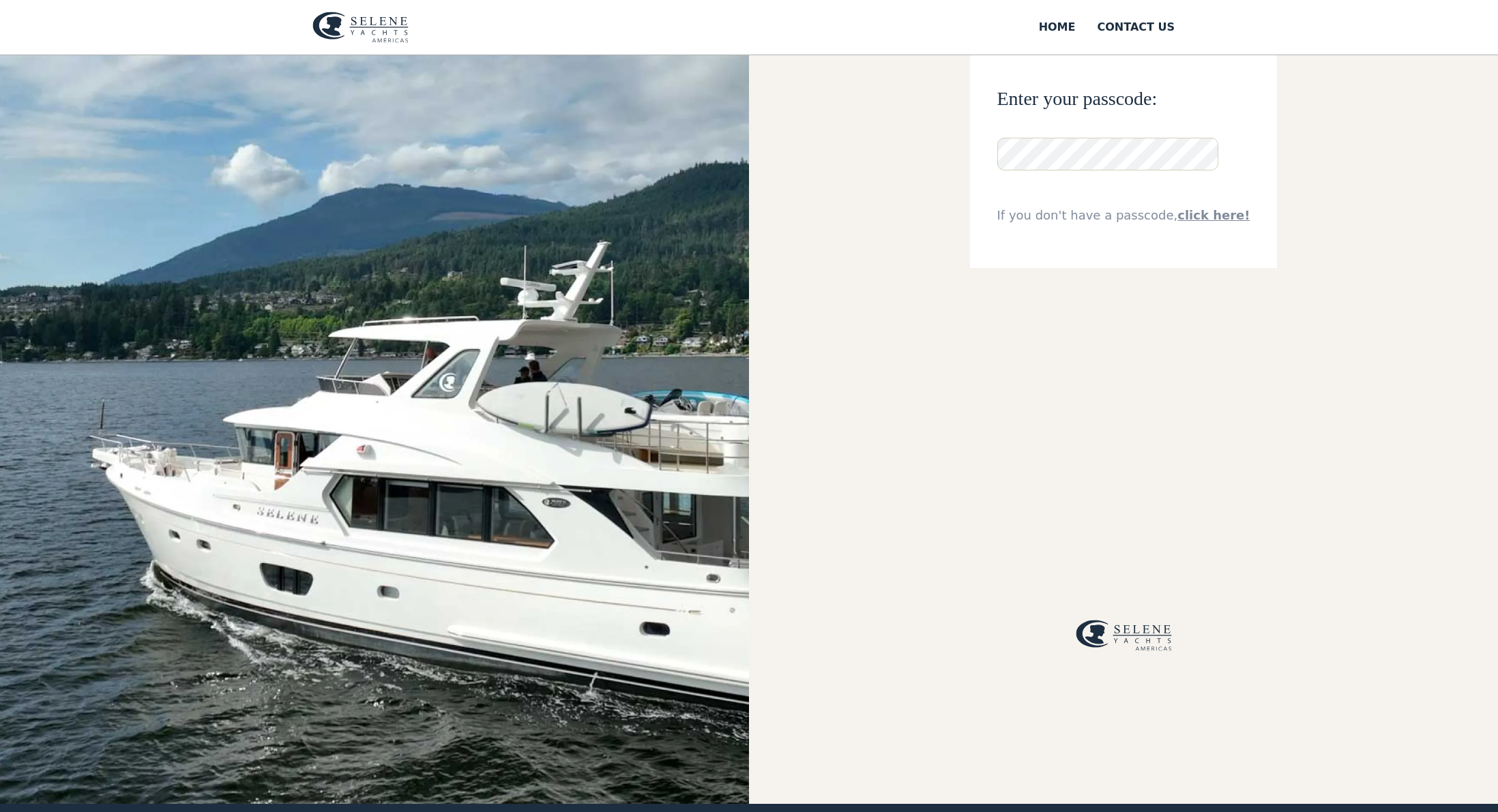
scroll to position [113, 0]
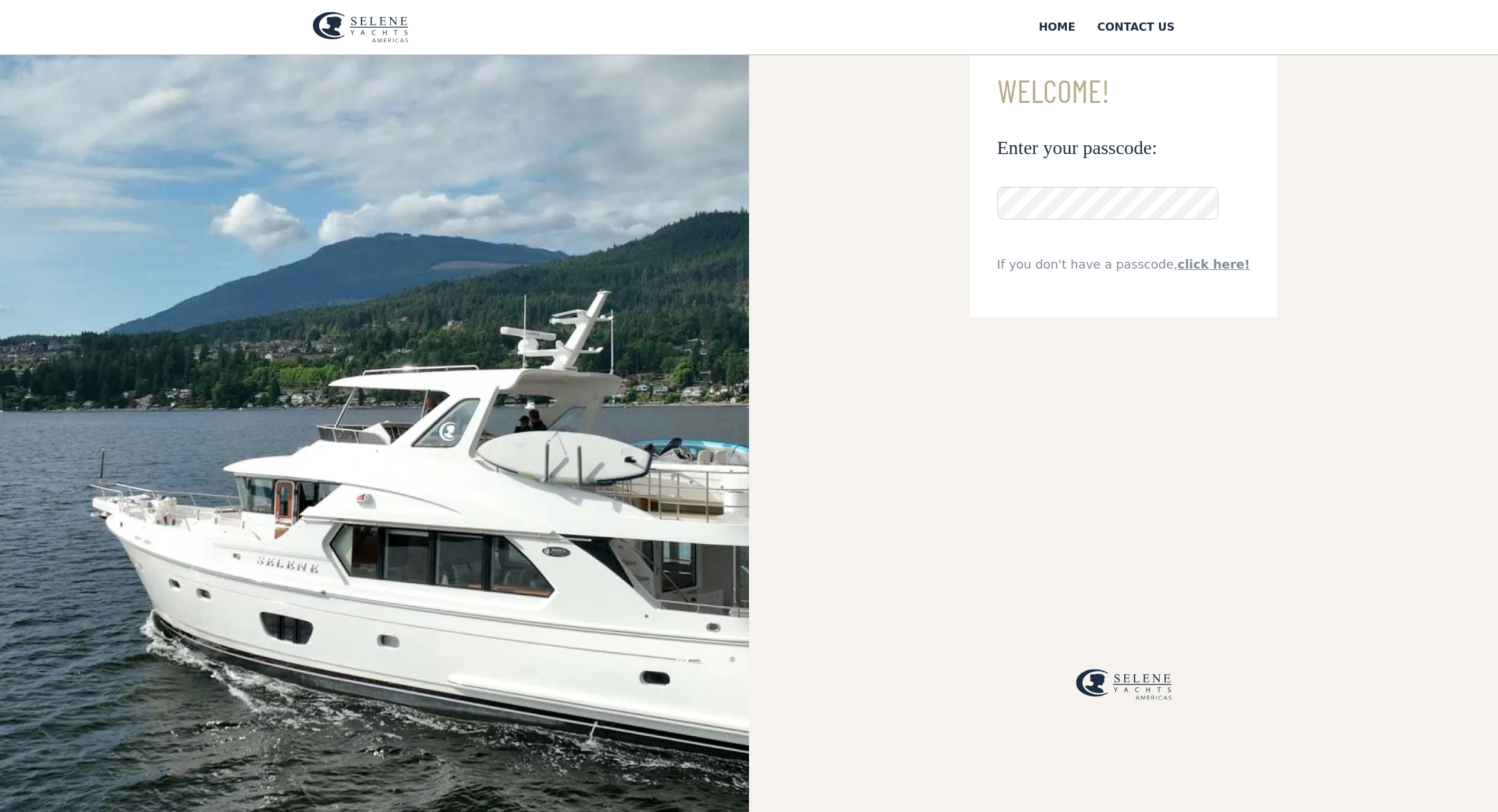
click at [791, 490] on div "**********" at bounding box center [1124, 349] width 749 height 812
click at [710, 469] on img at bounding box center [374, 398] width 749 height 910
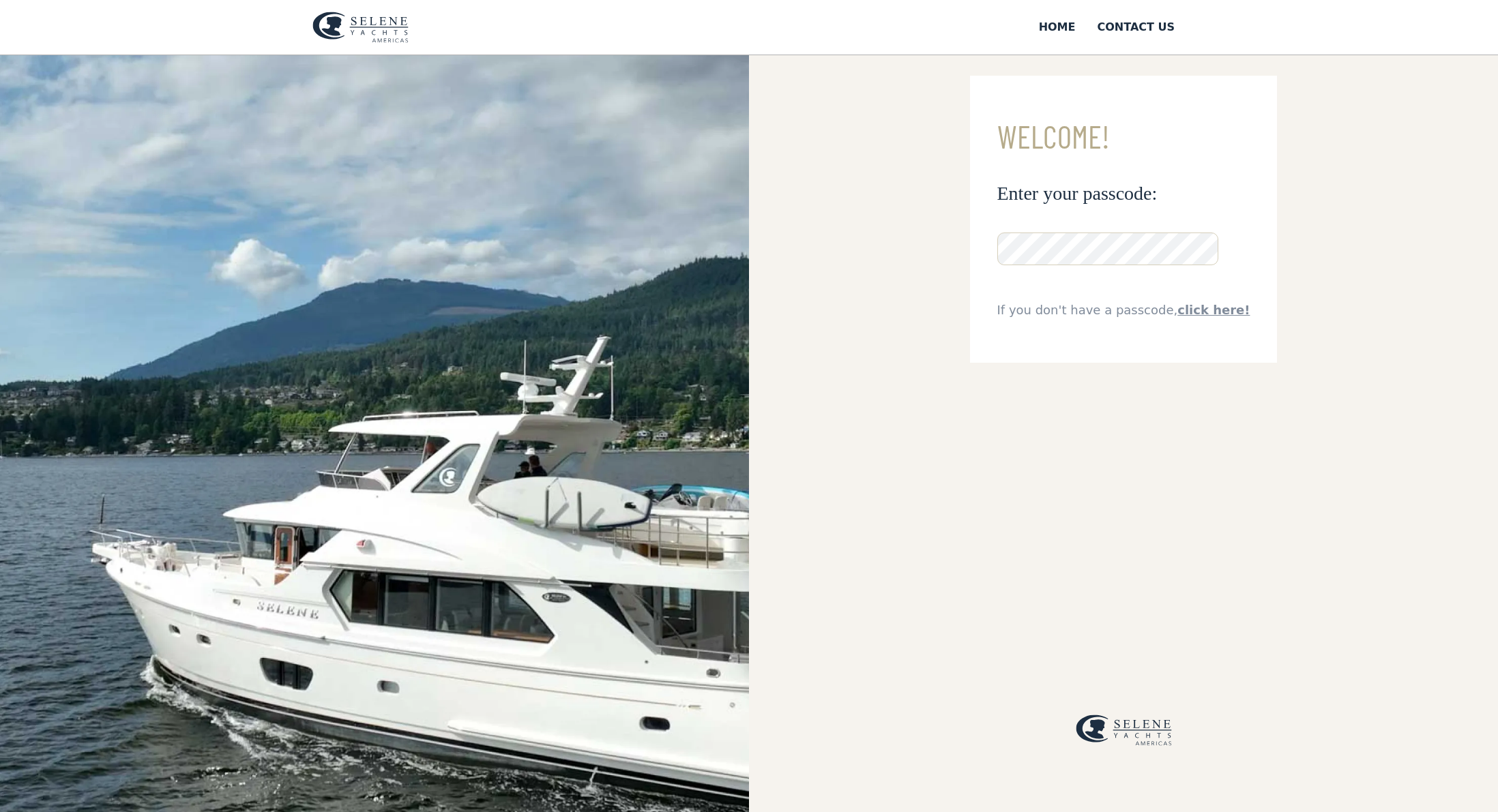
scroll to position [68, 0]
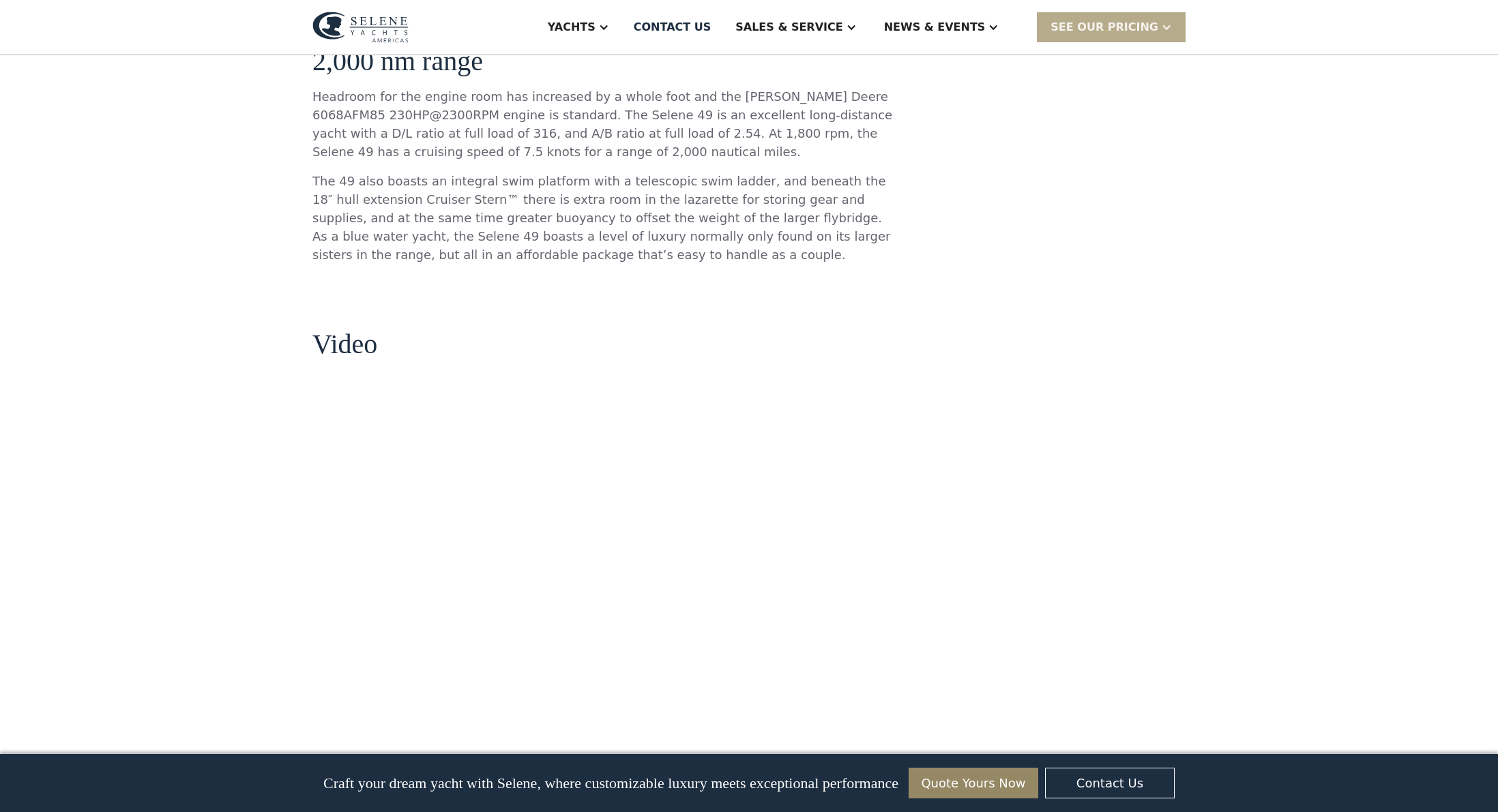
scroll to position [1091, 0]
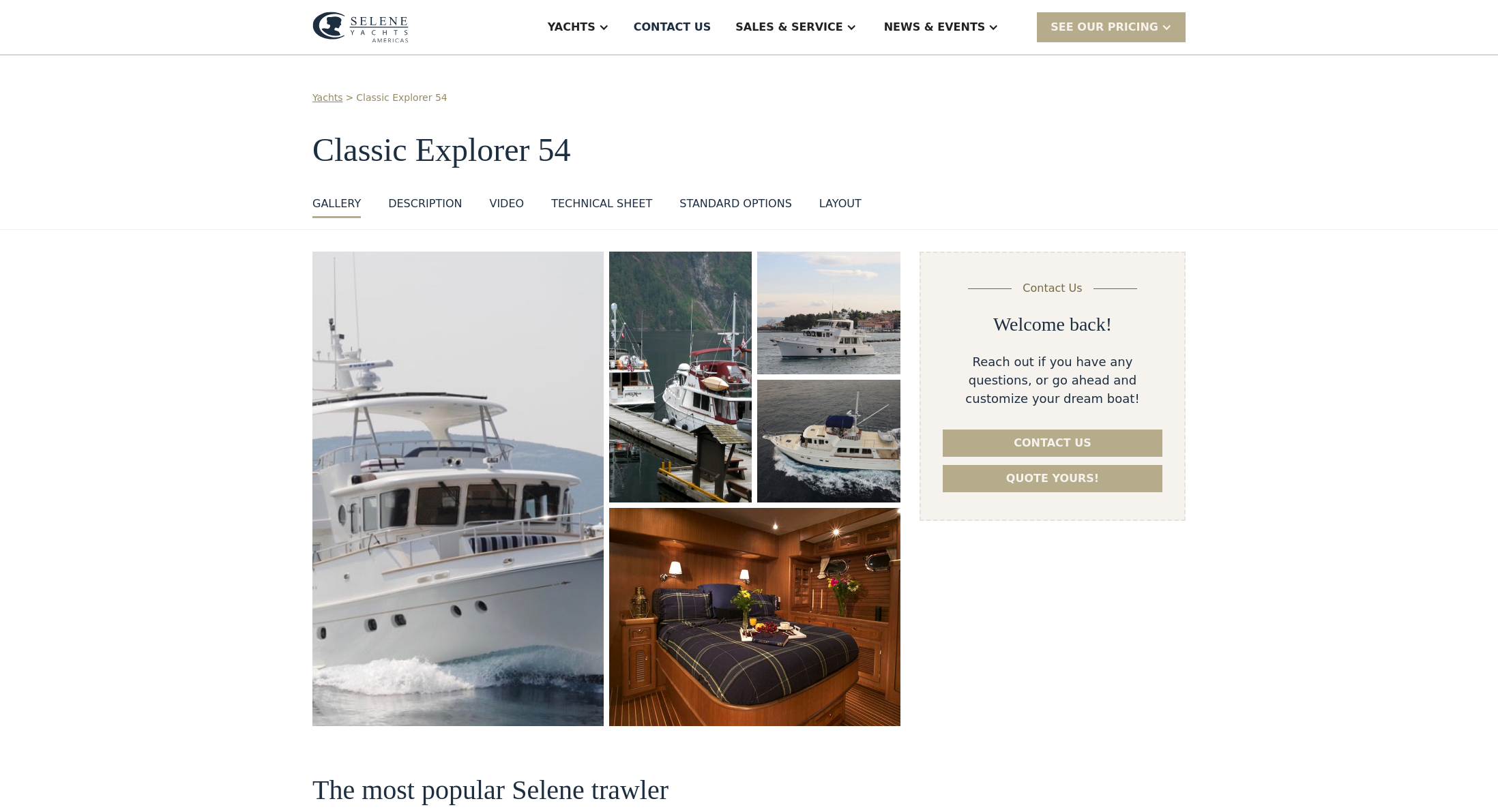
click at [851, 465] on img "open lightbox" at bounding box center [829, 442] width 151 height 130
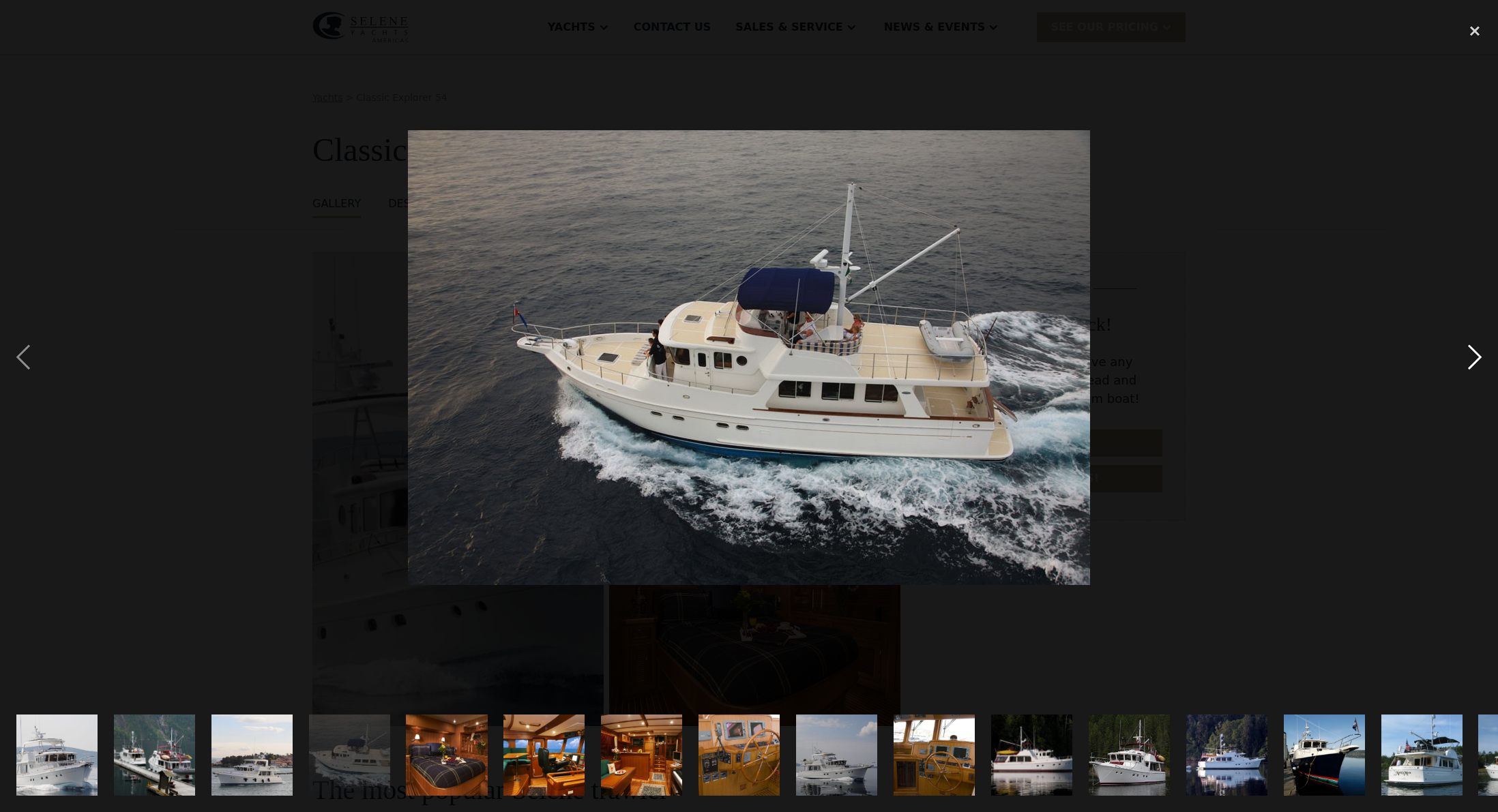
click at [1474, 357] on div "next image" at bounding box center [1475, 357] width 46 height 682
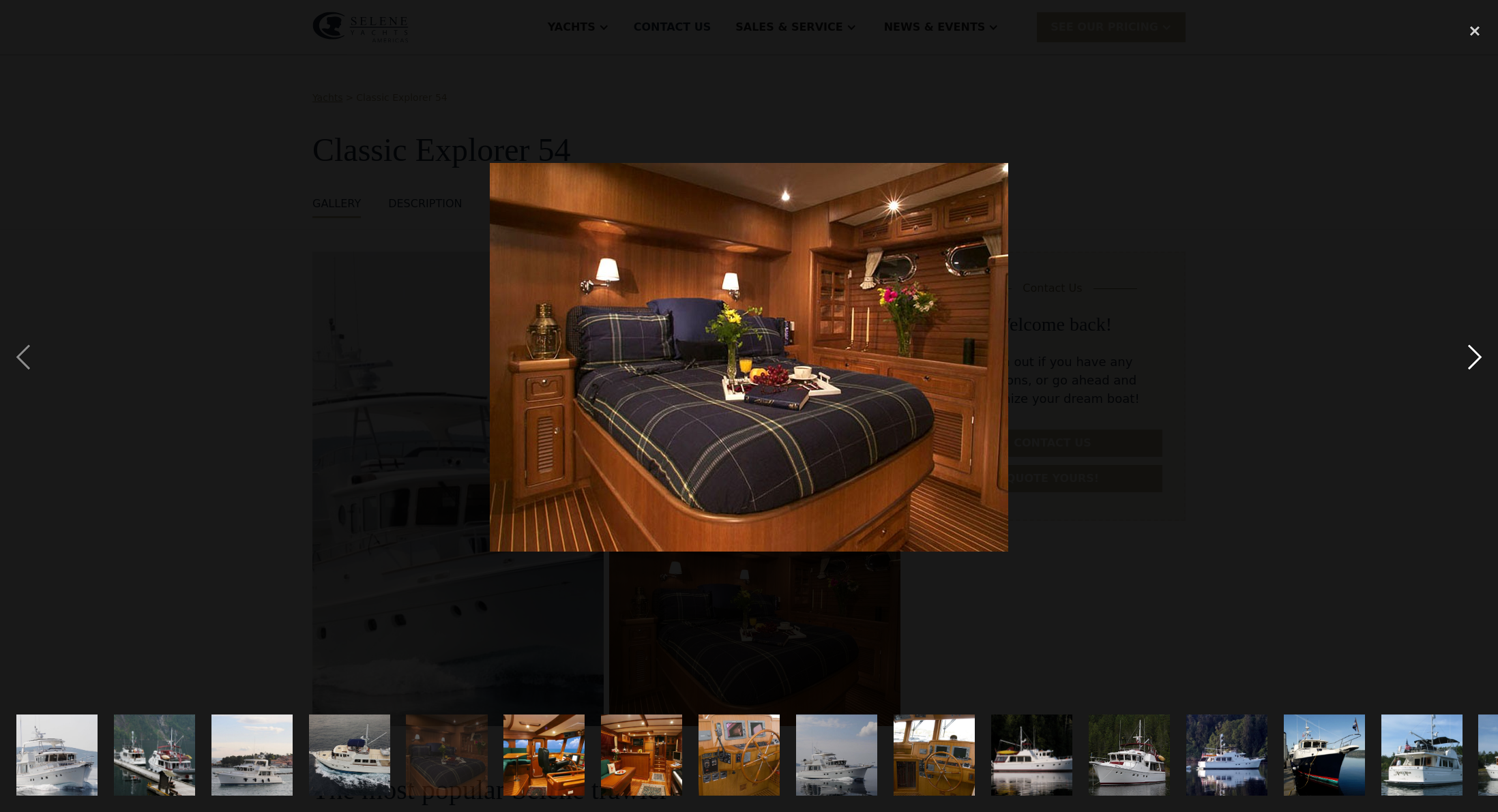
click at [1474, 357] on div "next image" at bounding box center [1475, 357] width 46 height 682
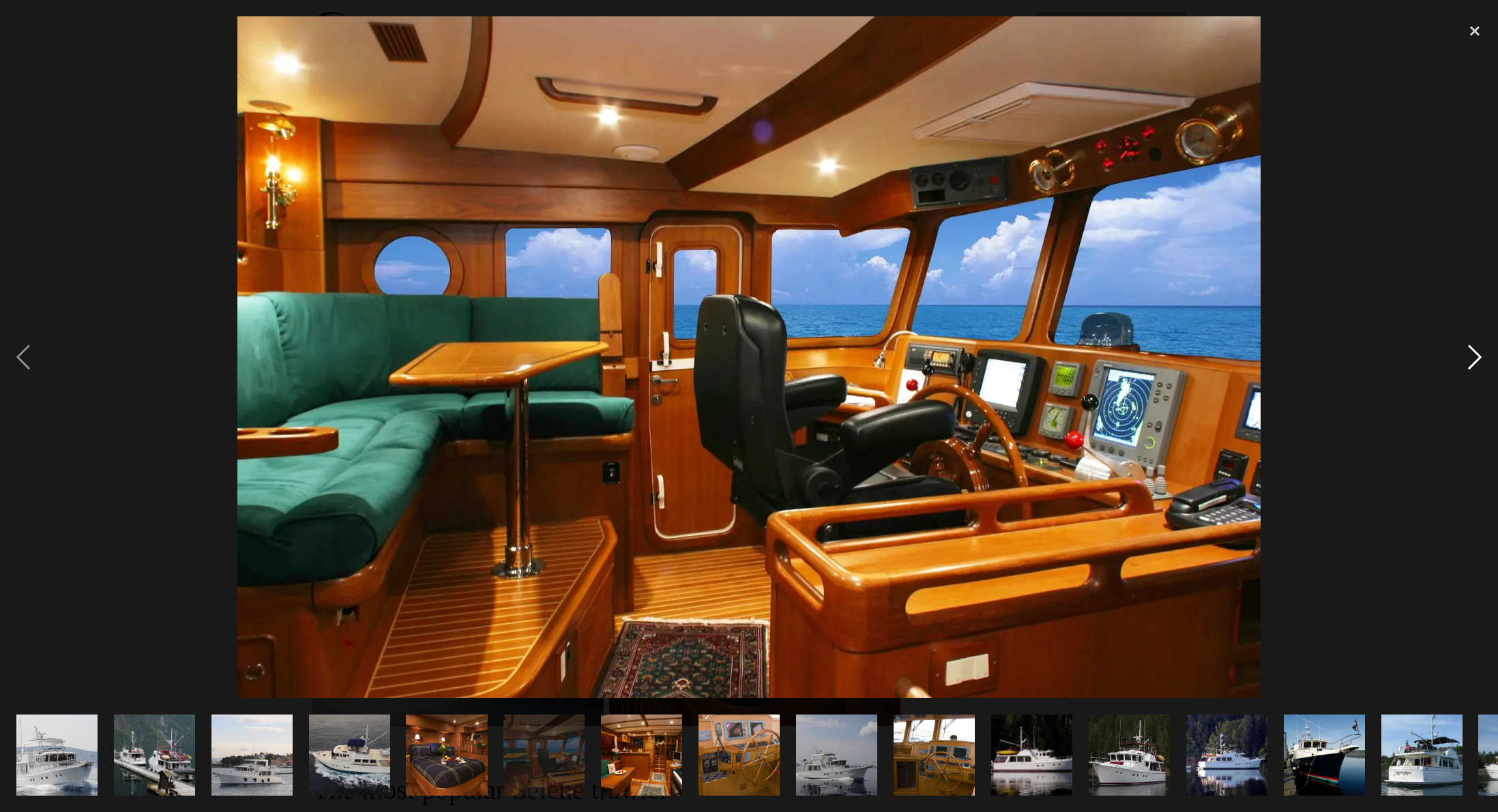
click at [1474, 357] on div "next image" at bounding box center [1475, 357] width 46 height 682
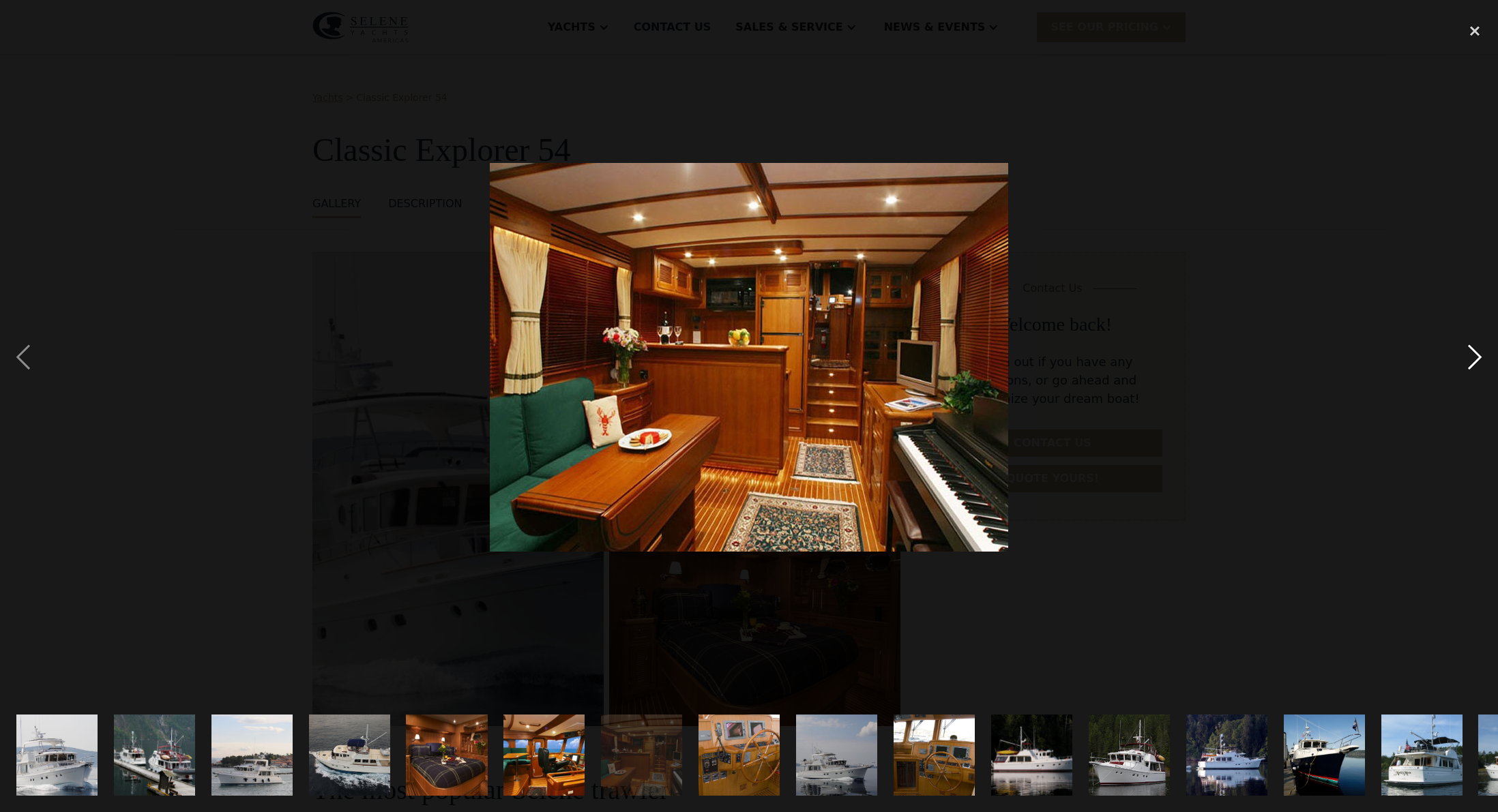
click at [1474, 357] on div "next image" at bounding box center [1475, 357] width 46 height 682
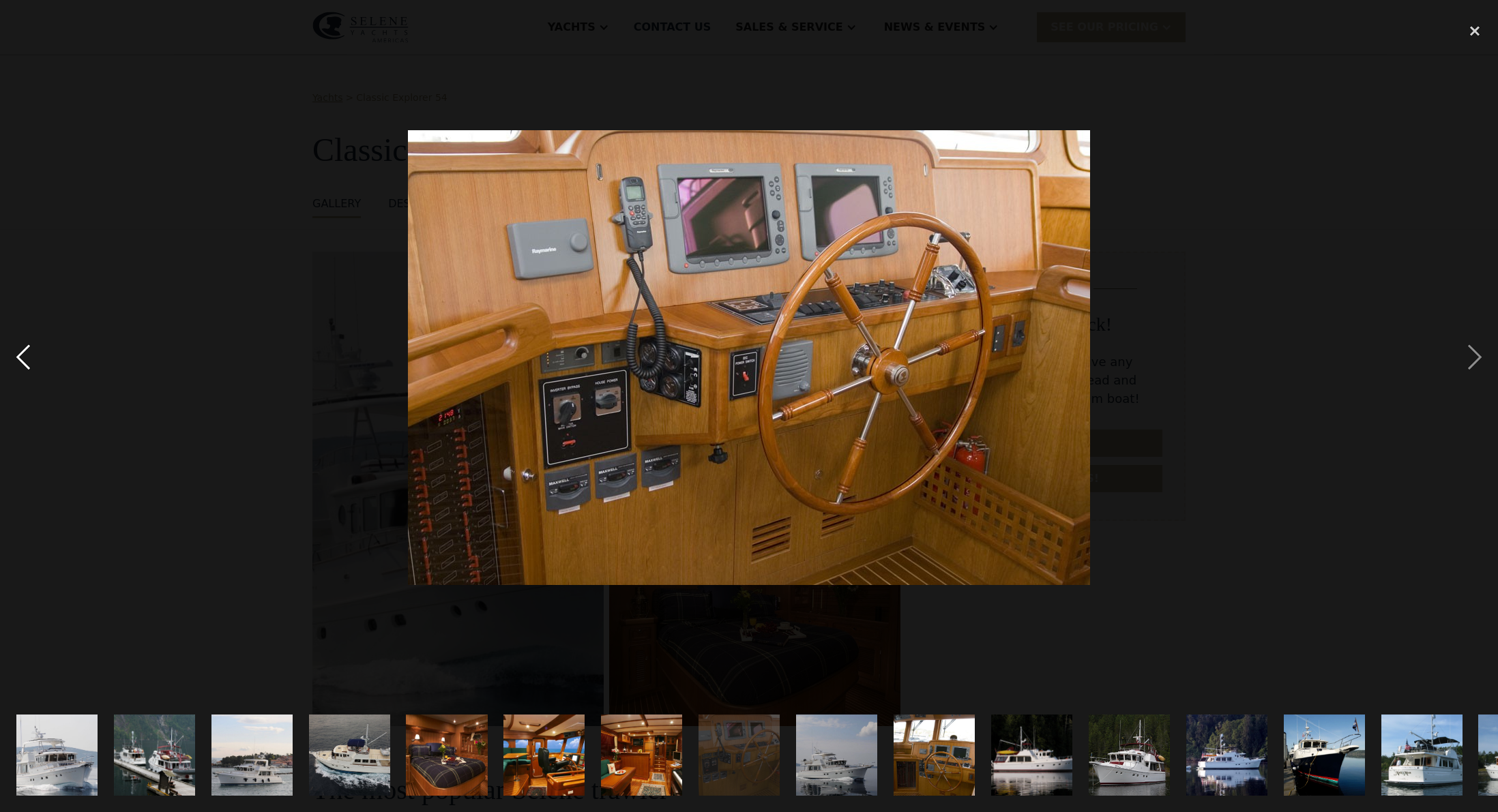
click at [29, 348] on div "previous image" at bounding box center [23, 357] width 46 height 682
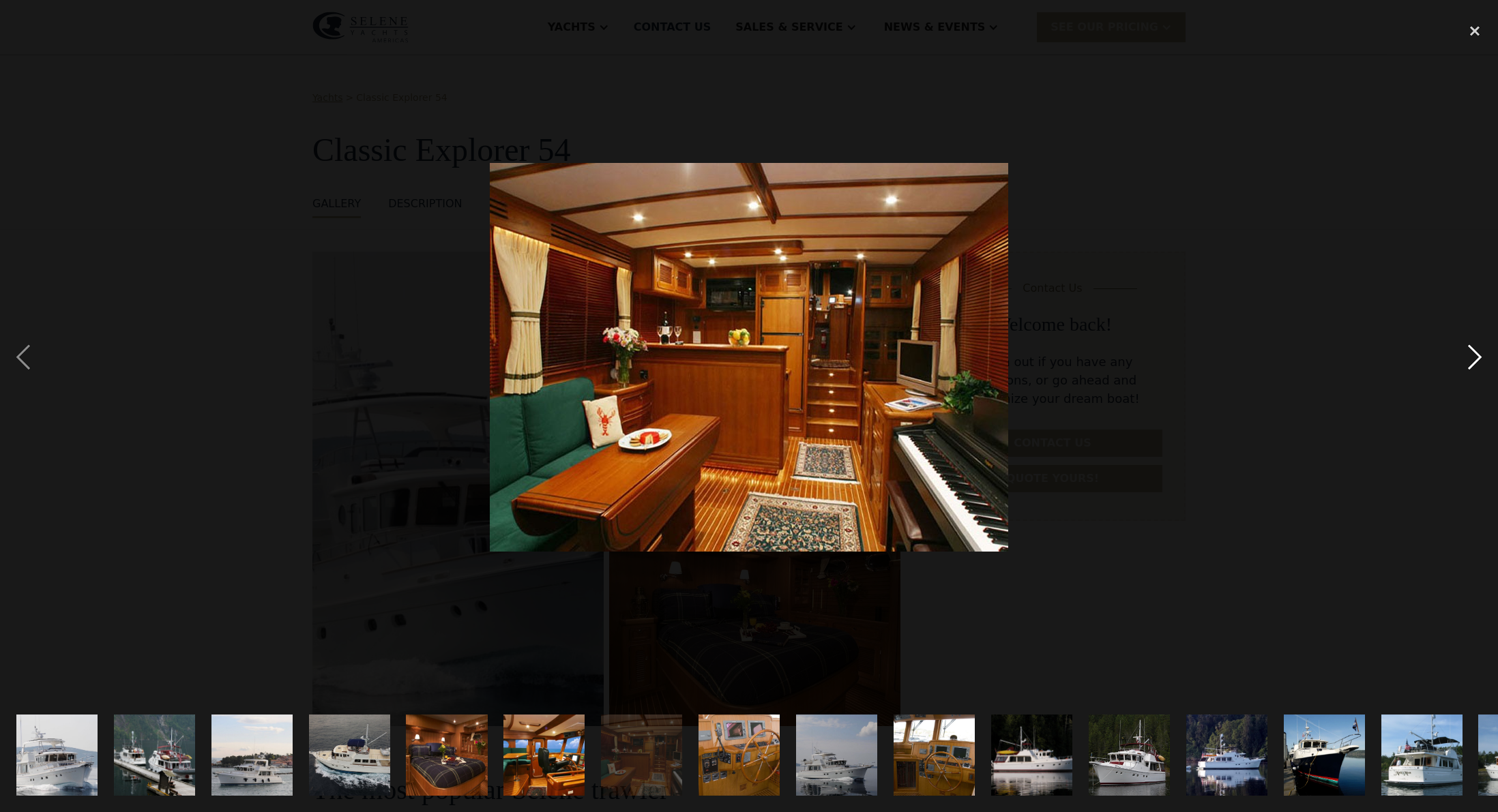
click at [1473, 355] on div "next image" at bounding box center [1475, 357] width 46 height 682
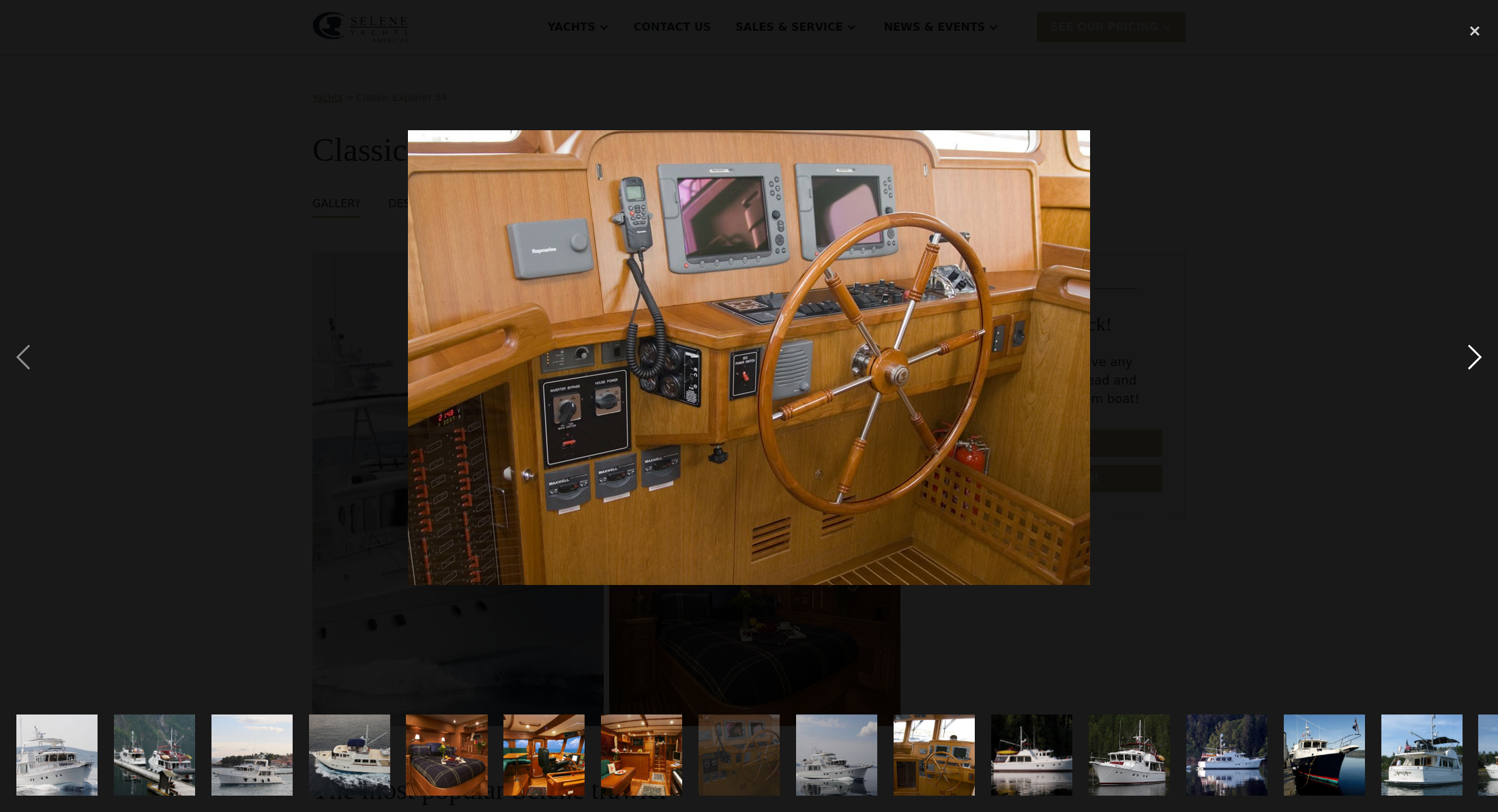
click at [1473, 355] on div "next image" at bounding box center [1475, 357] width 46 height 682
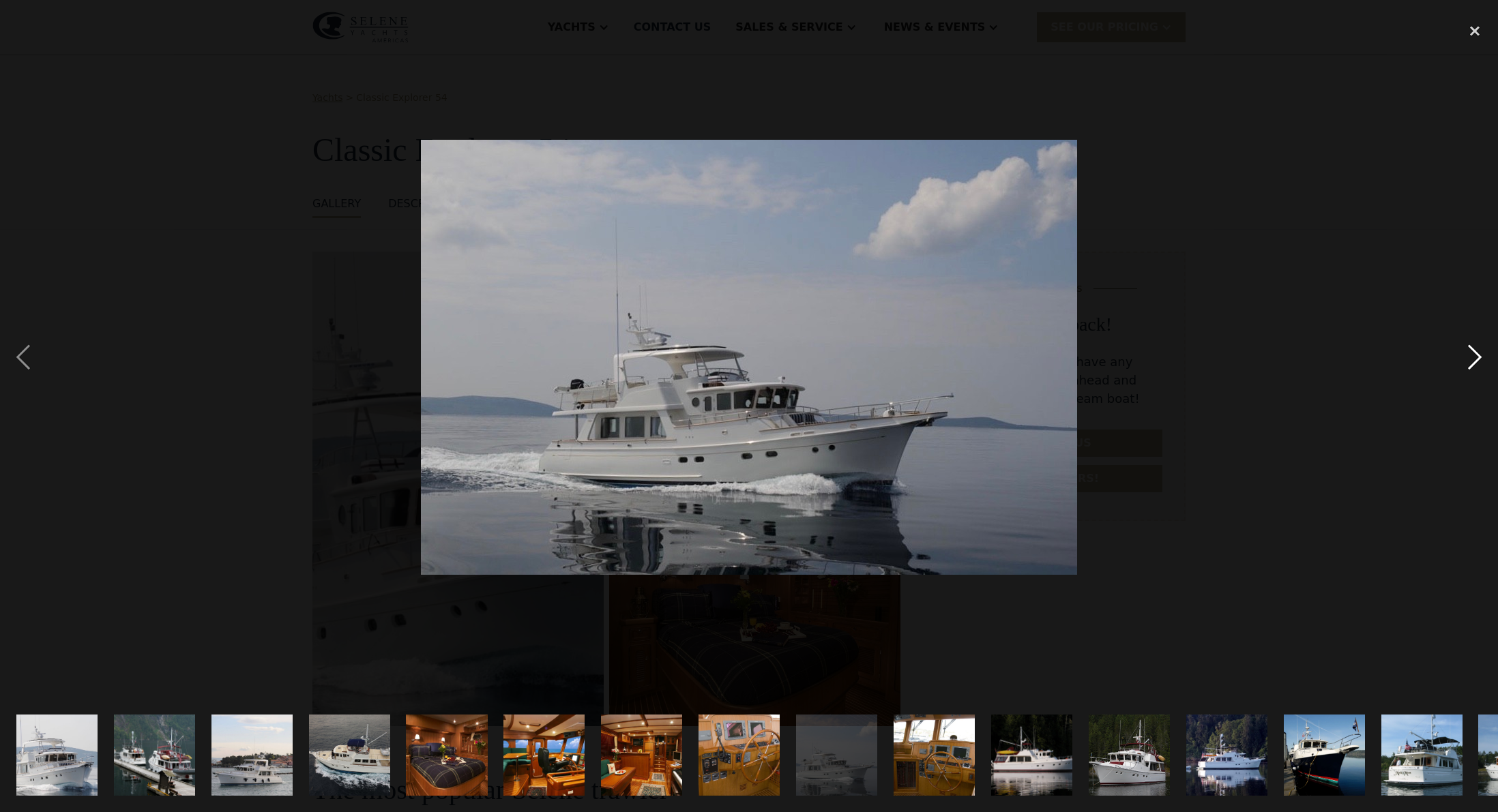
click at [1473, 356] on div "next image" at bounding box center [1475, 357] width 46 height 682
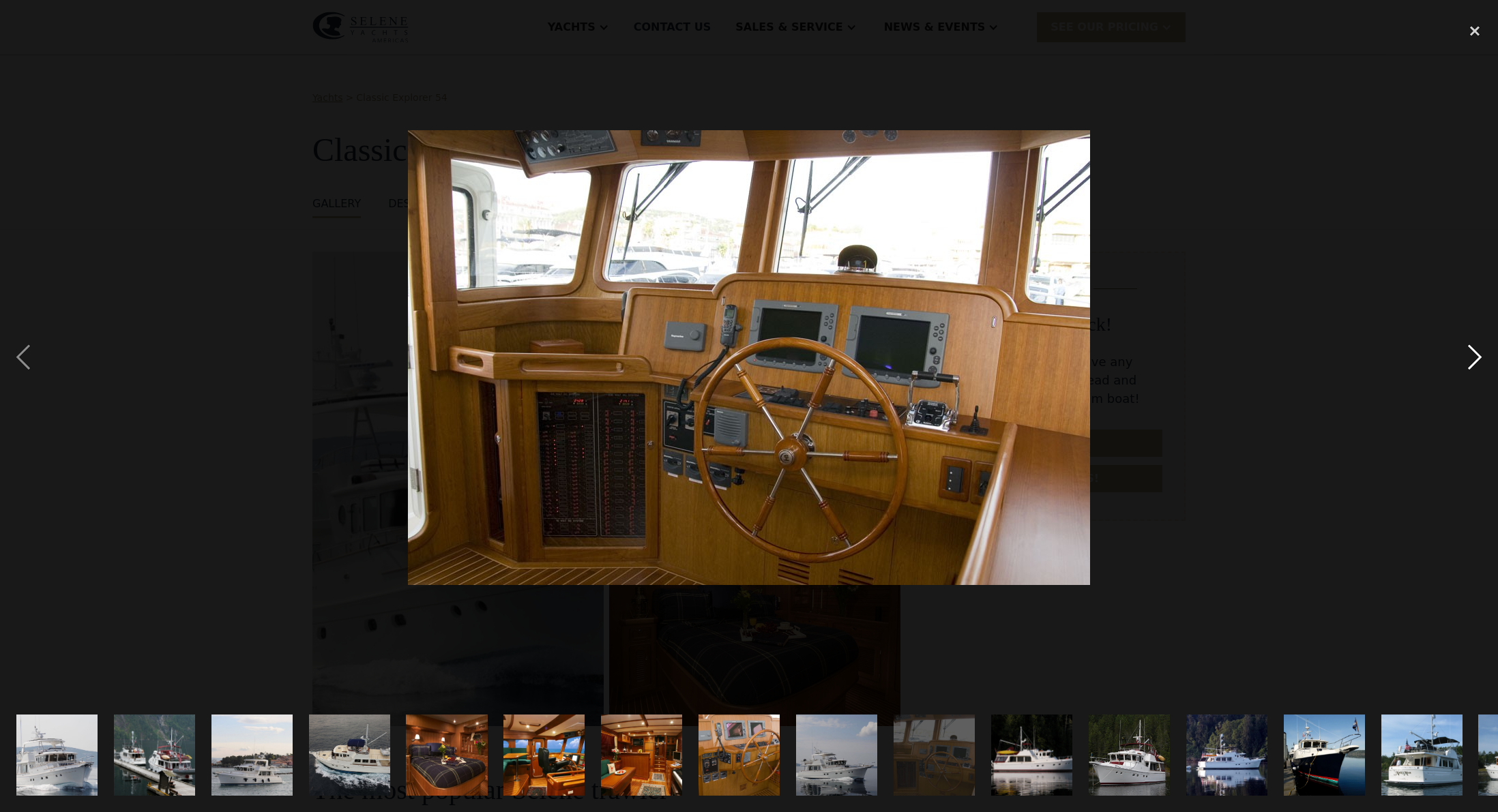
click at [1473, 356] on div "next image" at bounding box center [1475, 357] width 46 height 682
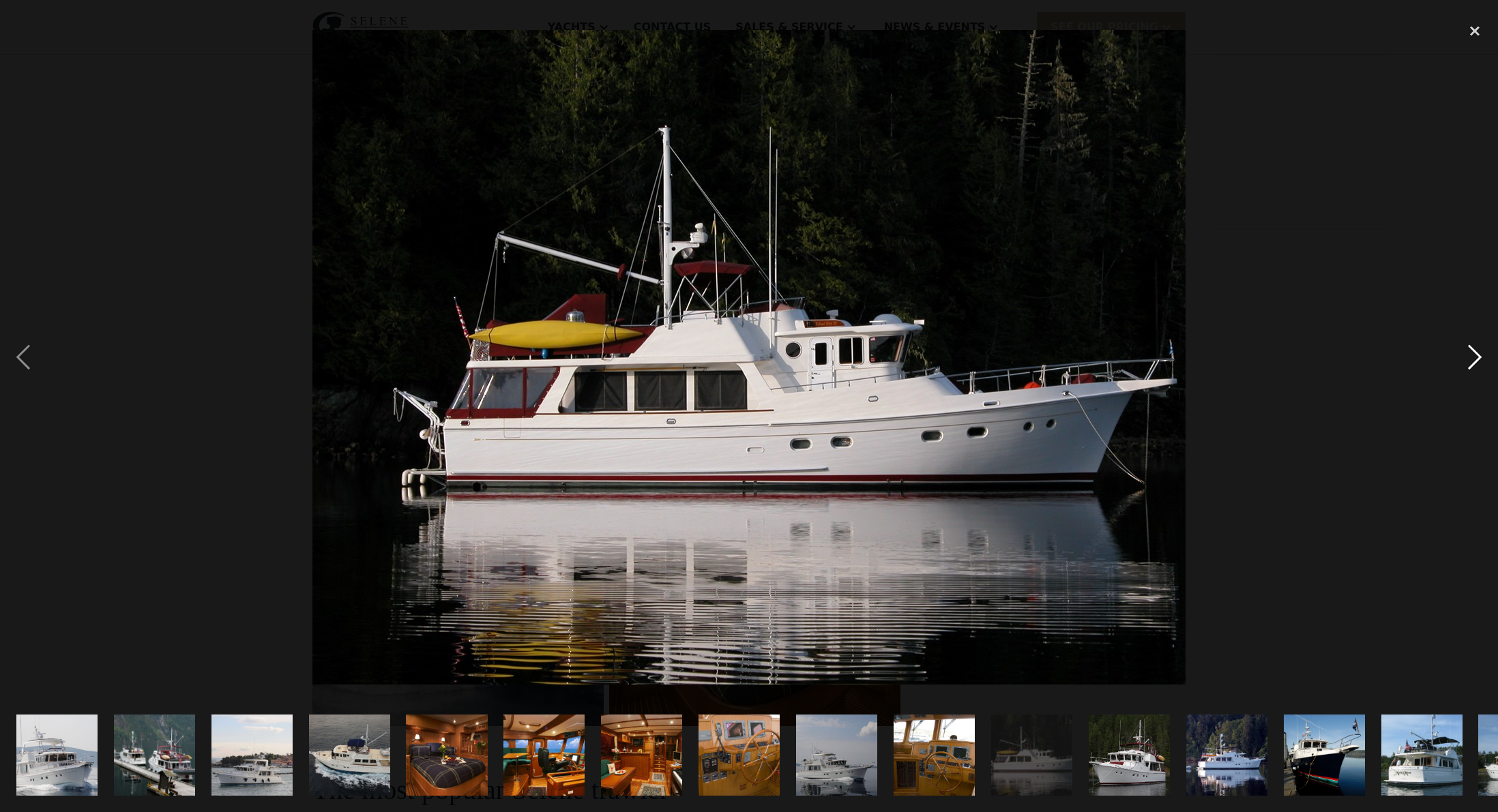
click at [1473, 358] on div "next image" at bounding box center [1475, 357] width 46 height 682
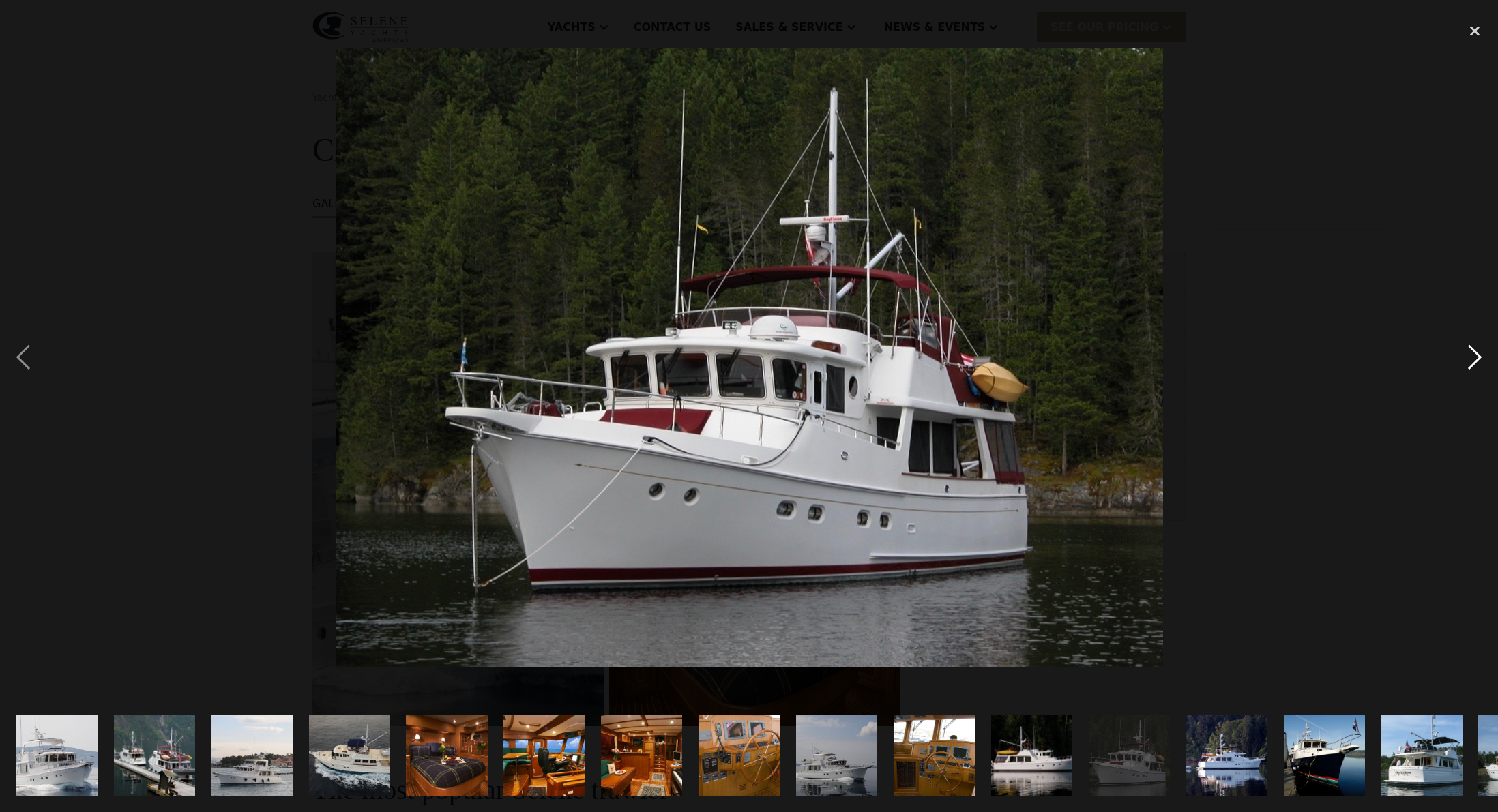
click at [1473, 358] on div "next image" at bounding box center [1475, 357] width 46 height 682
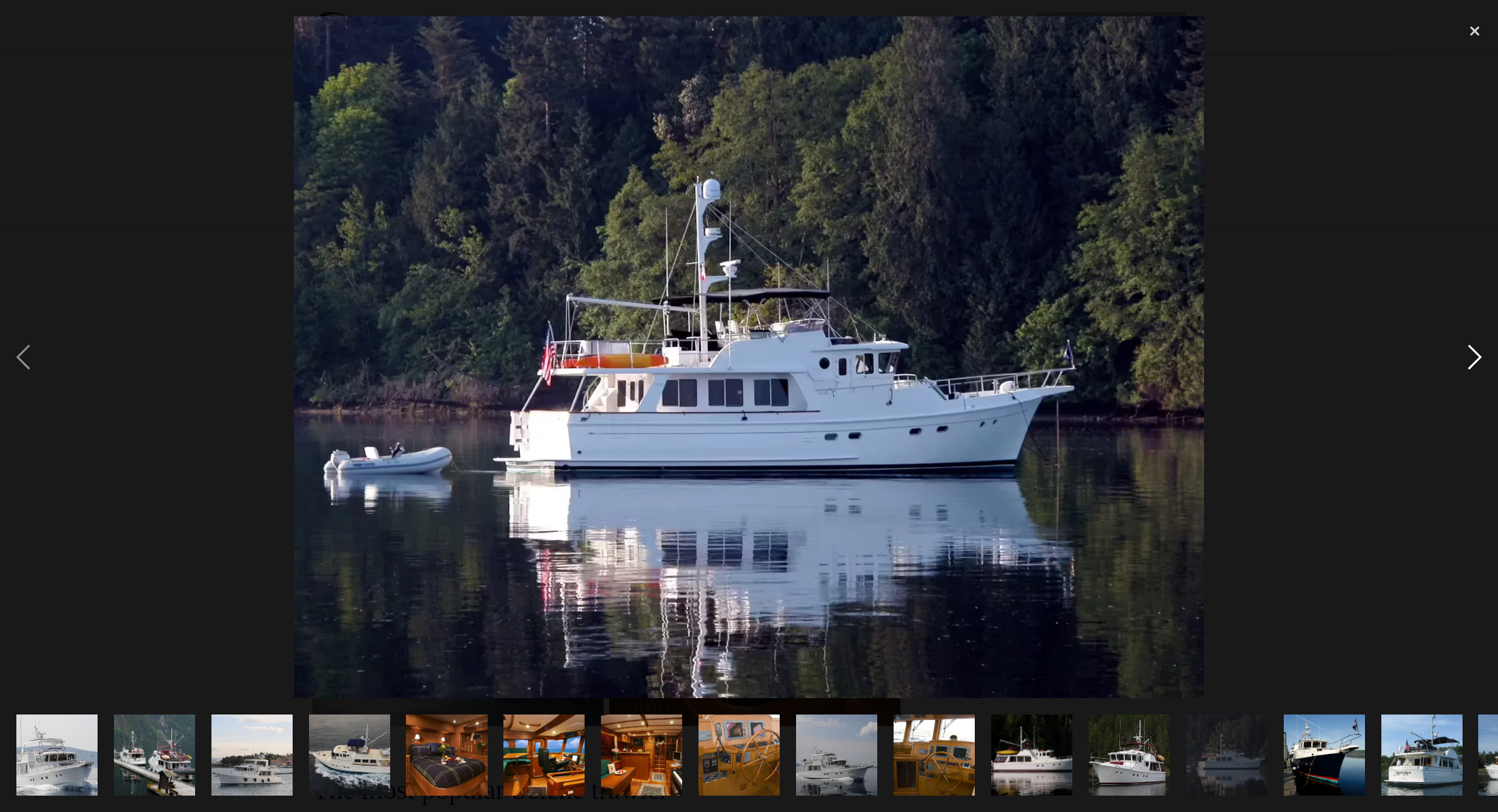
click at [1473, 358] on div "next image" at bounding box center [1475, 357] width 46 height 682
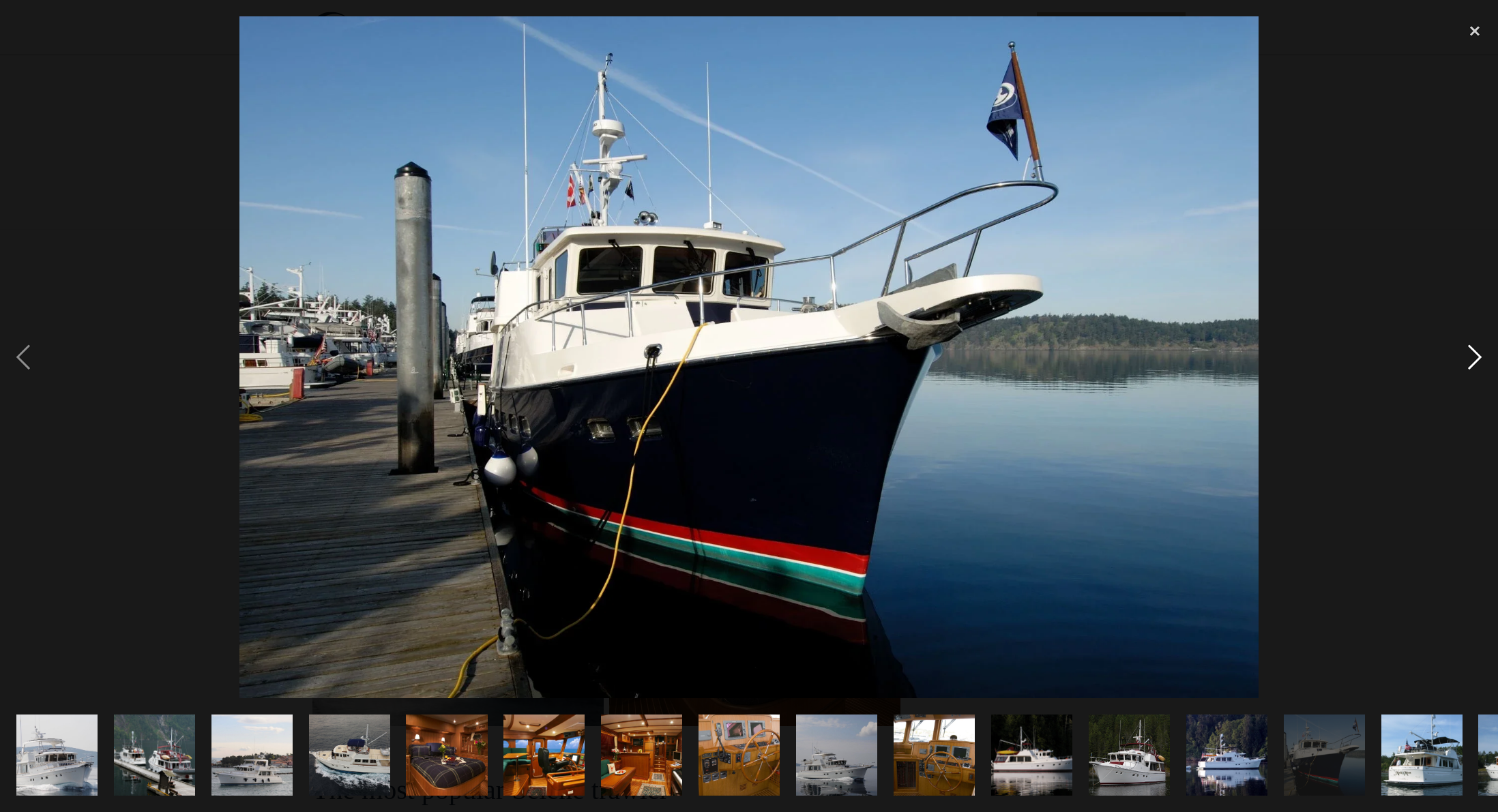
click at [1473, 358] on div "next image" at bounding box center [1475, 357] width 46 height 682
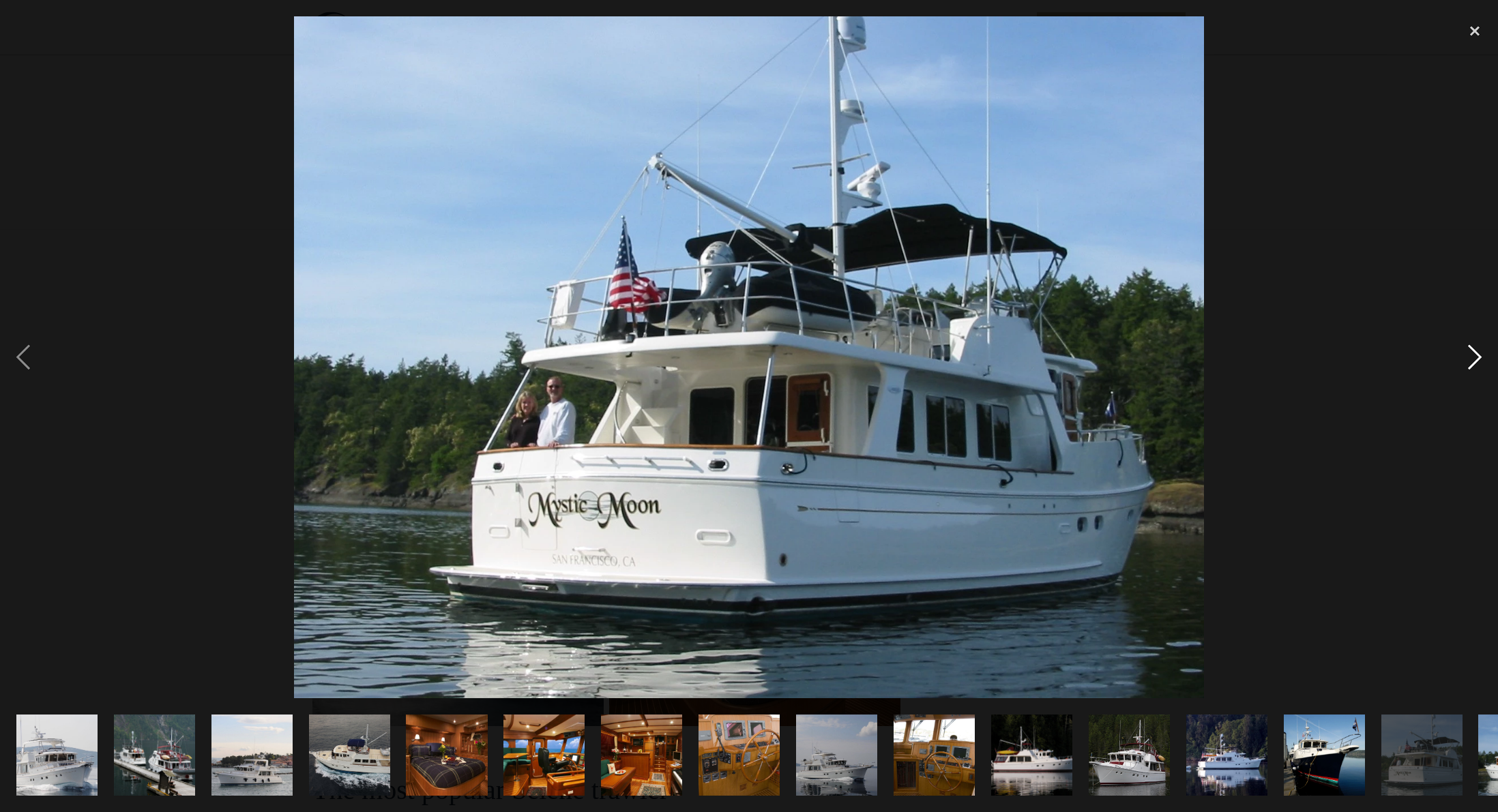
click at [1473, 358] on div "next image" at bounding box center [1475, 357] width 46 height 682
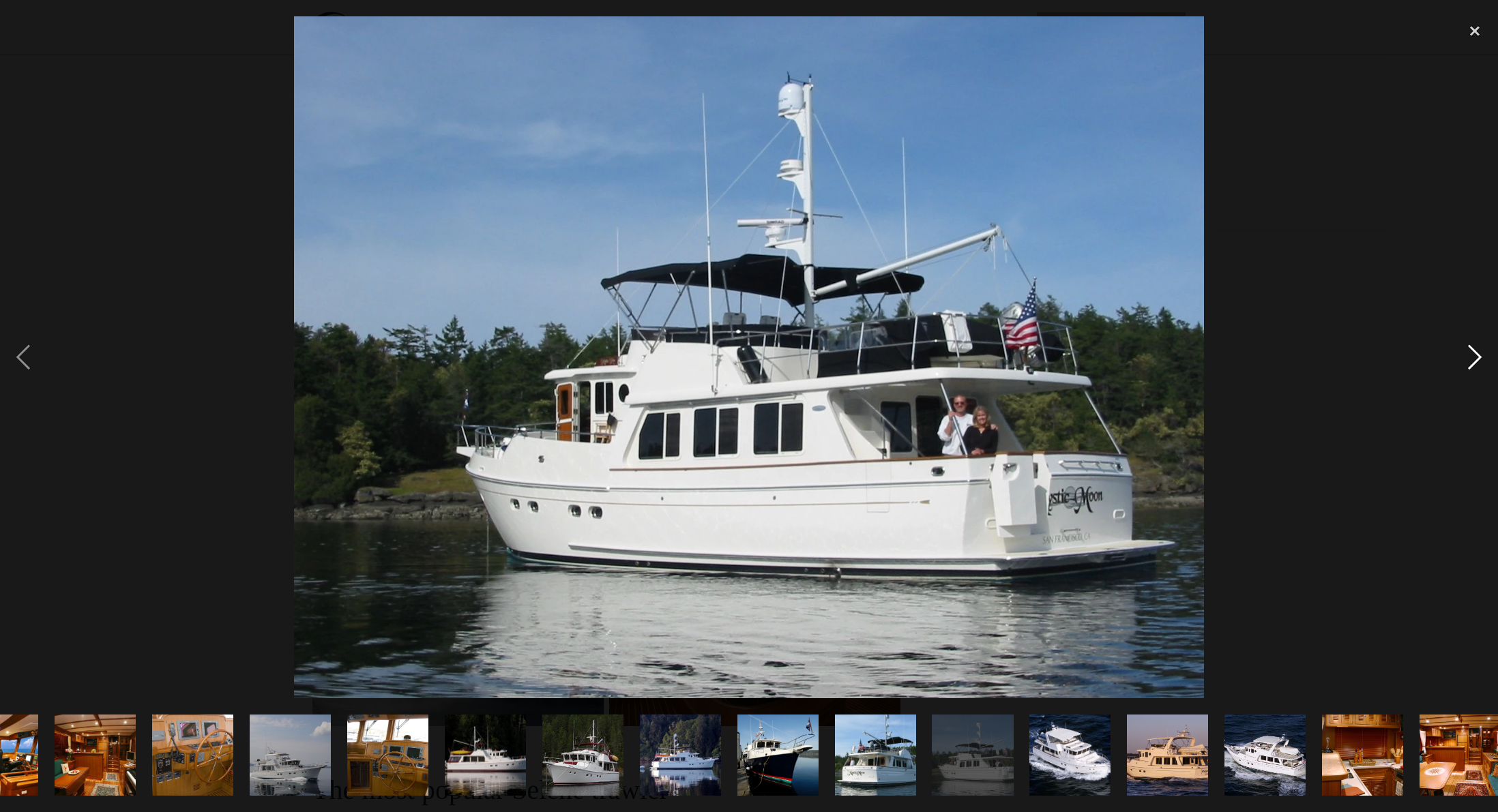
scroll to position [0, 565]
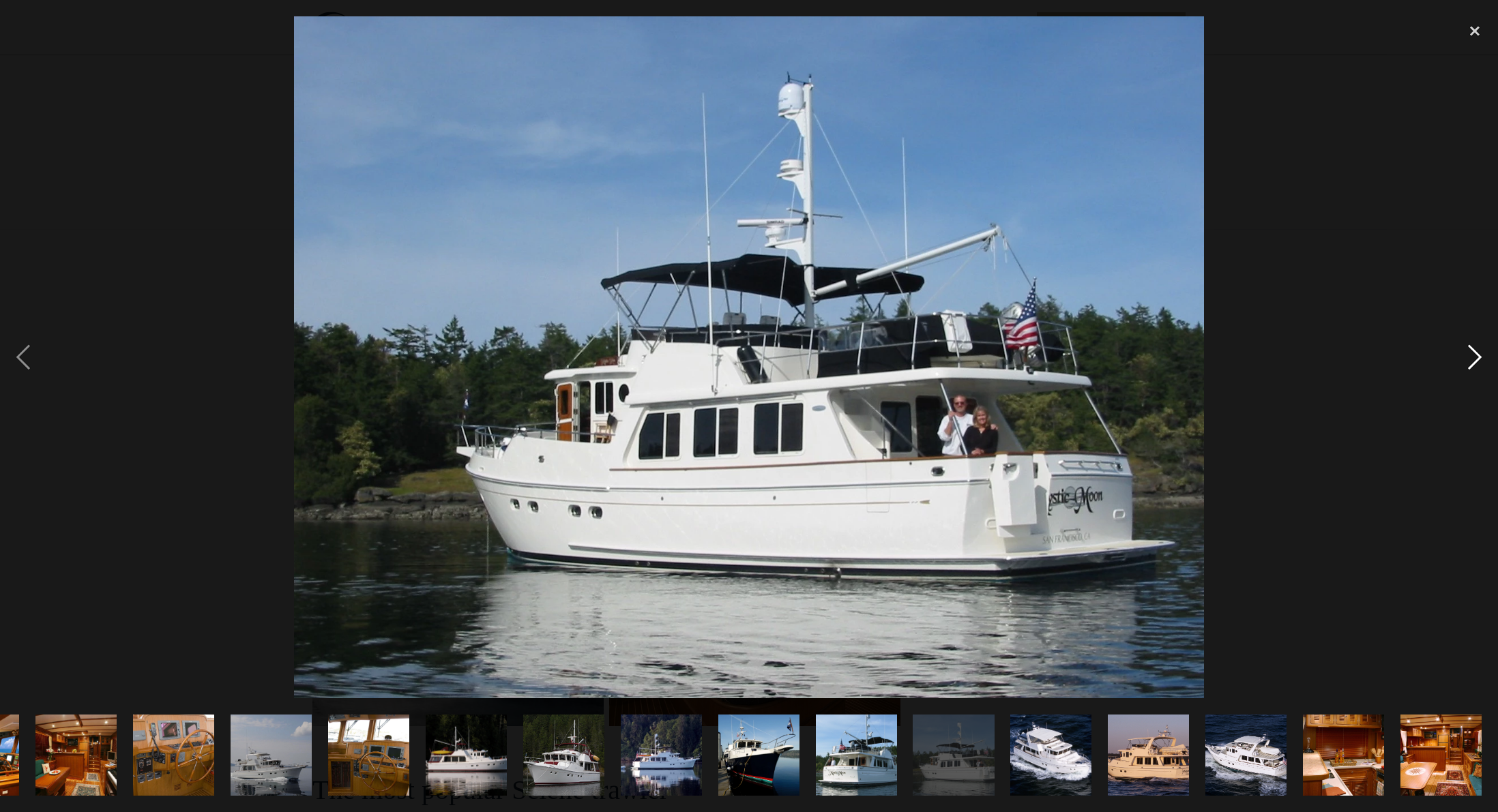
click at [1473, 358] on div "next image" at bounding box center [1475, 357] width 46 height 682
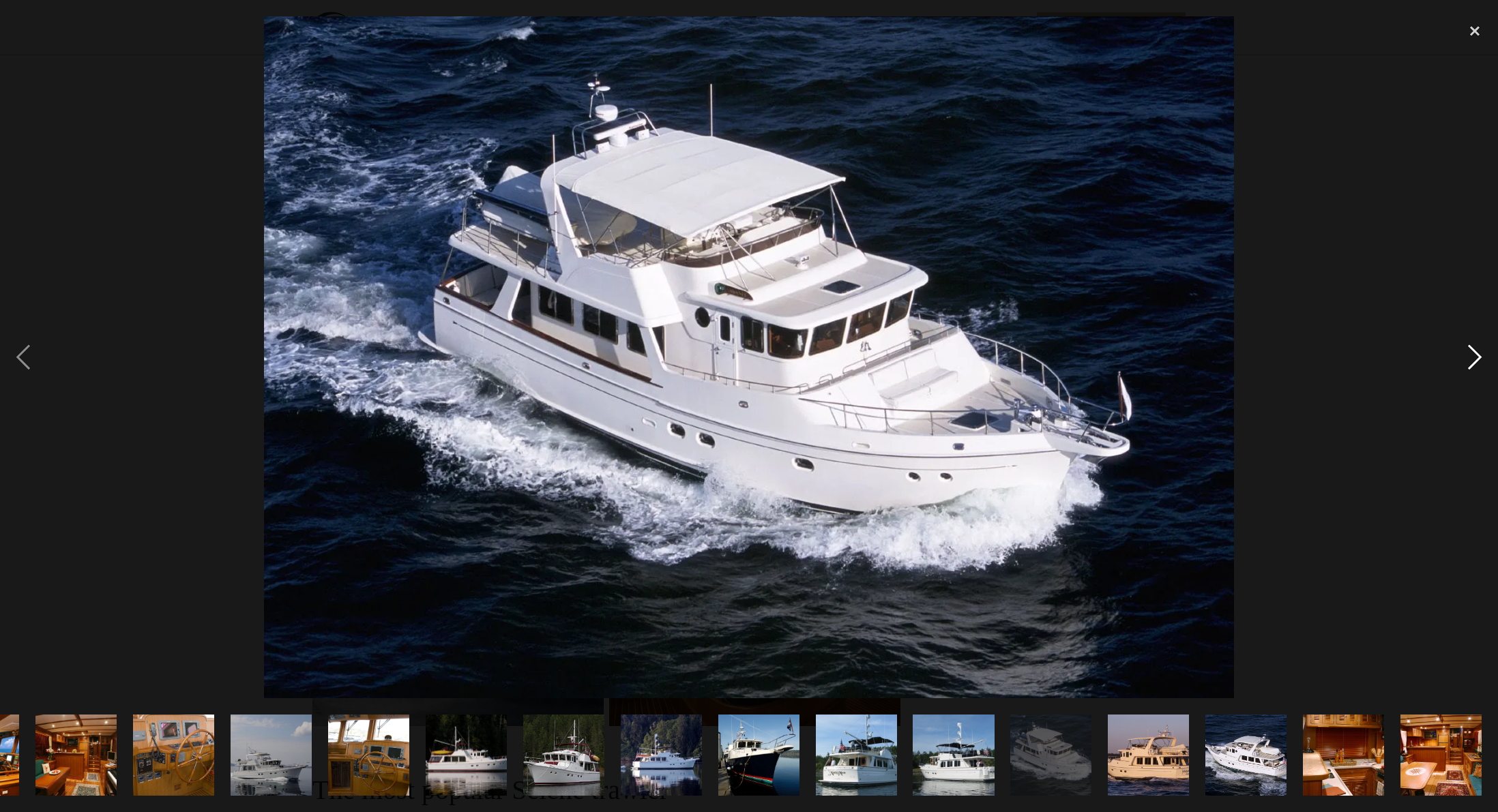
click at [1477, 358] on div "next image" at bounding box center [1475, 357] width 46 height 682
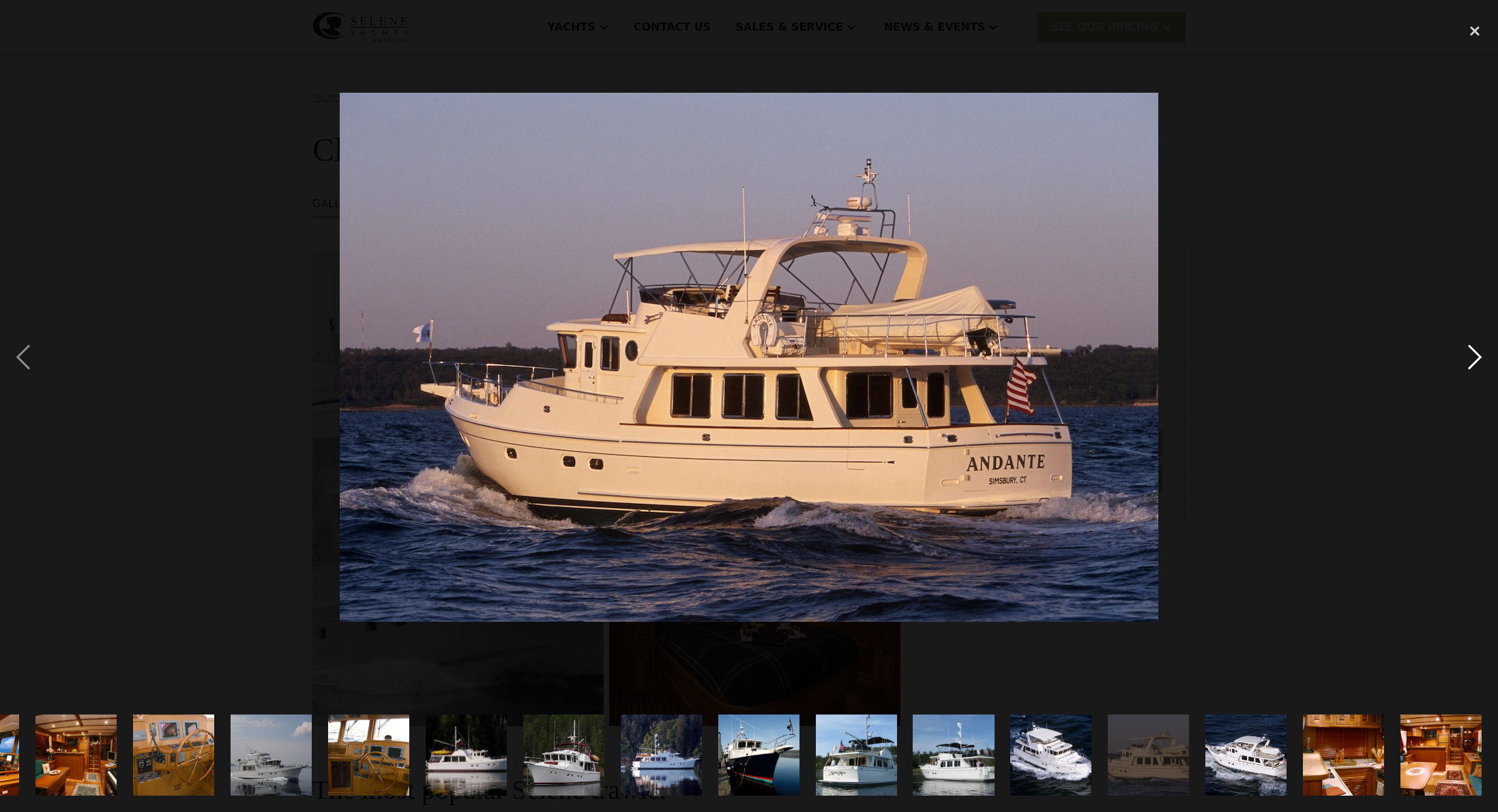
click at [1477, 358] on div "next image" at bounding box center [1475, 357] width 46 height 682
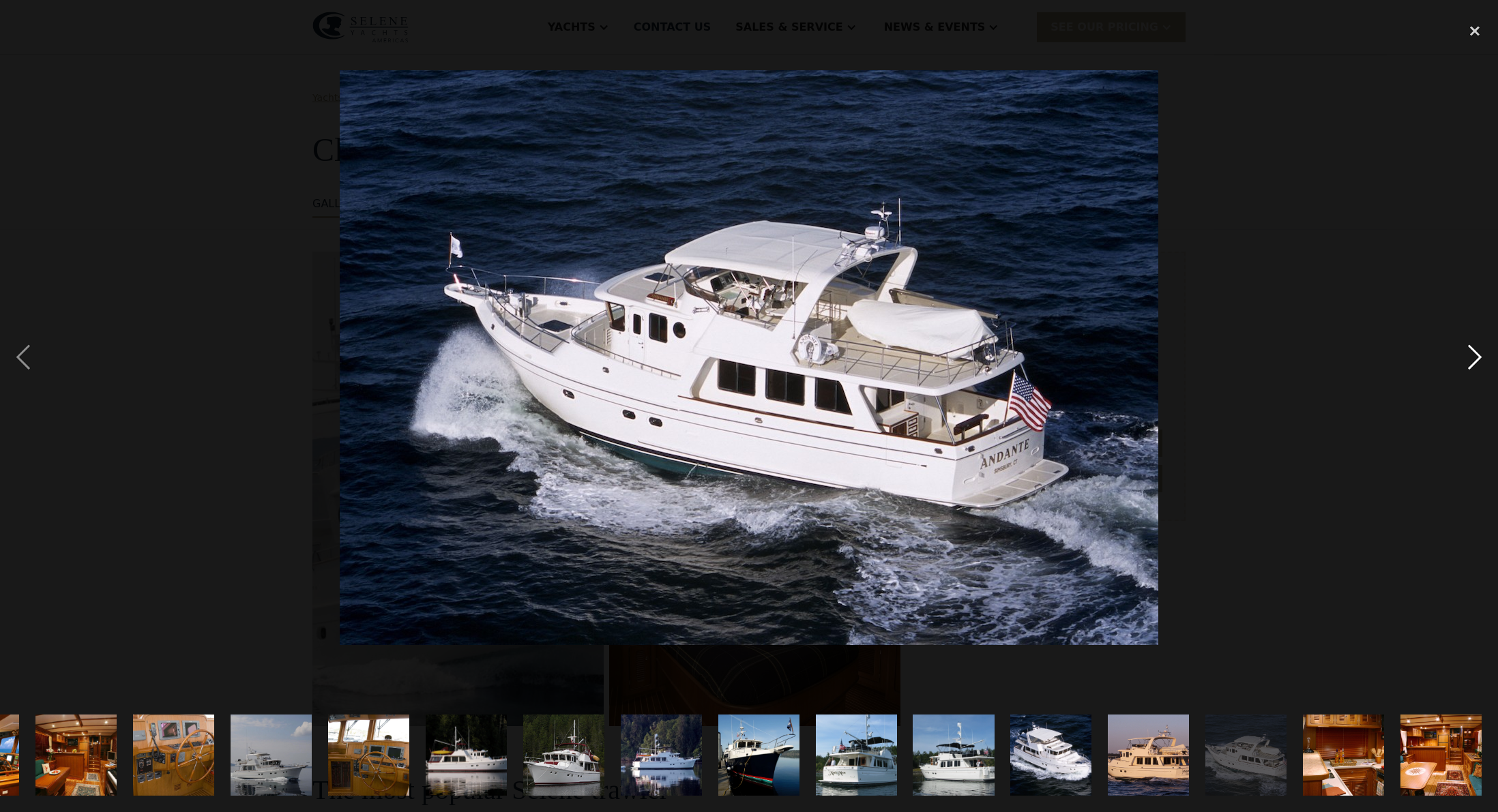
click at [1478, 354] on div "next image" at bounding box center [1475, 357] width 46 height 682
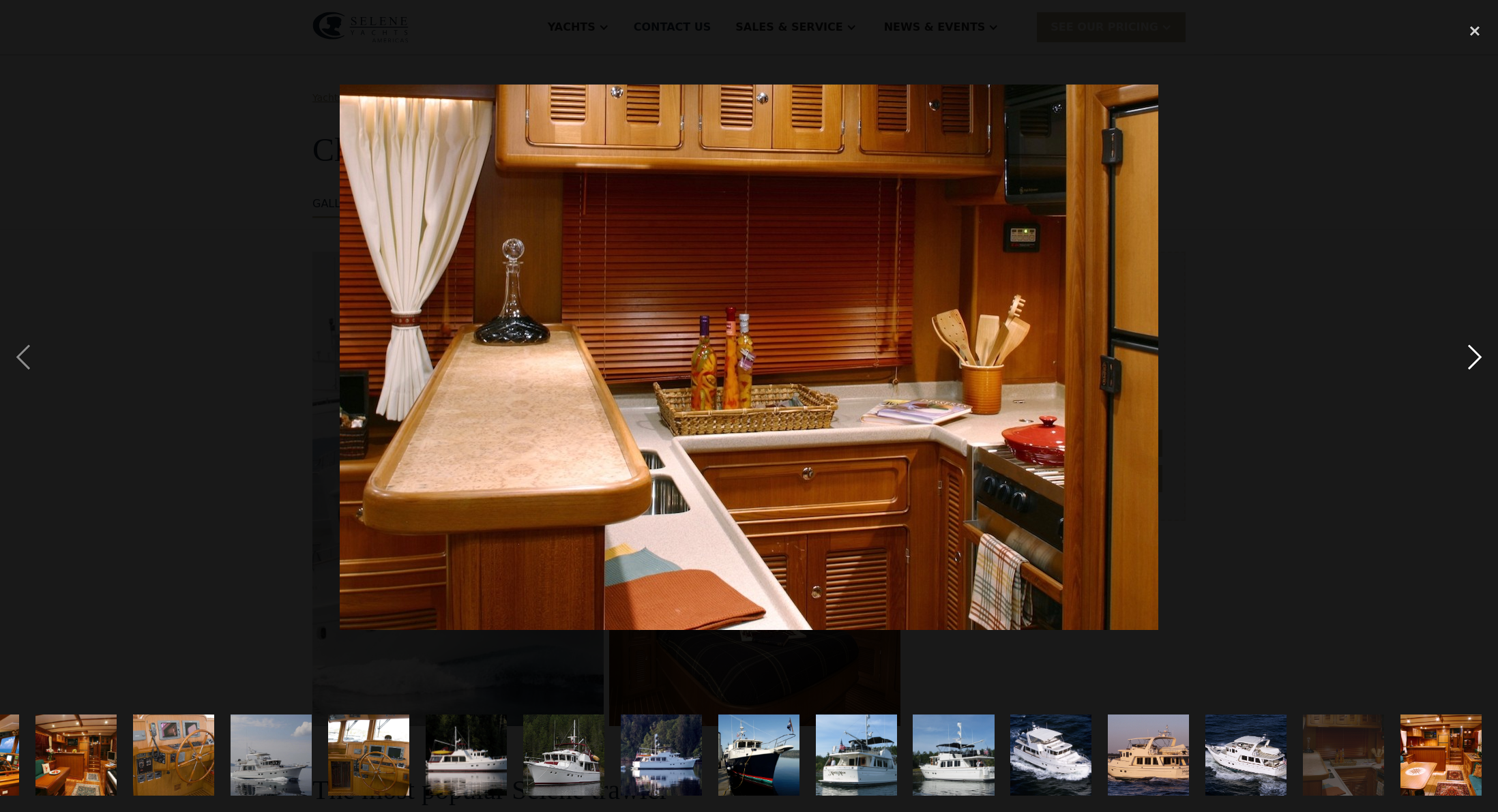
click at [1478, 354] on div "next image" at bounding box center [1475, 357] width 46 height 682
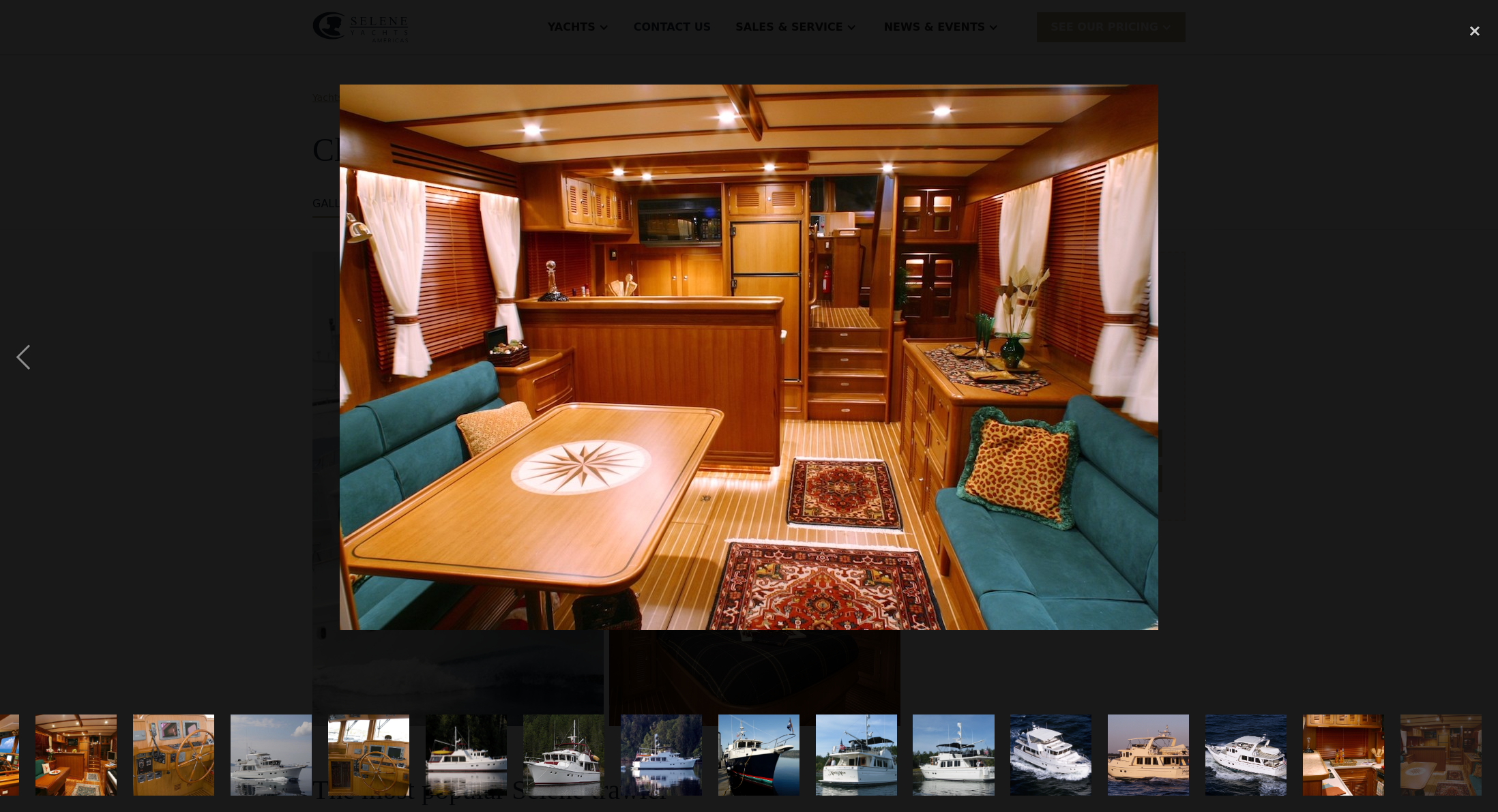
click at [1478, 354] on div "next image" at bounding box center [1475, 357] width 46 height 682
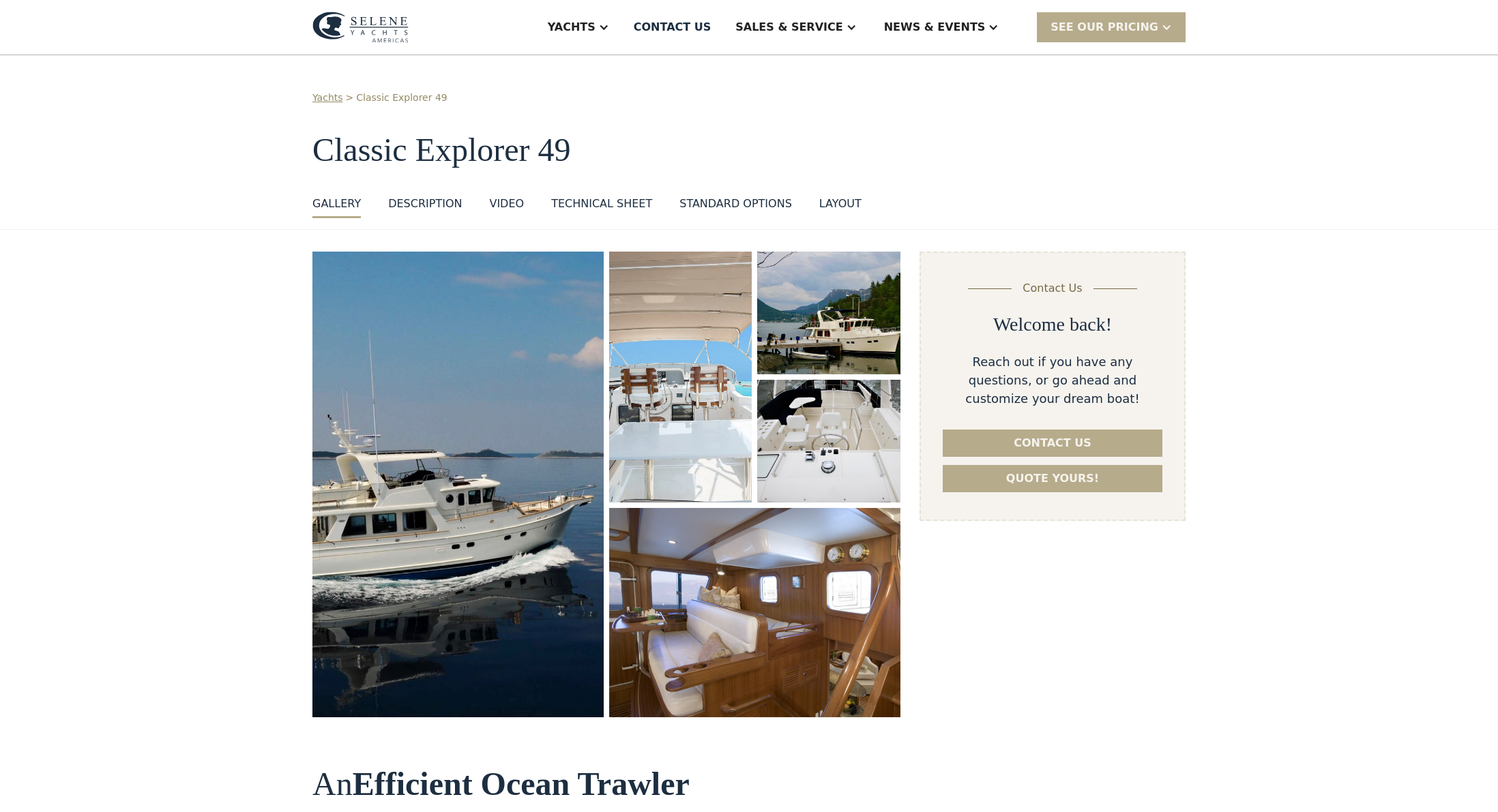
click at [878, 448] on img "open lightbox" at bounding box center [829, 442] width 151 height 130
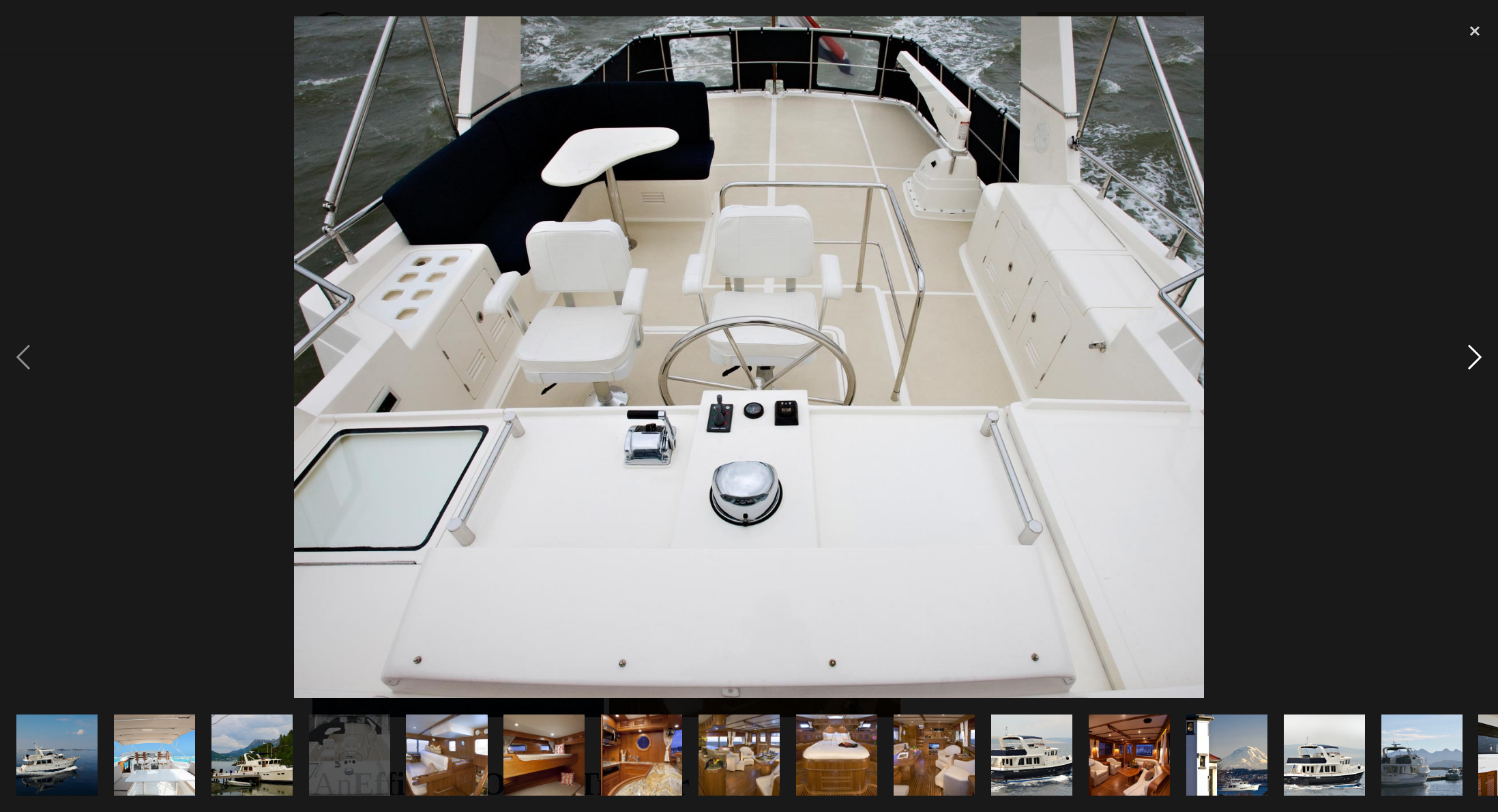
click at [1471, 357] on div "next image" at bounding box center [1475, 357] width 46 height 682
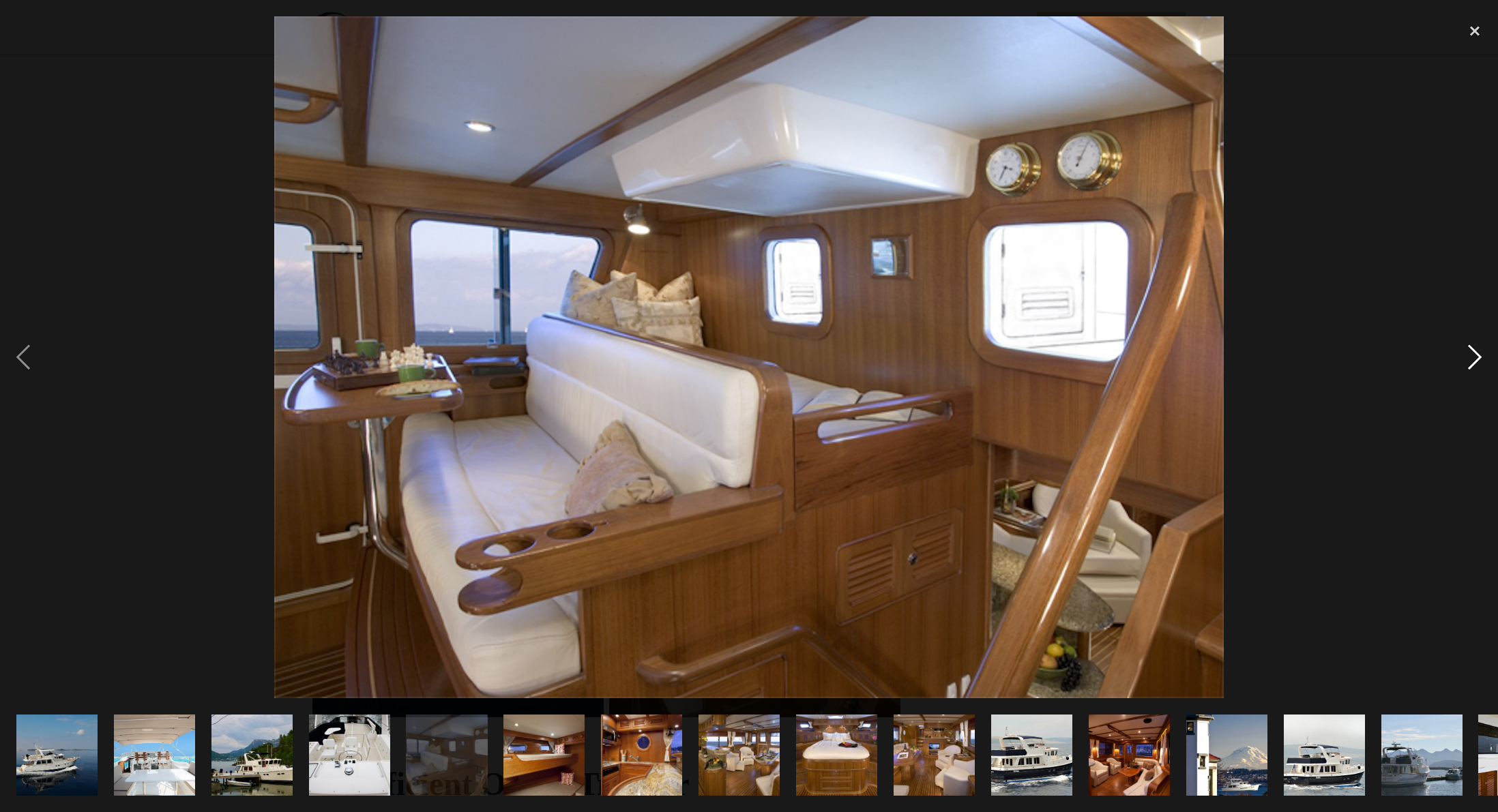
click at [1471, 357] on div "next image" at bounding box center [1475, 357] width 46 height 682
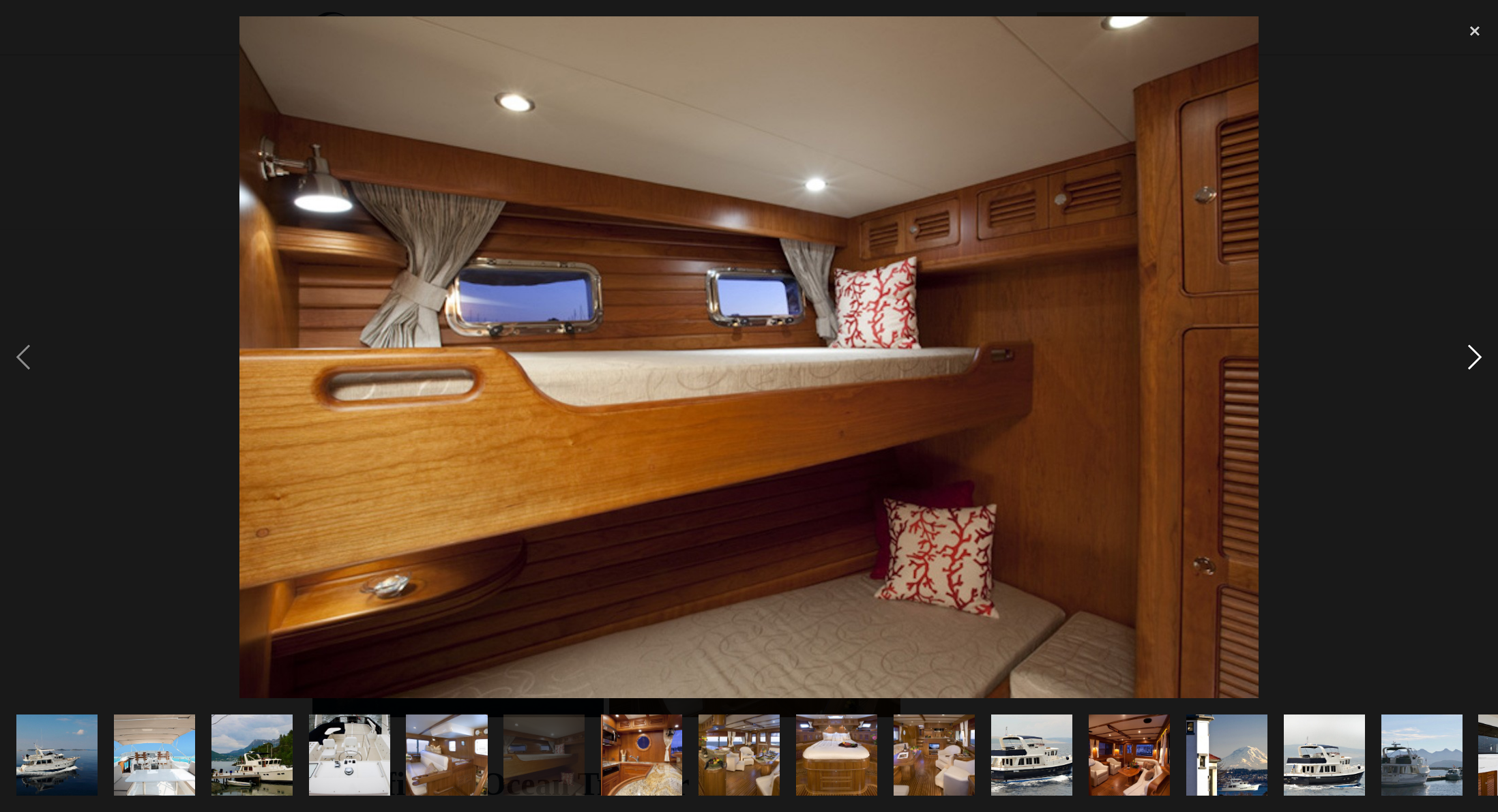
click at [1471, 357] on div "next image" at bounding box center [1475, 357] width 46 height 682
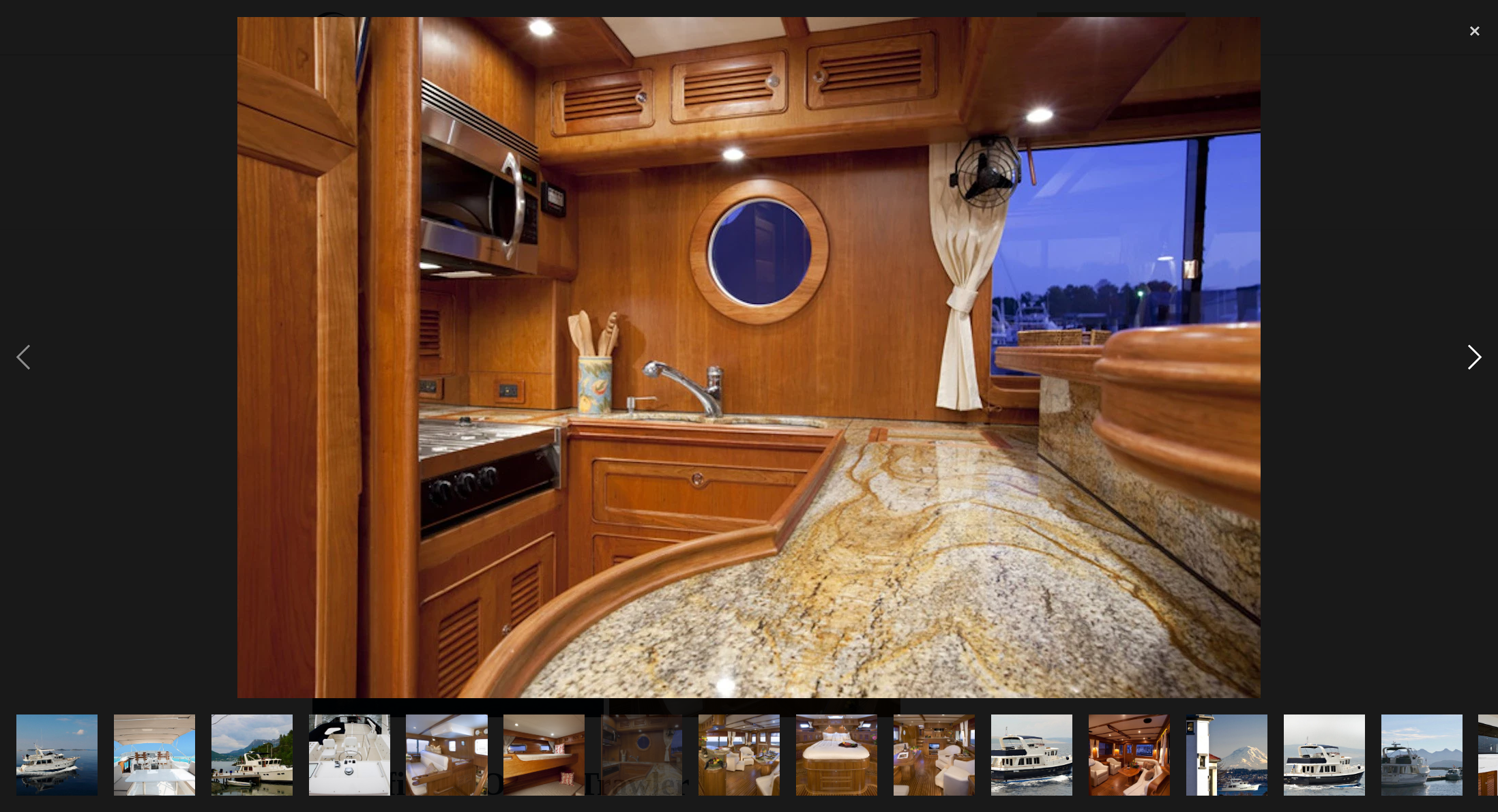
click at [1471, 357] on div "next image" at bounding box center [1475, 357] width 46 height 682
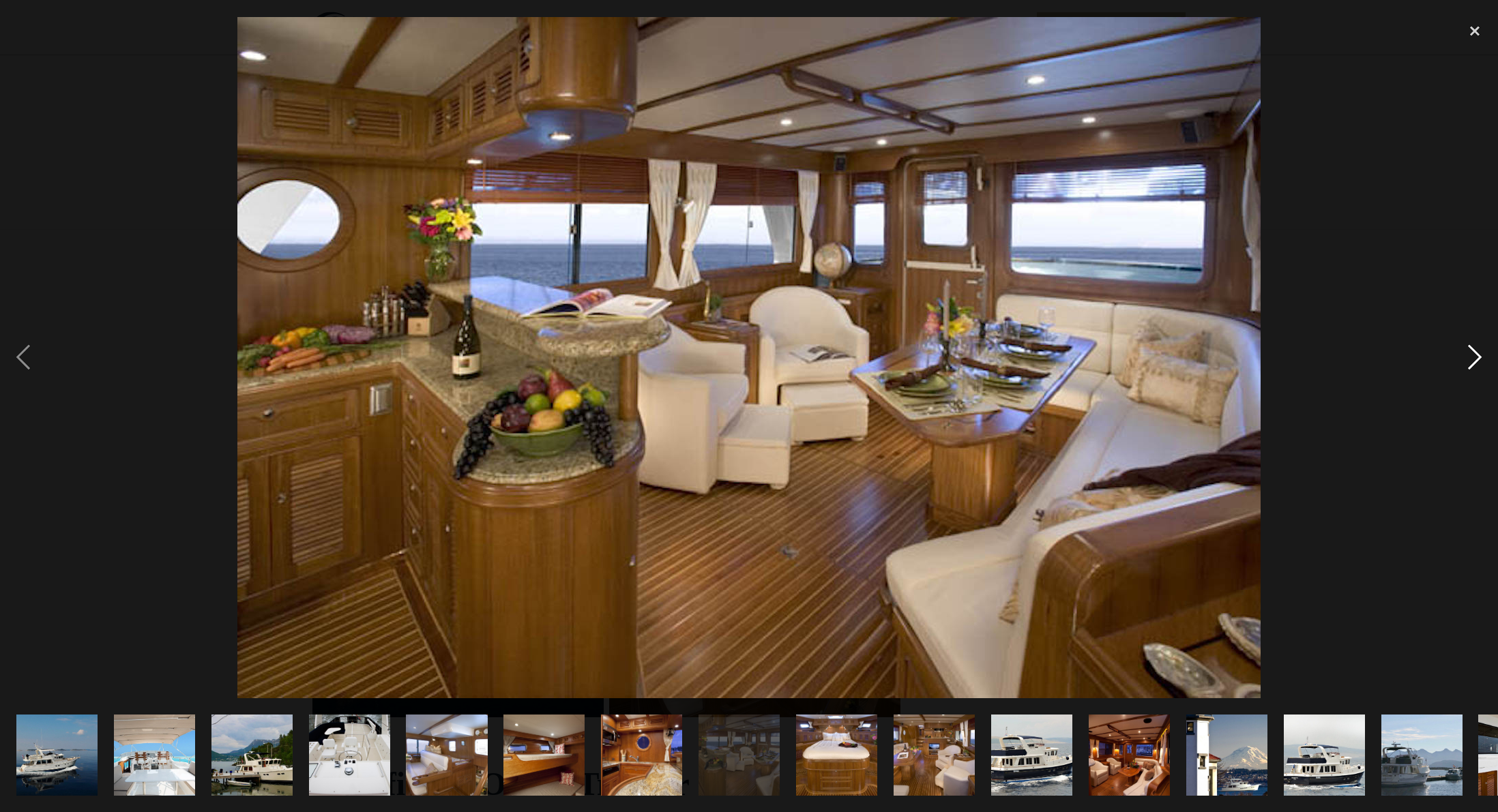
click at [1471, 357] on div "next image" at bounding box center [1475, 357] width 46 height 682
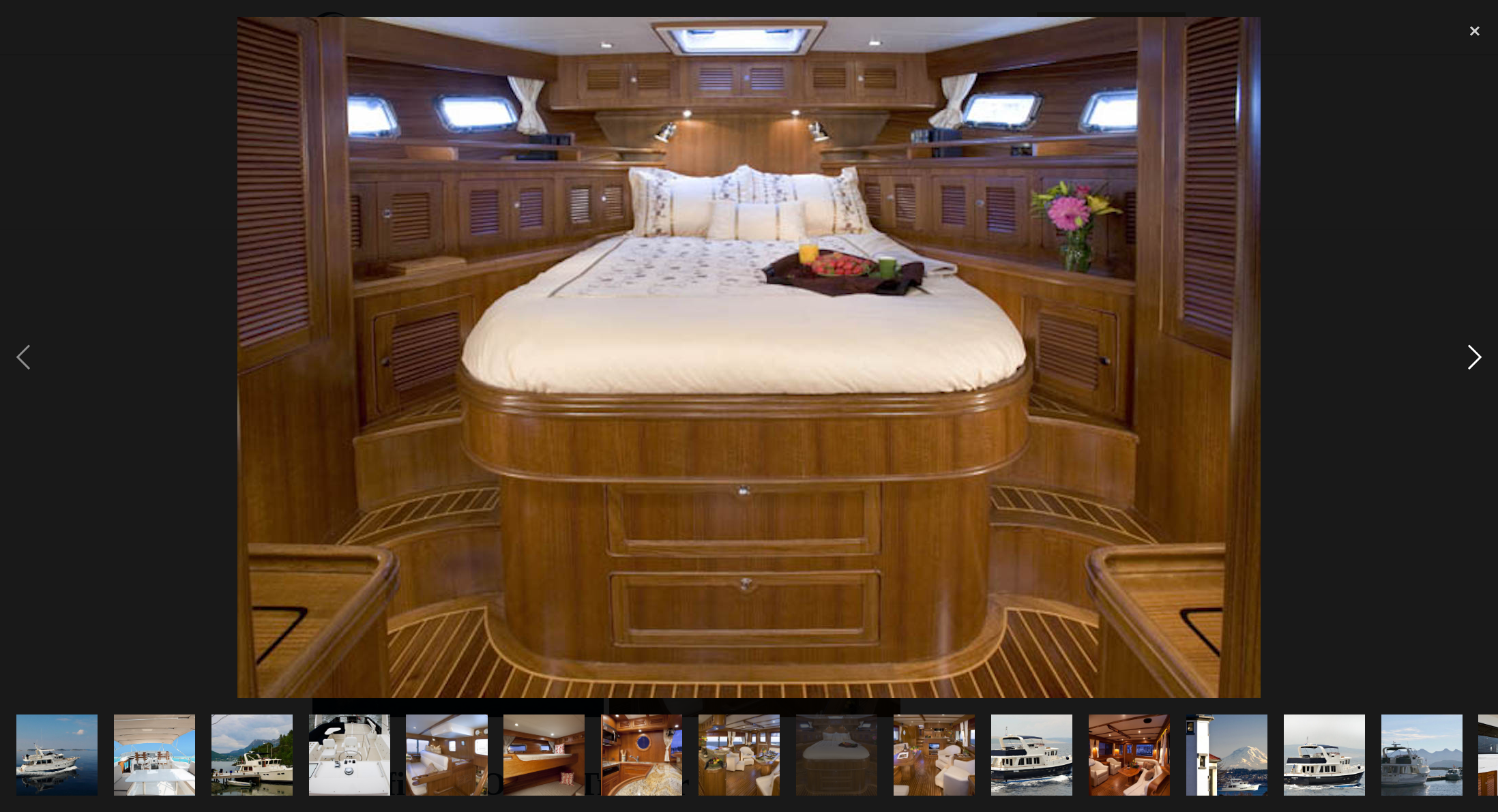
click at [1470, 355] on div "next image" at bounding box center [1475, 357] width 46 height 682
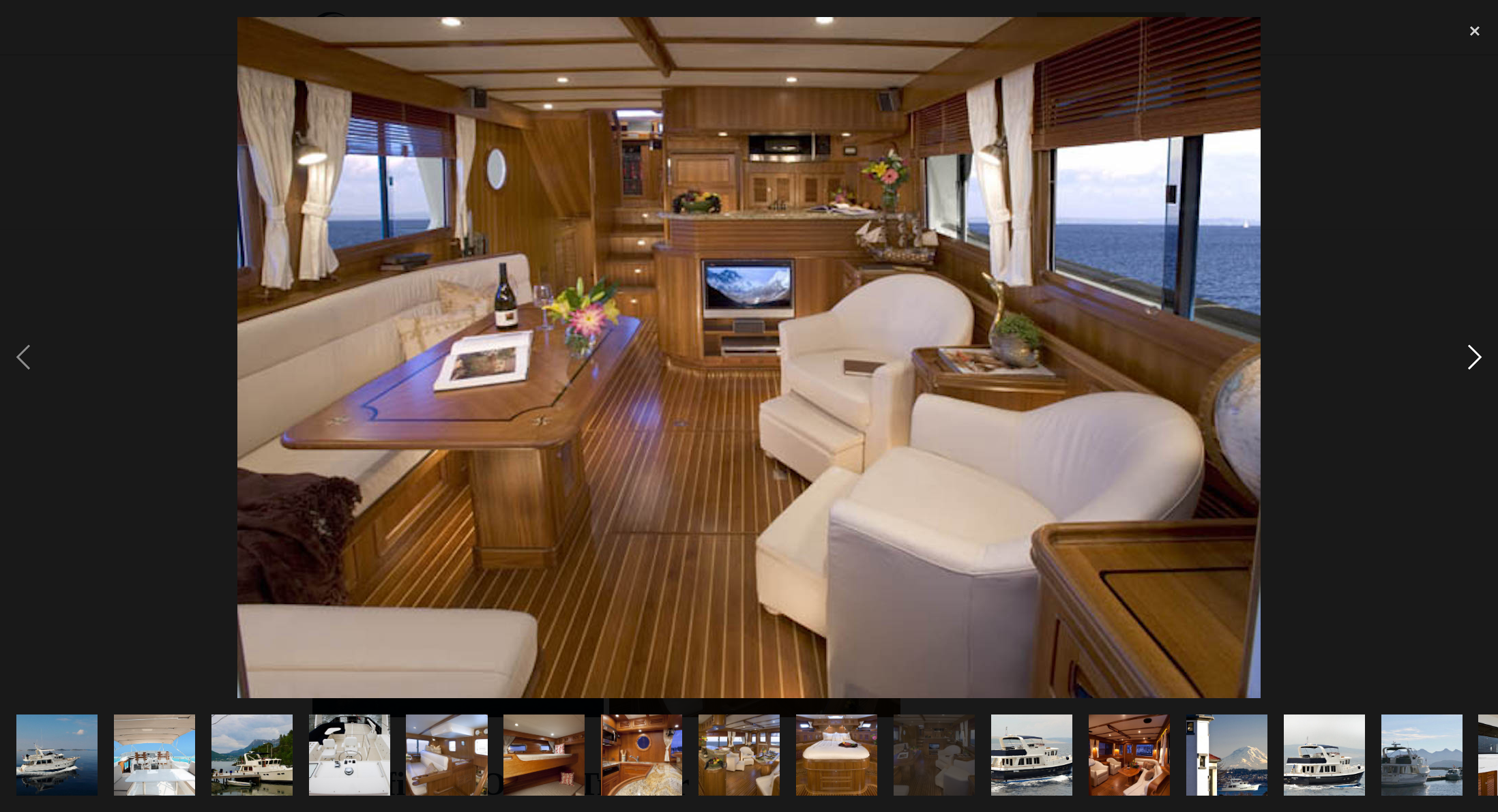
click at [1470, 355] on div "next image" at bounding box center [1475, 357] width 46 height 682
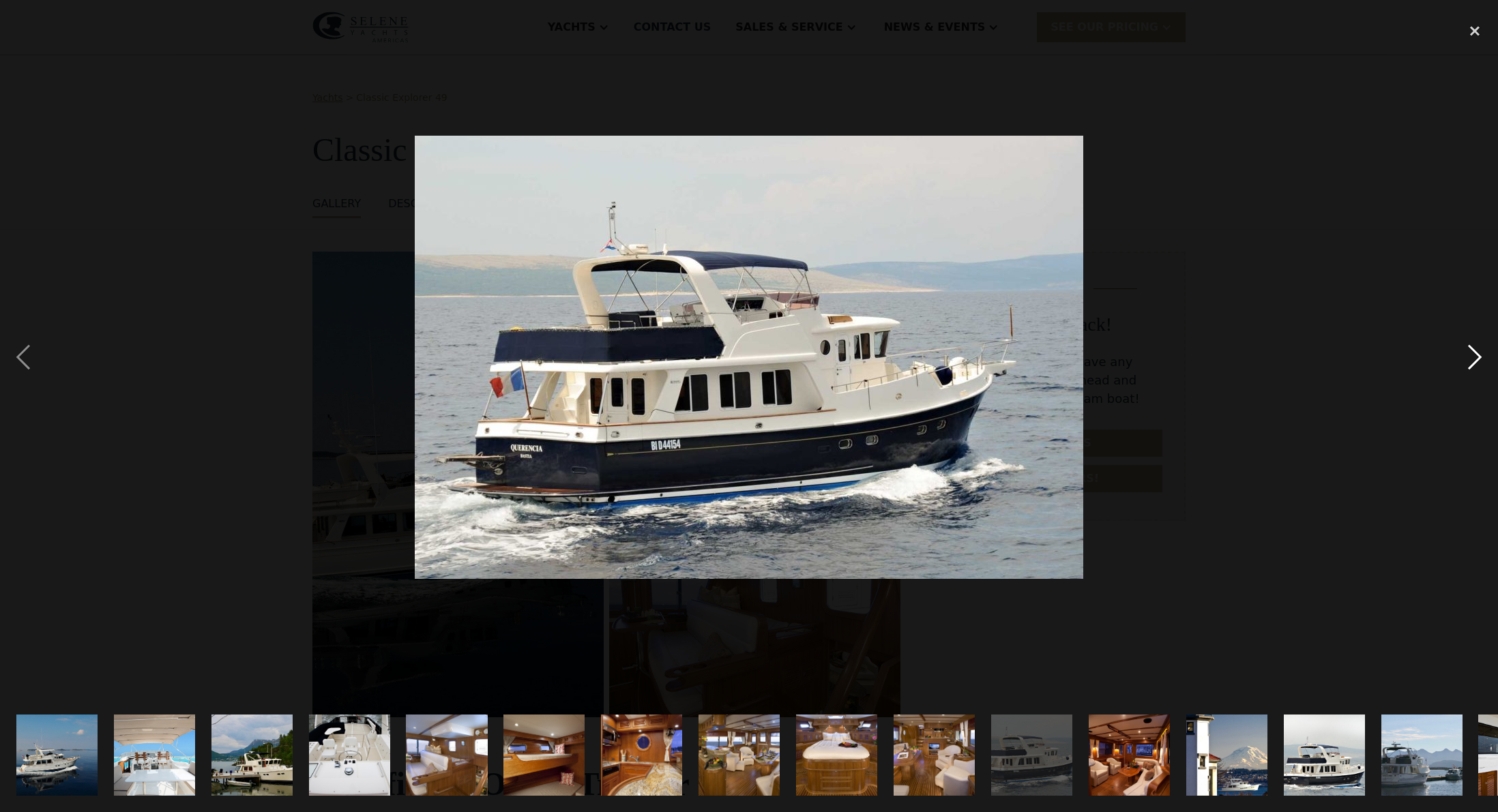
click at [1470, 355] on div "next image" at bounding box center [1475, 357] width 46 height 682
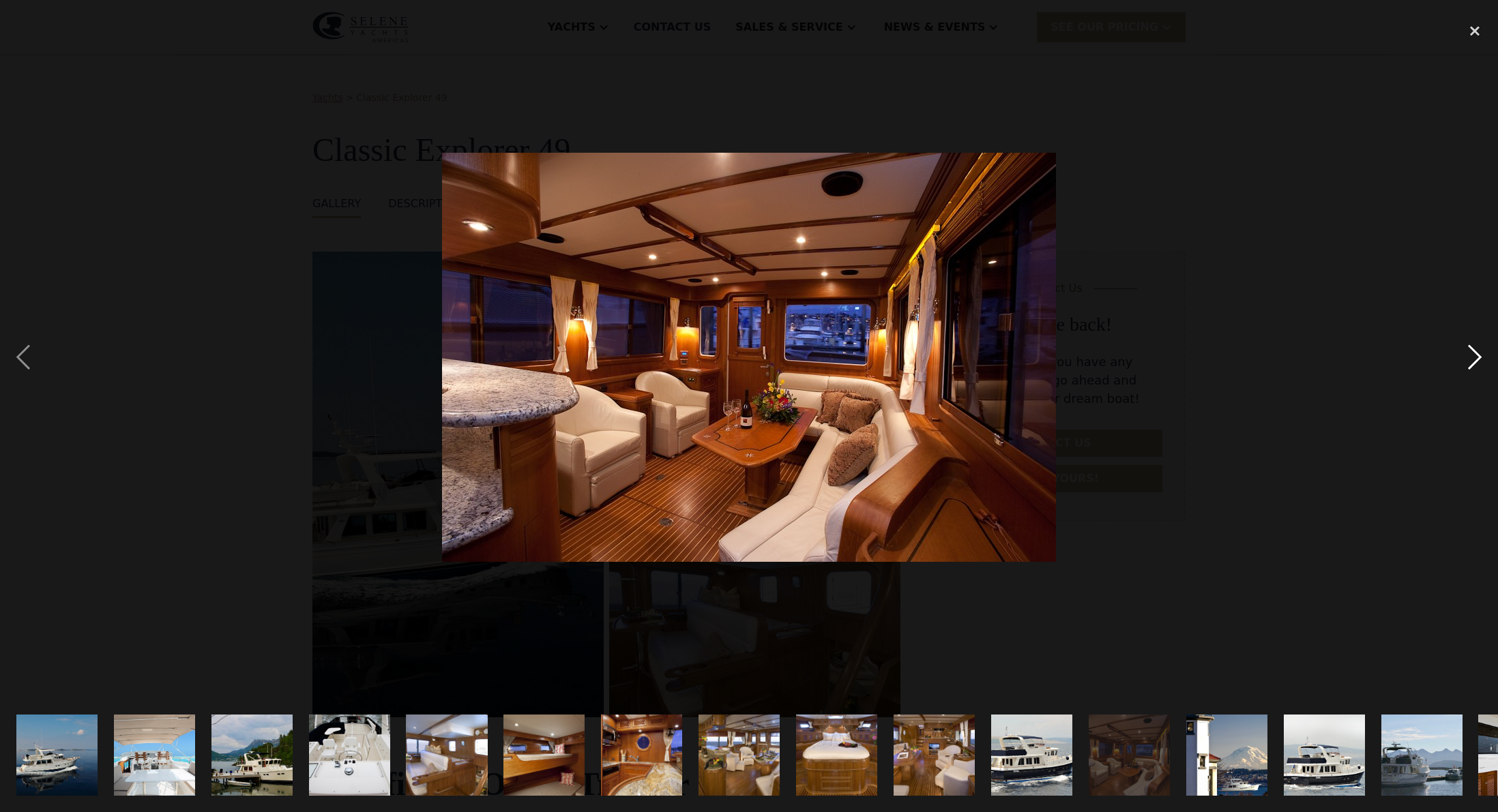
click at [1469, 352] on div "next image" at bounding box center [1475, 357] width 46 height 682
